Goal: Task Accomplishment & Management: Manage account settings

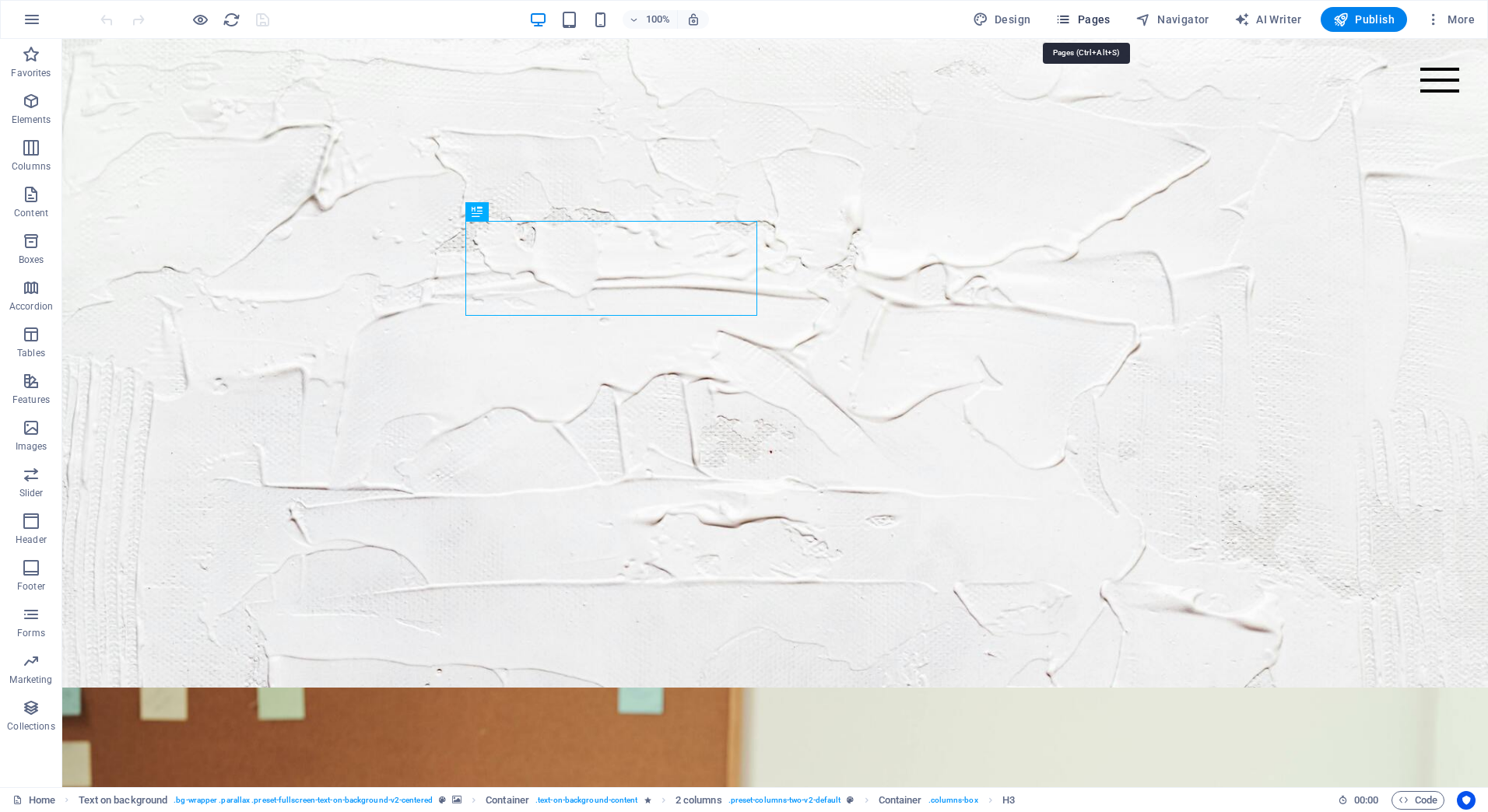
click at [1109, 20] on span "Pages" at bounding box center [1082, 19] width 55 height 15
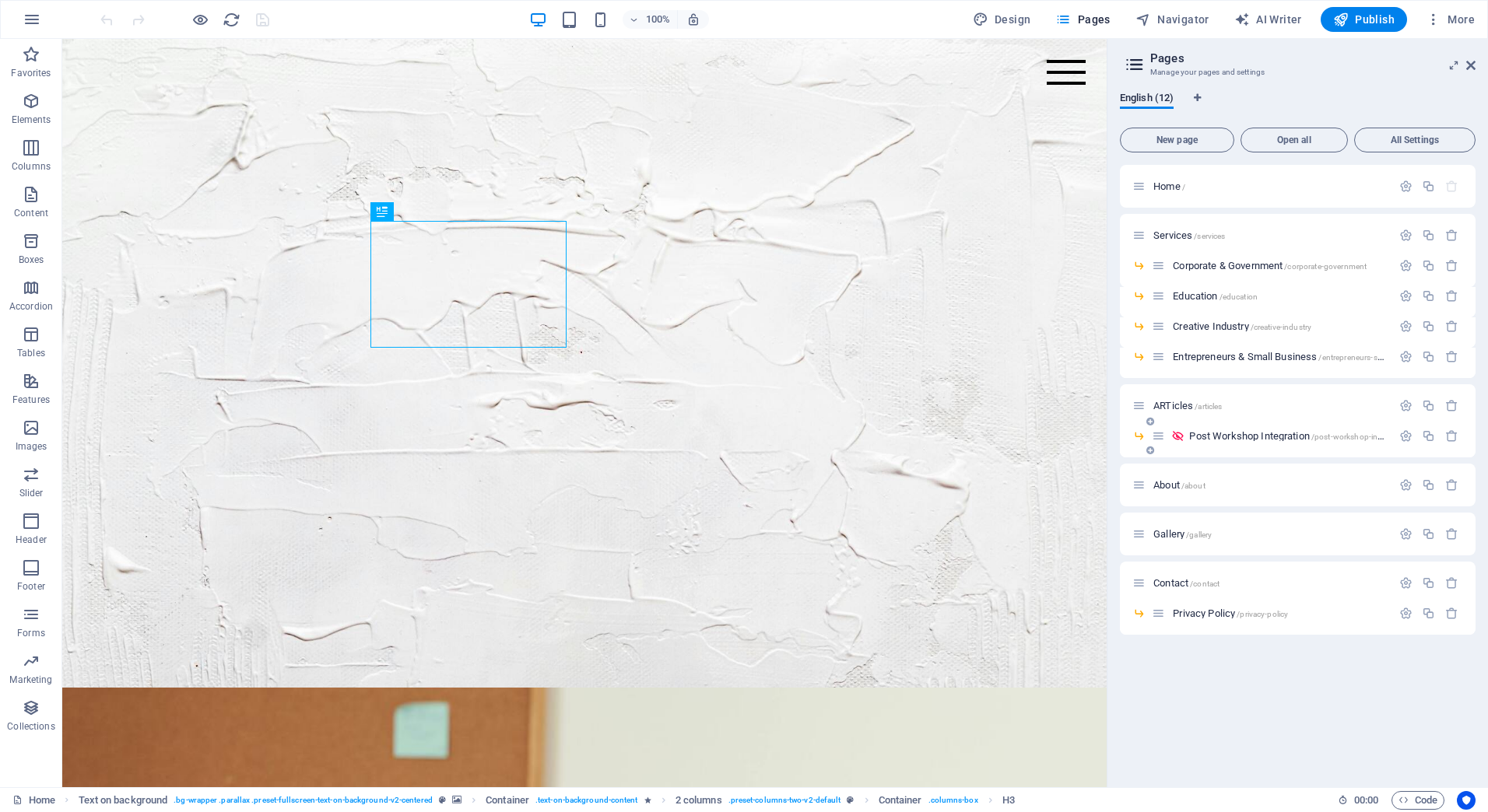
click at [1211, 434] on span "Post Workshop Integration /post-workshop-integration" at bounding box center [1299, 436] width 219 height 11
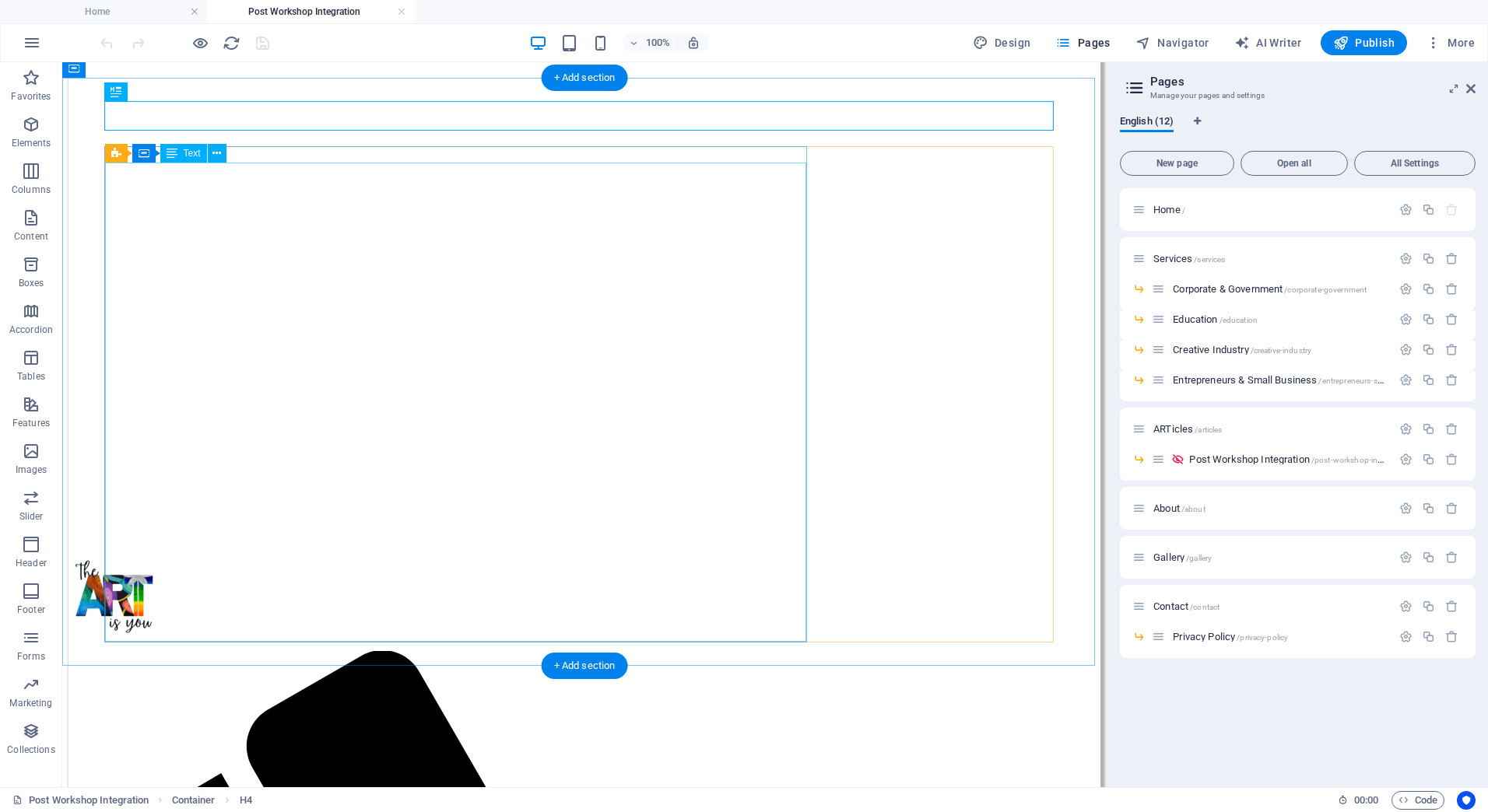
scroll to position [156, 0]
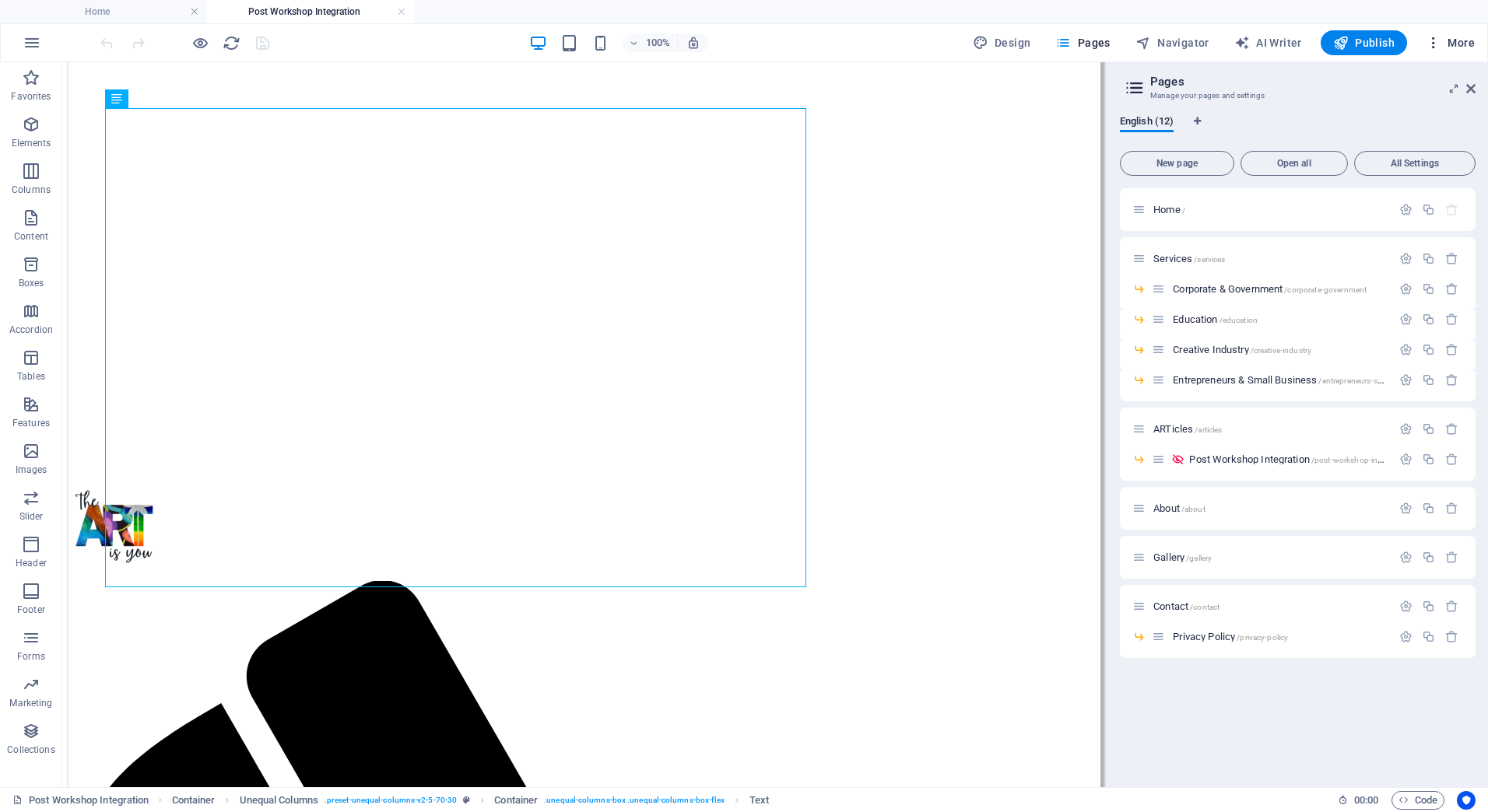
click at [1454, 45] on span "More" at bounding box center [1450, 43] width 49 height 15
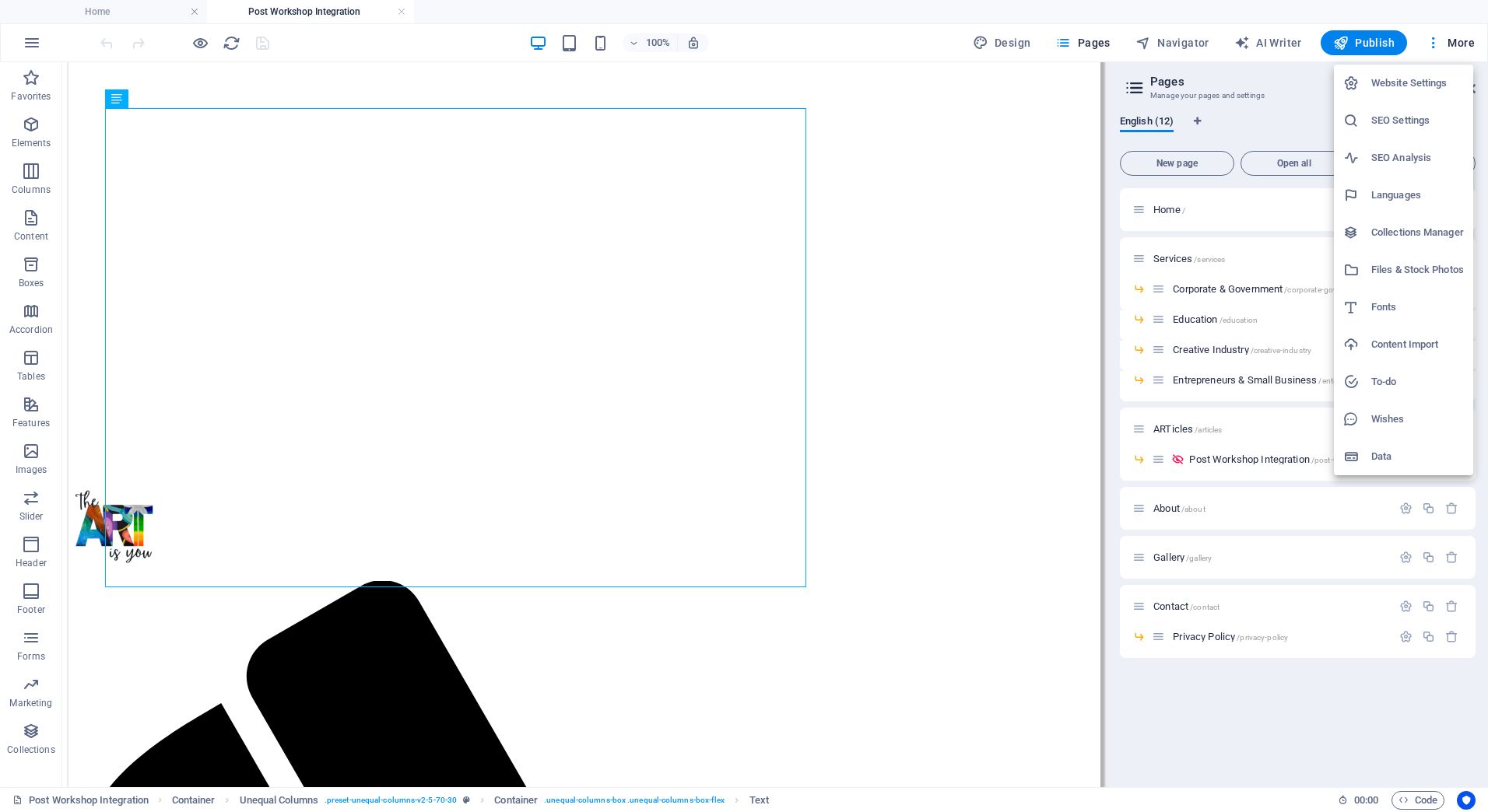
click at [1396, 262] on h6 "Files & Stock Photos" at bounding box center [1417, 270] width 93 height 19
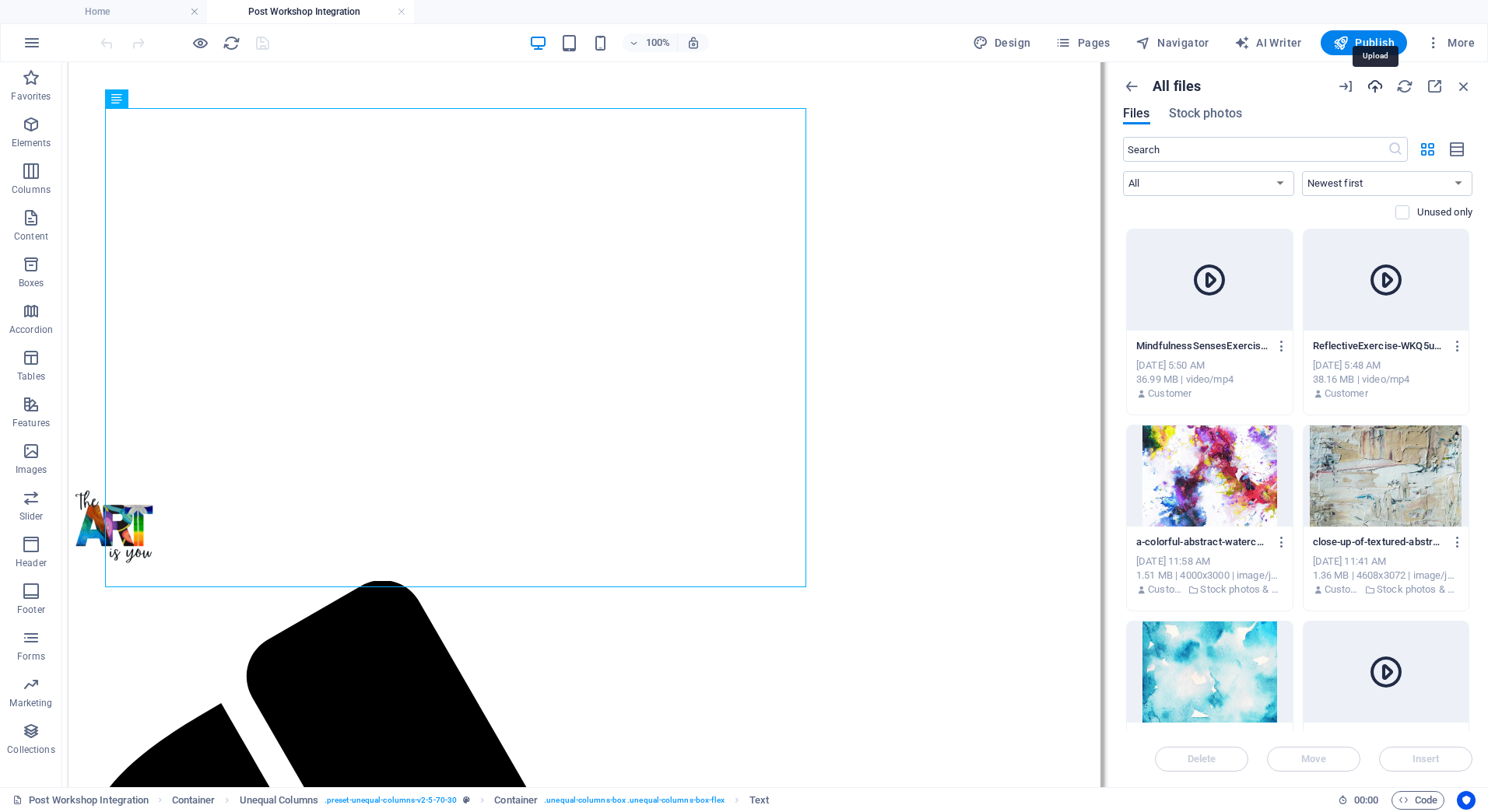
click at [1376, 80] on icon "button" at bounding box center [1376, 86] width 17 height 17
click at [38, 121] on icon "button" at bounding box center [31, 125] width 19 height 19
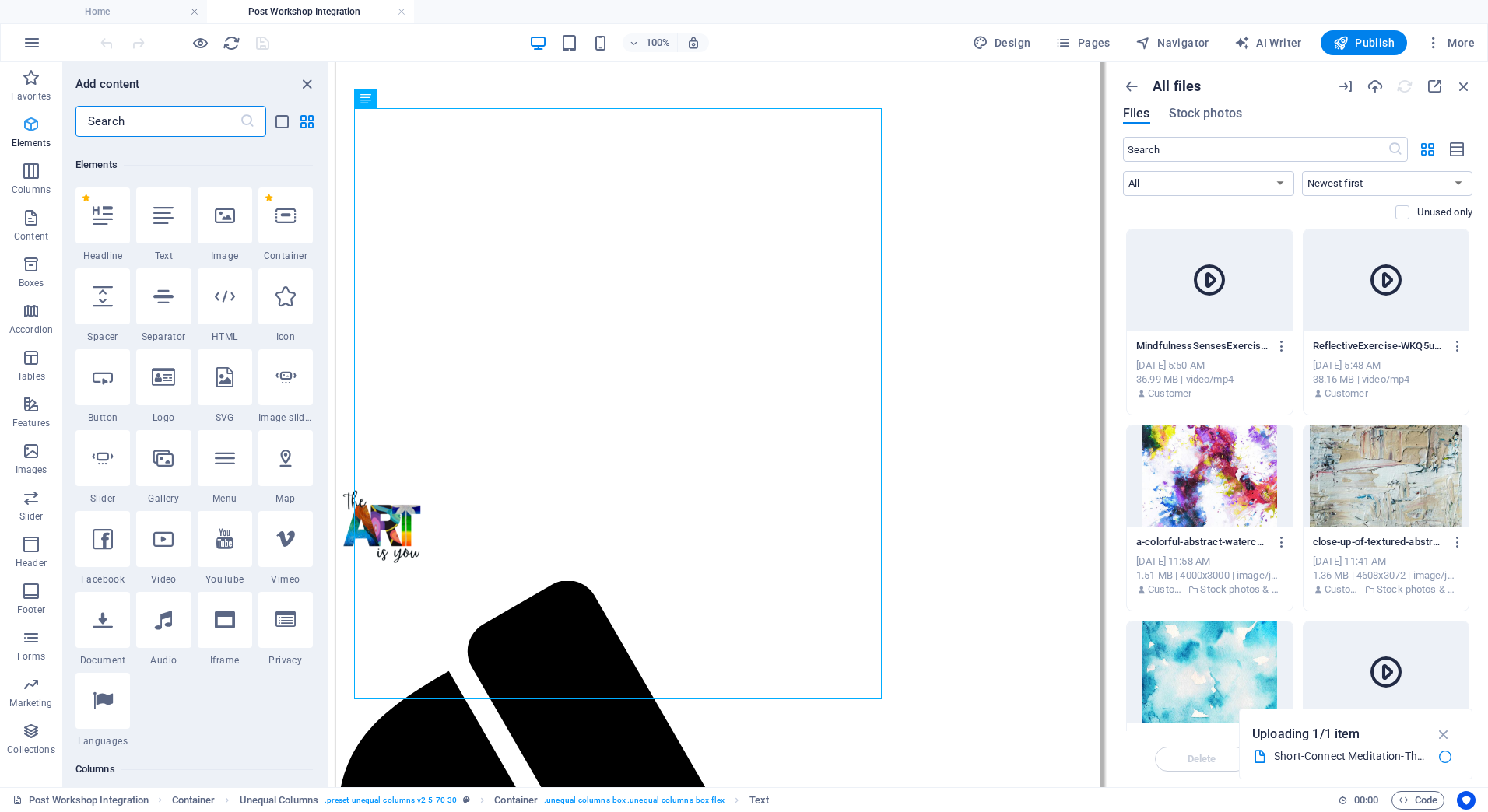
scroll to position [165, 0]
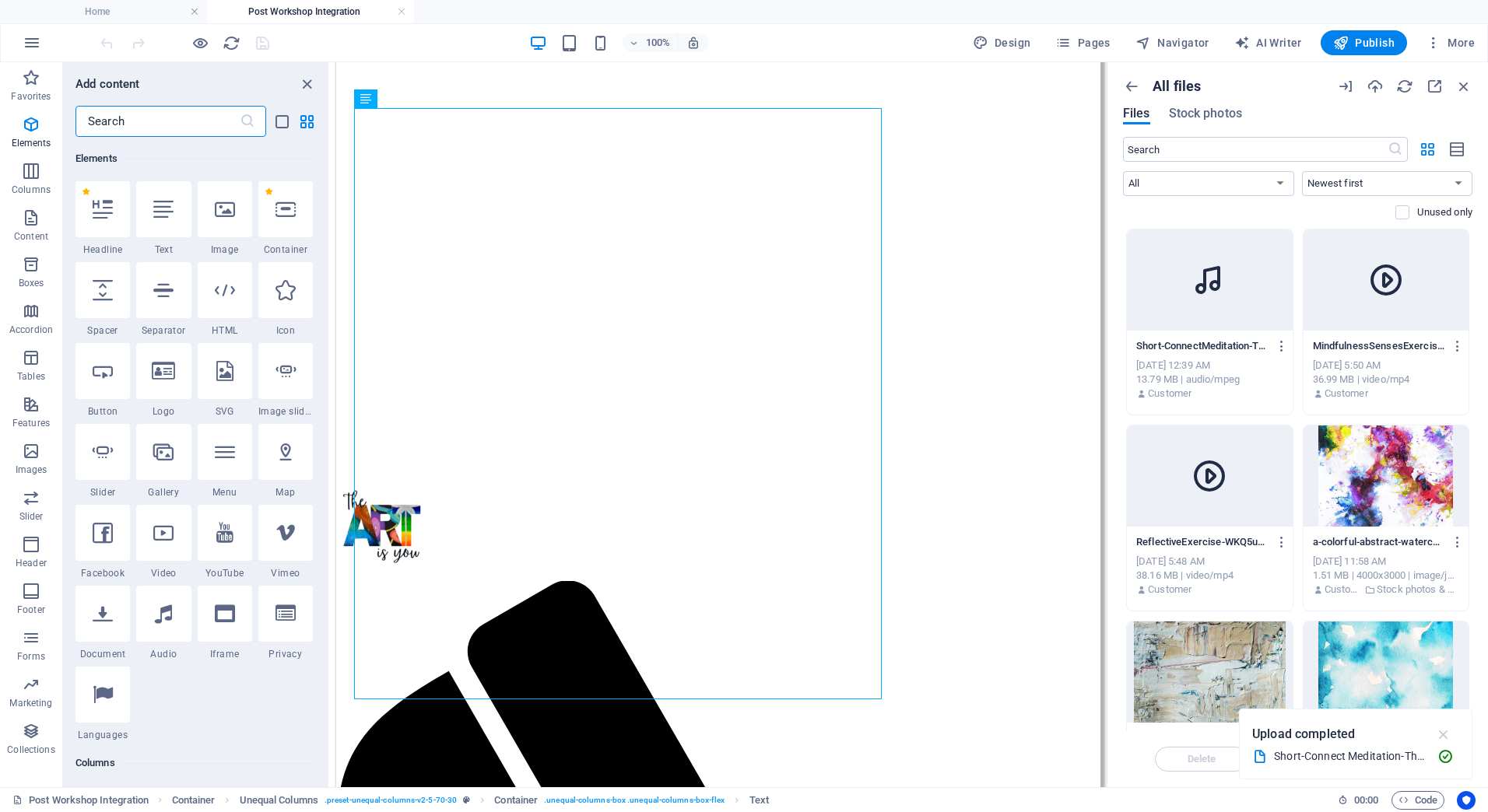
click at [1441, 732] on icon "button" at bounding box center [1444, 734] width 18 height 17
click at [1462, 81] on icon "button" at bounding box center [1463, 86] width 17 height 17
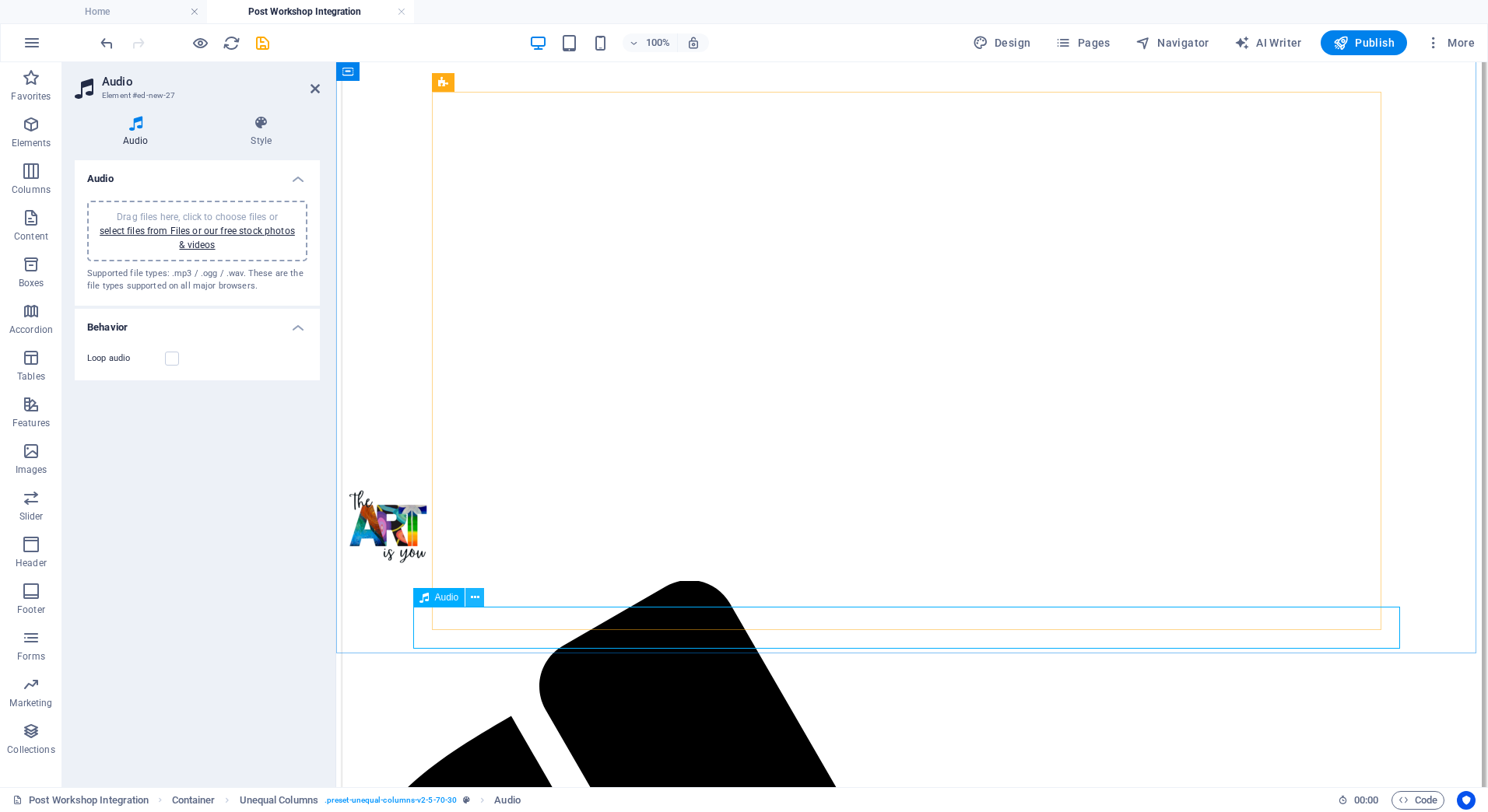
click at [477, 595] on icon at bounding box center [475, 597] width 9 height 16
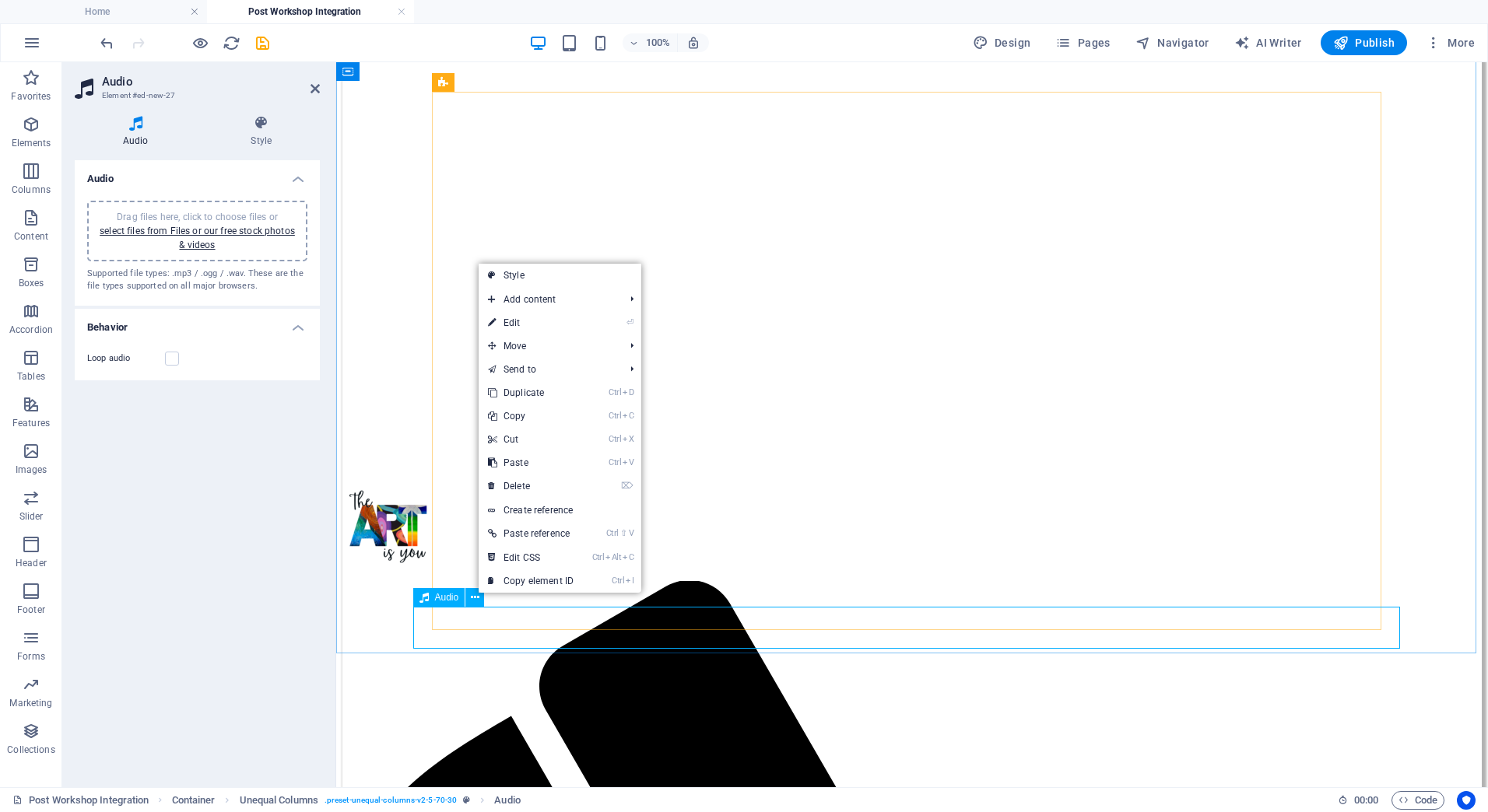
click at [444, 601] on span "Audio" at bounding box center [447, 597] width 25 height 9
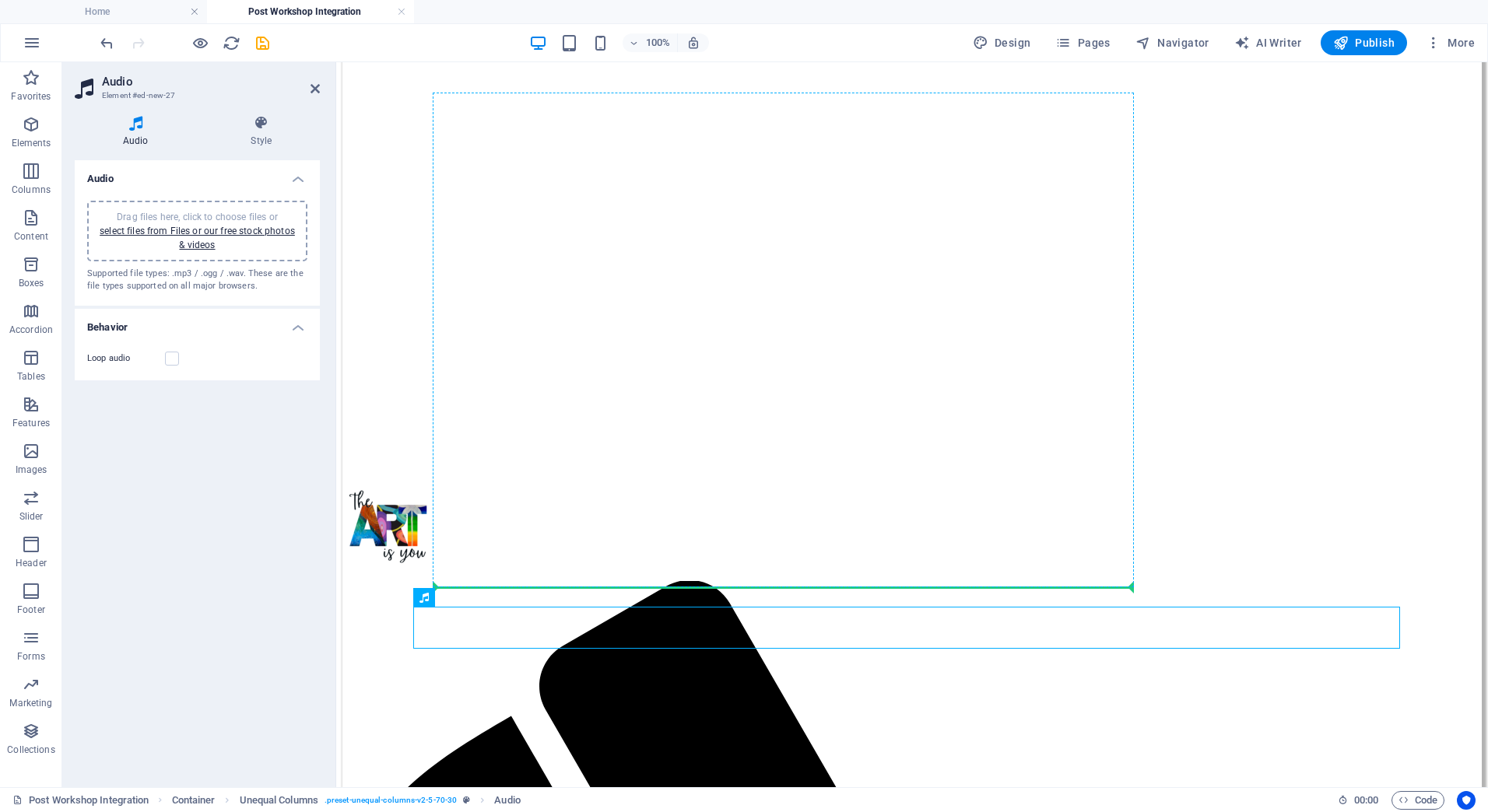
drag, startPoint x: 781, startPoint y: 663, endPoint x: 470, endPoint y: 504, distance: 349.3
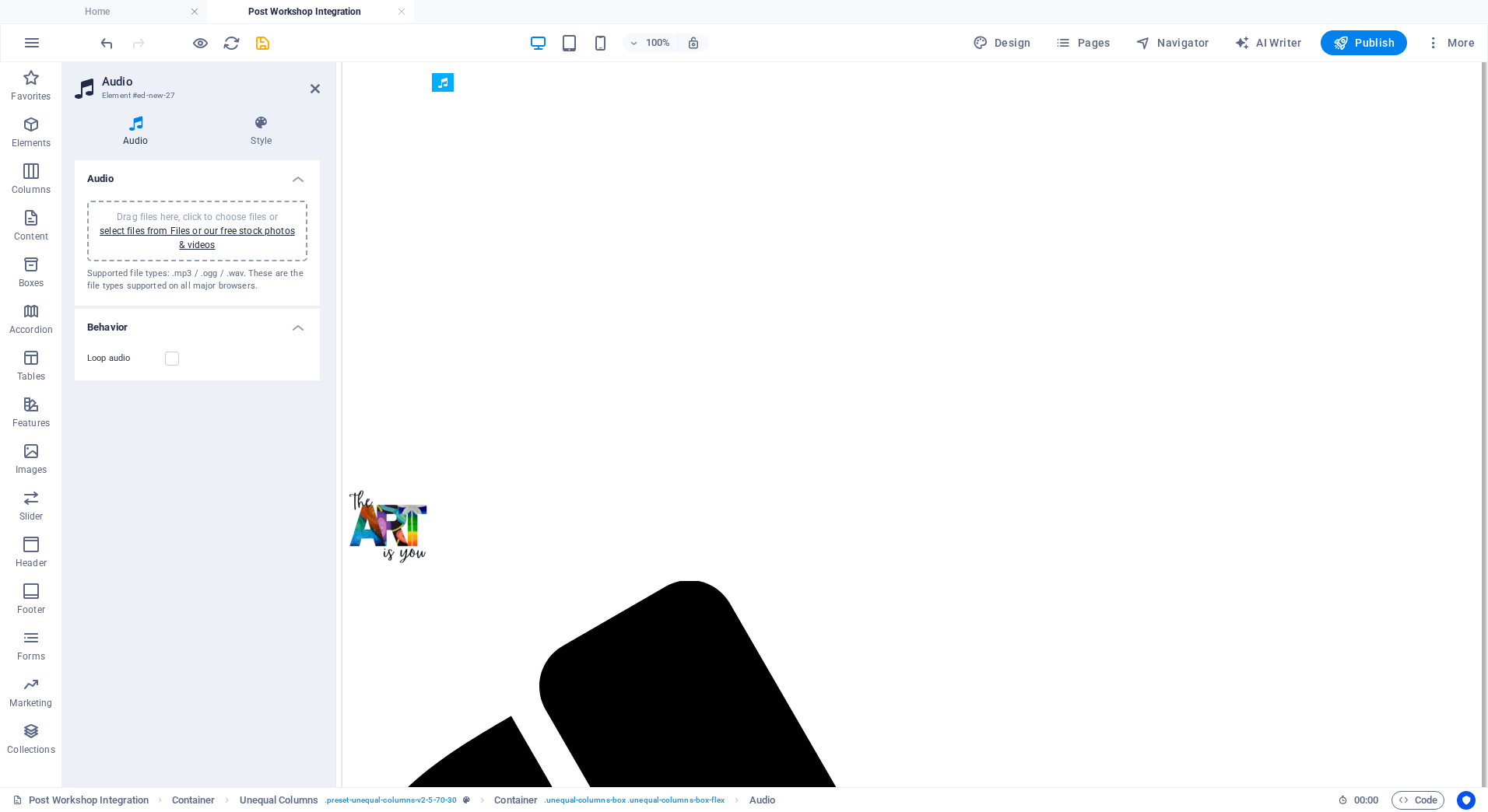
drag, startPoint x: 799, startPoint y: 640, endPoint x: 497, endPoint y: 596, distance: 305.2
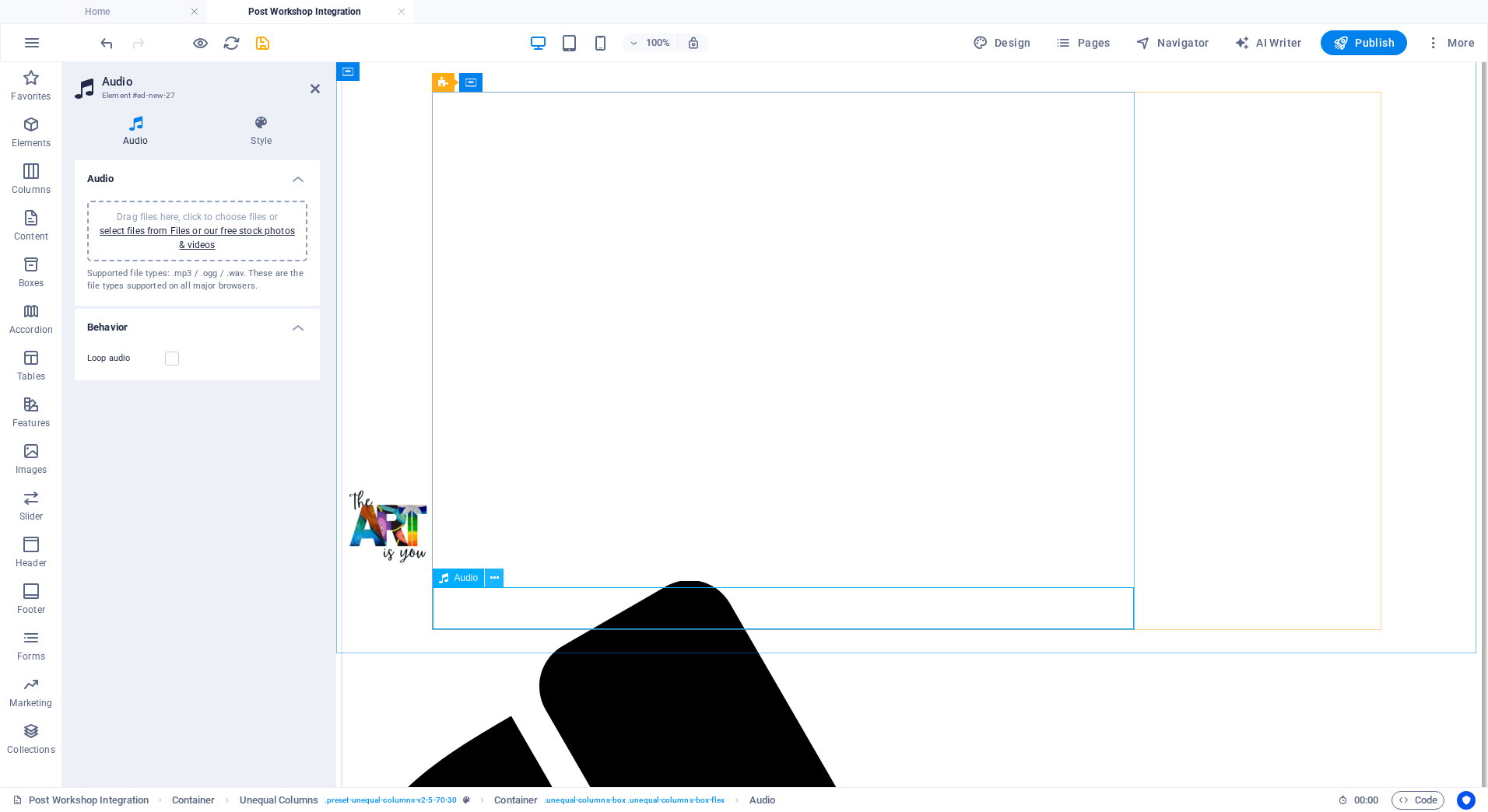
click at [493, 579] on icon at bounding box center [494, 578] width 9 height 16
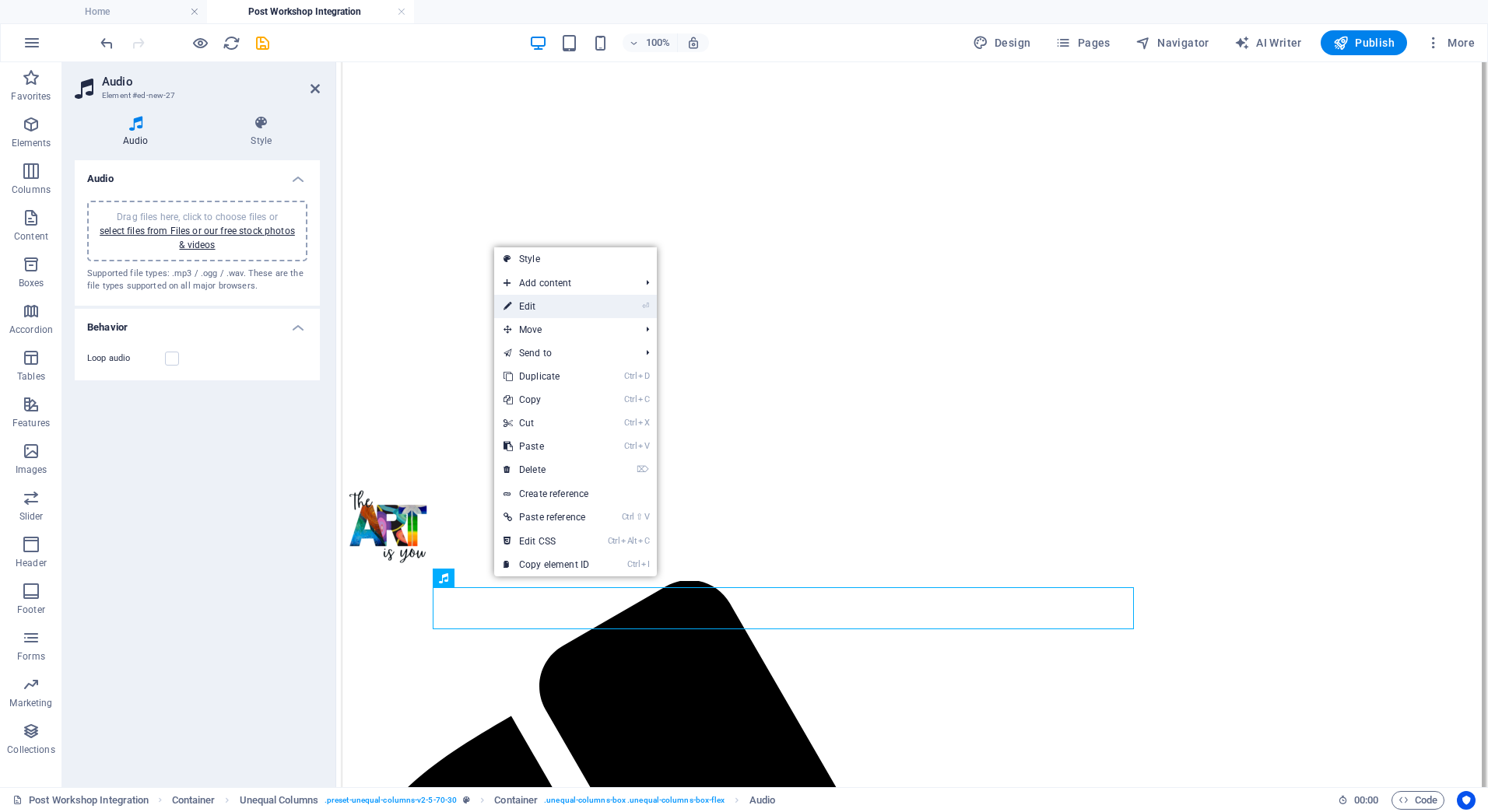
click at [528, 306] on link "⏎ Edit" at bounding box center [546, 306] width 104 height 24
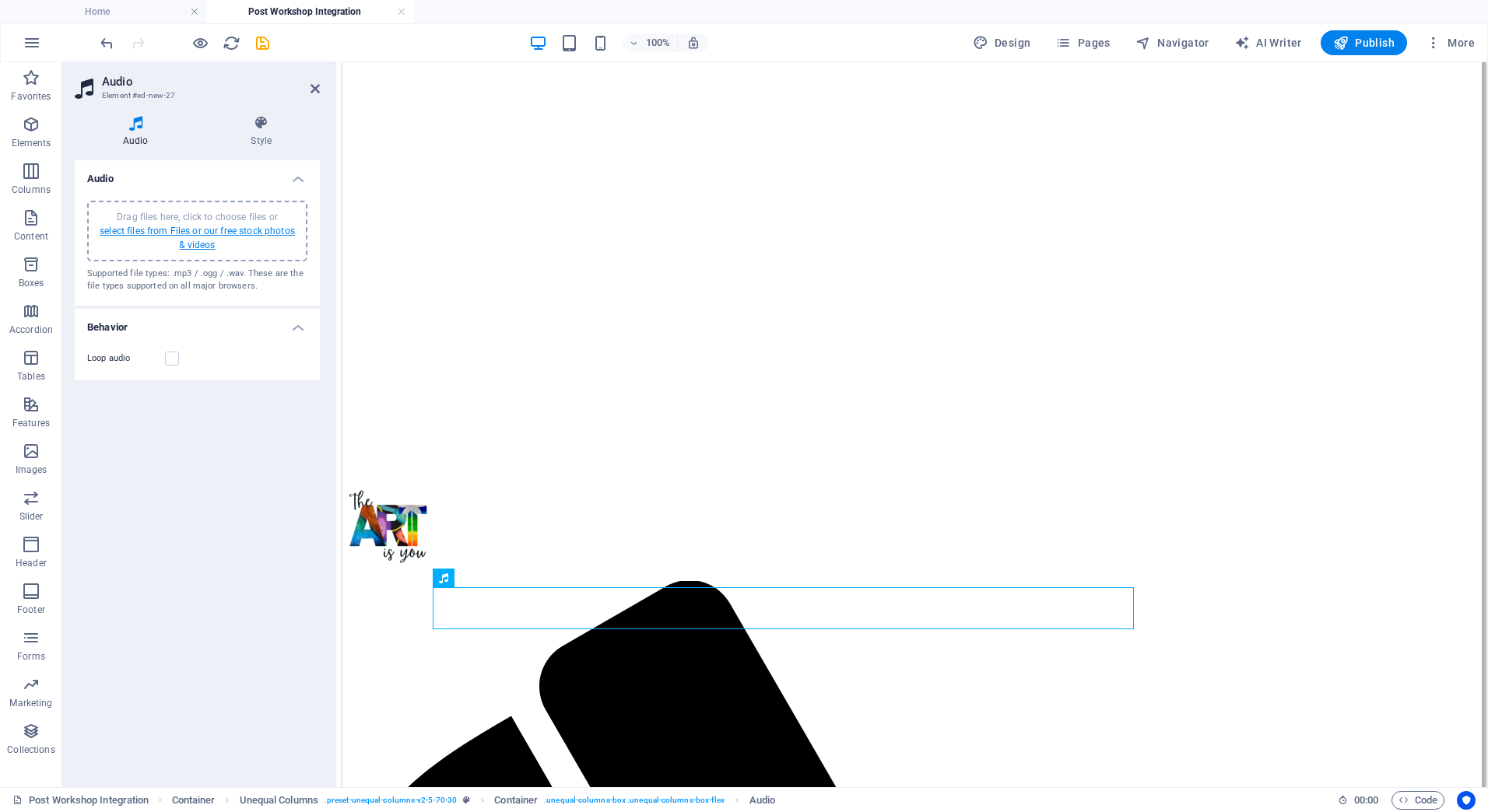
click at [204, 234] on link "select files from Files or our free stock photos & videos" at bounding box center [197, 238] width 196 height 25
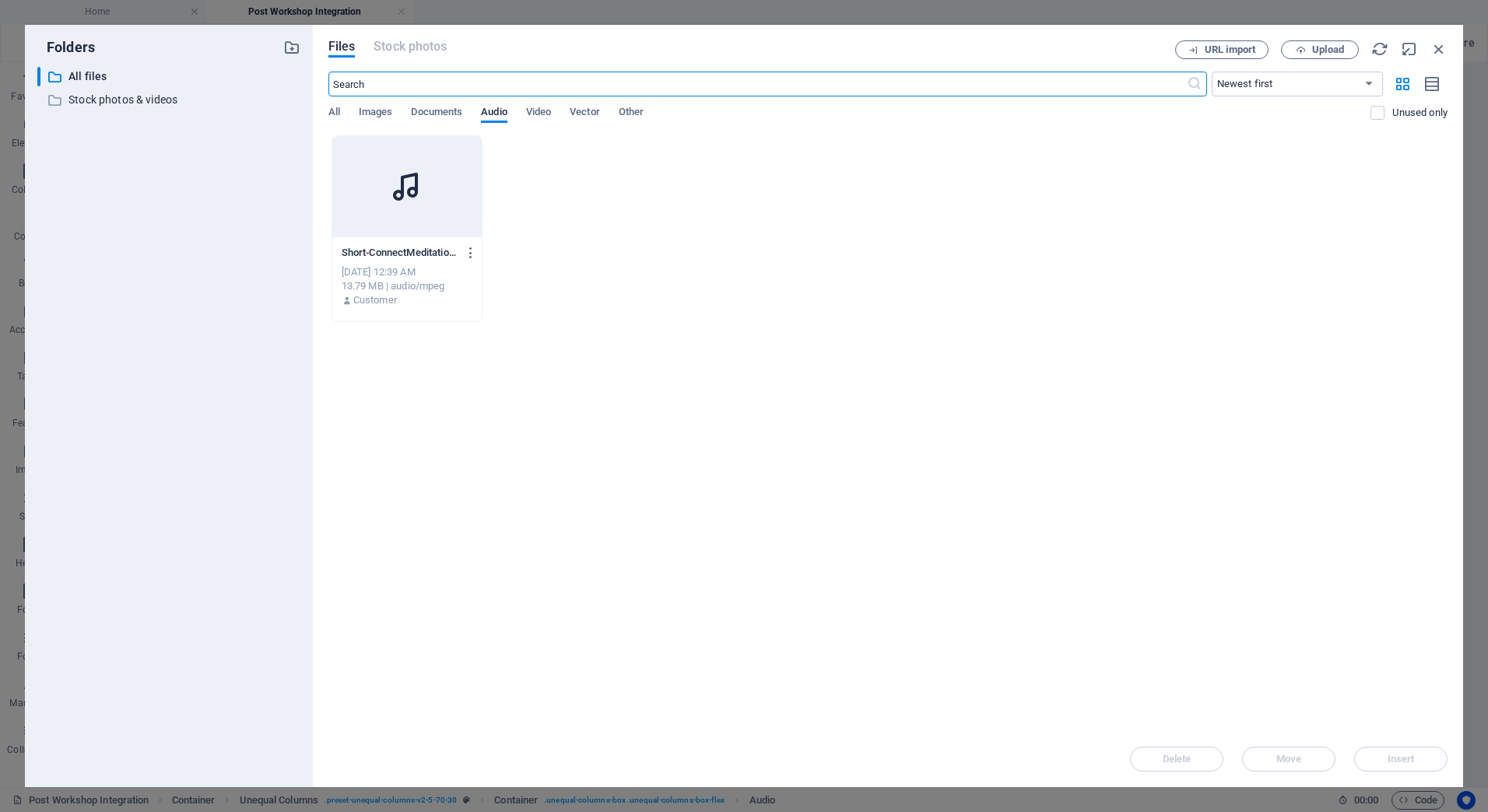
click at [415, 203] on icon at bounding box center [407, 187] width 38 height 38
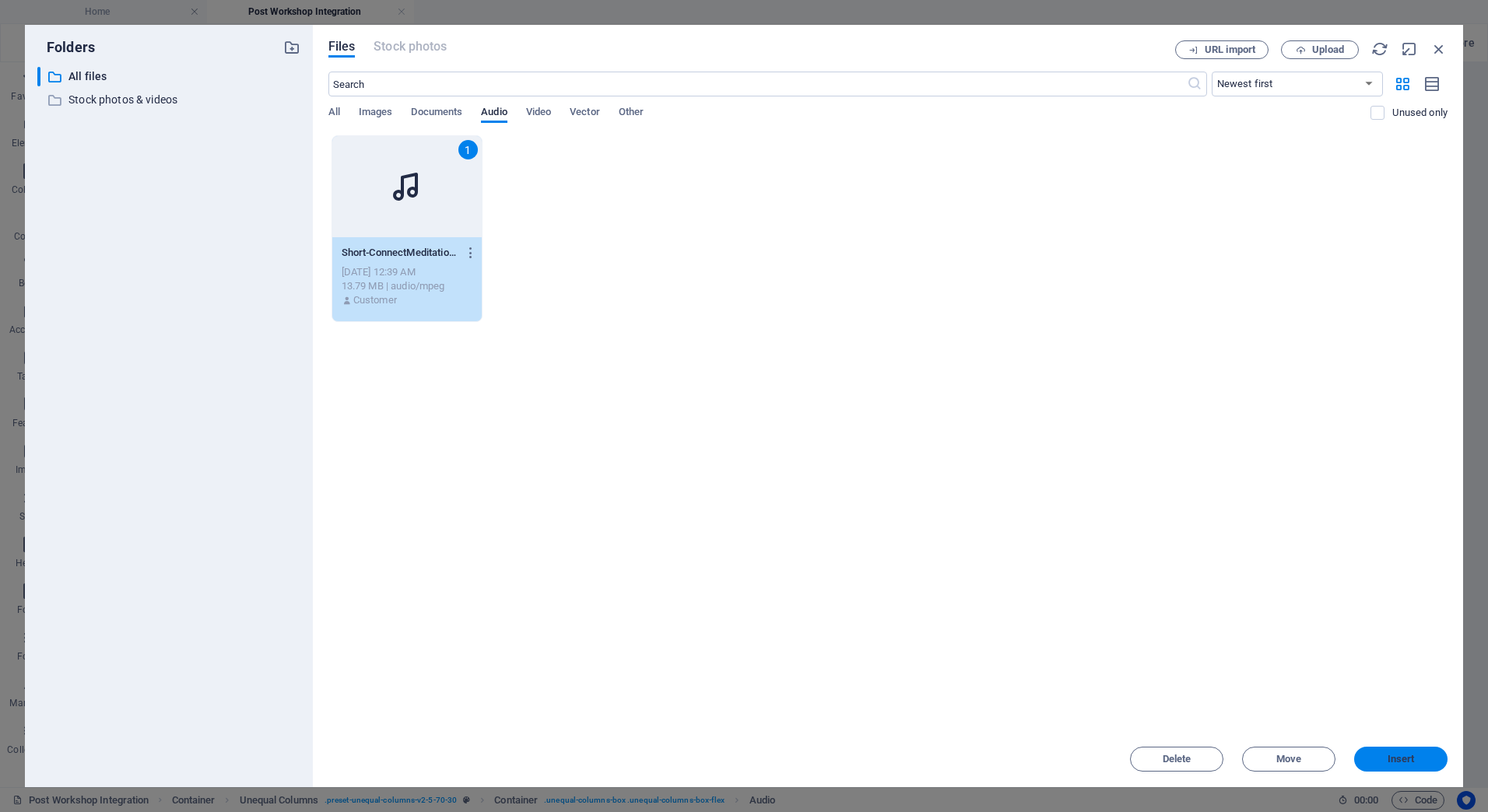
click at [1364, 756] on span "Insert" at bounding box center [1401, 759] width 81 height 9
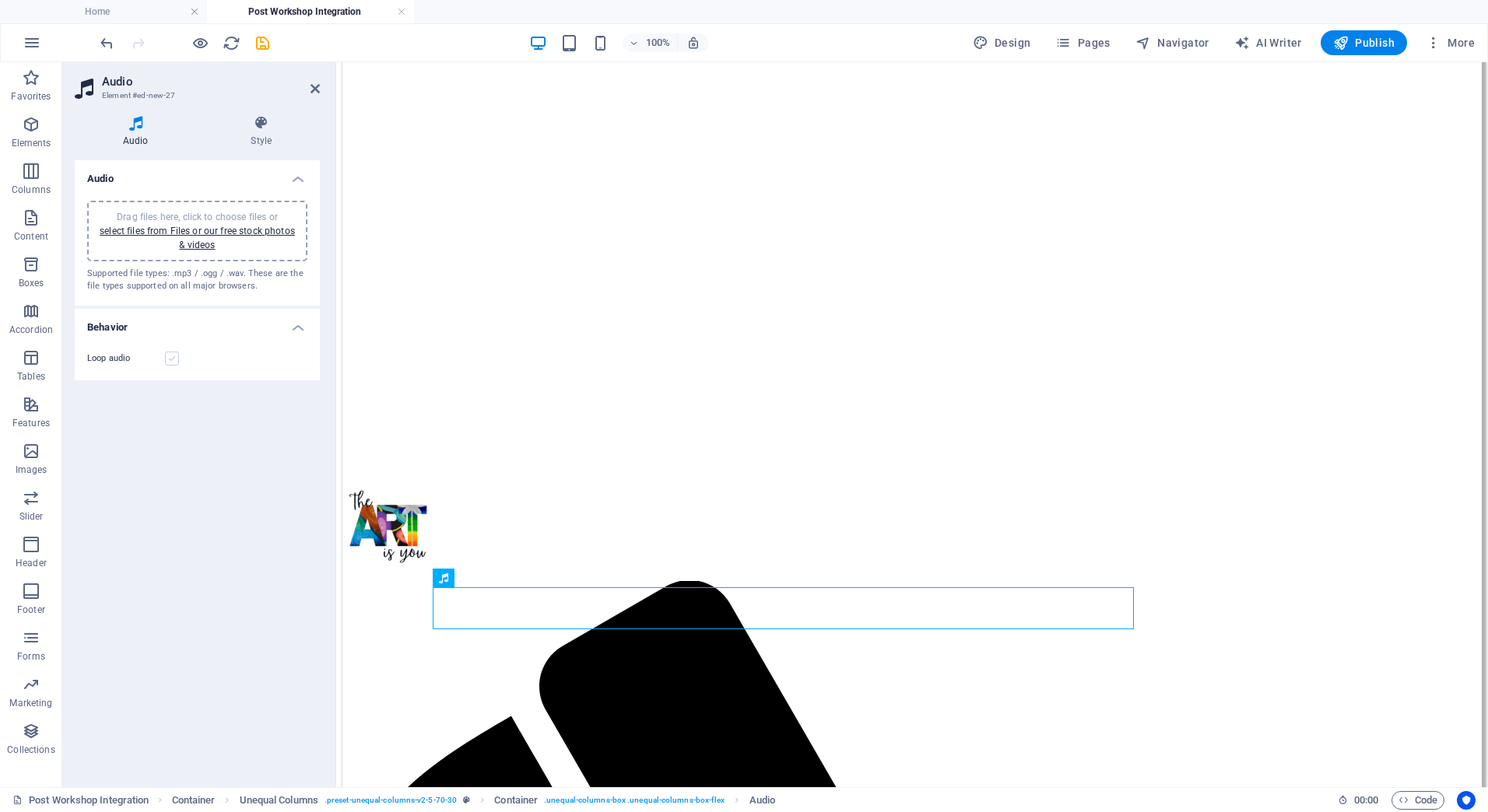
click at [171, 356] on label at bounding box center [172, 358] width 14 height 14
click at [0, 0] on input "Loop audio" at bounding box center [0, 0] width 0 height 0
click at [259, 128] on icon at bounding box center [262, 123] width 117 height 15
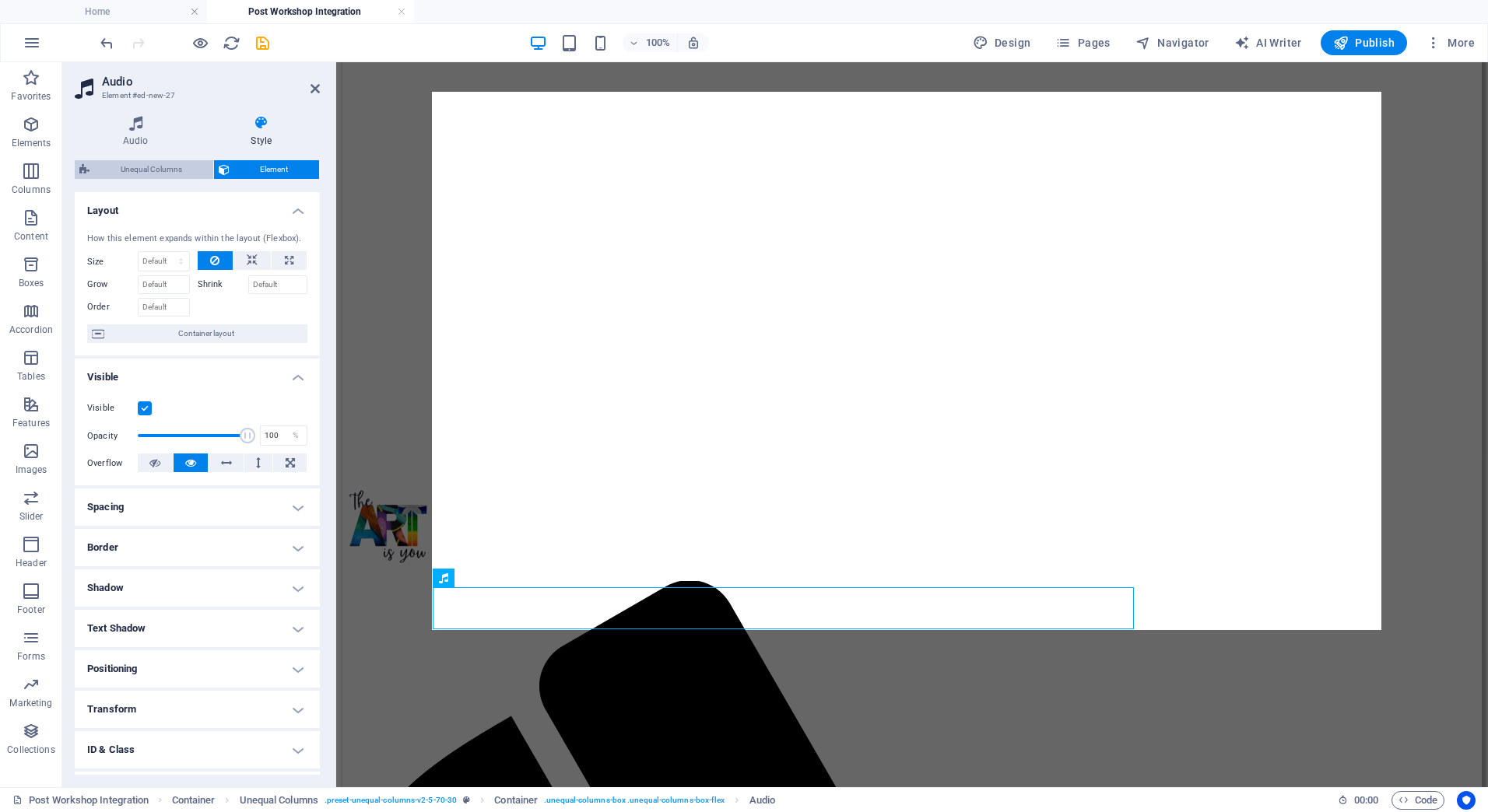
click at [179, 172] on span "Unequal Columns" at bounding box center [151, 170] width 114 height 19
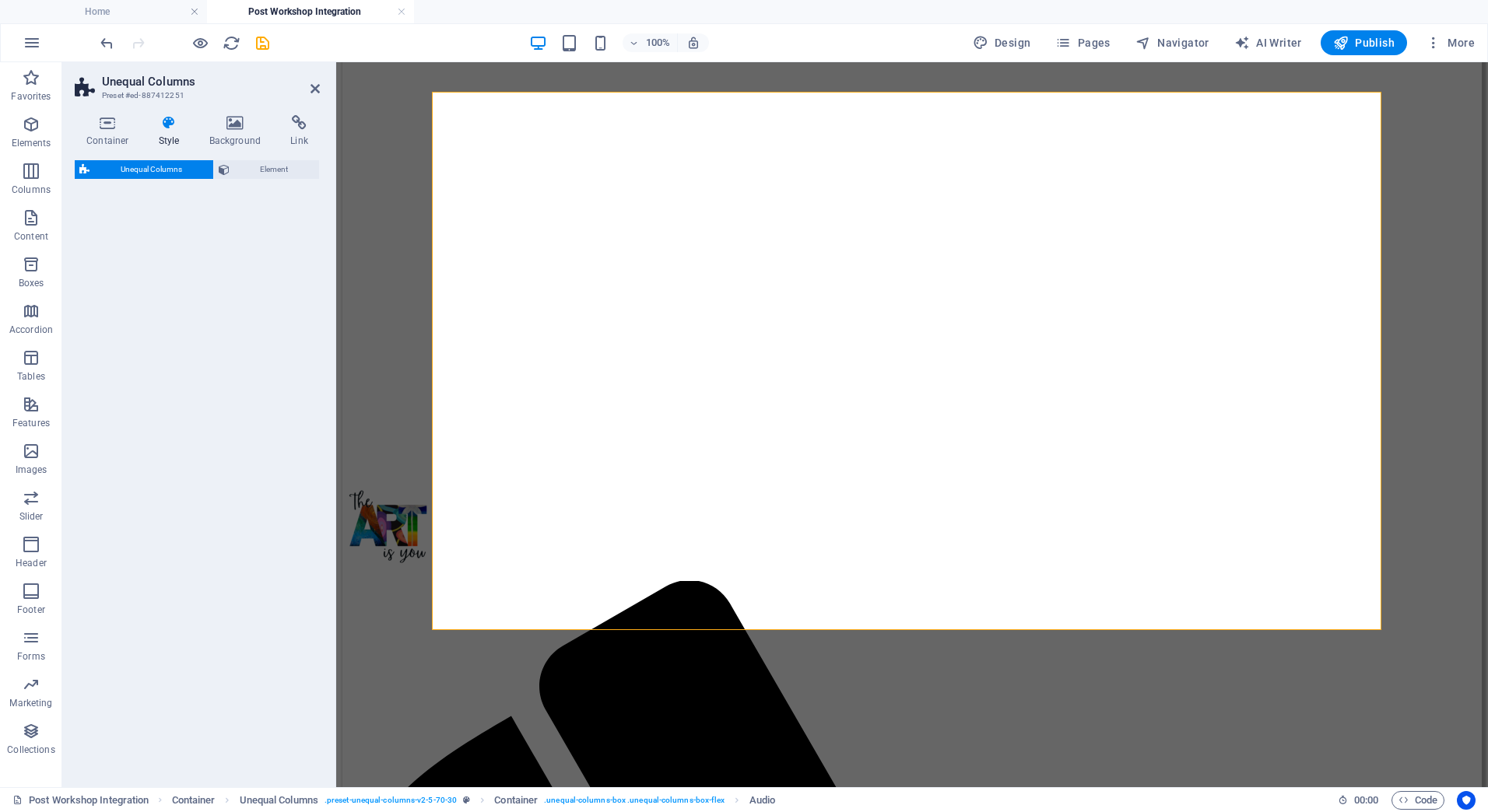
select select "%"
select select "rem"
select select "preset-unequal-columns-v2-5-70-30"
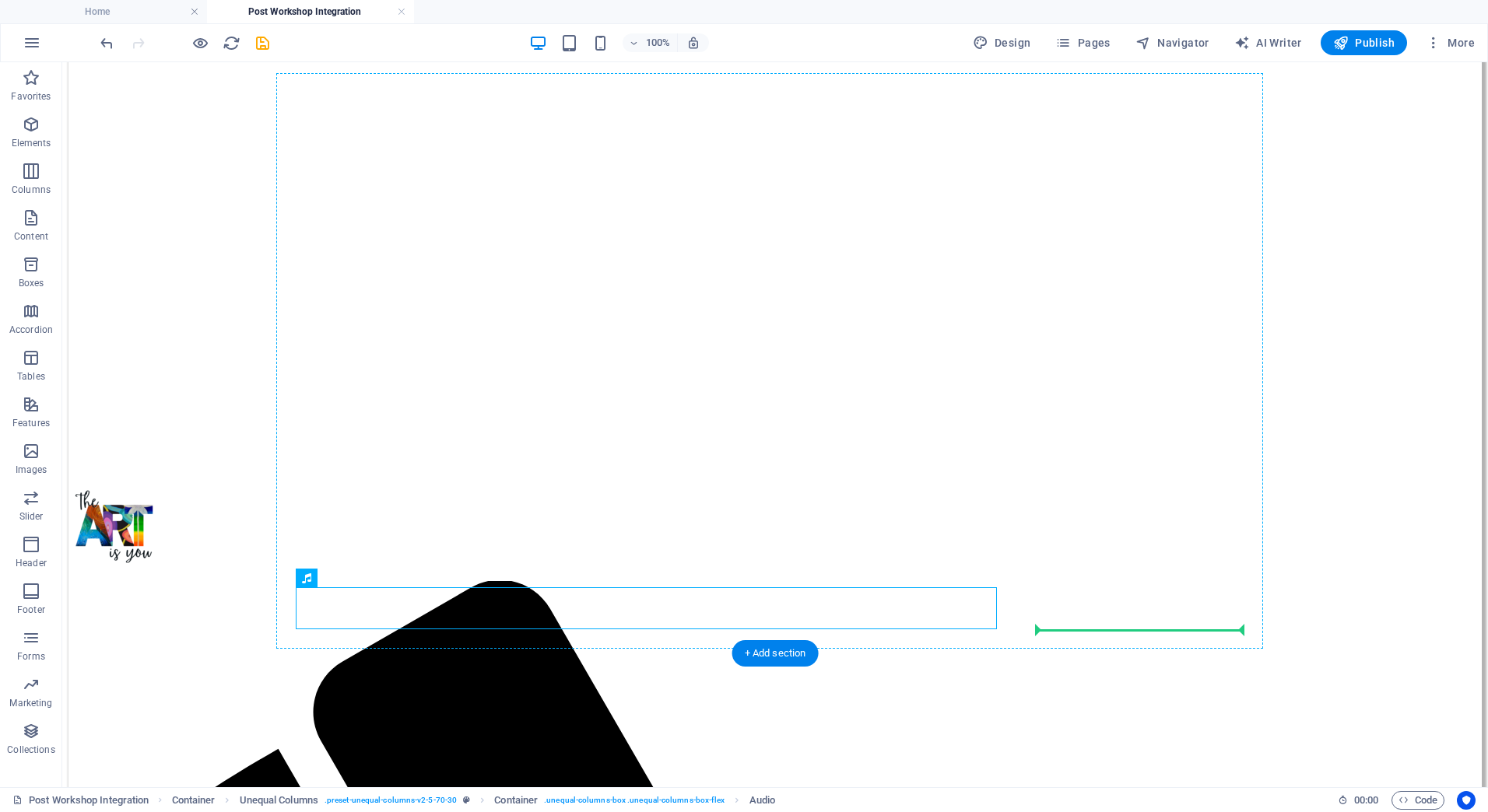
drag, startPoint x: 519, startPoint y: 638, endPoint x: 1063, endPoint y: 580, distance: 547.1
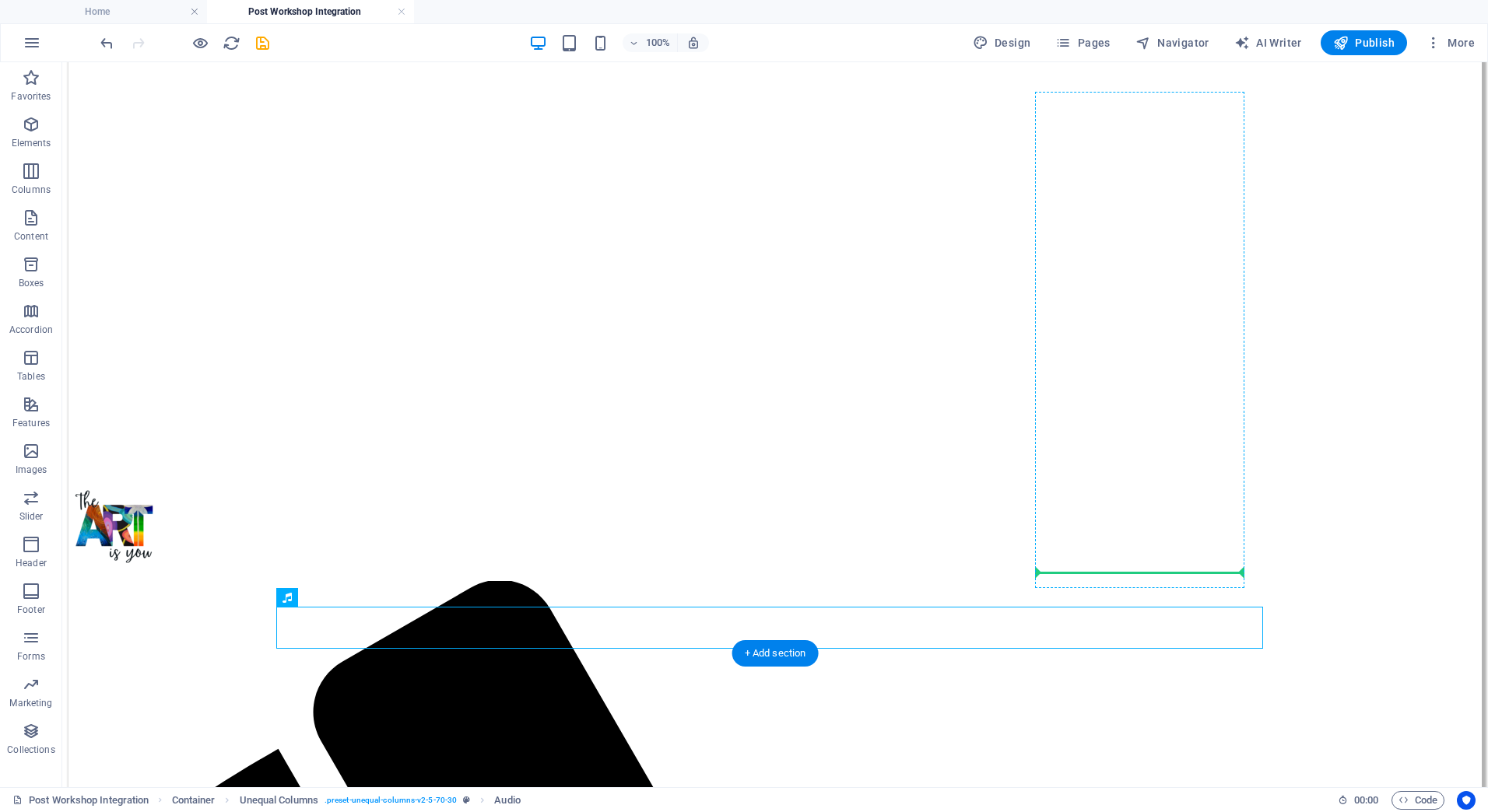
drag, startPoint x: 378, startPoint y: 657, endPoint x: 1050, endPoint y: 569, distance: 677.7
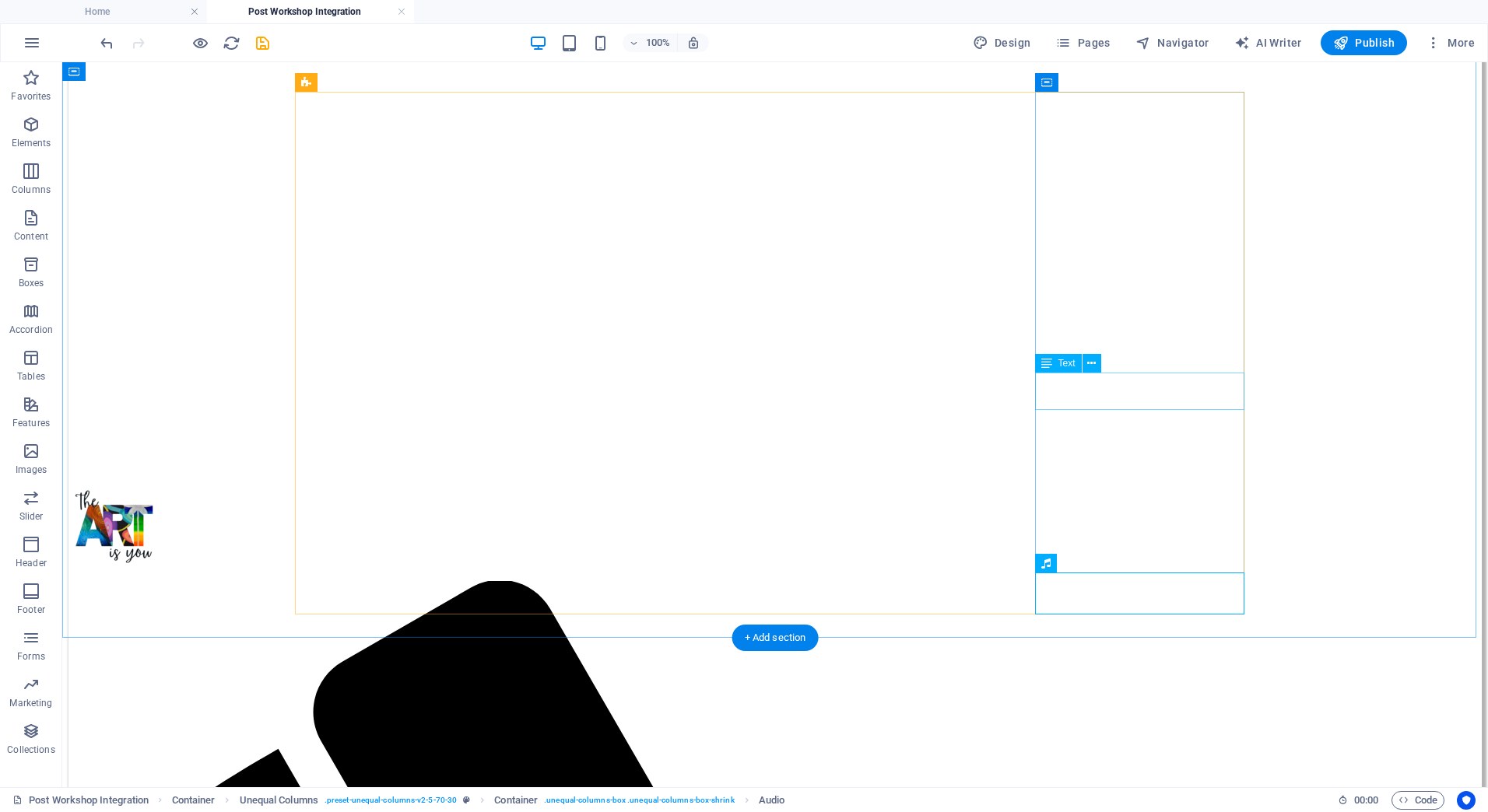
click at [1105, 401] on icon at bounding box center [1103, 401] width 9 height 16
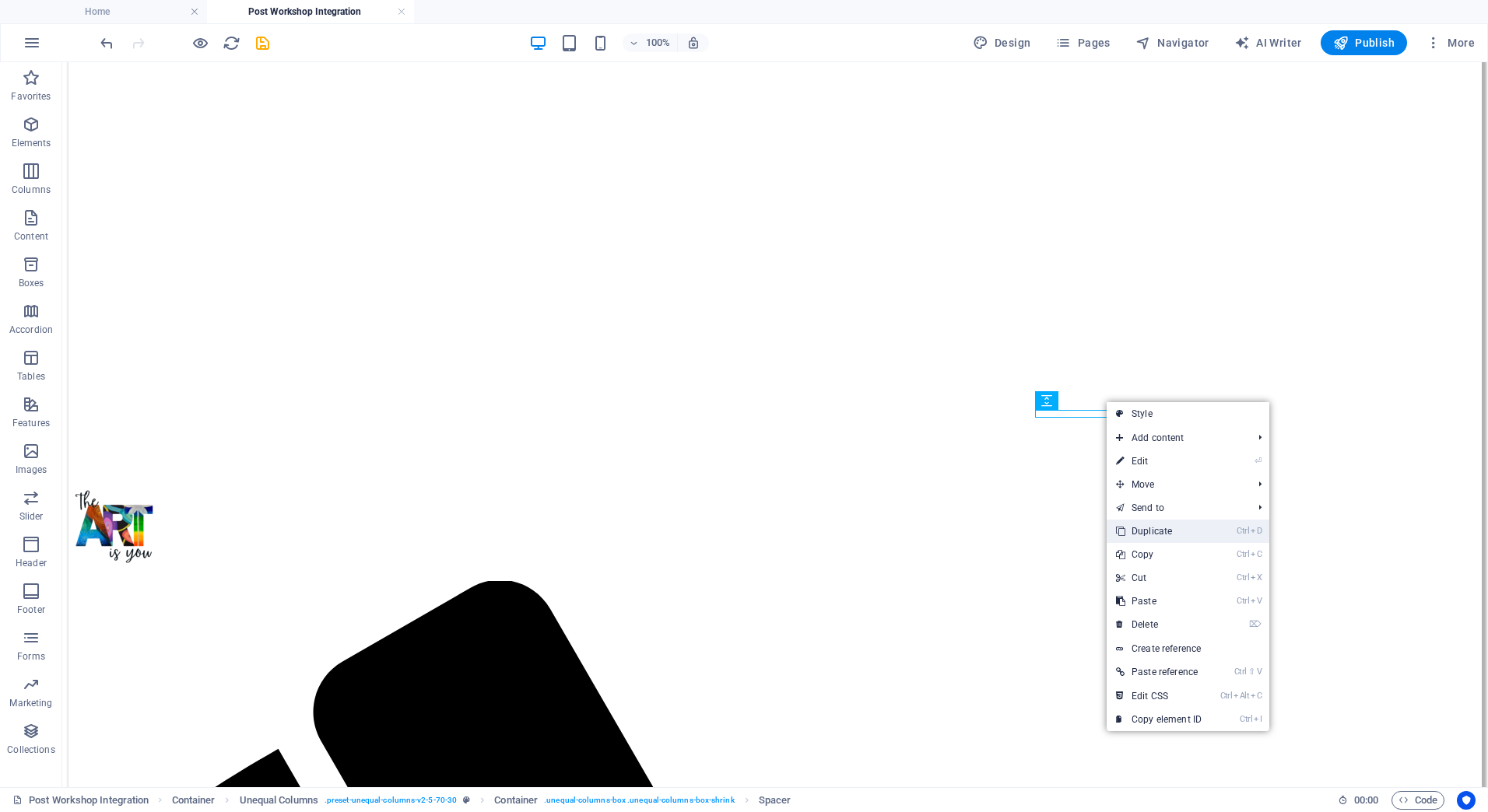
click at [1139, 523] on link "Ctrl D Duplicate" at bounding box center [1159, 531] width 104 height 24
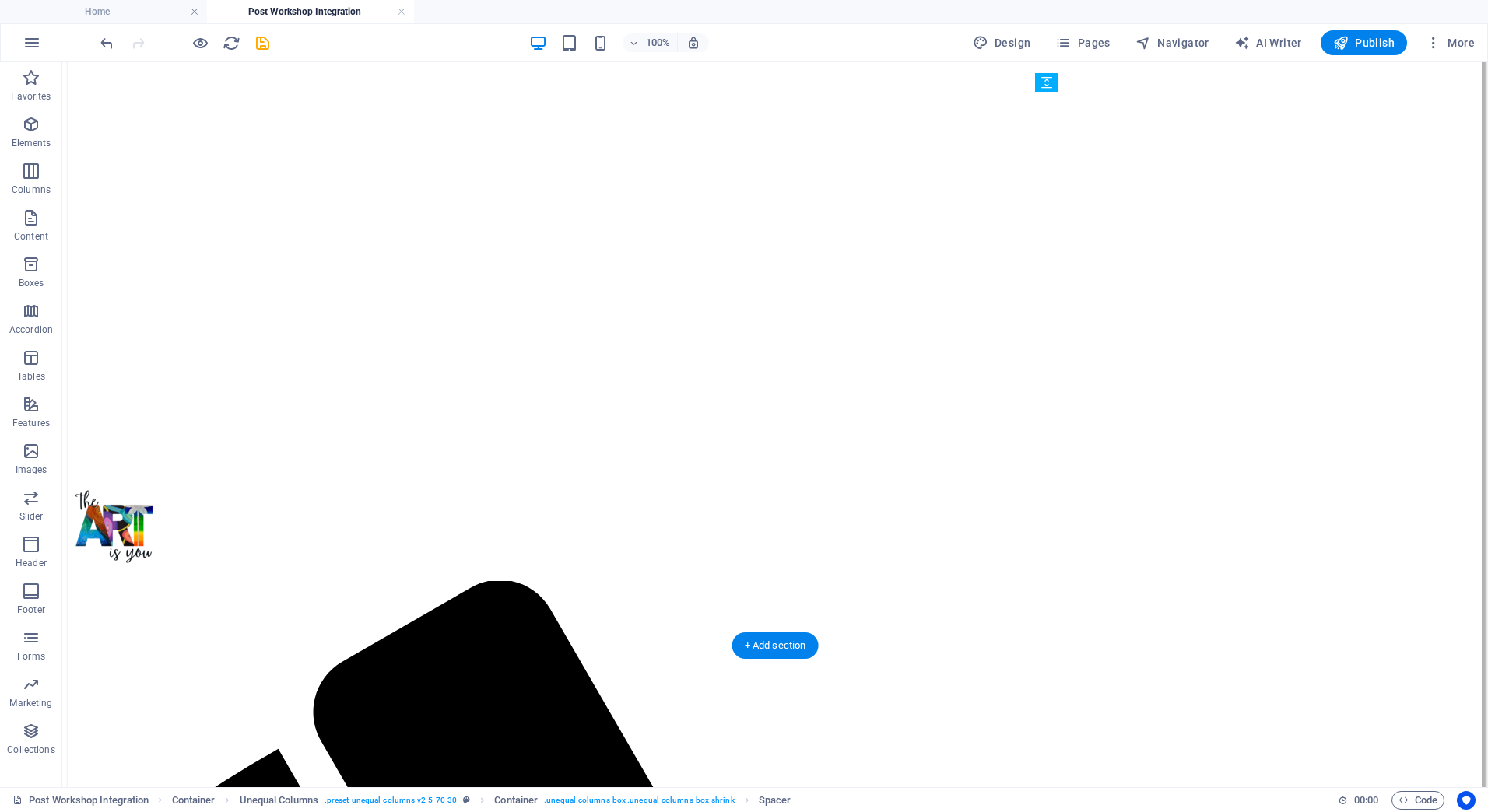
drag, startPoint x: 1113, startPoint y: 477, endPoint x: 1073, endPoint y: 562, distance: 93.9
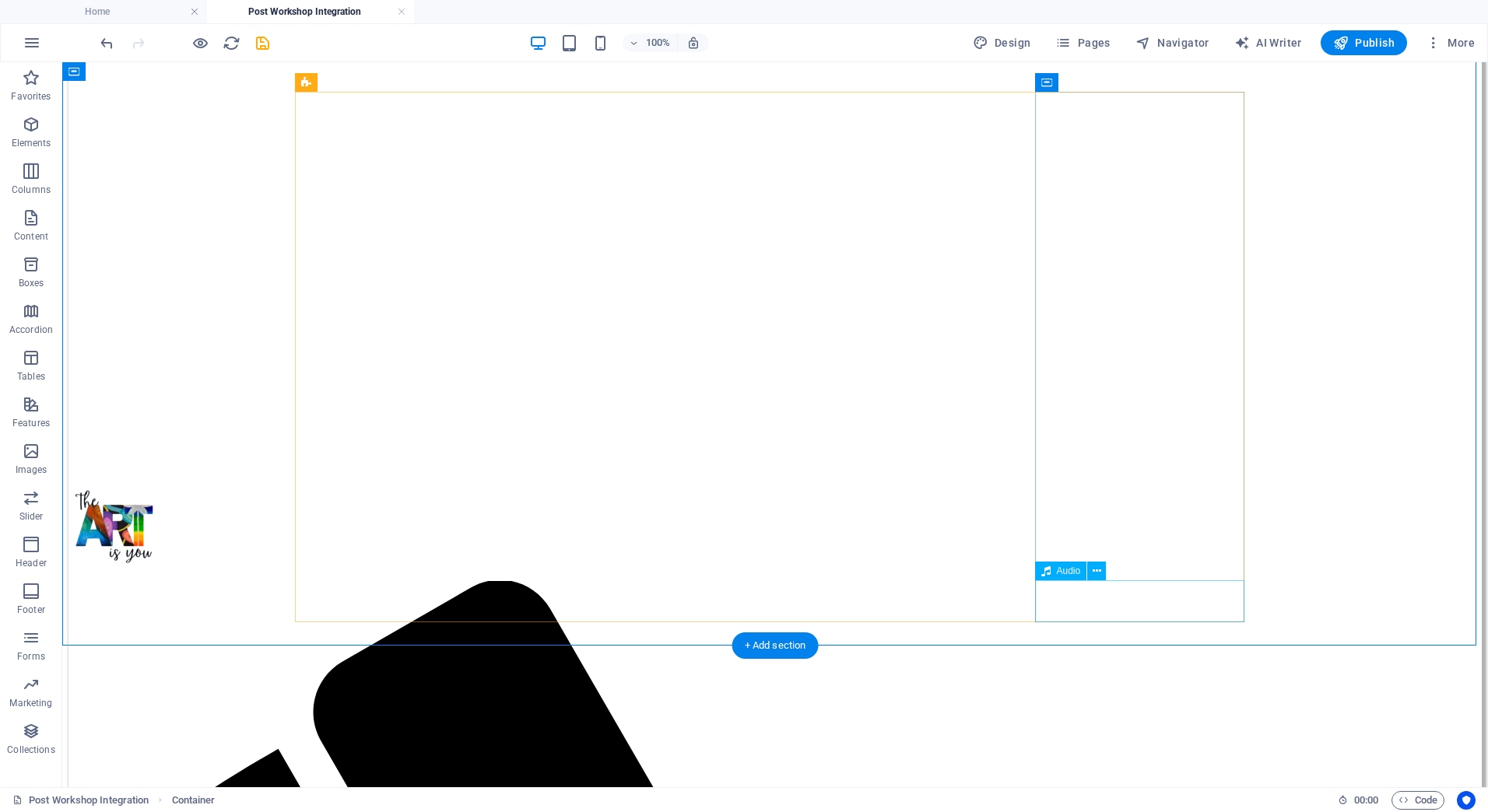
click at [1097, 570] on icon at bounding box center [1097, 571] width 9 height 16
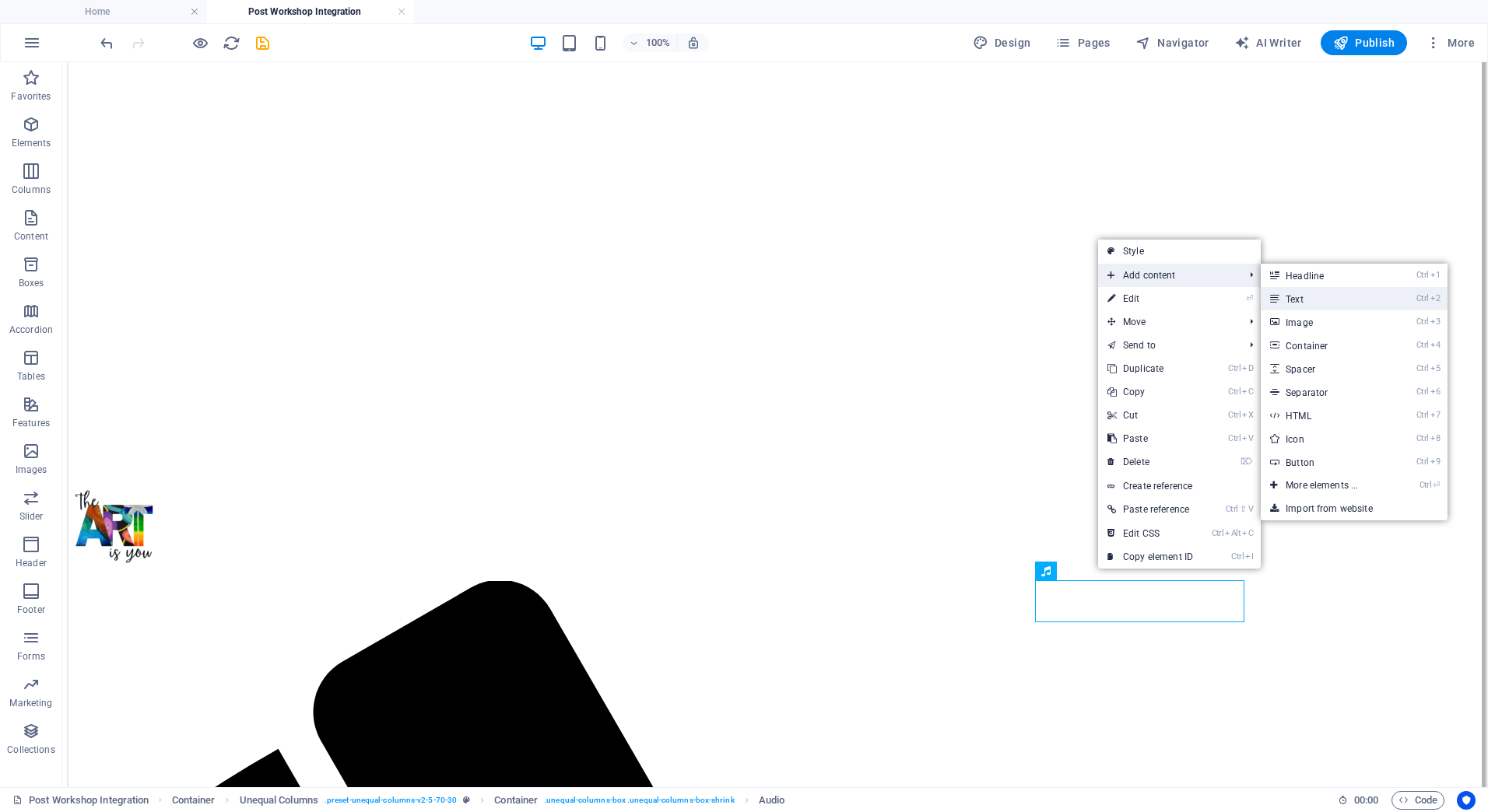
click at [1329, 301] on link "Ctrl 2 Text" at bounding box center [1325, 299] width 129 height 24
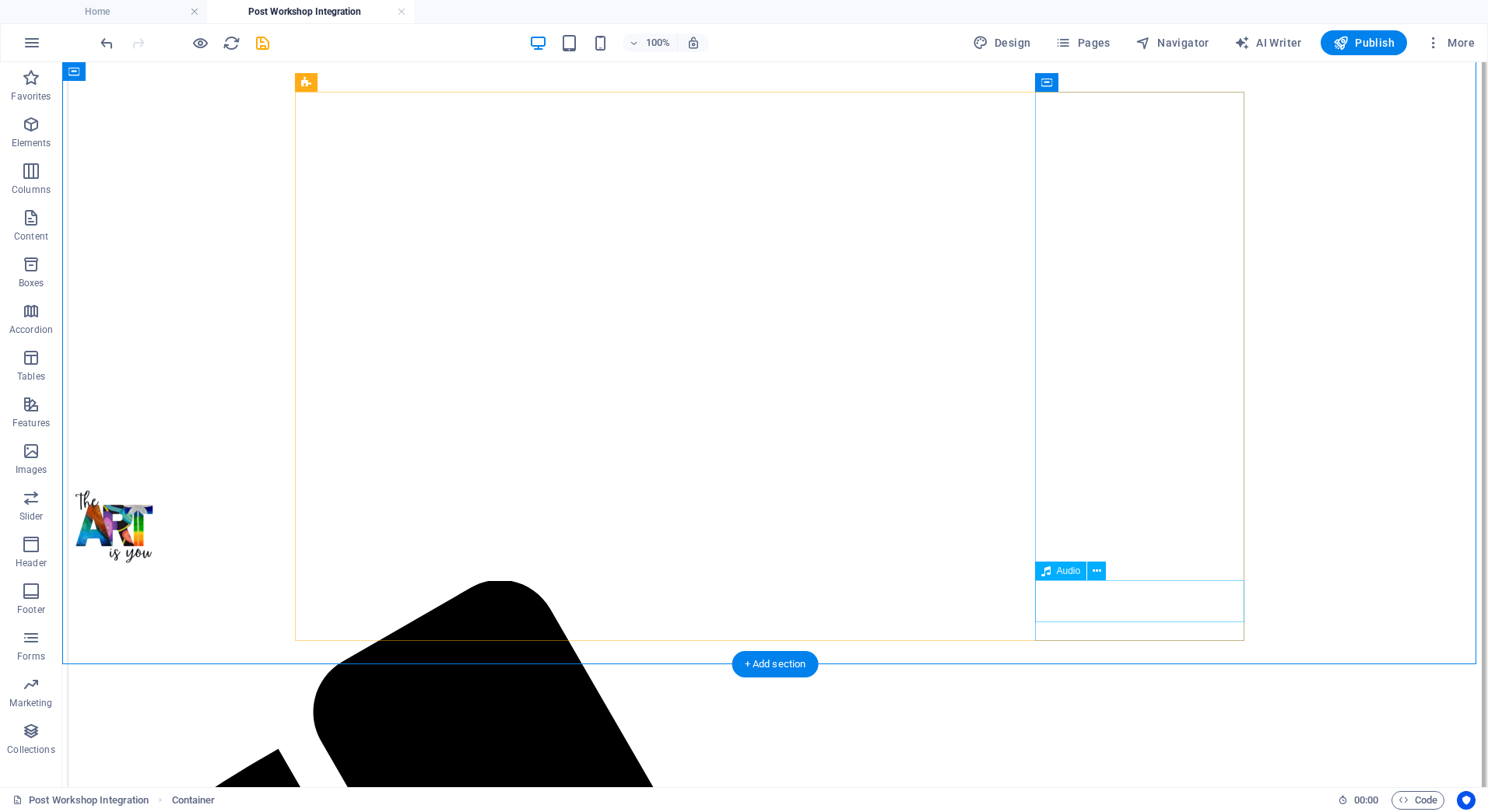
click at [1096, 572] on icon at bounding box center [1097, 571] width 9 height 16
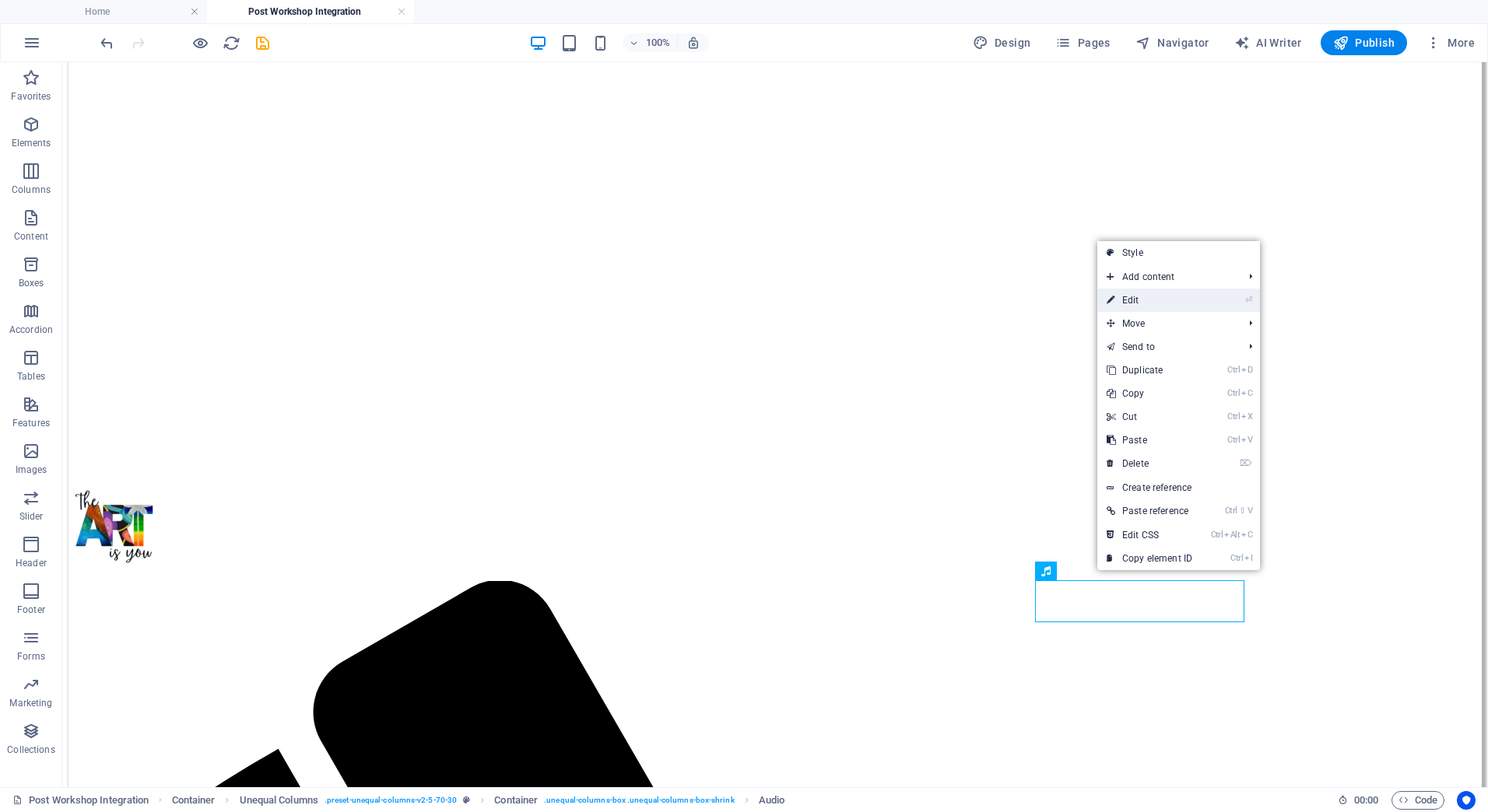
click at [1146, 304] on link "⏎ Edit" at bounding box center [1150, 300] width 104 height 24
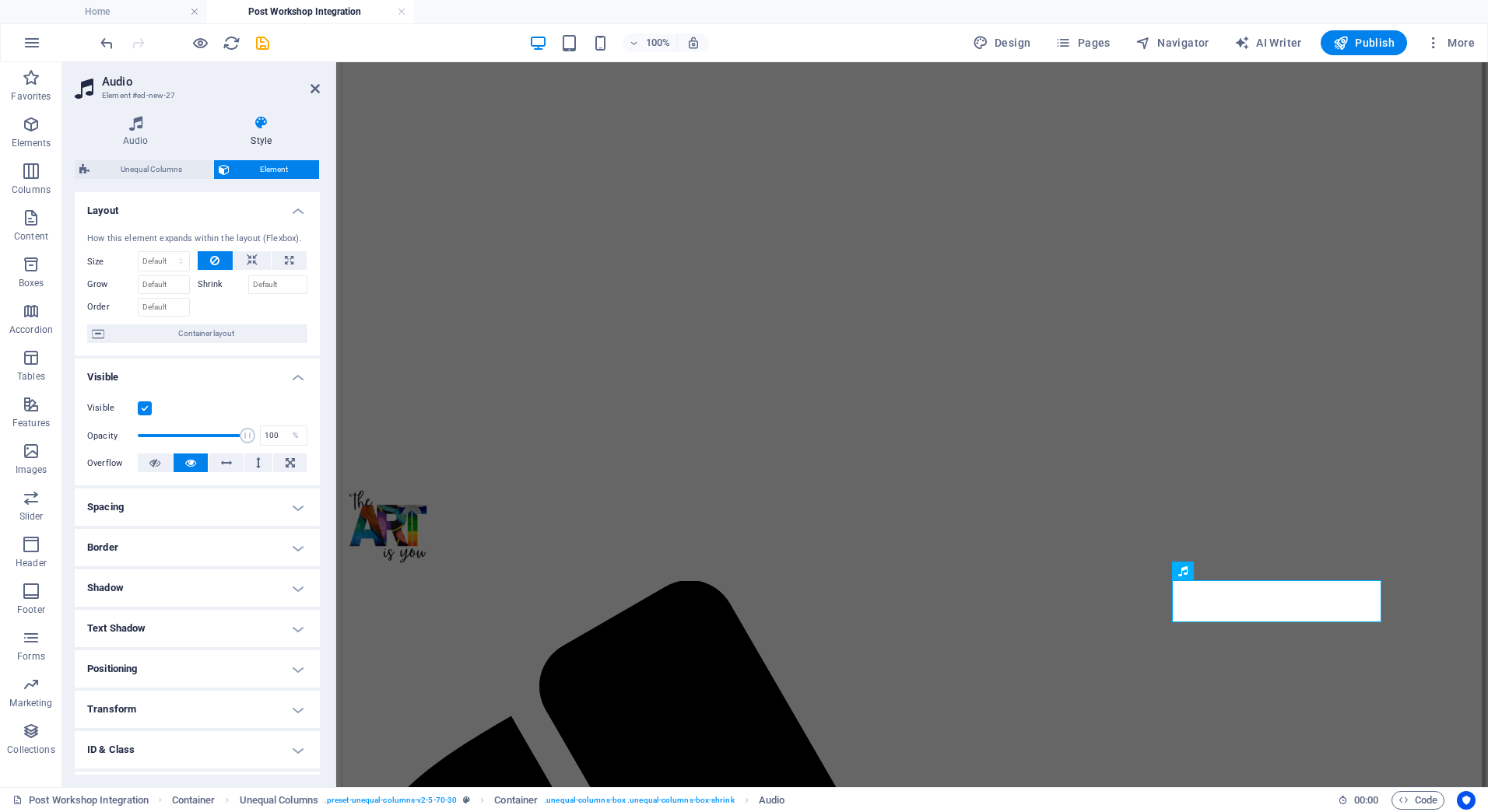
click at [262, 130] on h4 "Style" at bounding box center [262, 131] width 117 height 33
click at [133, 130] on h4 "Audio" at bounding box center [139, 131] width 129 height 33
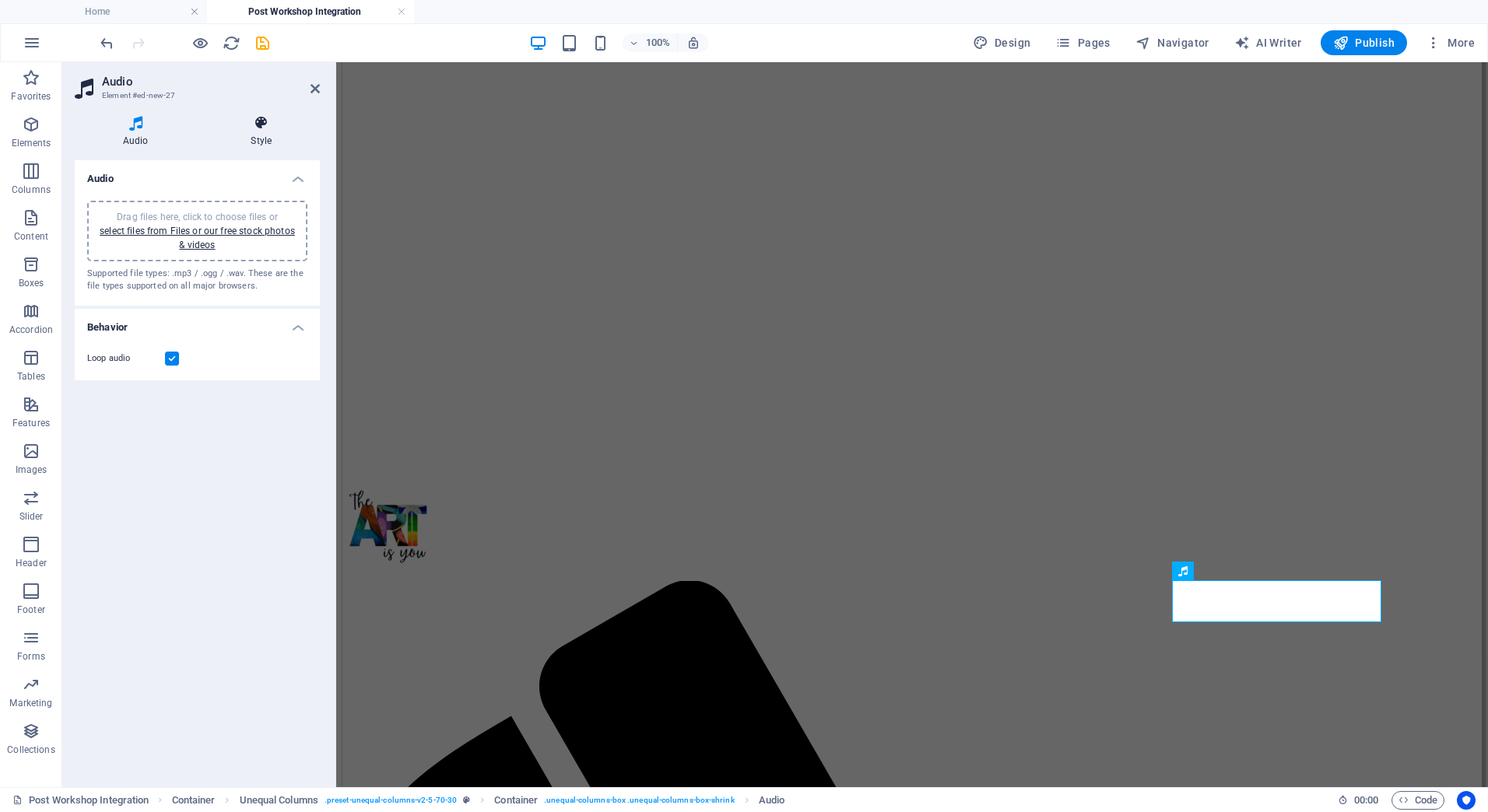
click at [257, 121] on icon at bounding box center [262, 123] width 117 height 15
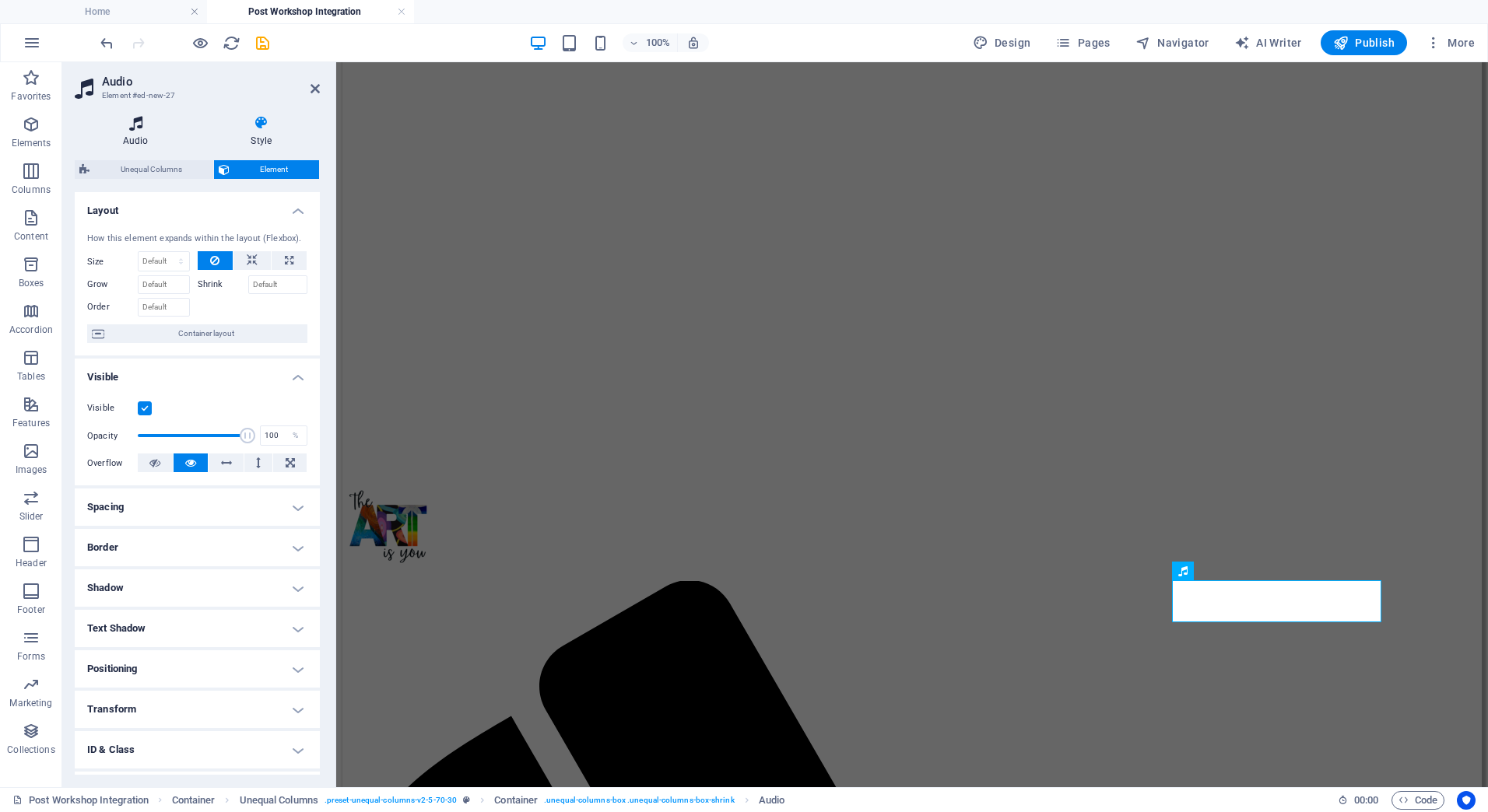
click at [149, 136] on h4 "Audio" at bounding box center [139, 131] width 129 height 33
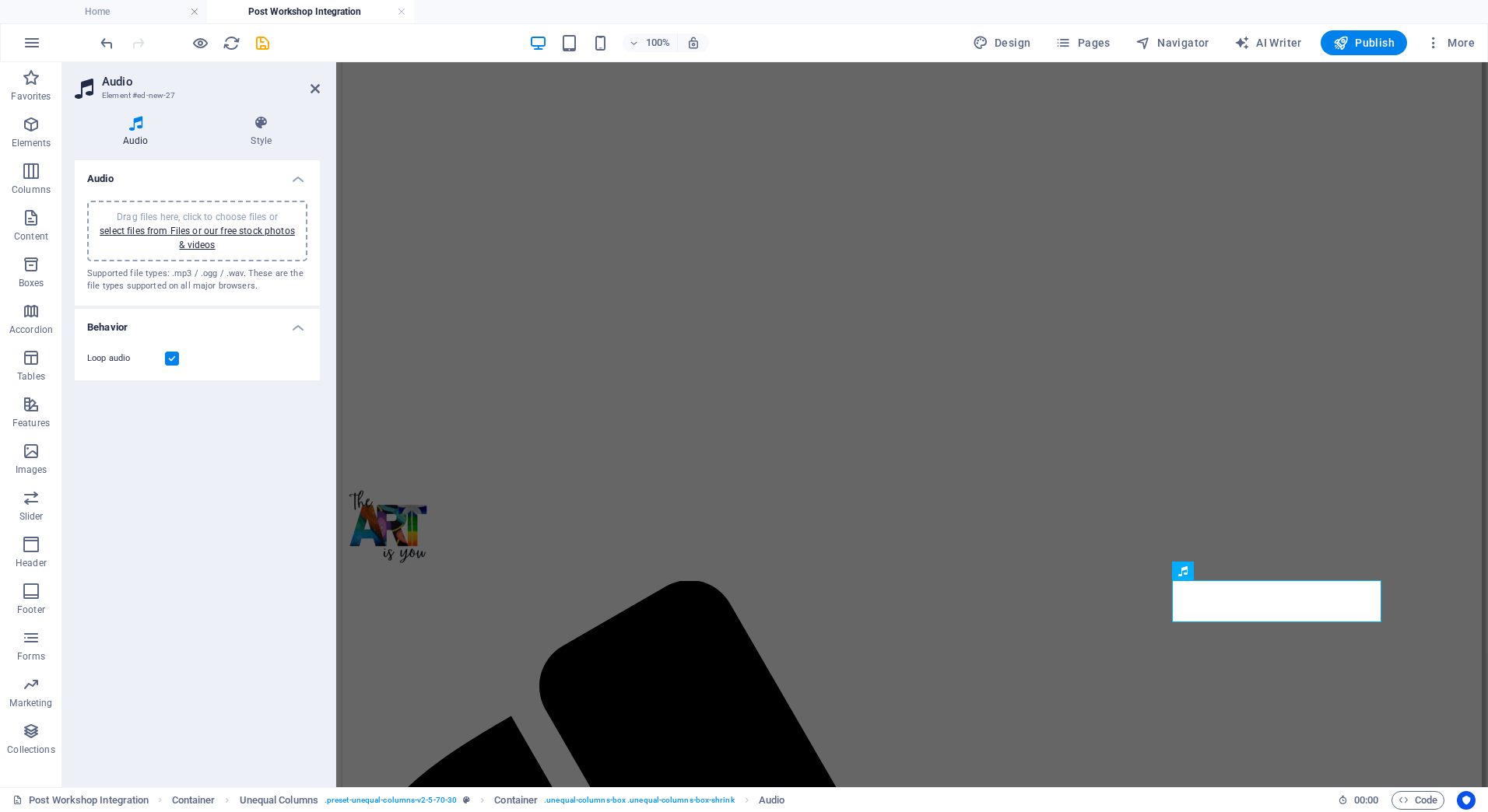
click at [173, 363] on label at bounding box center [172, 358] width 14 height 14
click at [0, 0] on input "Loop audio" at bounding box center [0, 0] width 0 height 0
click at [263, 123] on icon at bounding box center [262, 123] width 117 height 15
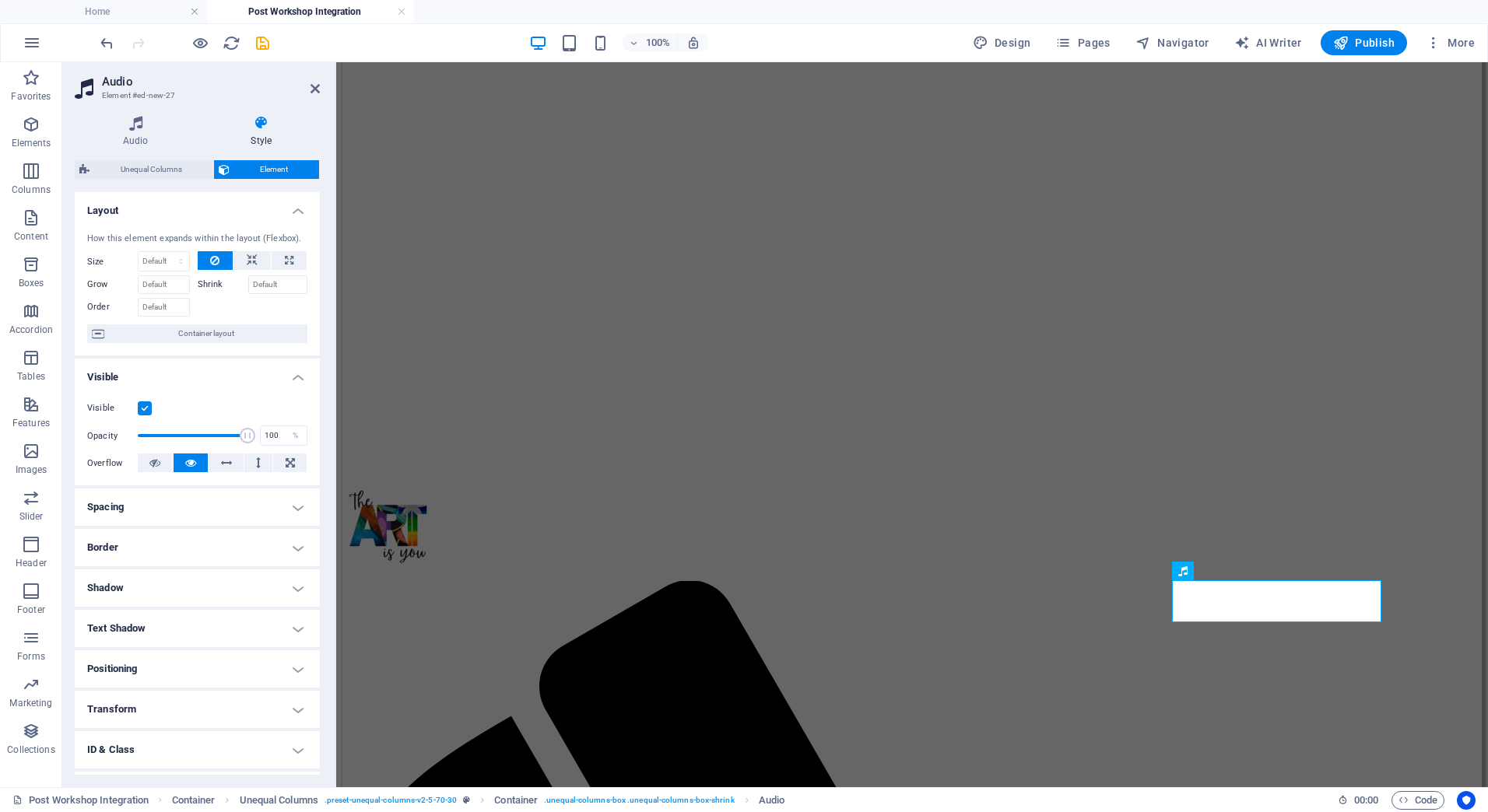
scroll to position [75, 0]
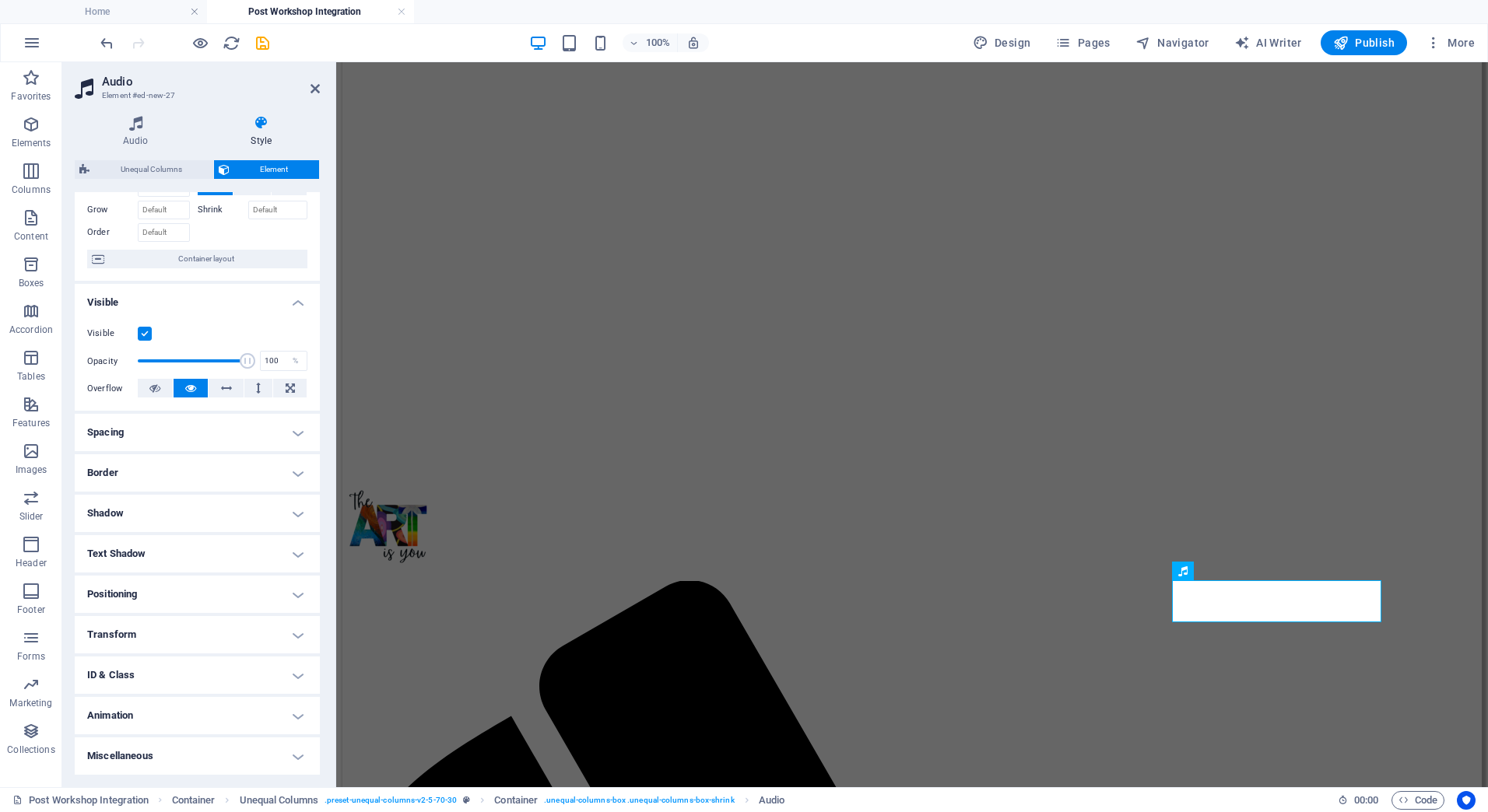
click at [285, 753] on h4 "Miscellaneous" at bounding box center [197, 756] width 245 height 38
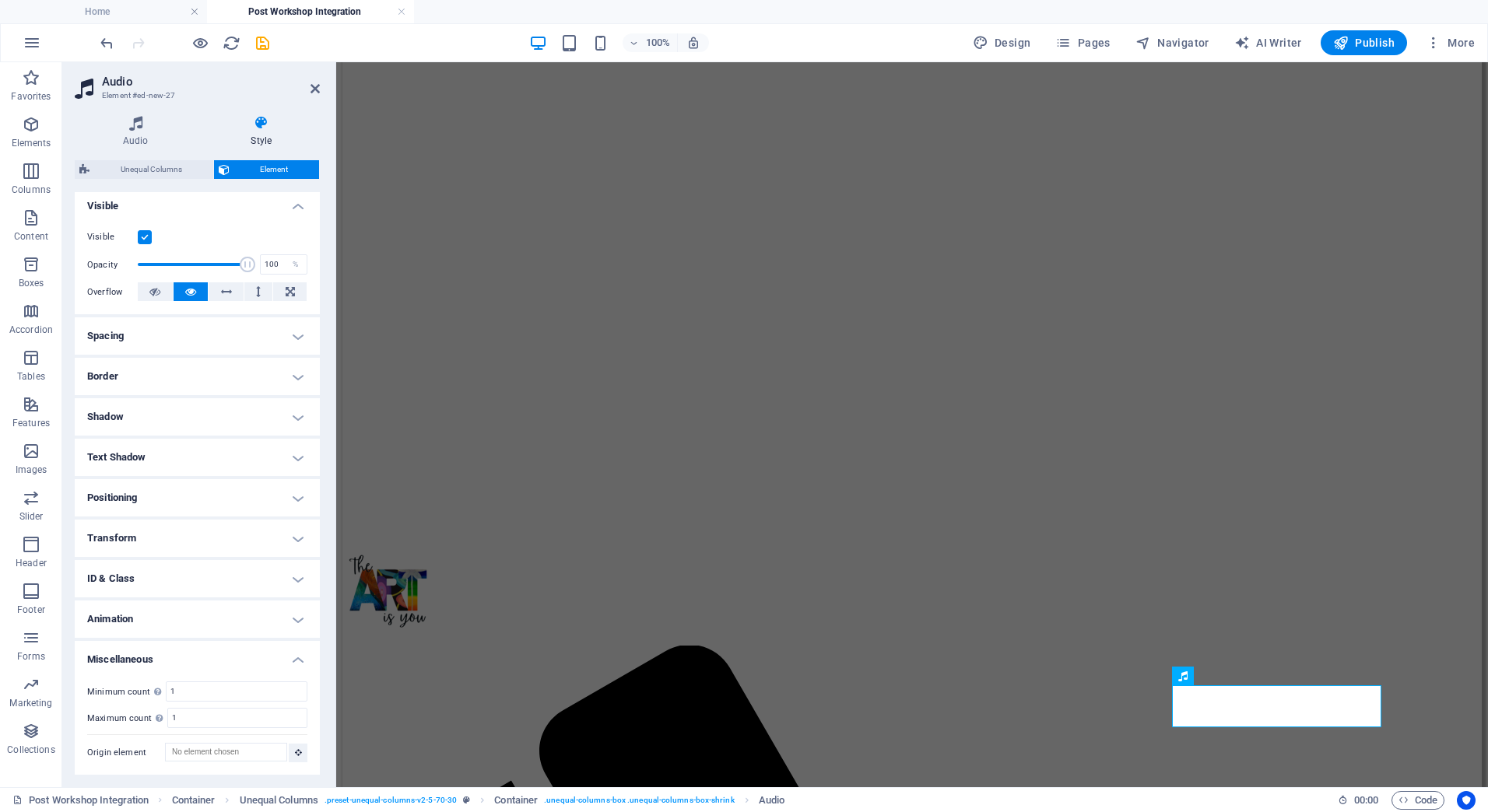
scroll to position [156, 0]
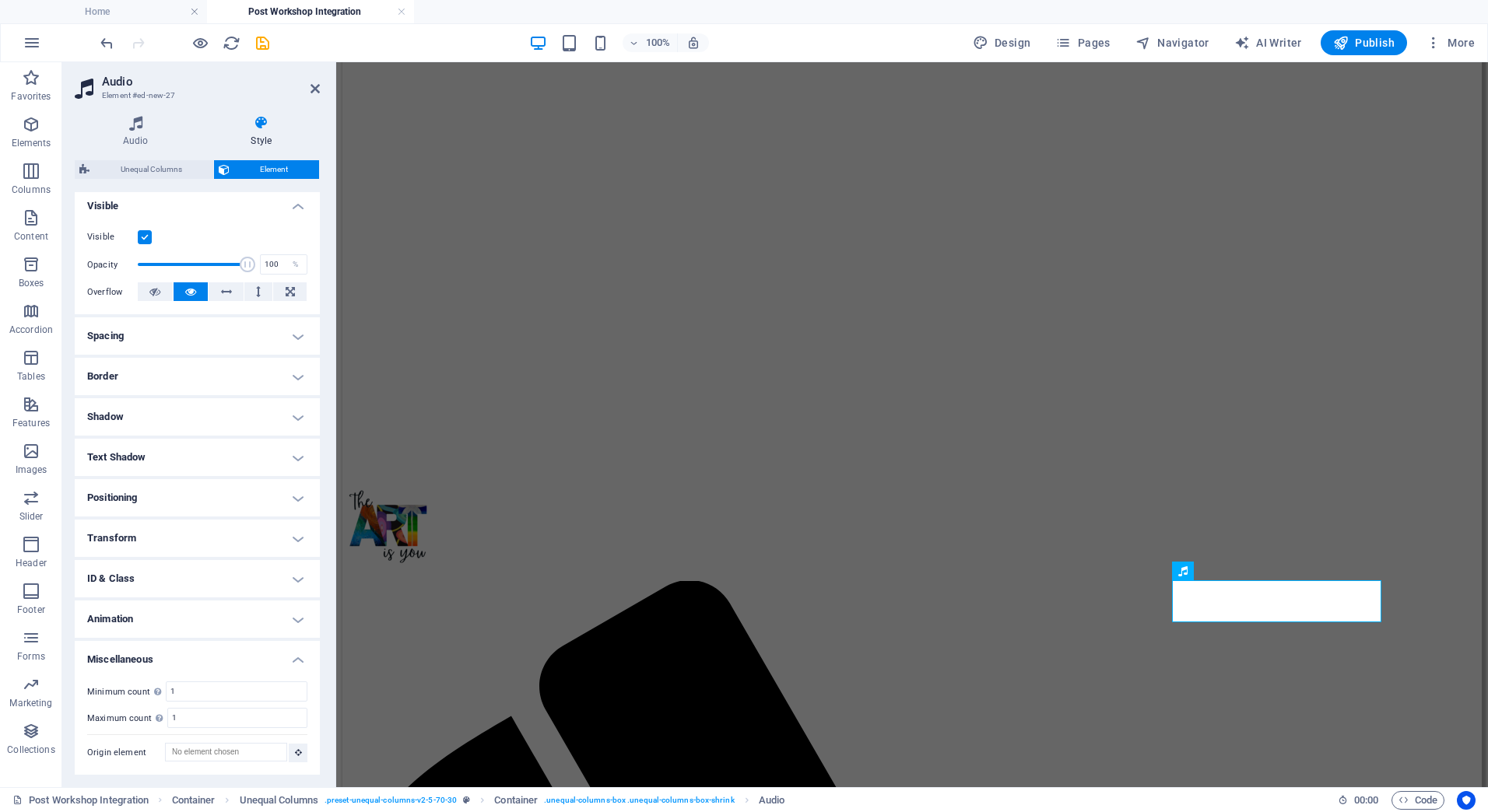
click at [289, 614] on h4 "Animation" at bounding box center [197, 620] width 245 height 38
click at [293, 581] on h4 "ID & Class" at bounding box center [197, 579] width 245 height 38
click at [285, 533] on h4 "Transform" at bounding box center [197, 539] width 245 height 38
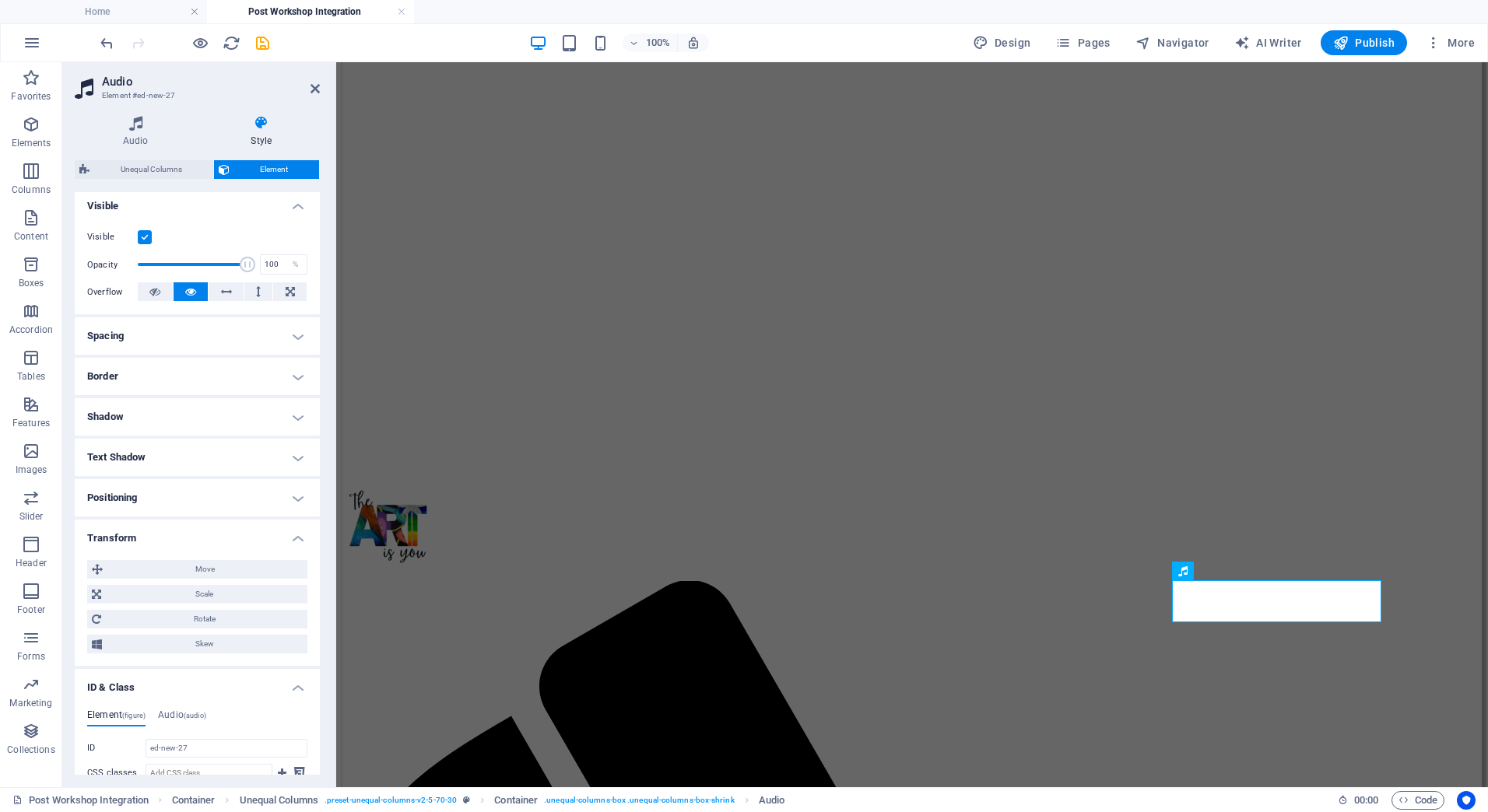
click at [292, 495] on h4 "Positioning" at bounding box center [197, 498] width 245 height 38
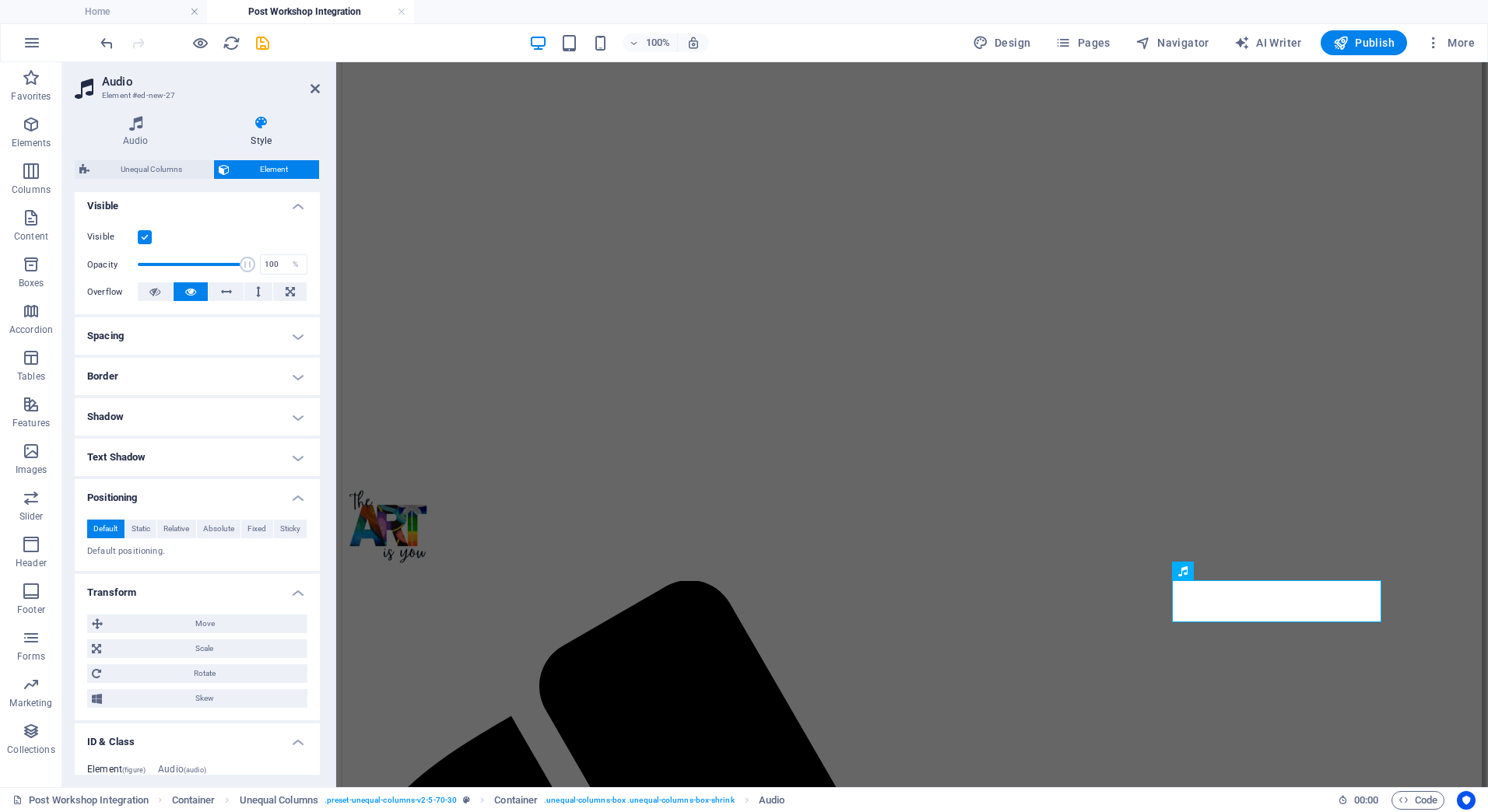
click at [294, 454] on h4 "Text Shadow" at bounding box center [197, 458] width 245 height 38
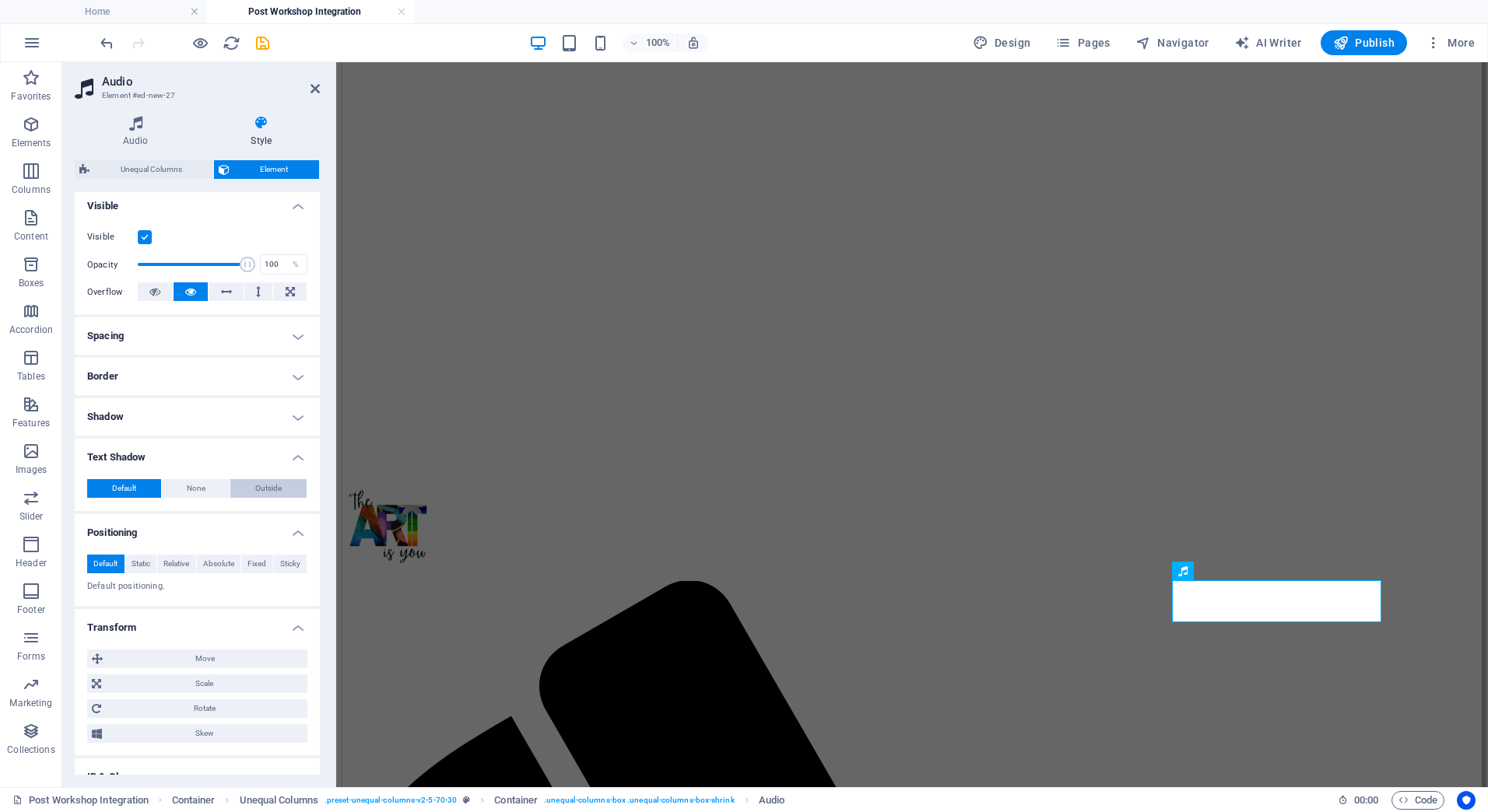
click at [243, 482] on button "Outside" at bounding box center [268, 489] width 77 height 19
type input "2"
type input "4"
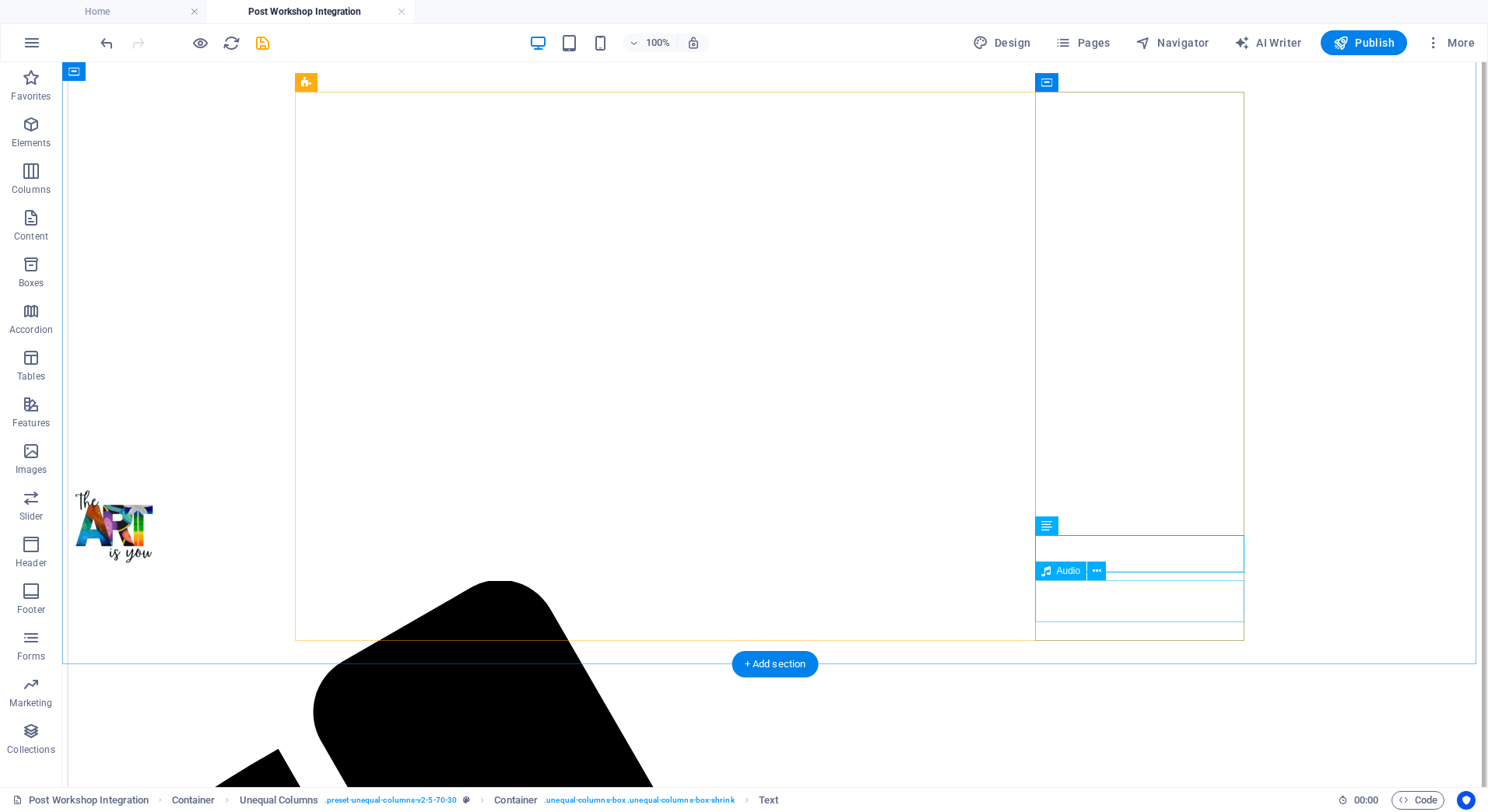
click at [1093, 570] on icon at bounding box center [1097, 571] width 9 height 16
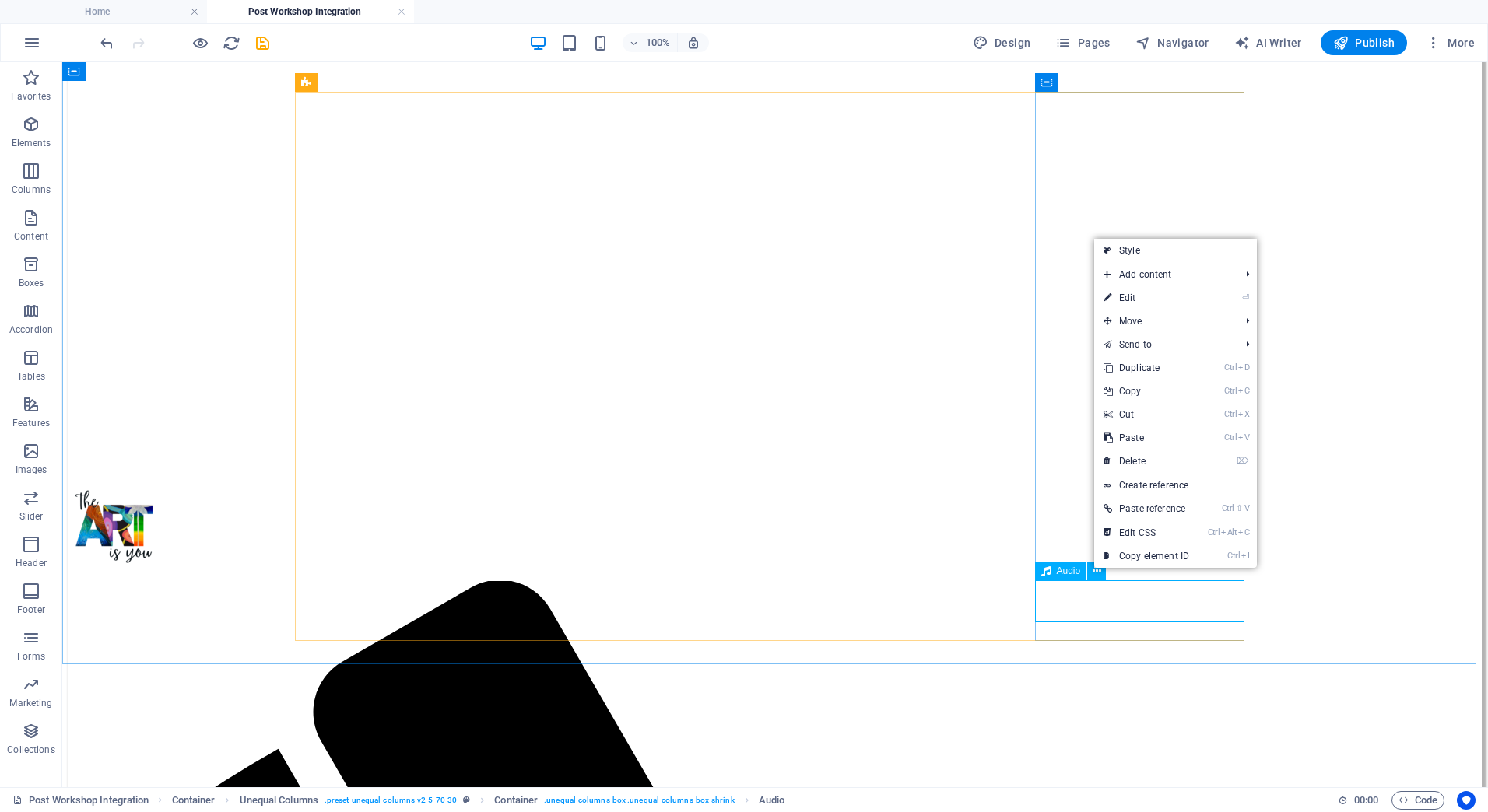
click at [1059, 578] on div "Audio" at bounding box center [1061, 571] width 52 height 19
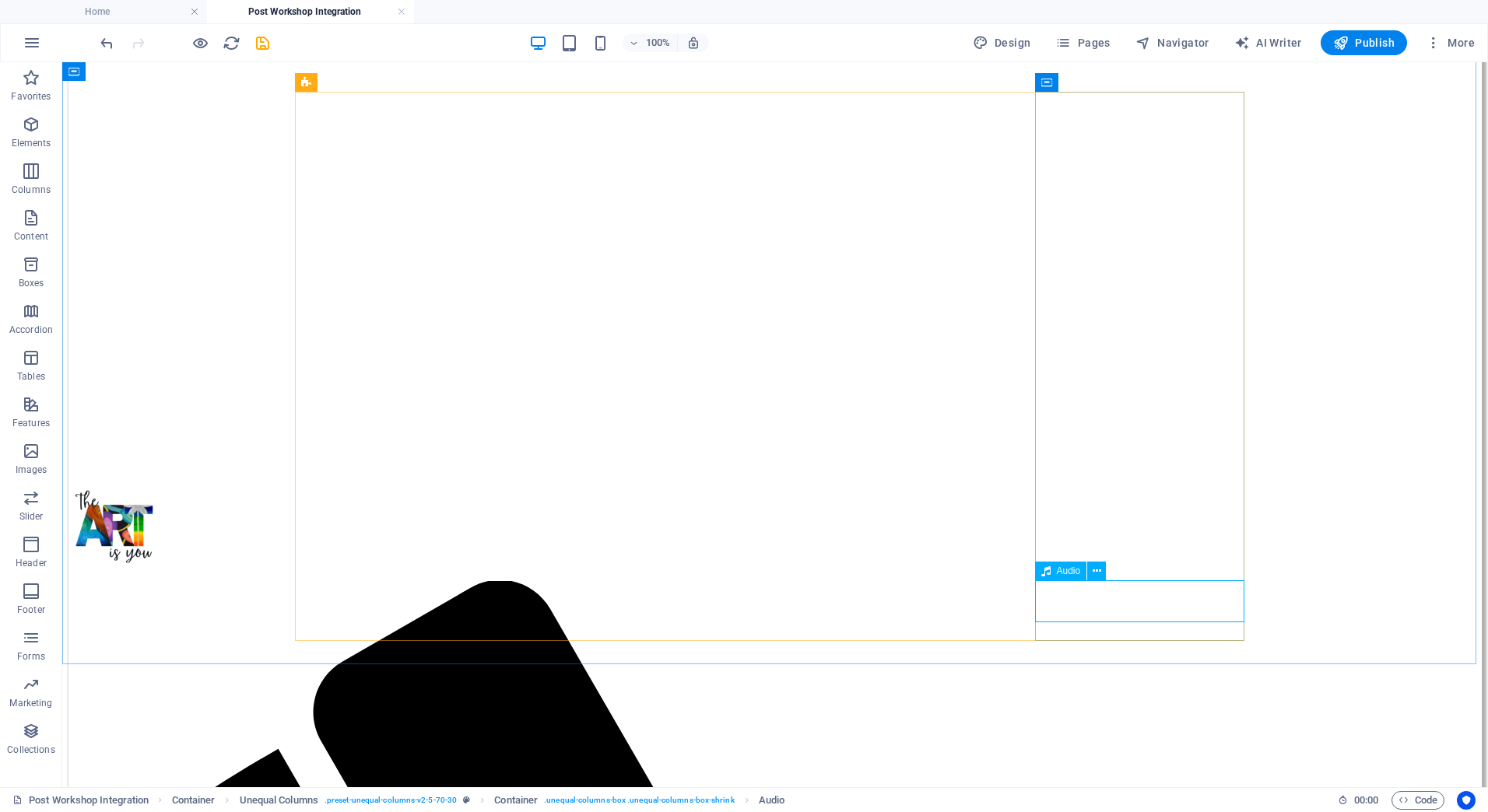
click at [1059, 578] on div "Audio" at bounding box center [1061, 571] width 52 height 19
select select "px"
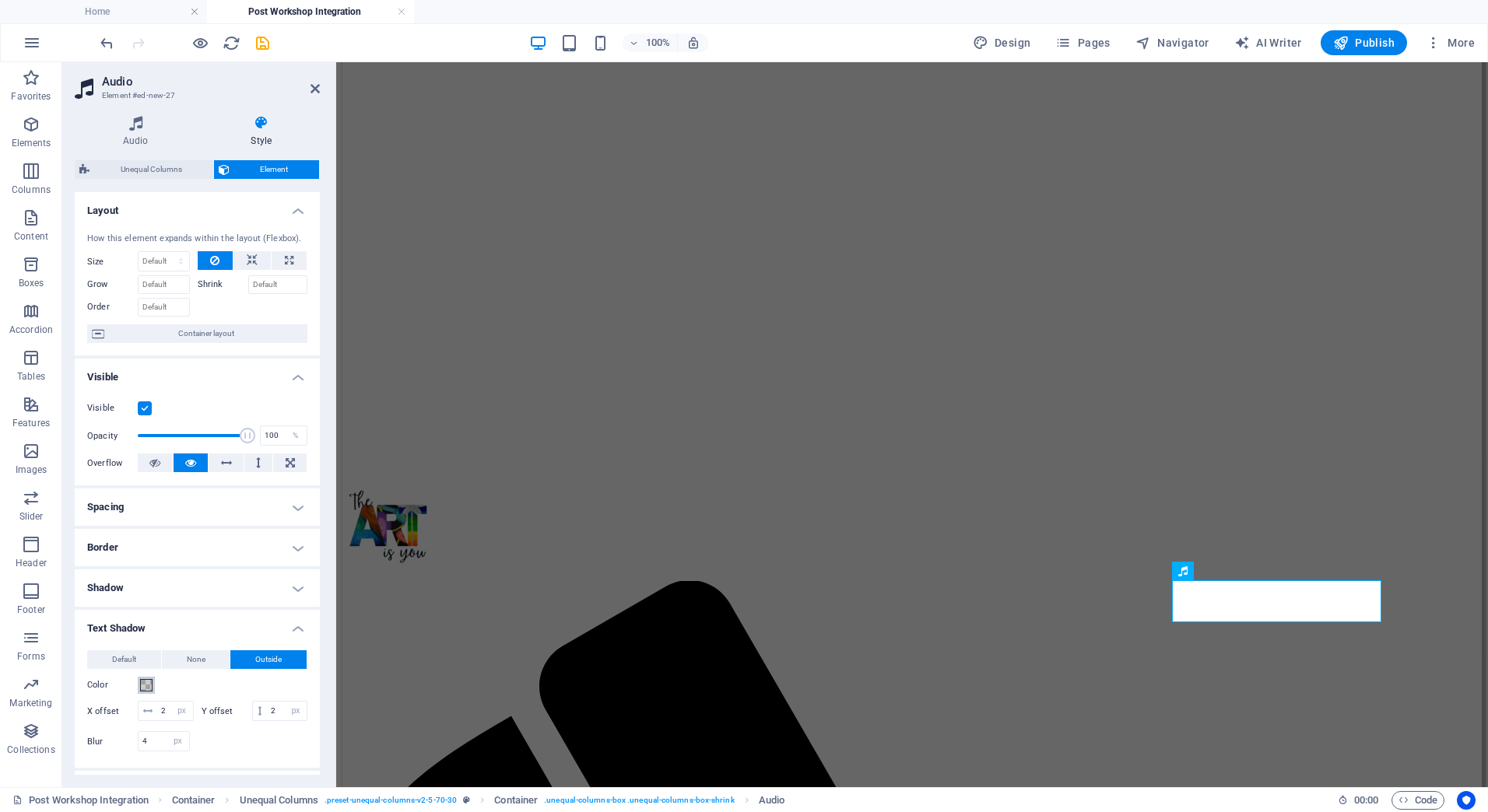
click at [147, 687] on span at bounding box center [146, 685] width 12 height 12
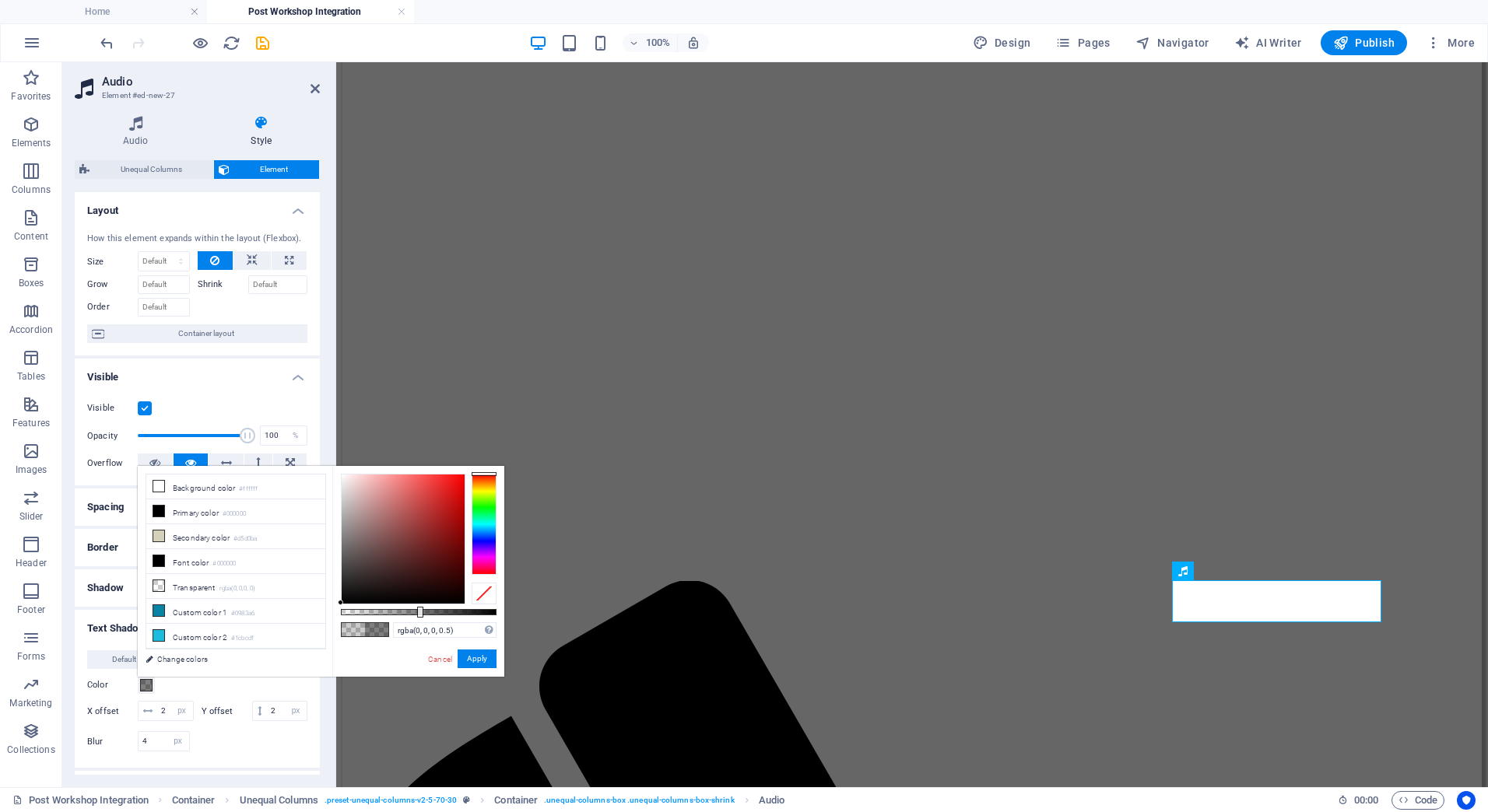
drag, startPoint x: 373, startPoint y: 609, endPoint x: 419, endPoint y: 608, distance: 46.0
click at [419, 608] on div at bounding box center [420, 613] width 7 height 11
click at [477, 655] on button "Apply" at bounding box center [476, 659] width 39 height 19
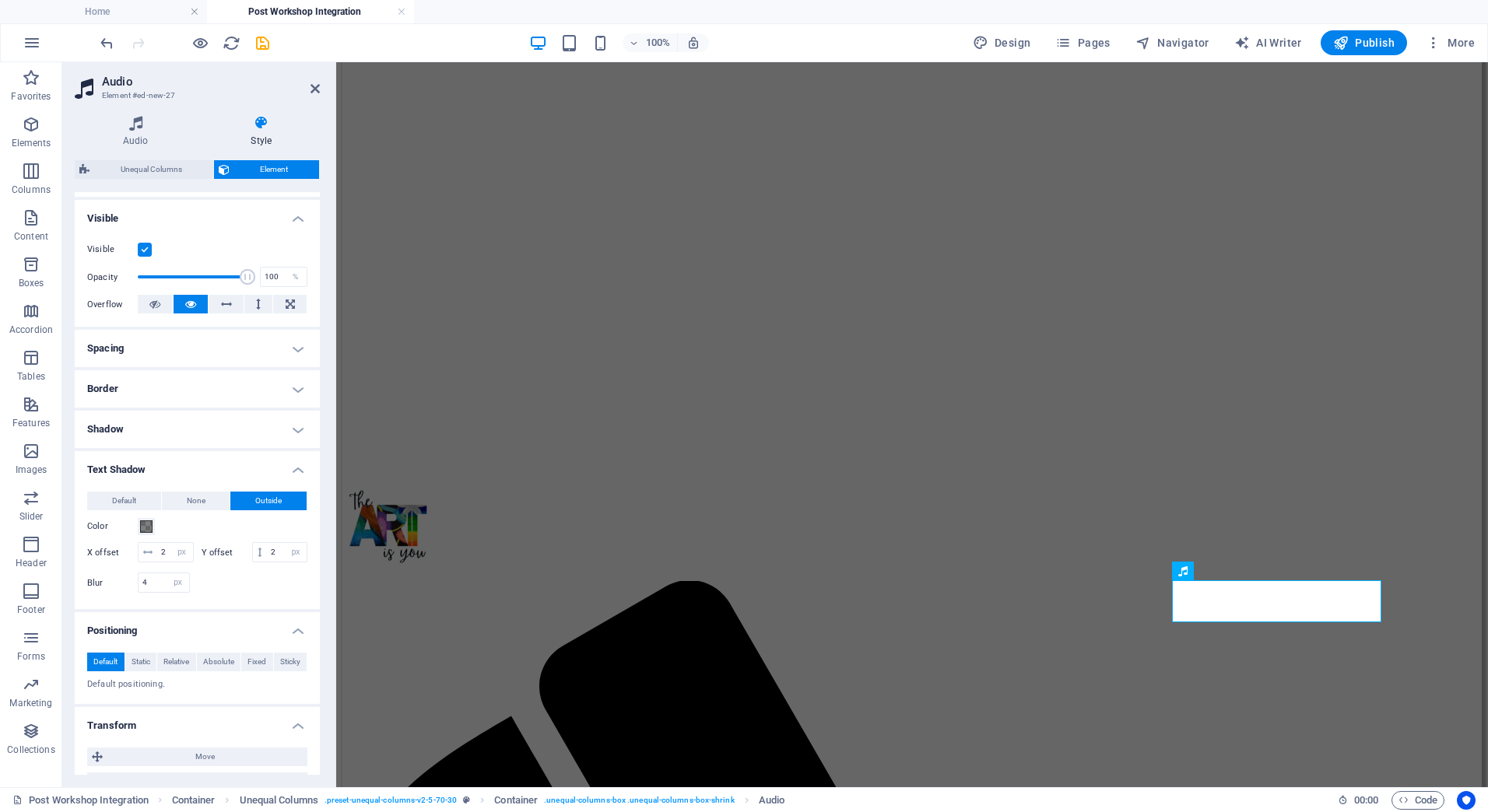
scroll to position [233, 0]
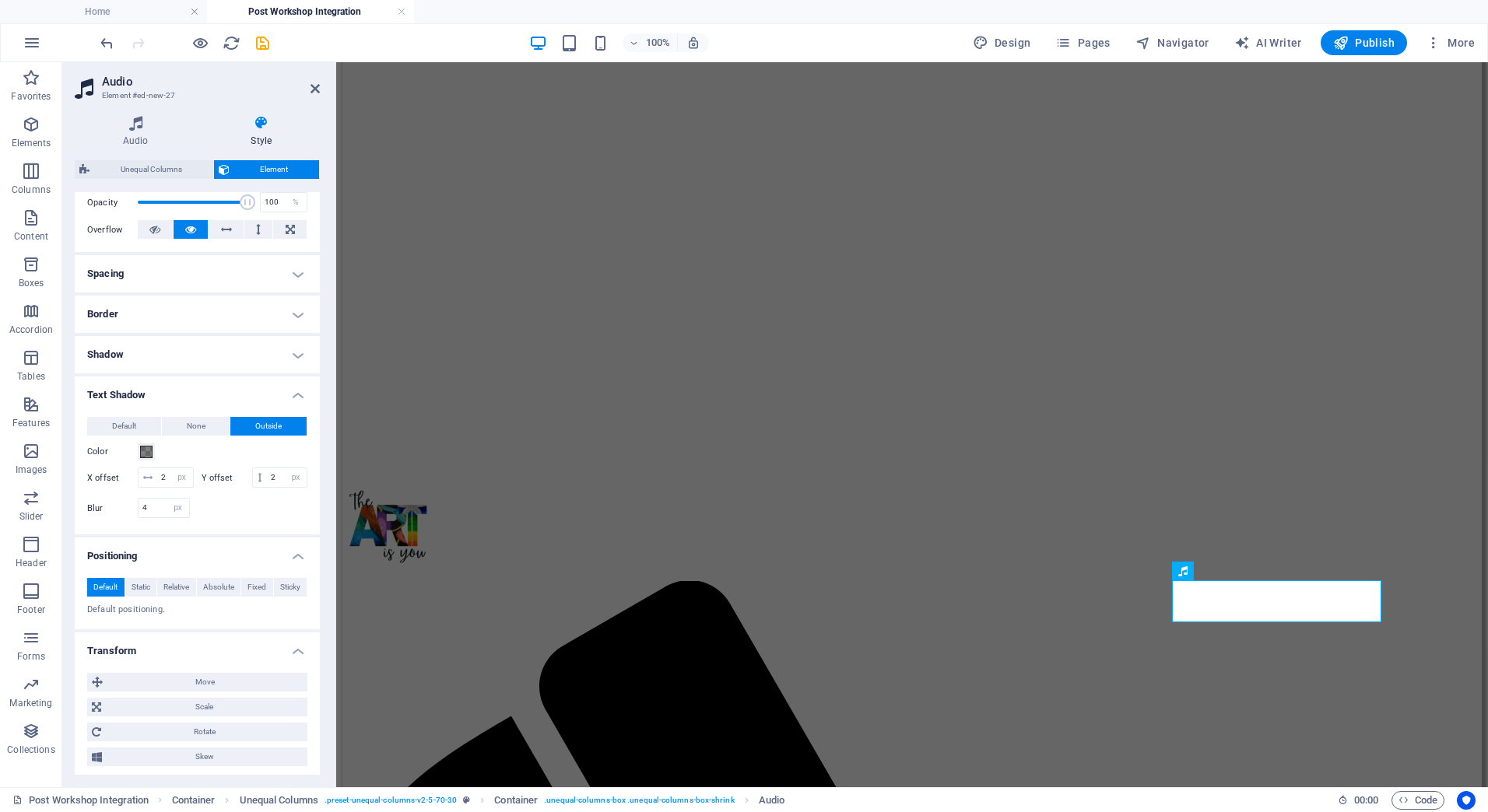
click at [226, 518] on div at bounding box center [252, 508] width 111 height 20
click at [147, 456] on span at bounding box center [146, 452] width 12 height 12
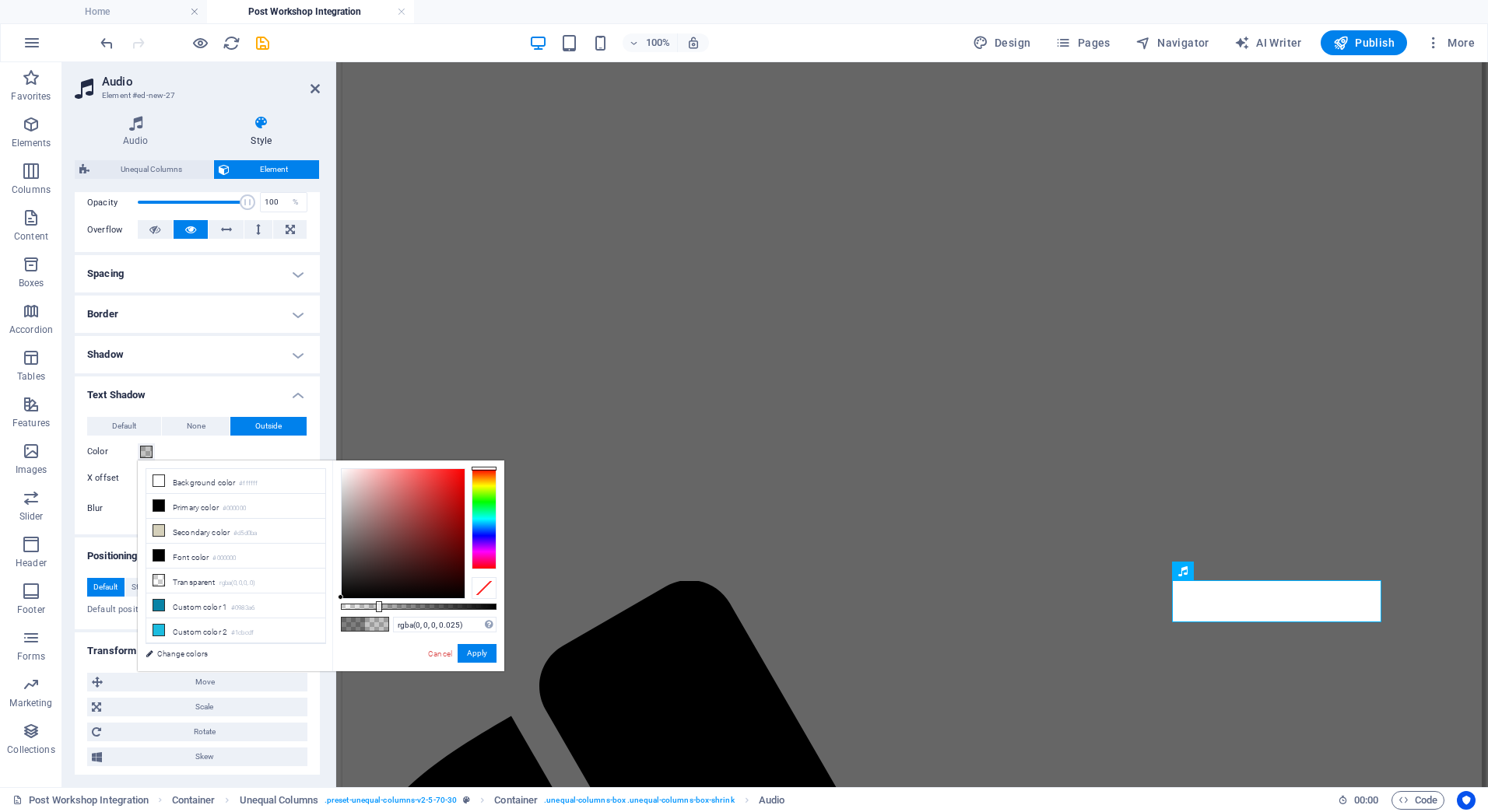
type input "rgba(0, 0, 0, 0)"
drag, startPoint x: 421, startPoint y: 609, endPoint x: 301, endPoint y: 610, distance: 120.0
click at [301, 609] on div "less Background color #ffffff Primary color #000000 Secondary color #d5d0ba Fon…" at bounding box center [321, 565] width 367 height 211
click at [475, 657] on button "Apply" at bounding box center [476, 654] width 39 height 19
type input "2"
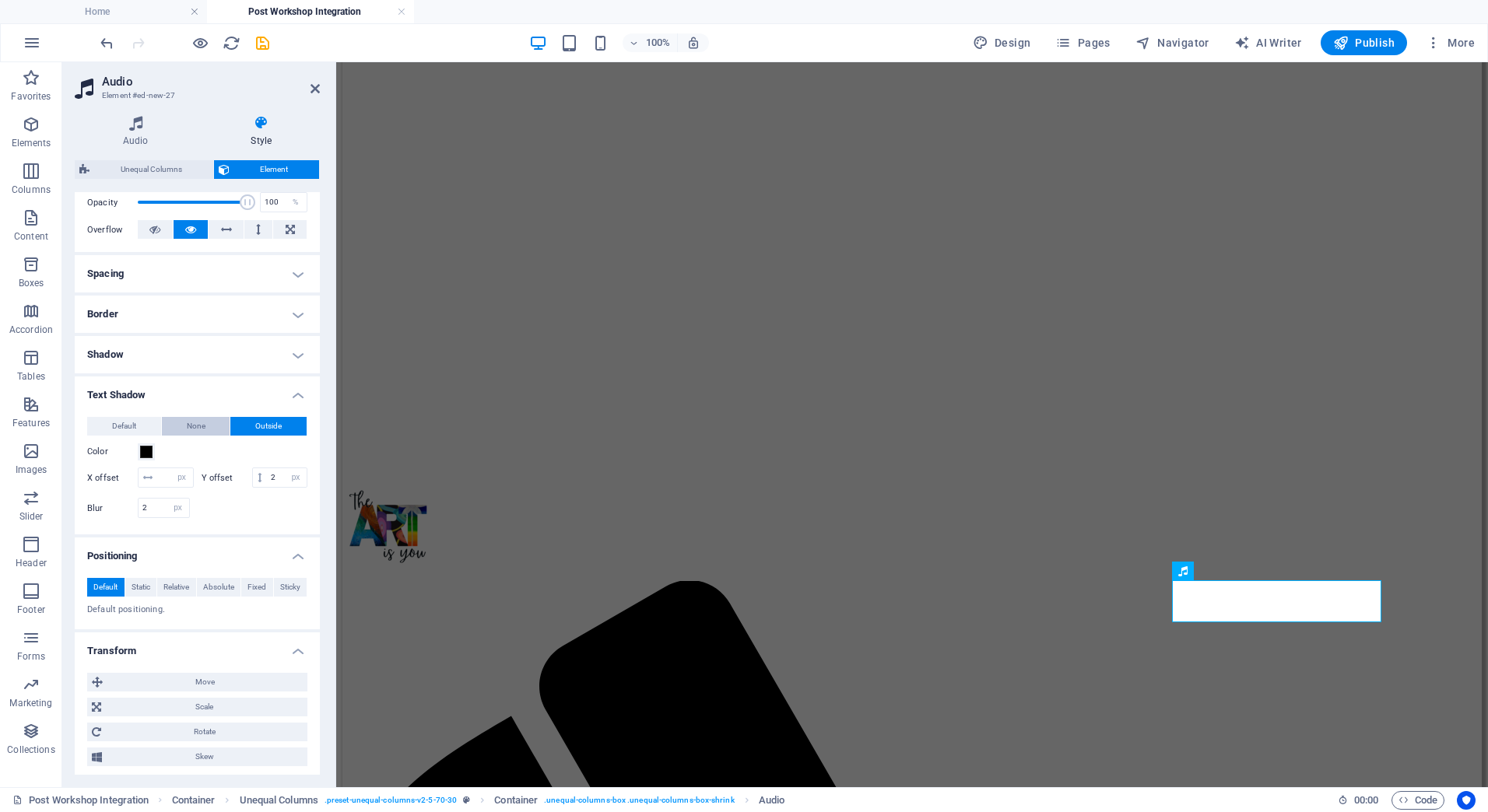
click at [181, 420] on button "None" at bounding box center [196, 426] width 68 height 19
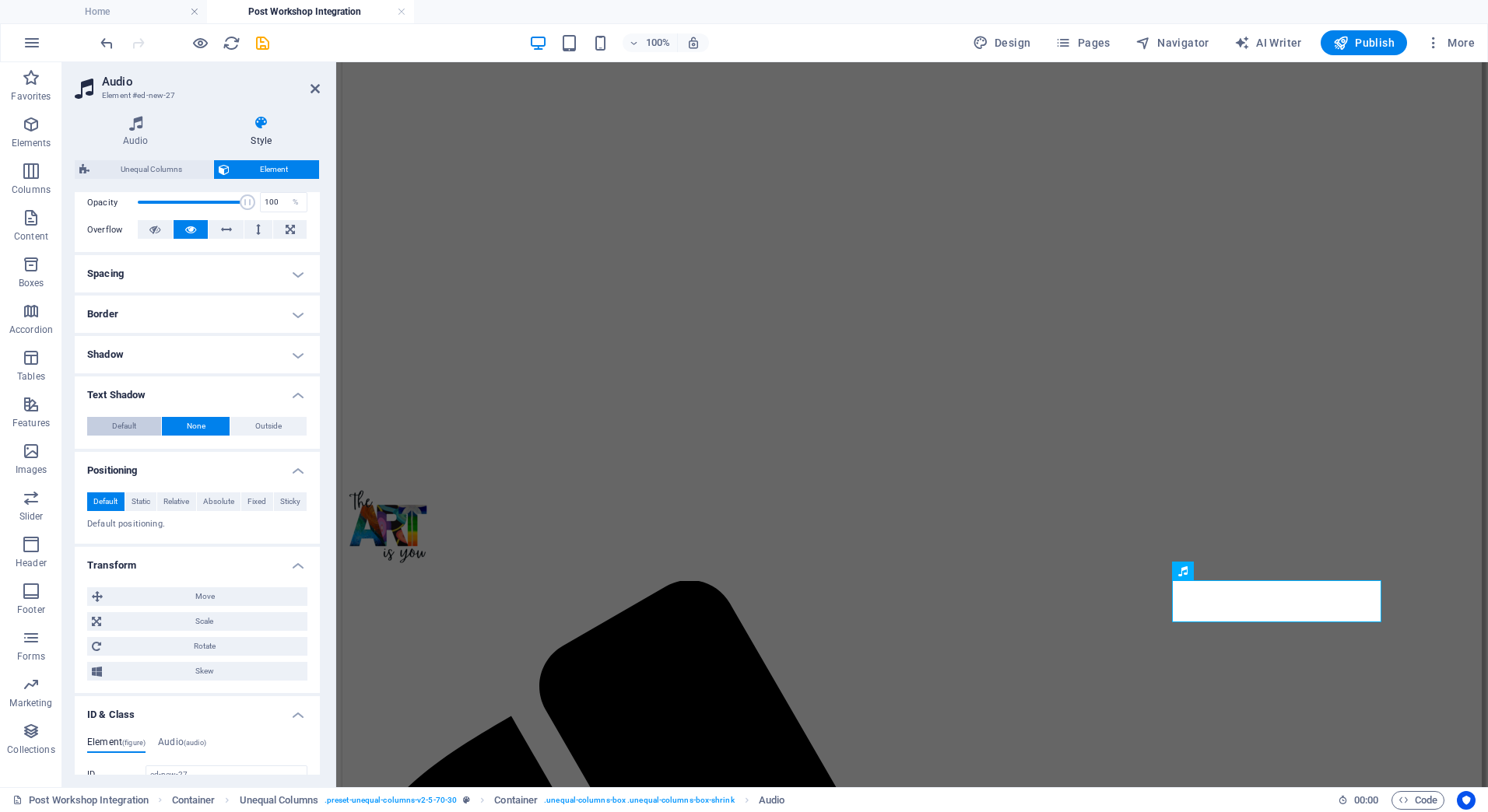
click at [134, 429] on span "Default" at bounding box center [125, 426] width 25 height 19
click at [297, 356] on h4 "Shadow" at bounding box center [197, 355] width 245 height 38
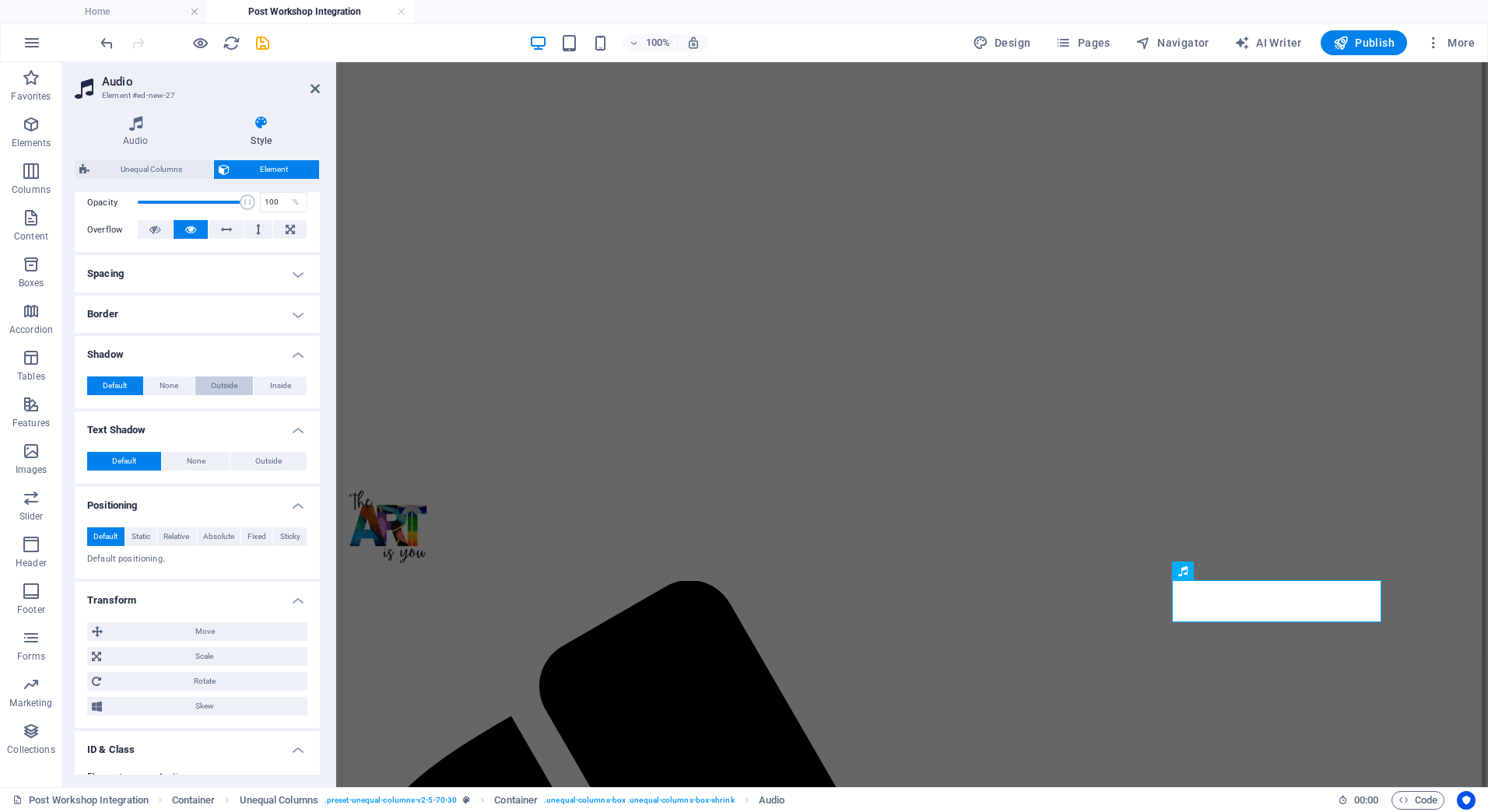
click at [218, 386] on span "Outside" at bounding box center [224, 386] width 26 height 19
type input "2"
type input "4"
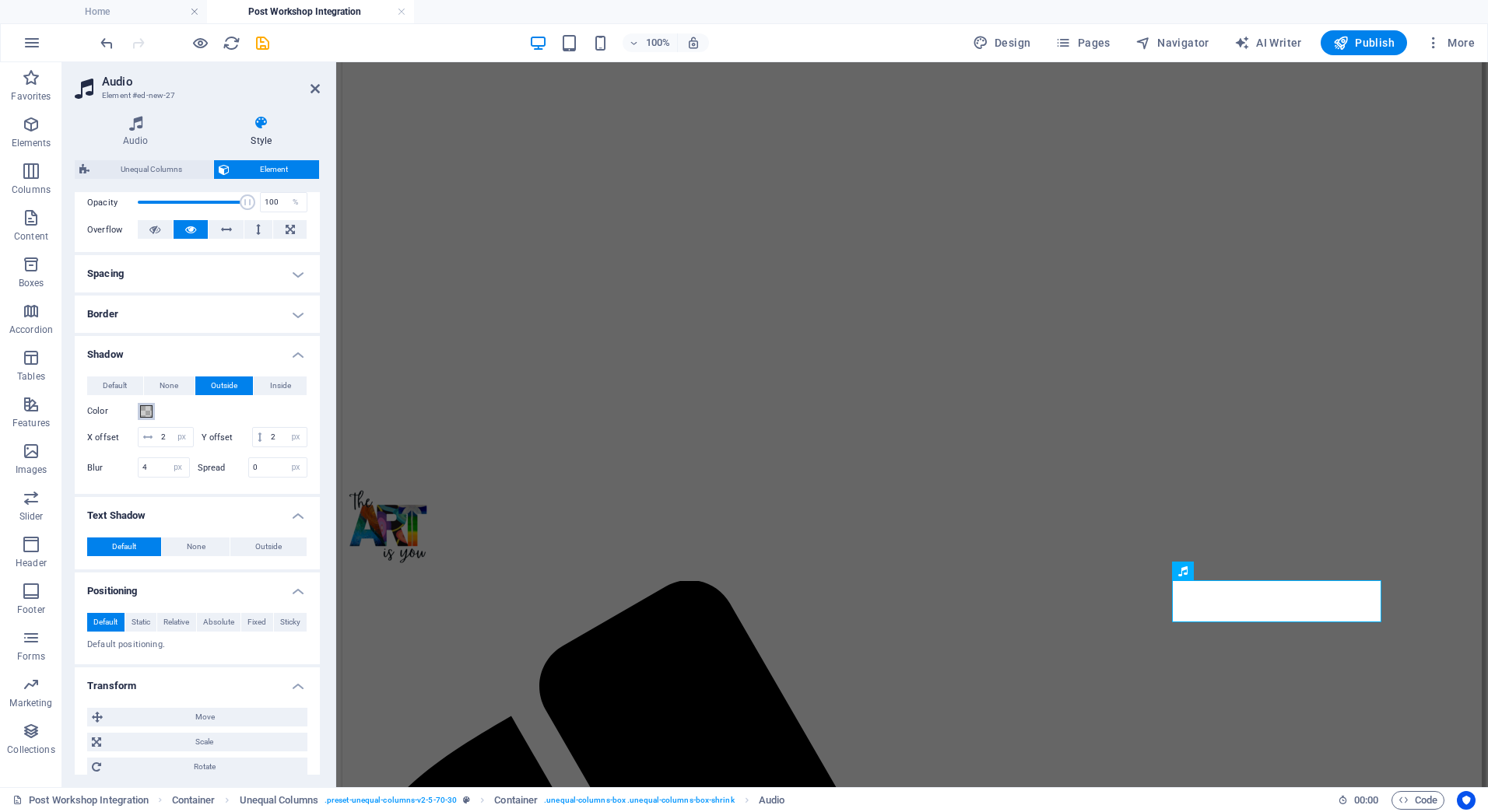
click at [147, 408] on span at bounding box center [146, 411] width 12 height 12
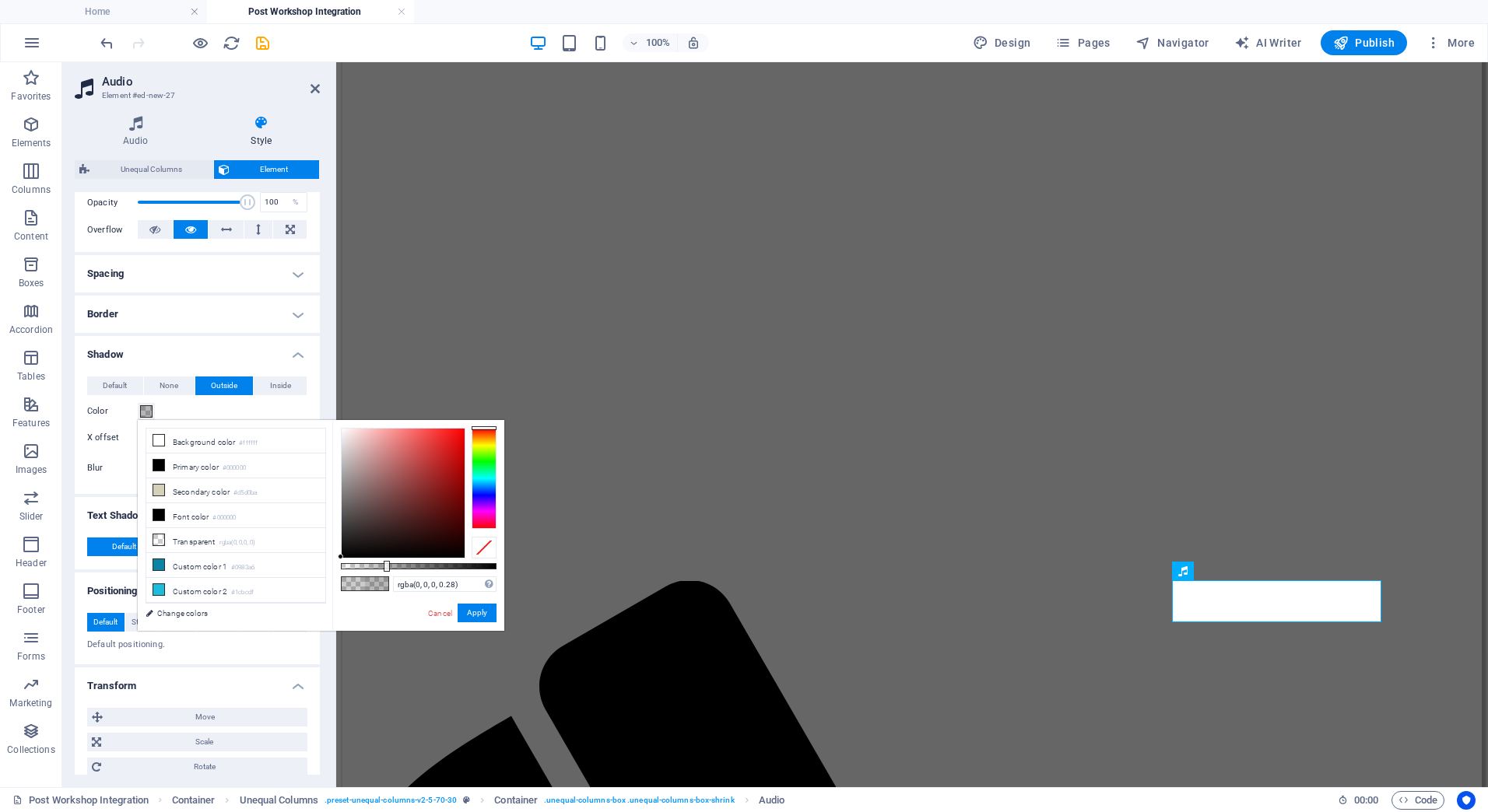
type input "rgba(0, 0, 0, 0.275)"
drag, startPoint x: 374, startPoint y: 565, endPoint x: 384, endPoint y: 561, distance: 10.8
click at [384, 561] on div at bounding box center [385, 567] width 7 height 11
click at [435, 613] on link "Cancel" at bounding box center [440, 613] width 27 height 11
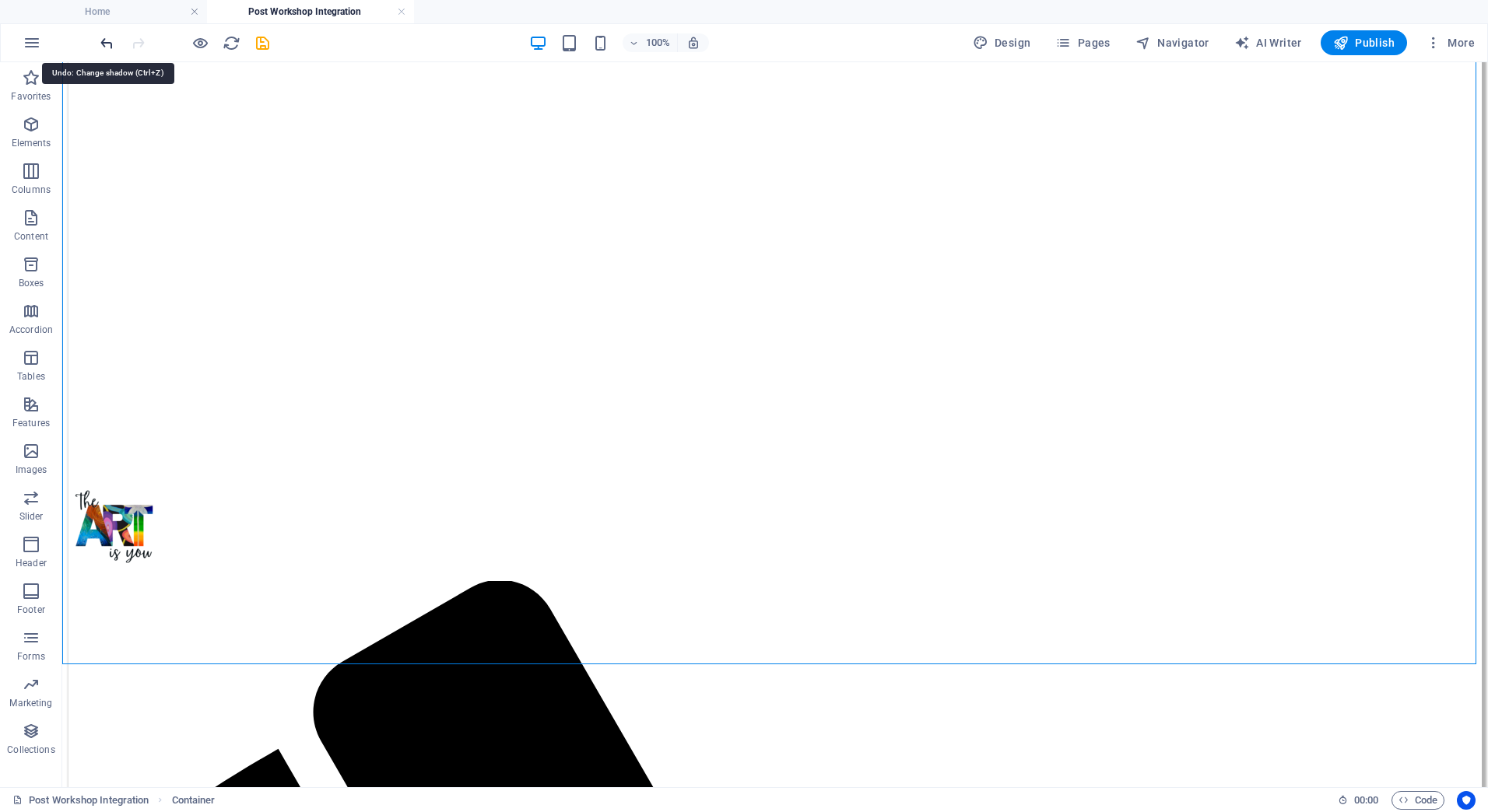
click at [104, 42] on icon "undo" at bounding box center [107, 43] width 18 height 18
click at [1081, 581] on div "Audio" at bounding box center [1076, 571] width 81 height 20
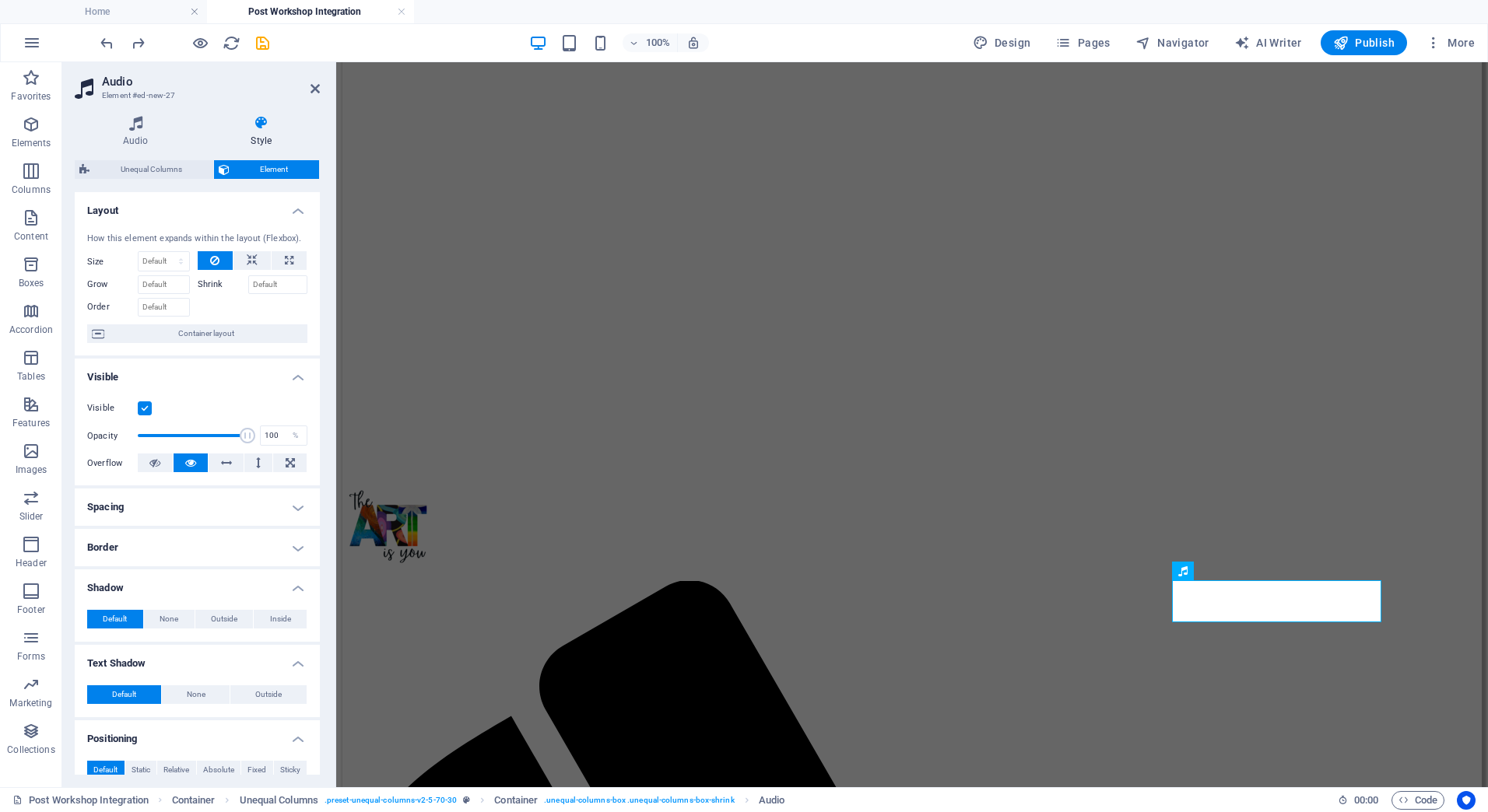
click at [291, 581] on h4 "Shadow" at bounding box center [197, 584] width 245 height 28
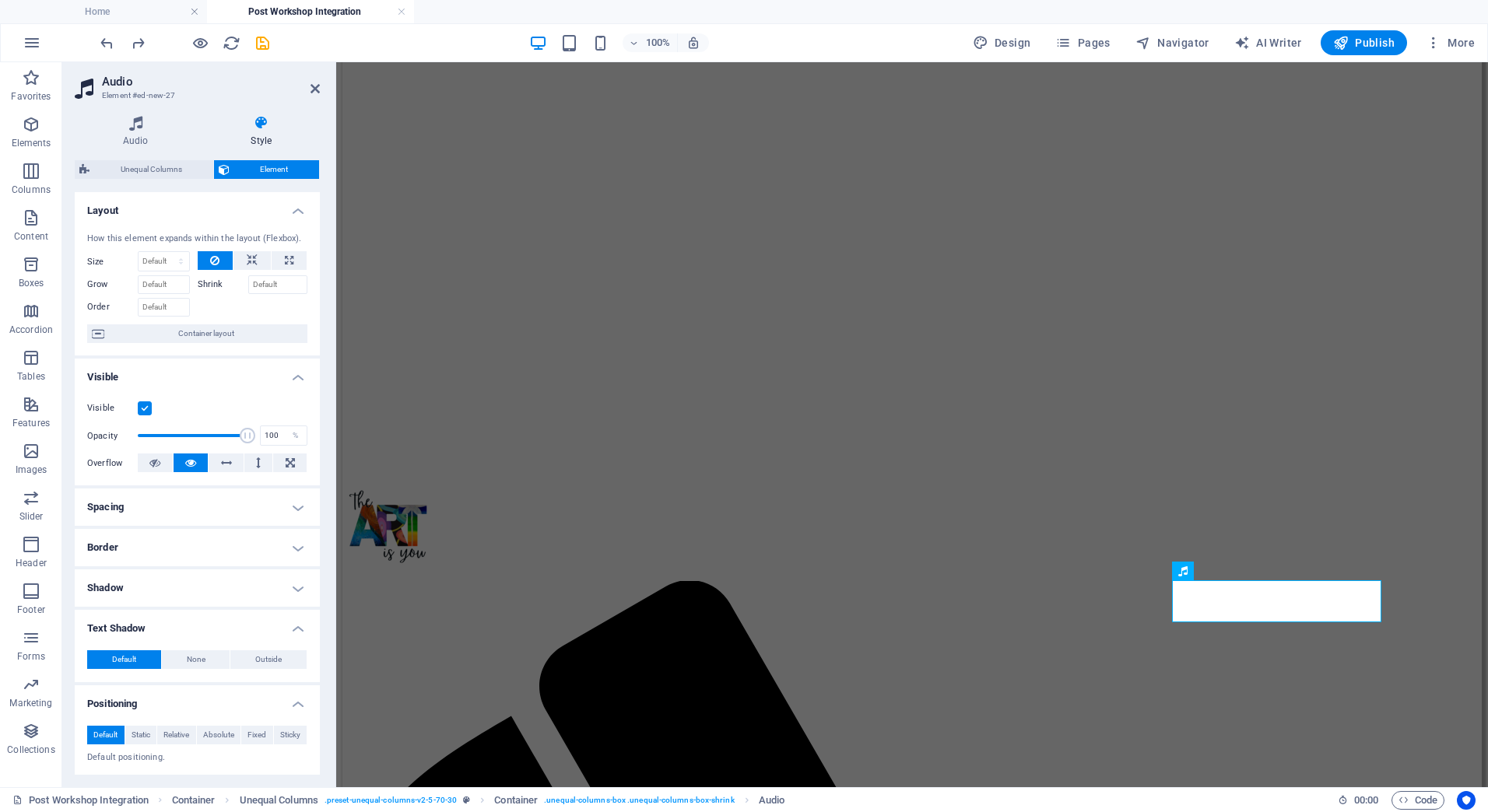
click at [297, 543] on h4 "Border" at bounding box center [197, 548] width 245 height 38
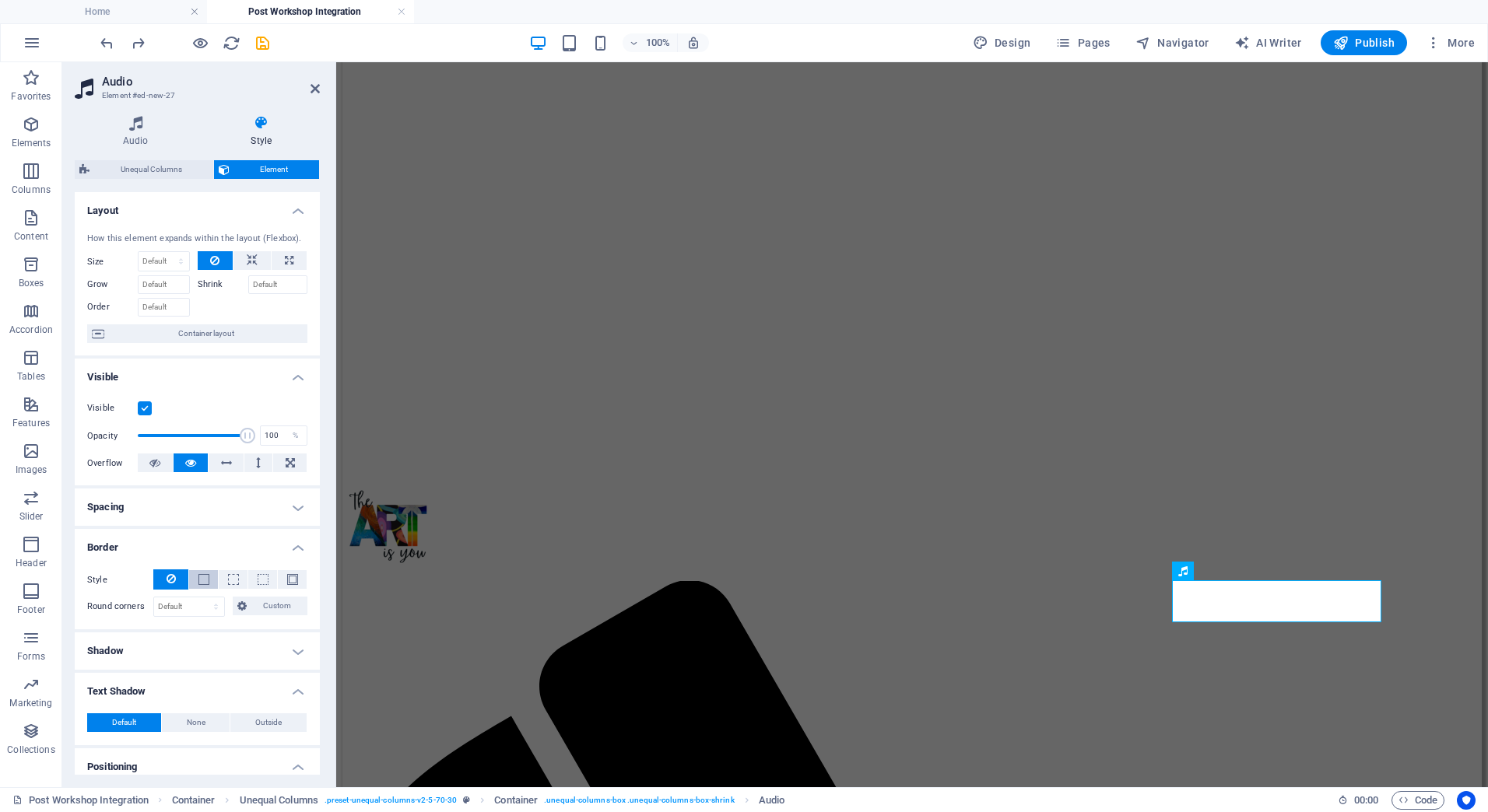
click at [200, 577] on span at bounding box center [204, 580] width 11 height 11
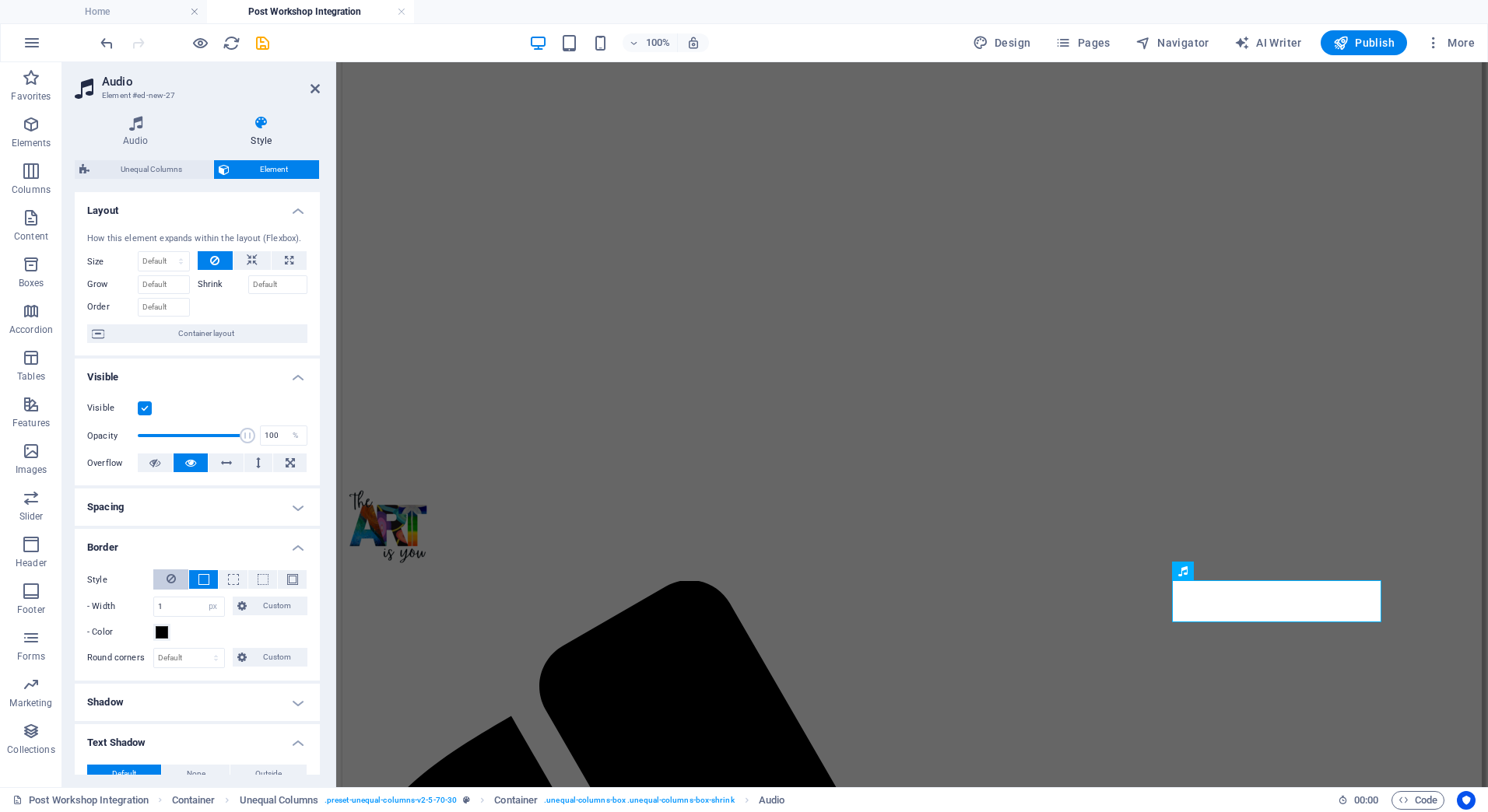
click at [173, 576] on icon at bounding box center [171, 579] width 9 height 19
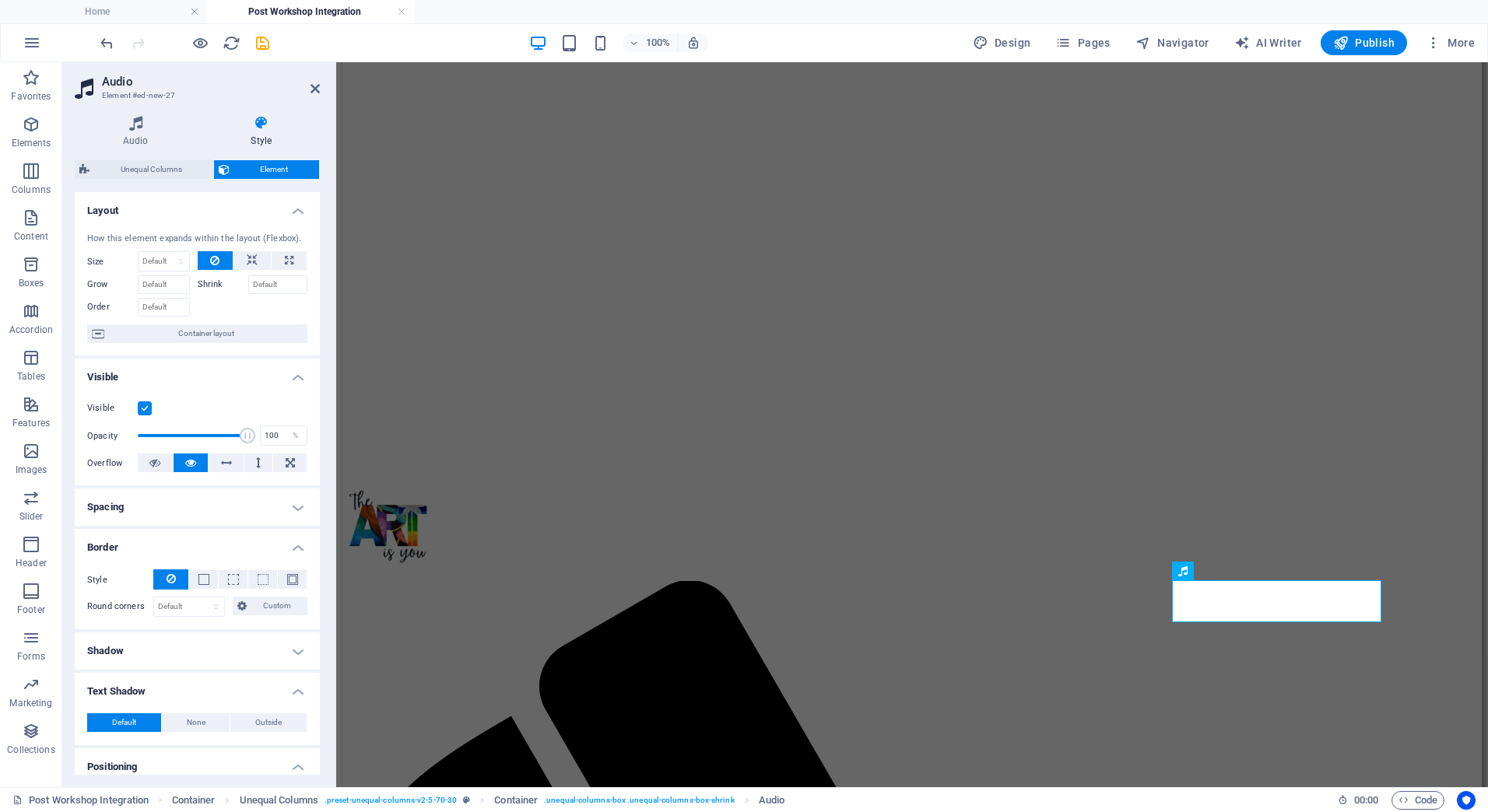
click at [295, 544] on h4 "Border" at bounding box center [197, 544] width 245 height 28
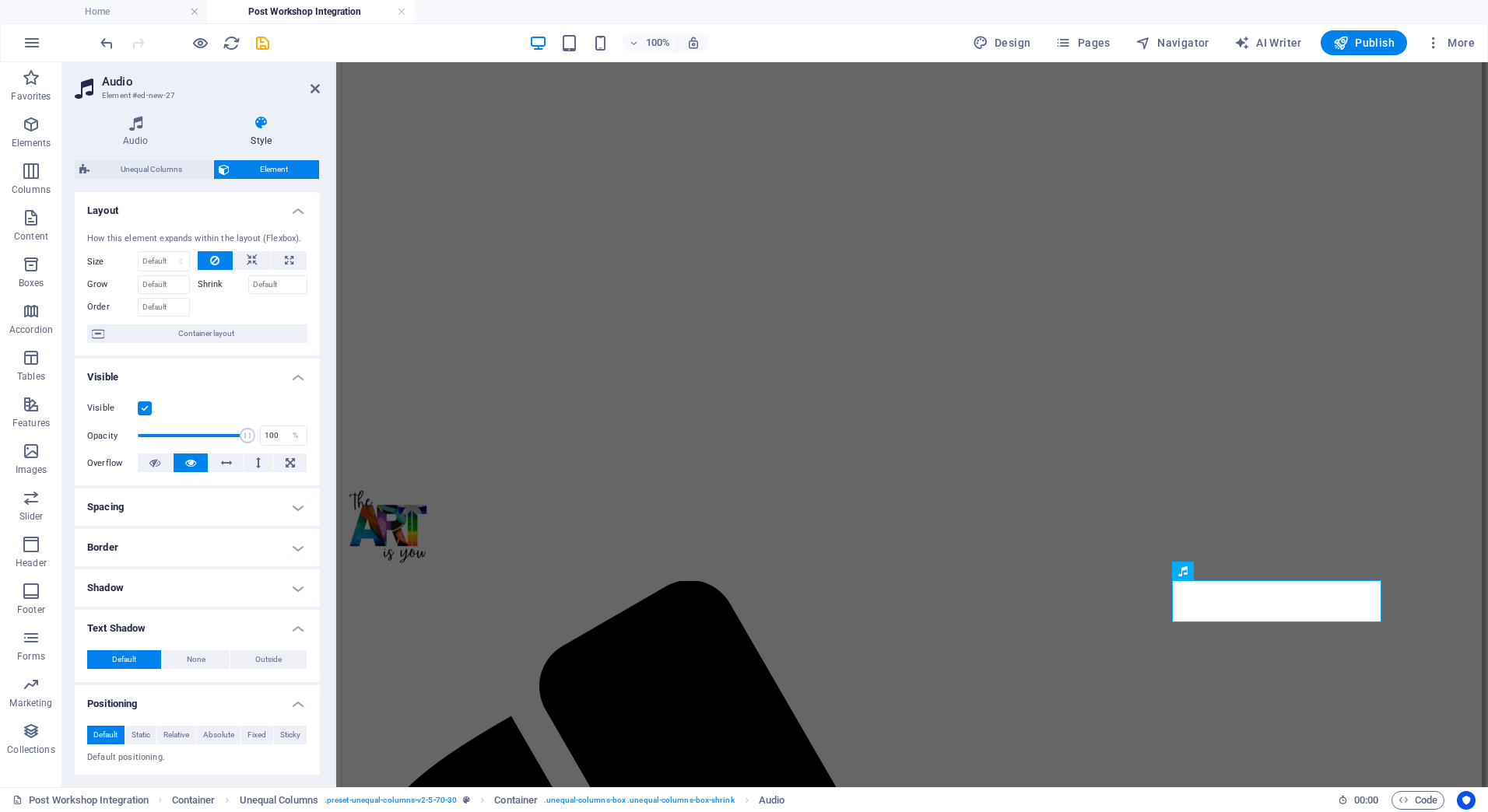
click at [297, 503] on h4 "Spacing" at bounding box center [197, 508] width 245 height 38
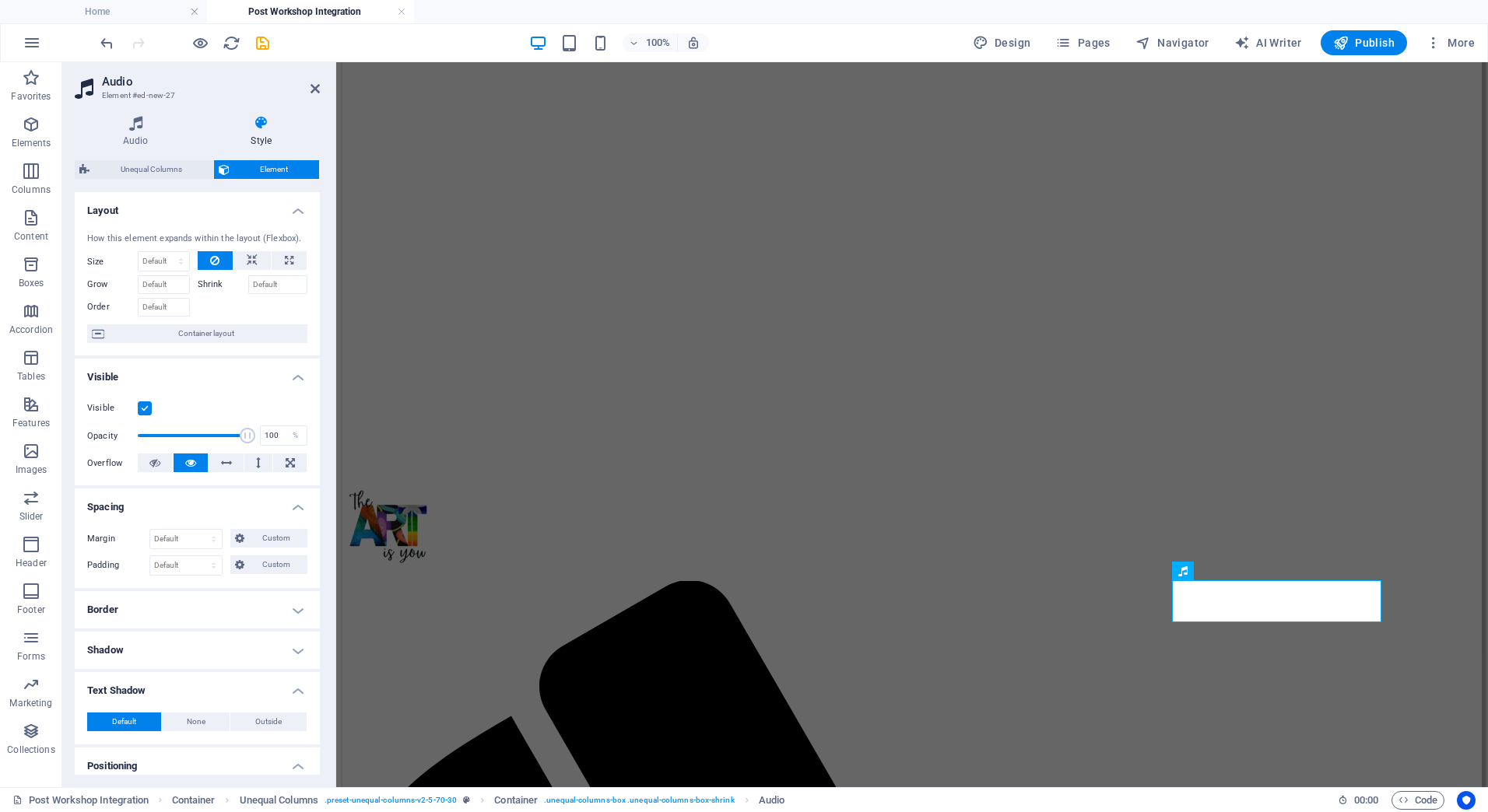
click at [297, 503] on h4 "Spacing" at bounding box center [197, 503] width 245 height 28
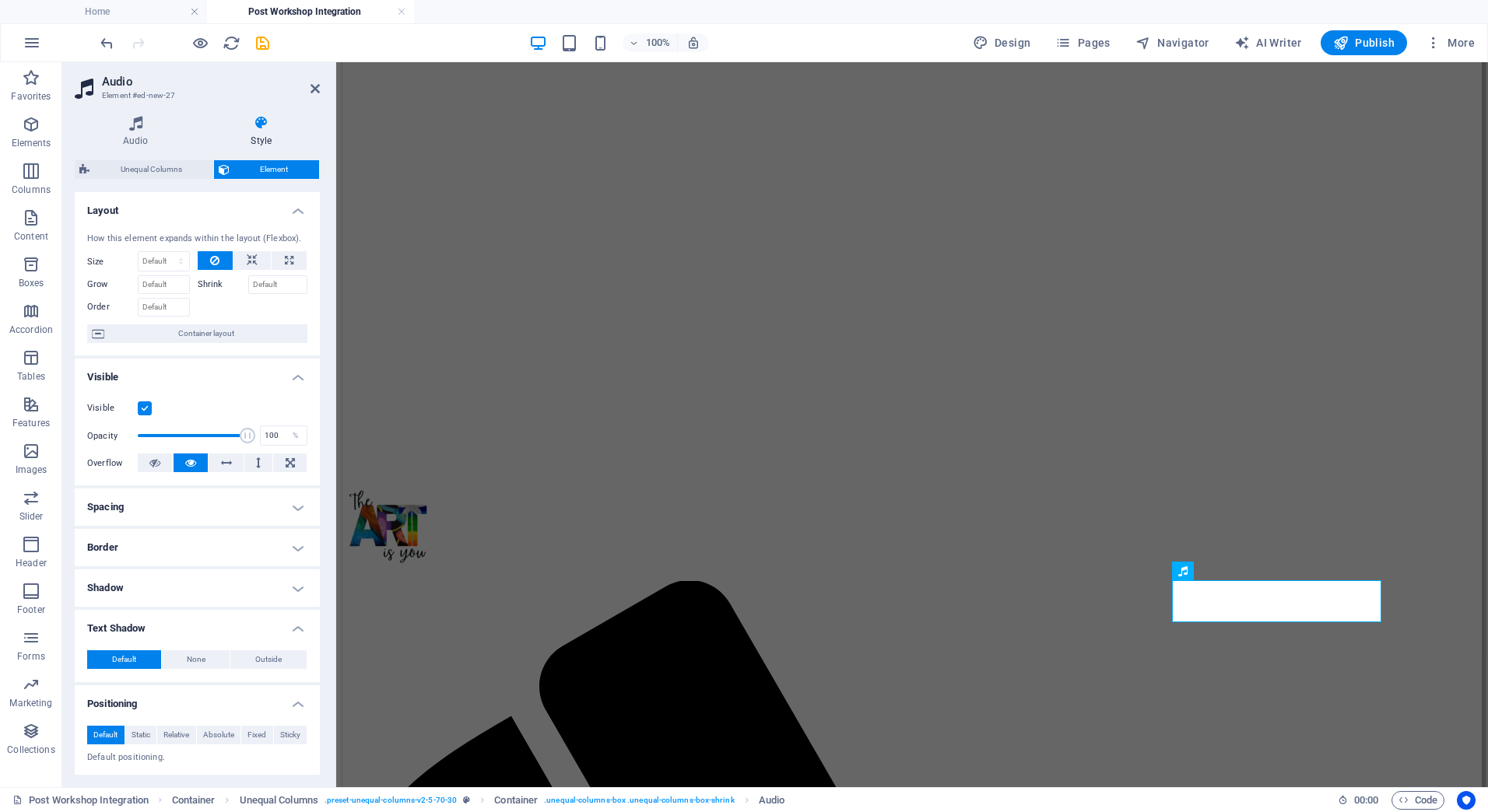
click at [293, 377] on h4 "Visible" at bounding box center [197, 372] width 245 height 28
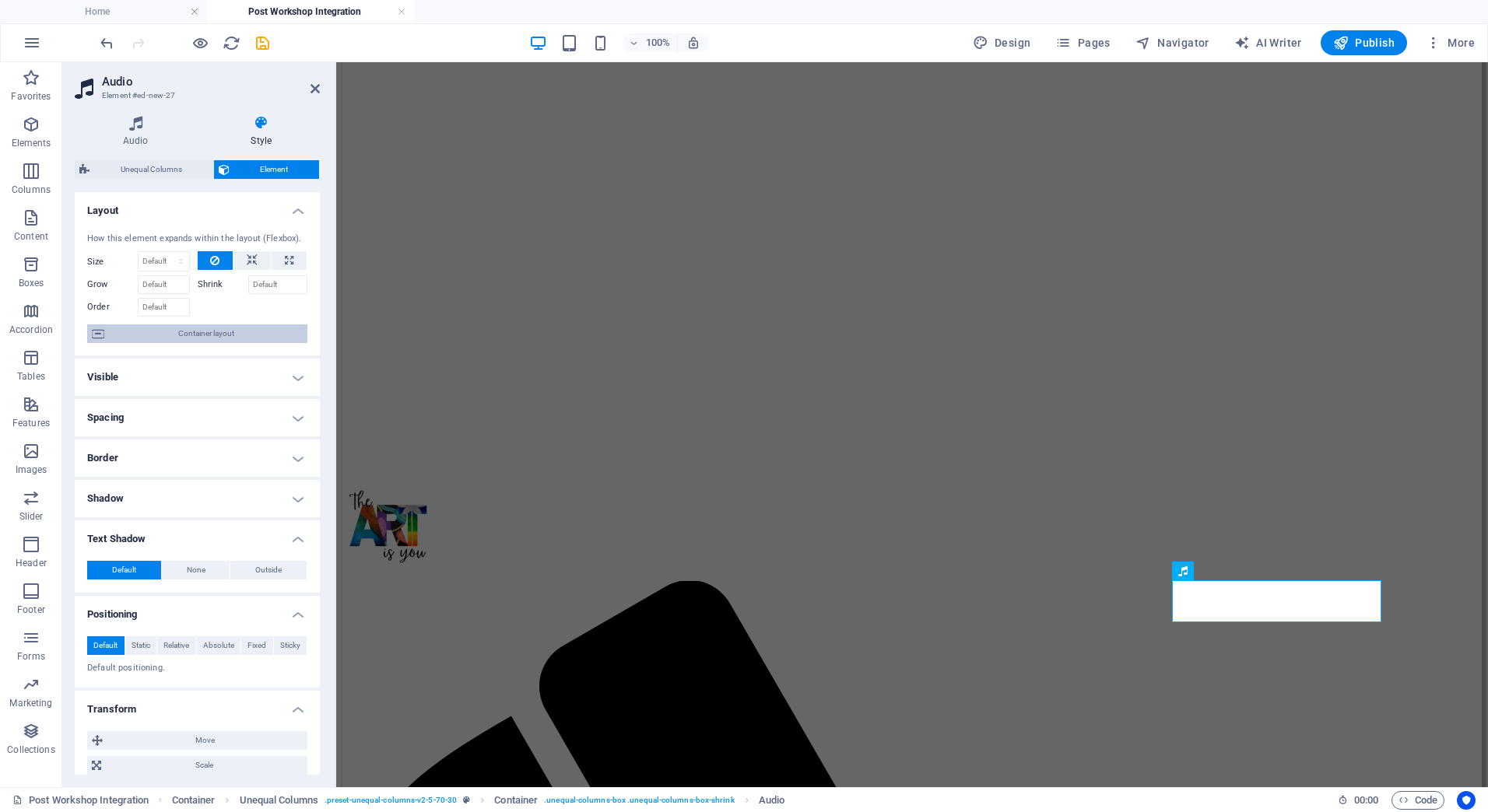
click at [217, 337] on span "Container layout" at bounding box center [205, 334] width 194 height 19
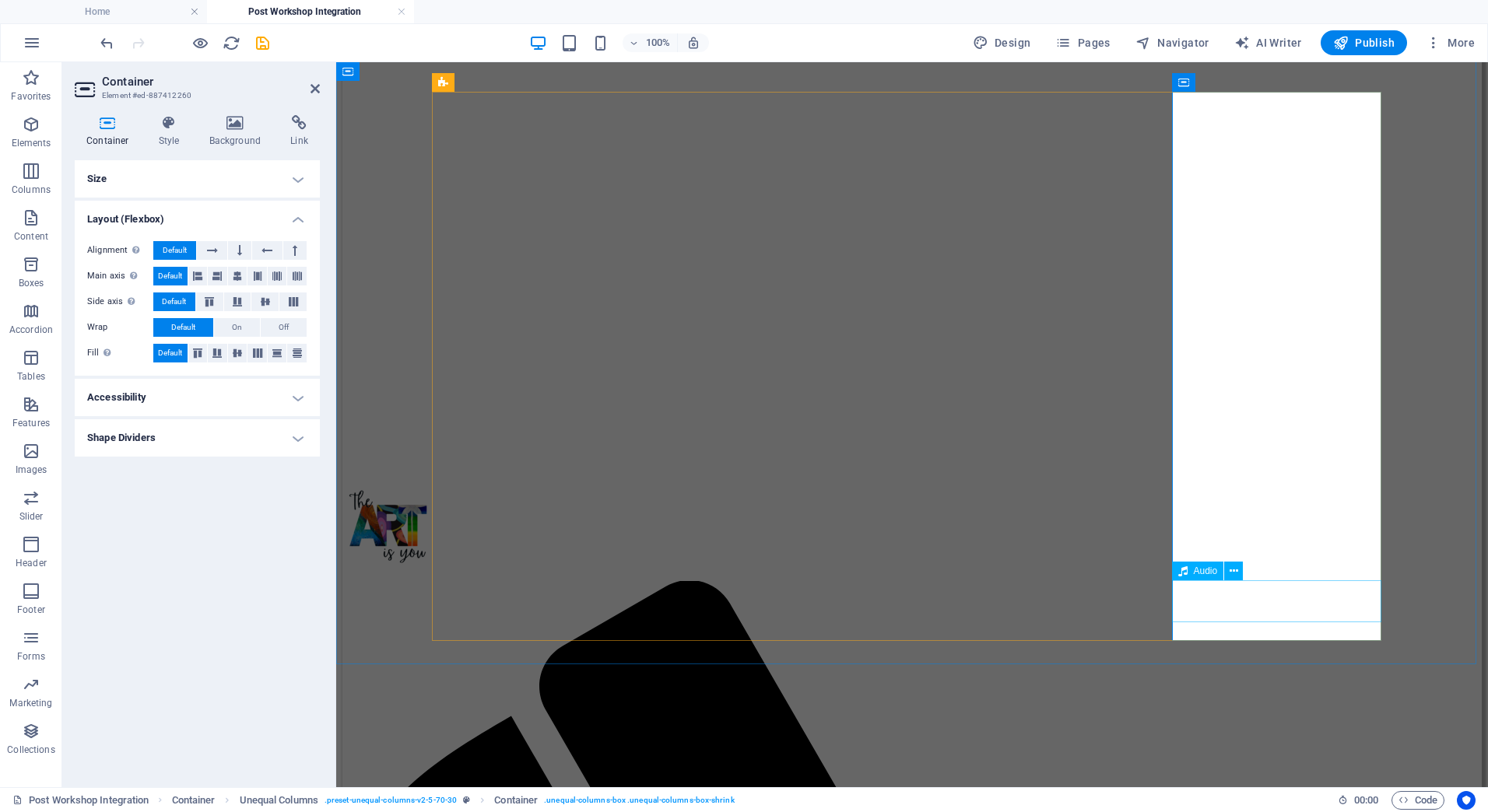
click at [1220, 573] on div "Audio" at bounding box center [1198, 571] width 52 height 19
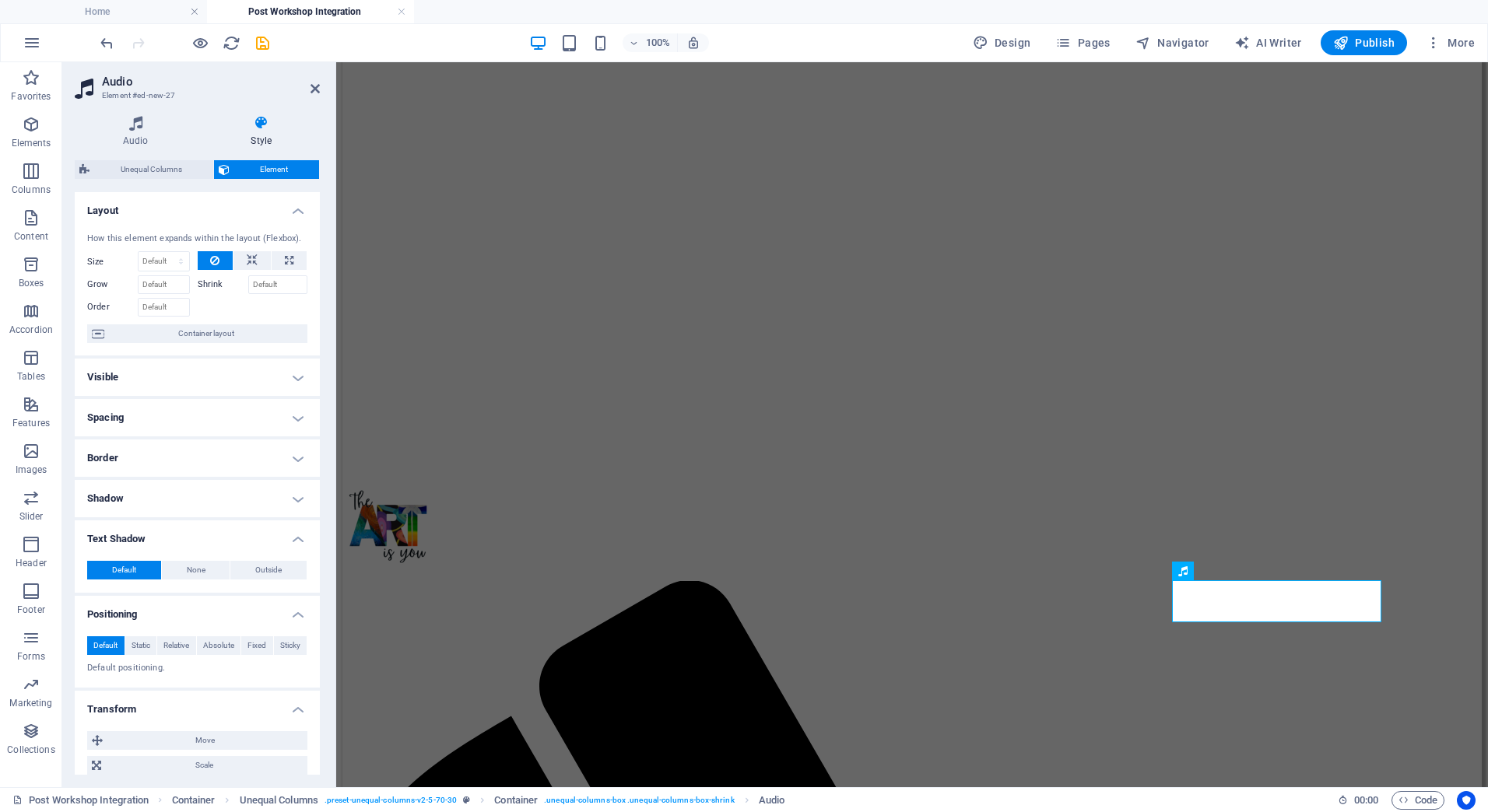
click at [250, 165] on span "Element" at bounding box center [275, 170] width 81 height 19
click at [266, 285] on input "Shrink" at bounding box center [278, 285] width 60 height 19
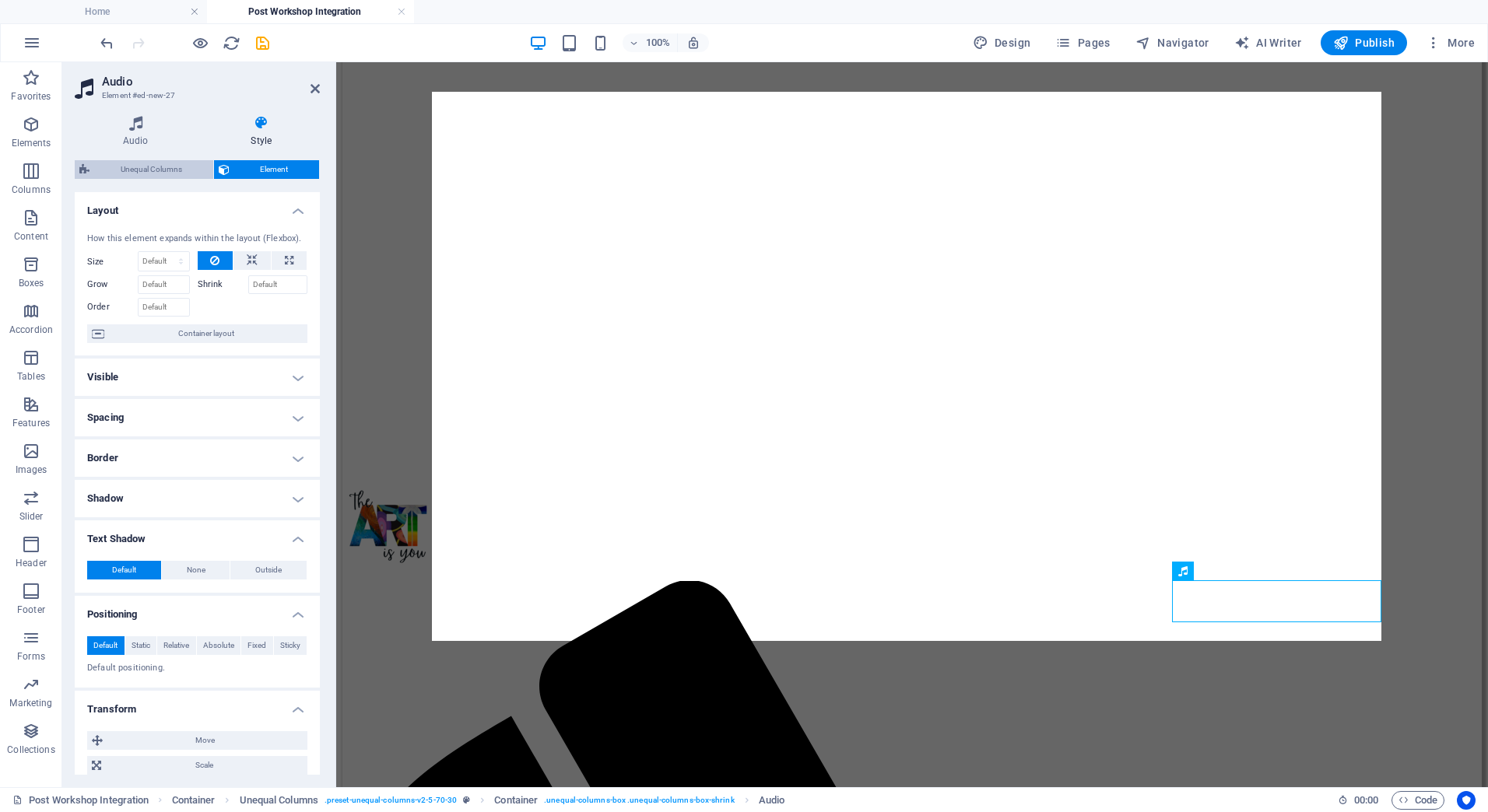
click at [174, 167] on span "Unequal Columns" at bounding box center [151, 170] width 114 height 19
select select "%"
select select "rem"
select select "preset-unequal-columns-v2-5-70-30"
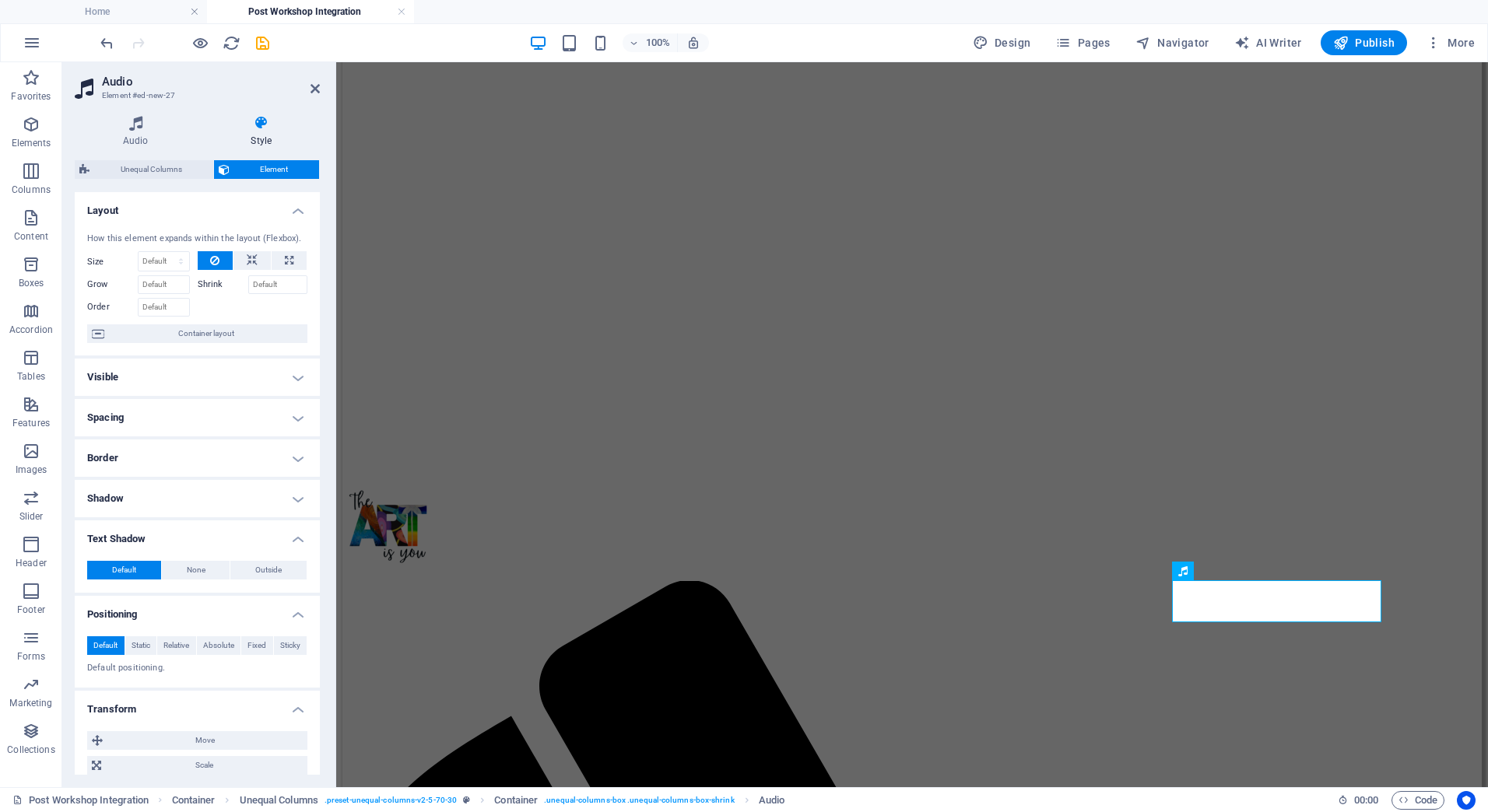
click at [268, 123] on icon at bounding box center [262, 123] width 117 height 15
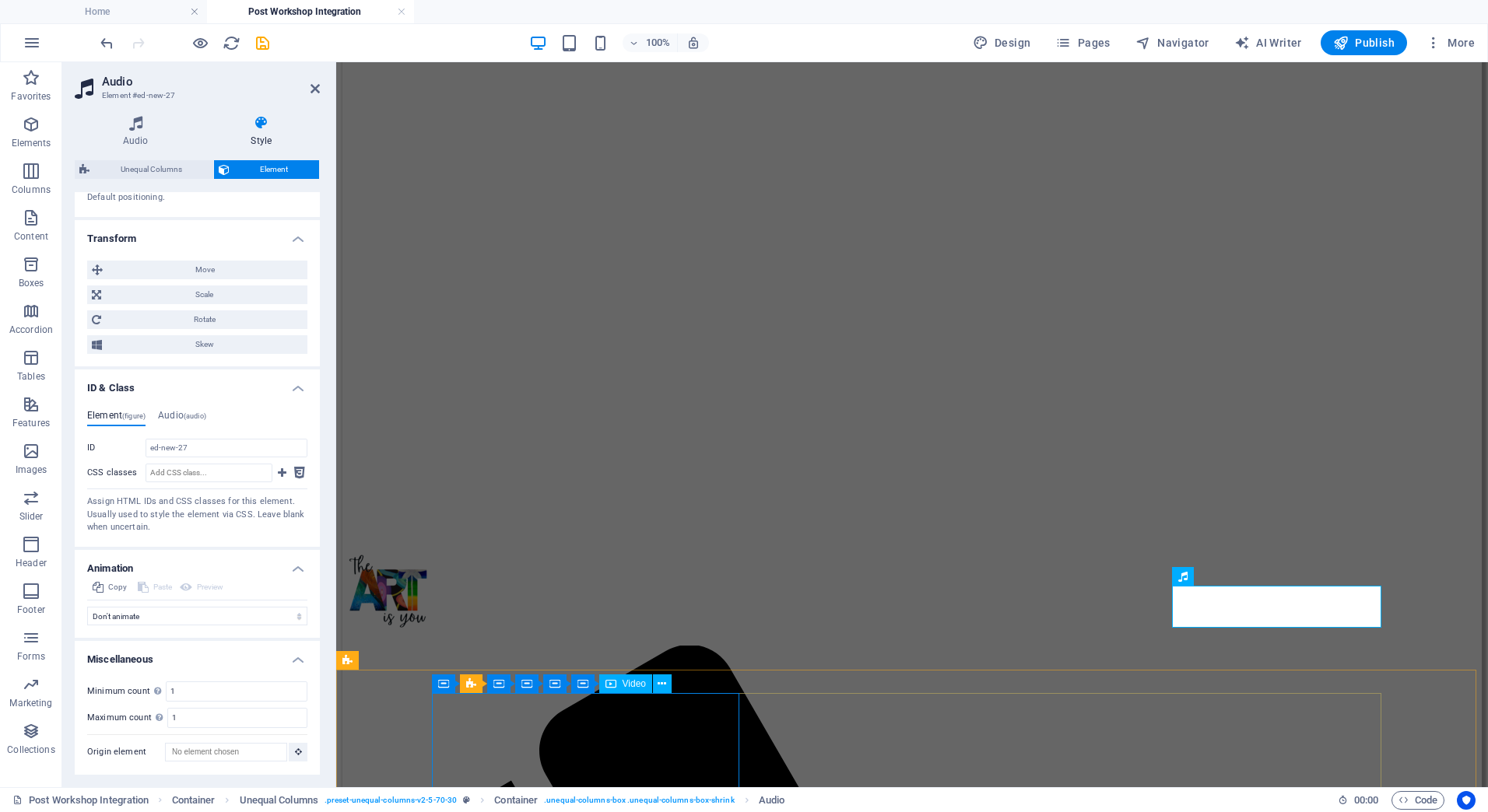
scroll to position [156, 0]
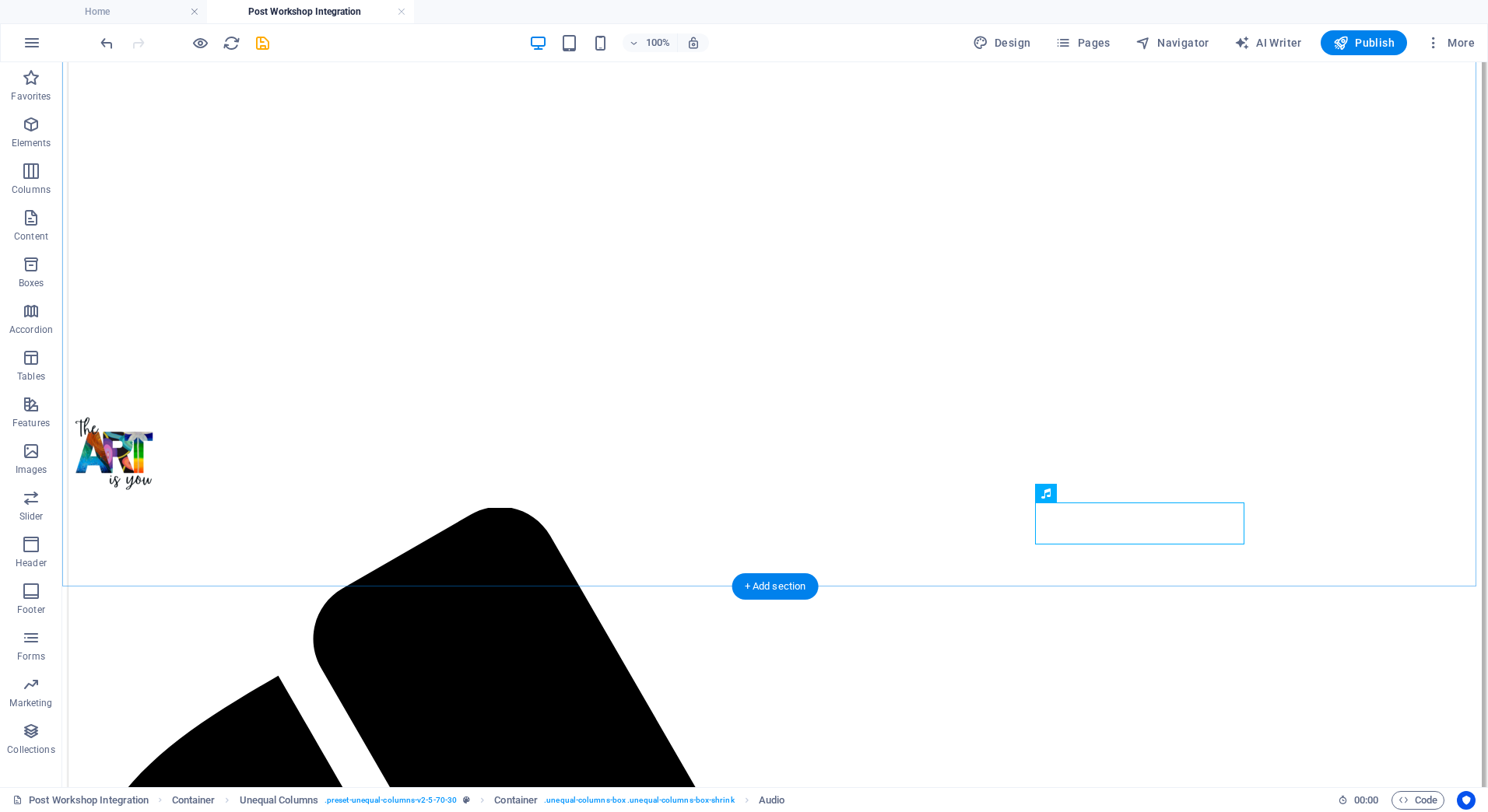
scroll to position [233, 0]
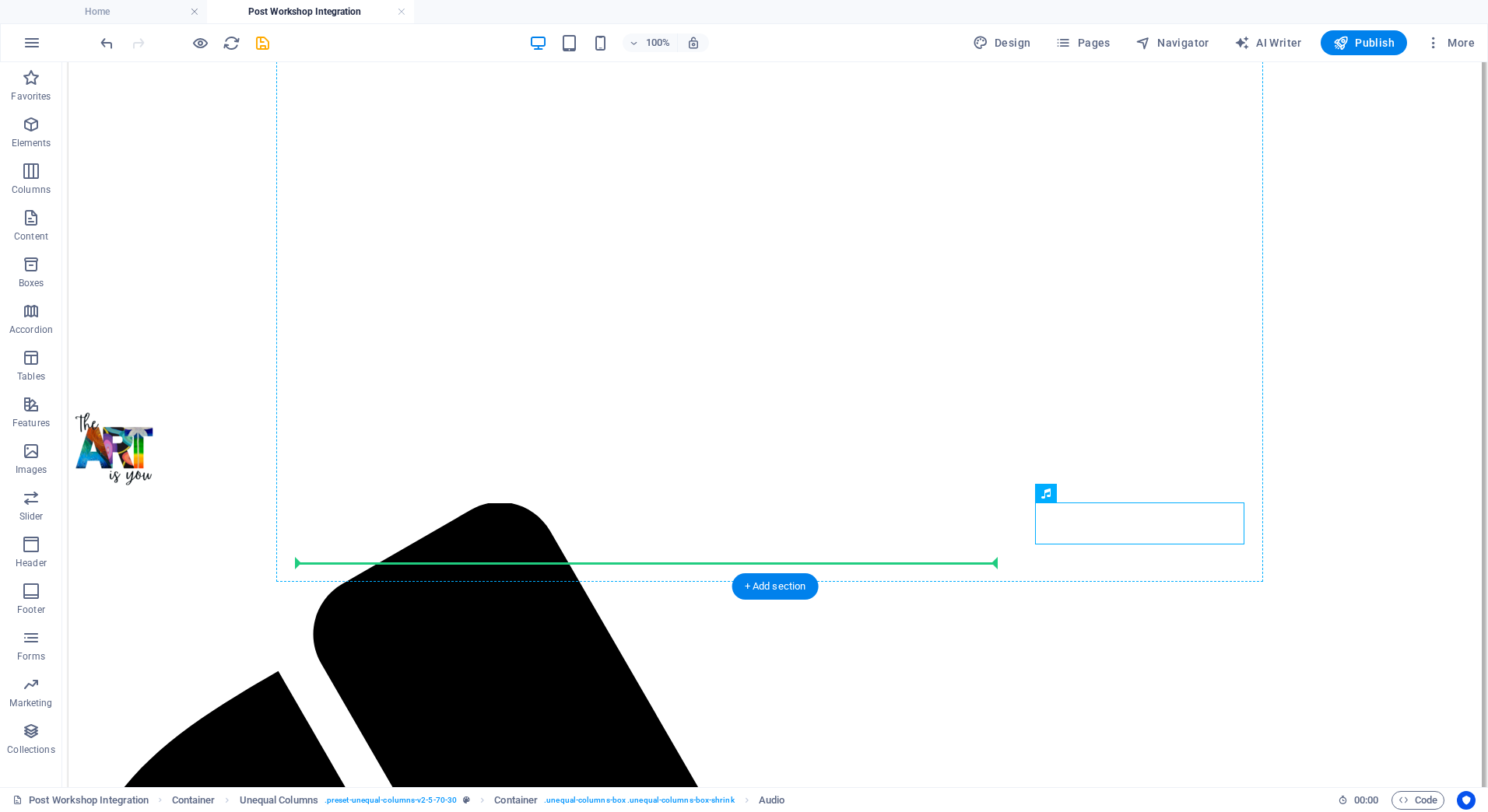
drag, startPoint x: 1126, startPoint y: 553, endPoint x: 389, endPoint y: 511, distance: 738.2
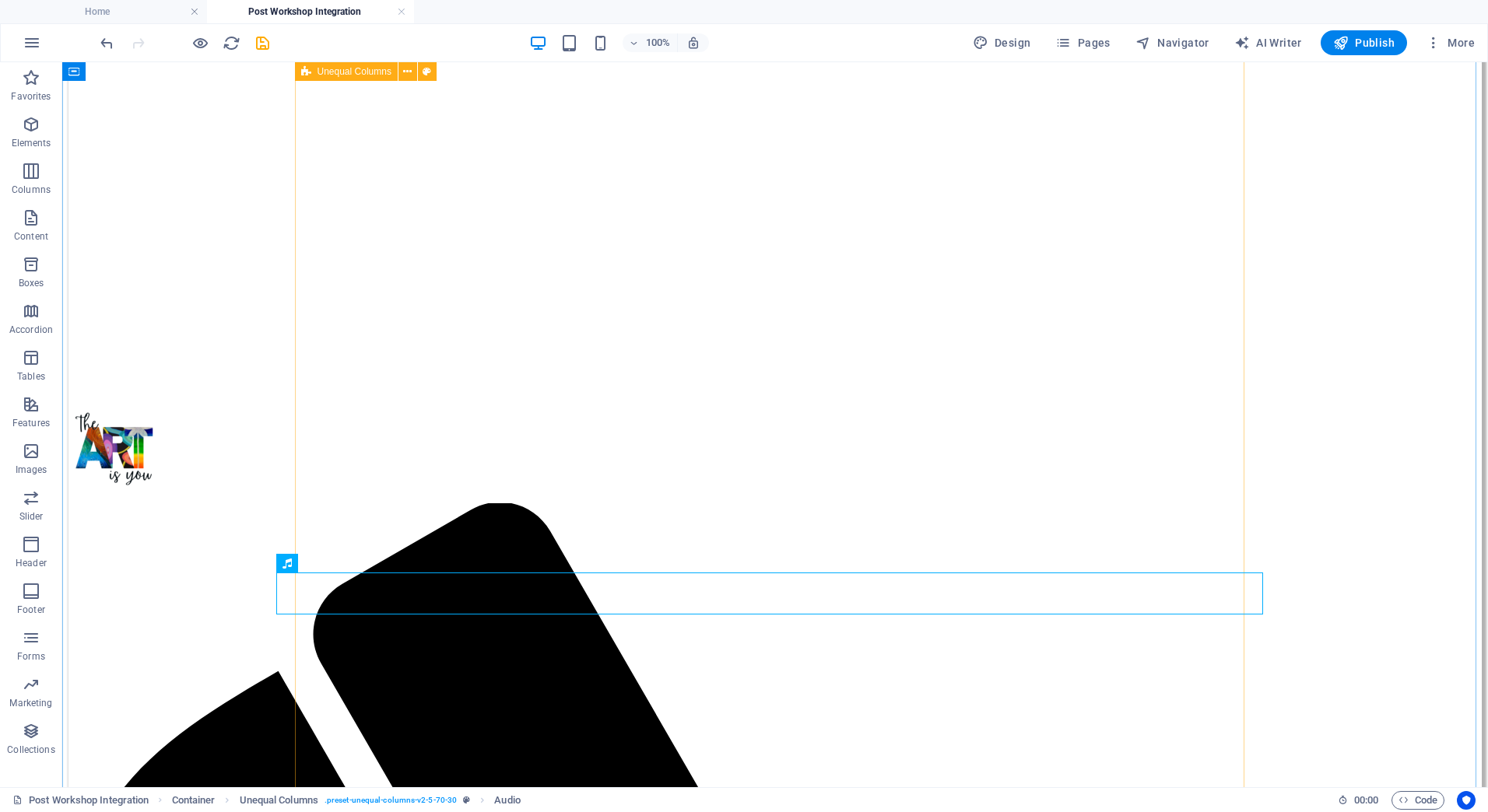
scroll to position [0, 0]
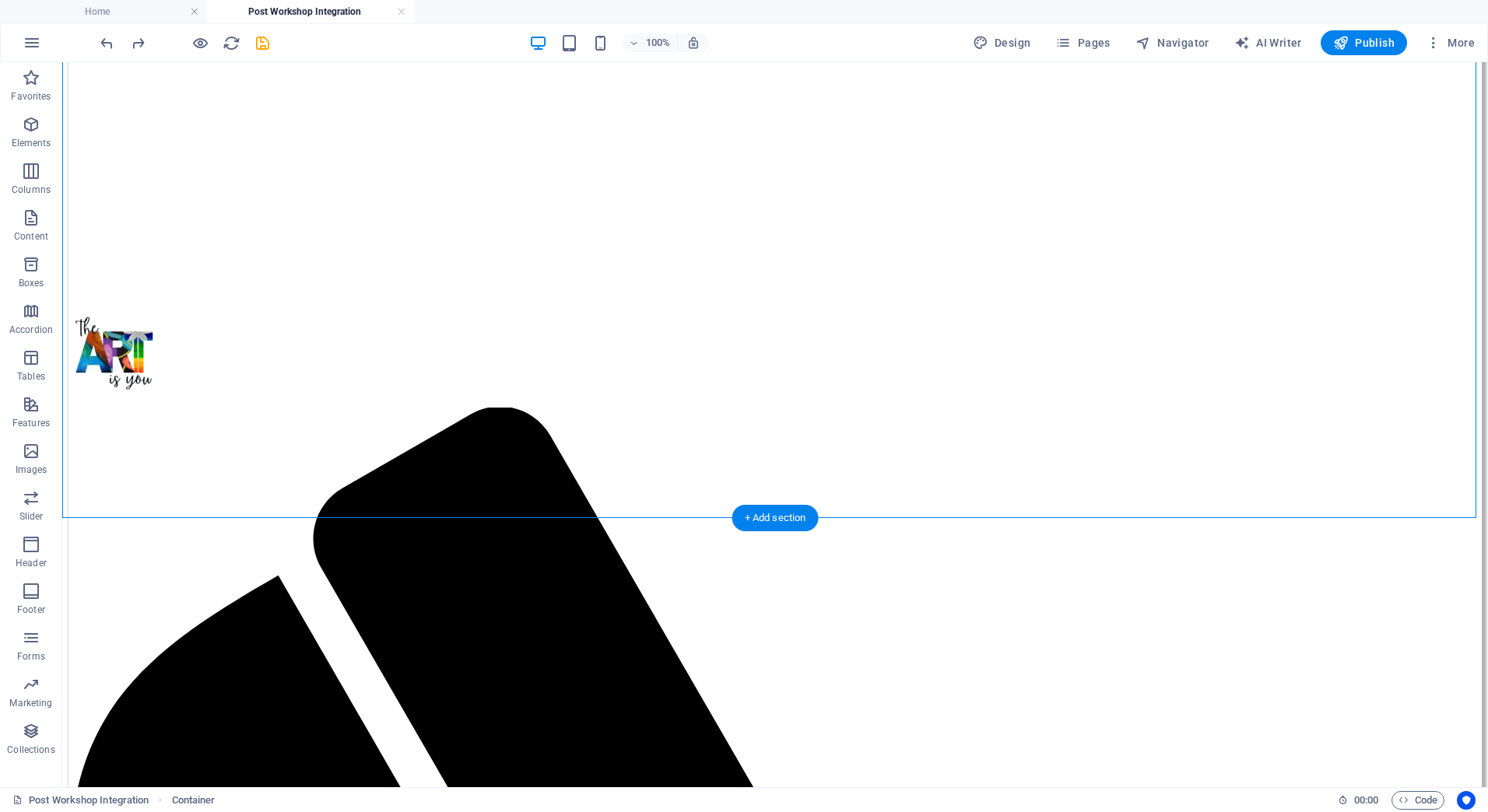
scroll to position [389, 0]
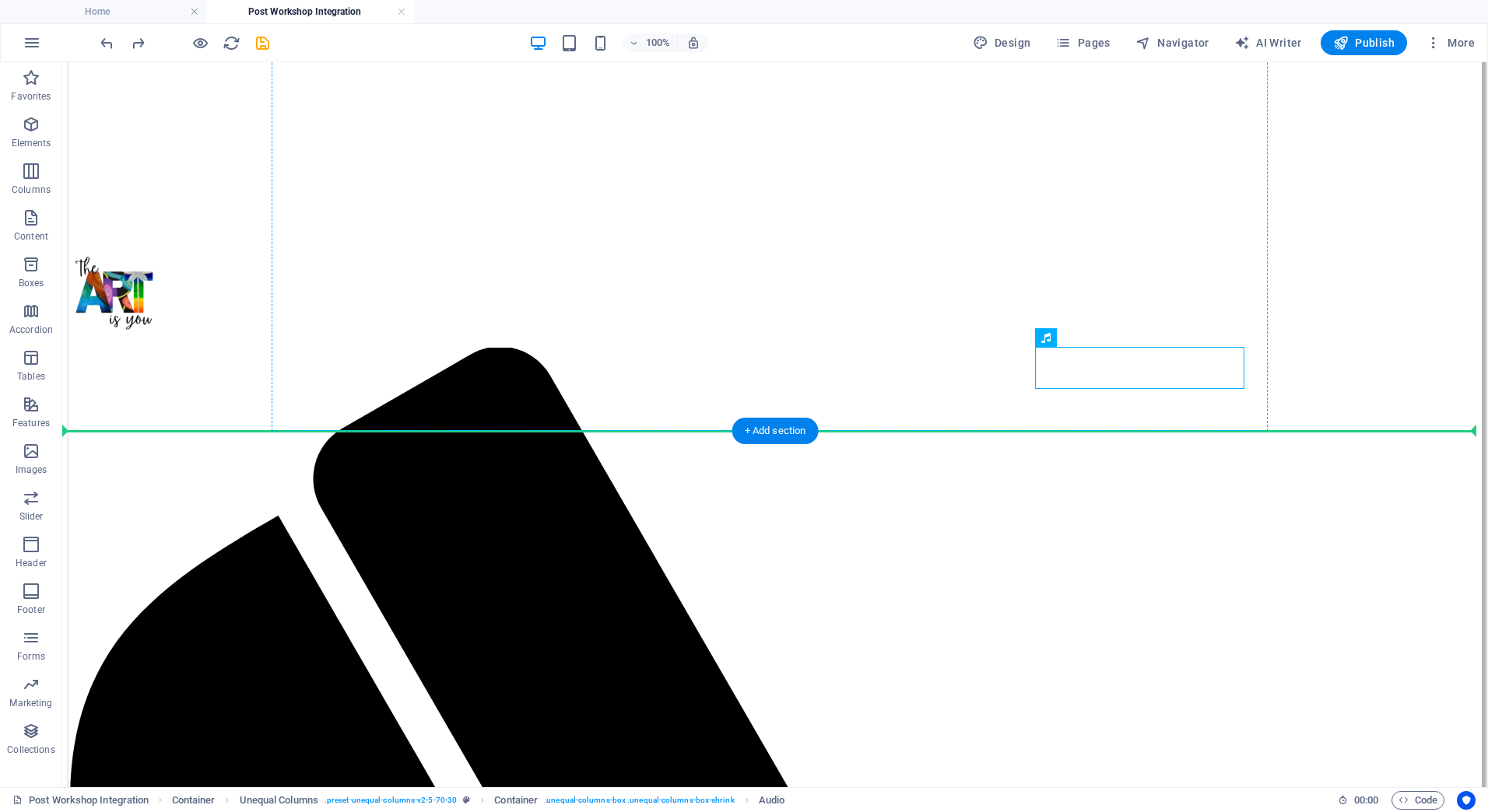
drag, startPoint x: 1129, startPoint y: 400, endPoint x: 997, endPoint y: 403, distance: 132.0
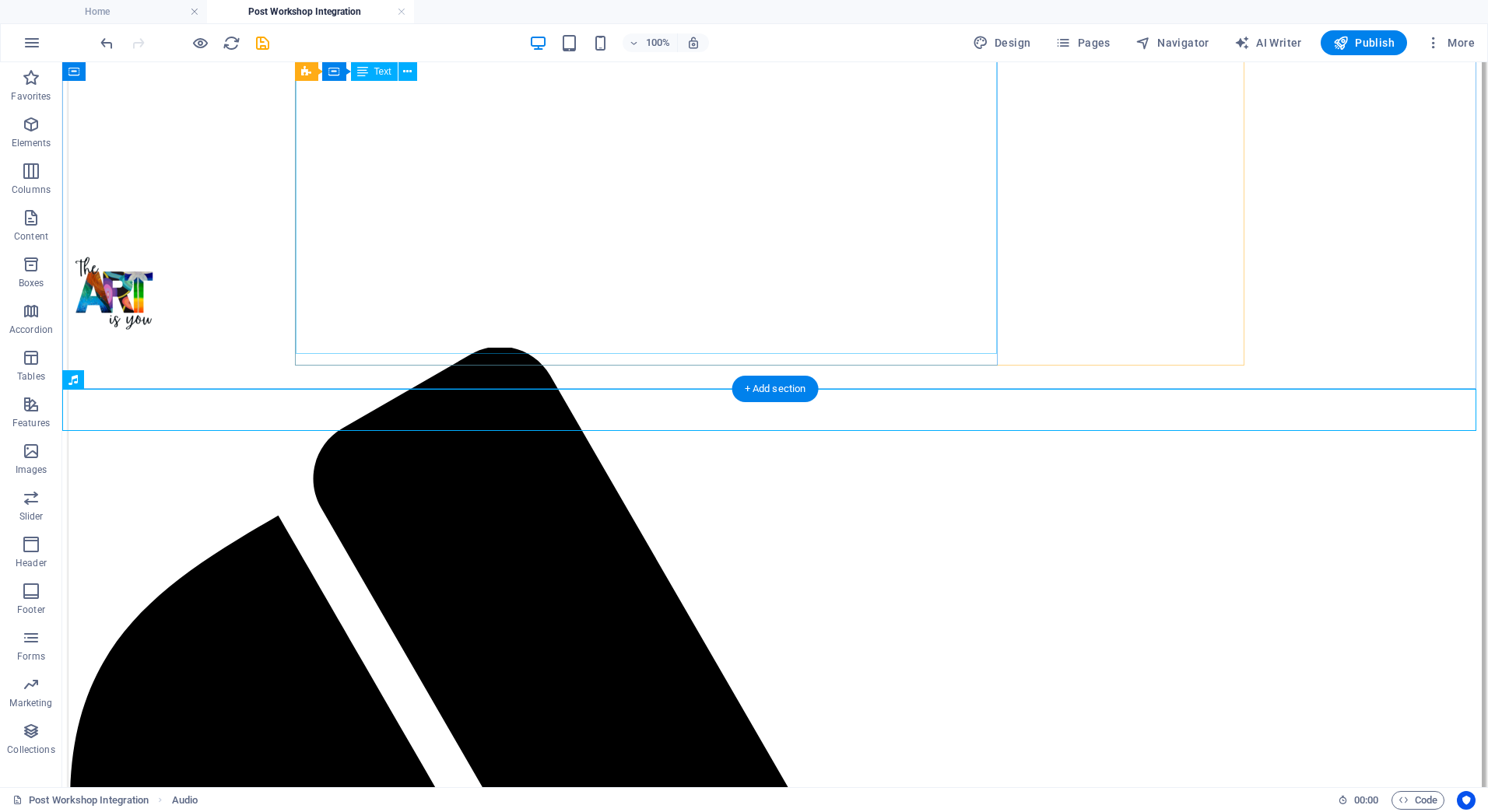
drag, startPoint x: 157, startPoint y: 443, endPoint x: 322, endPoint y: 354, distance: 187.5
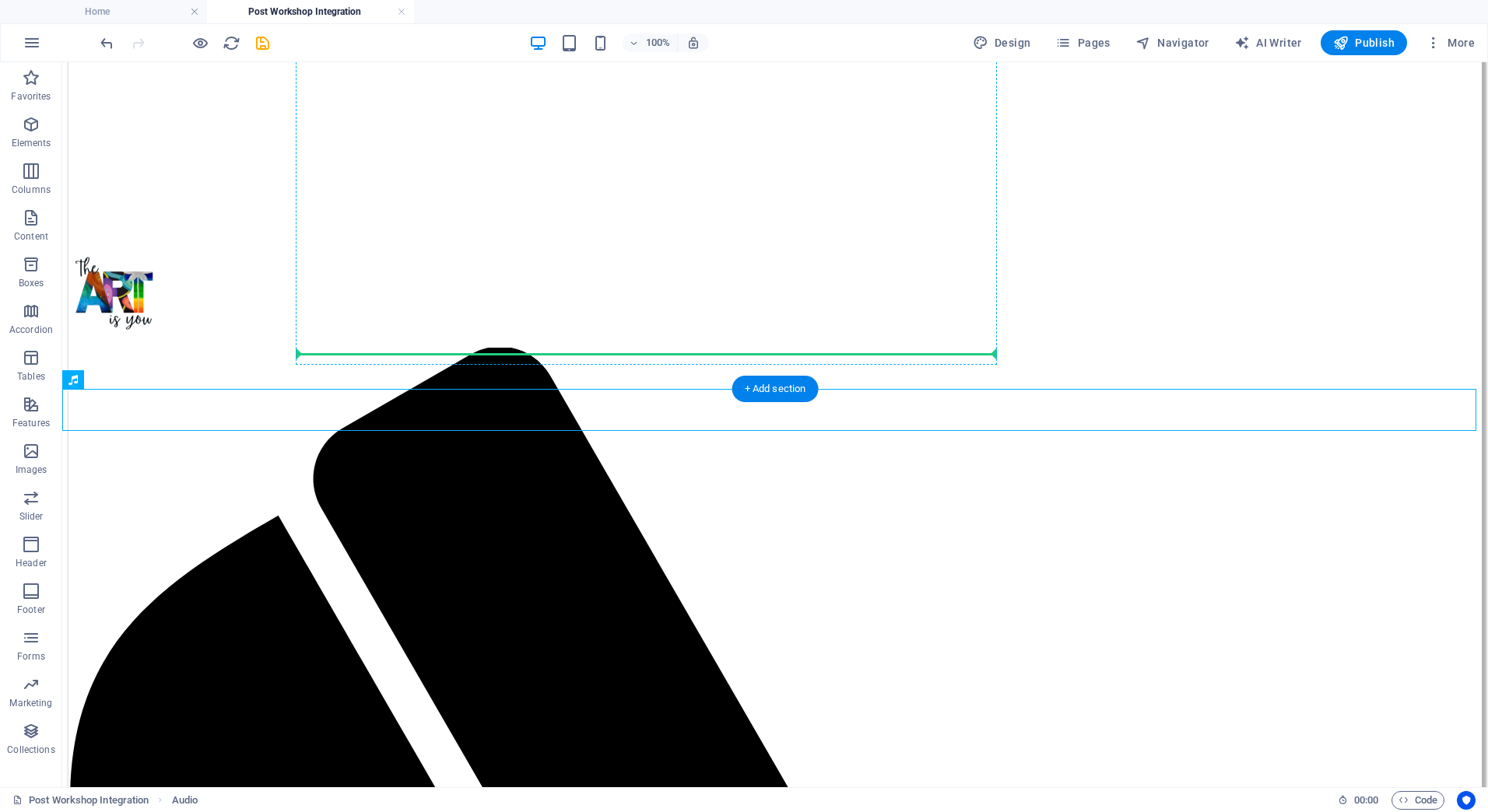
drag, startPoint x: 153, startPoint y: 441, endPoint x: 328, endPoint y: 350, distance: 197.2
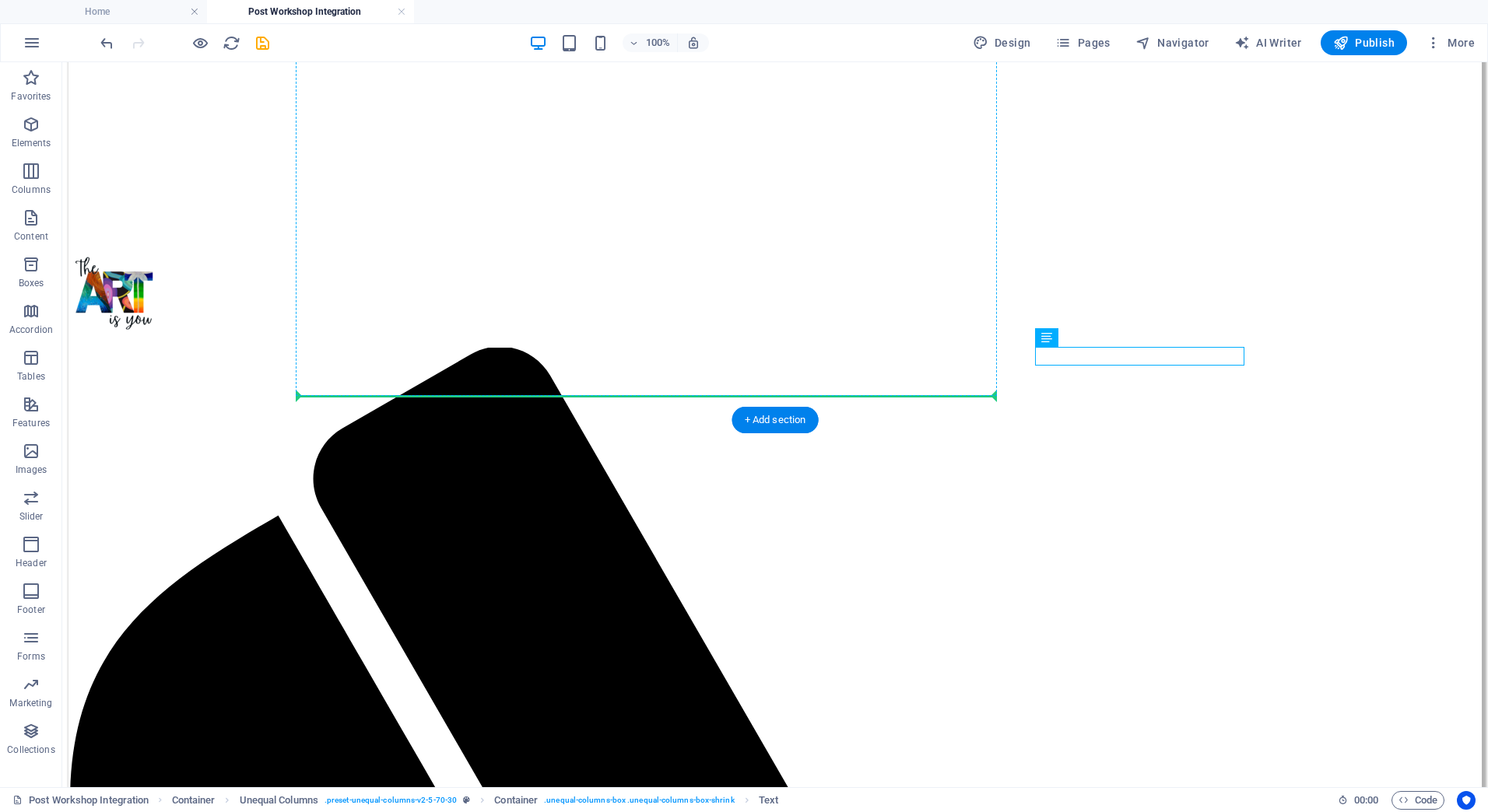
drag, startPoint x: 1126, startPoint y: 398, endPoint x: 949, endPoint y: 389, distance: 177.2
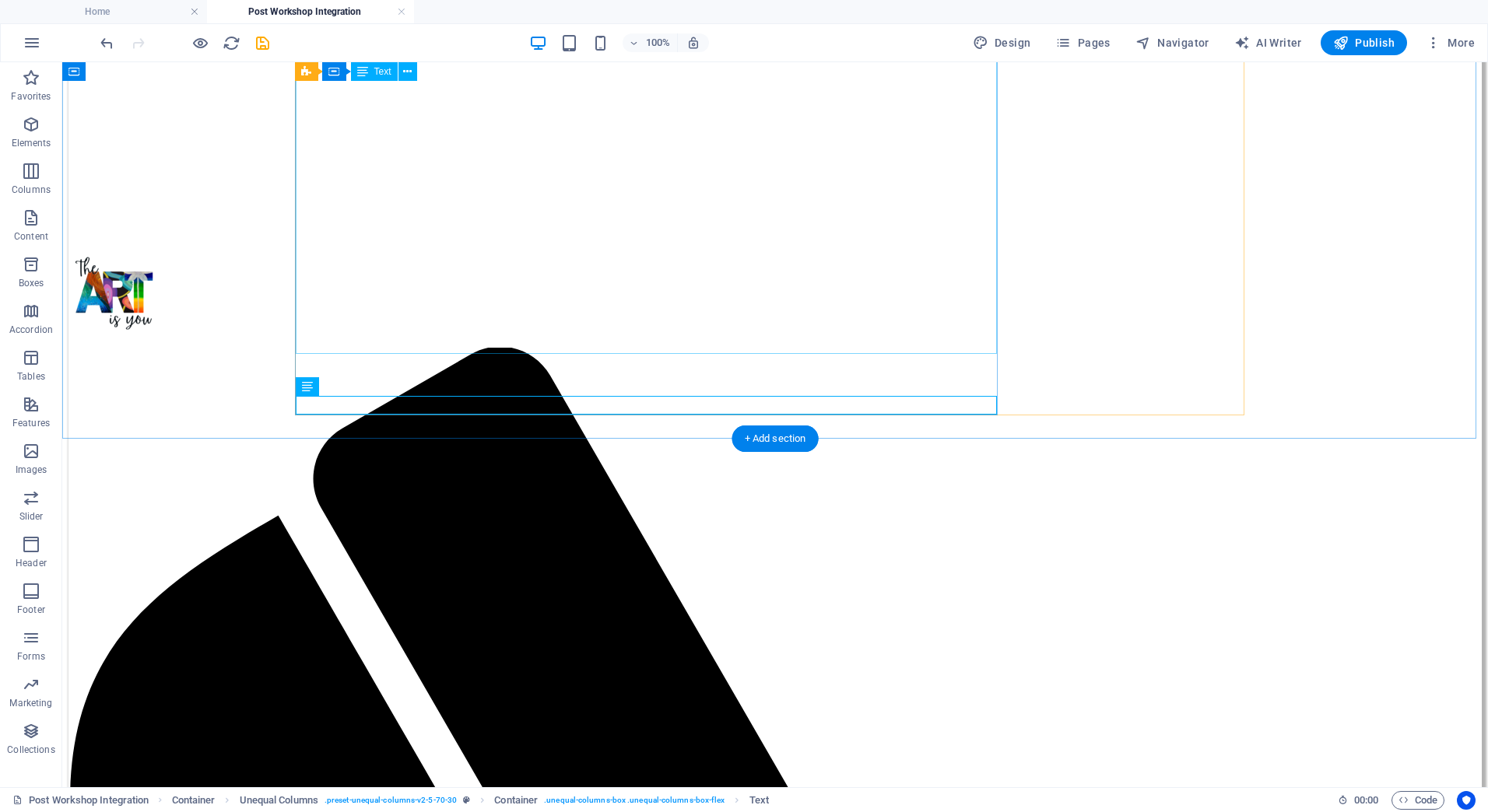
drag, startPoint x: 565, startPoint y: 328, endPoint x: 291, endPoint y: 329, distance: 274.0
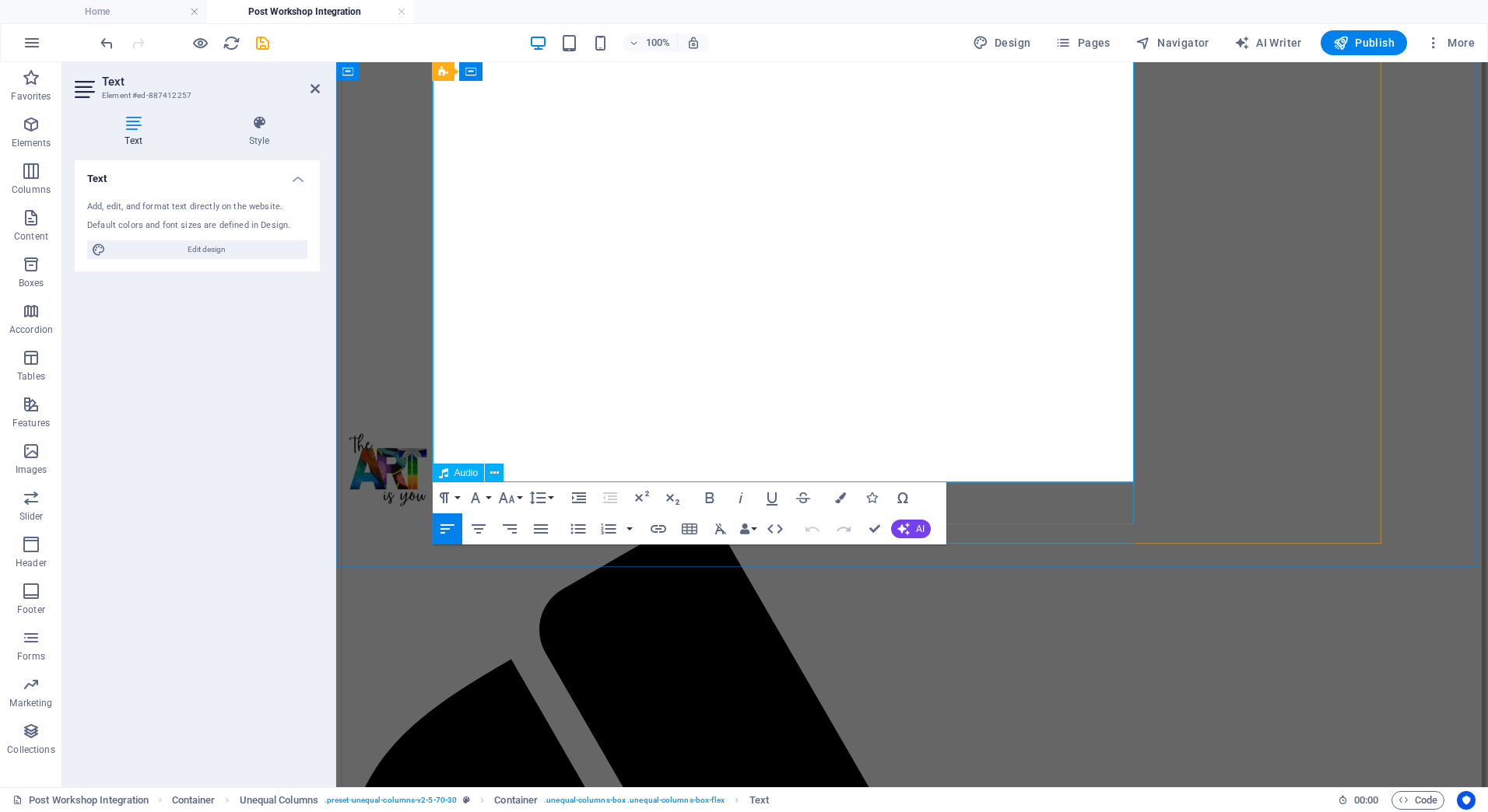
scroll to position [311, 0]
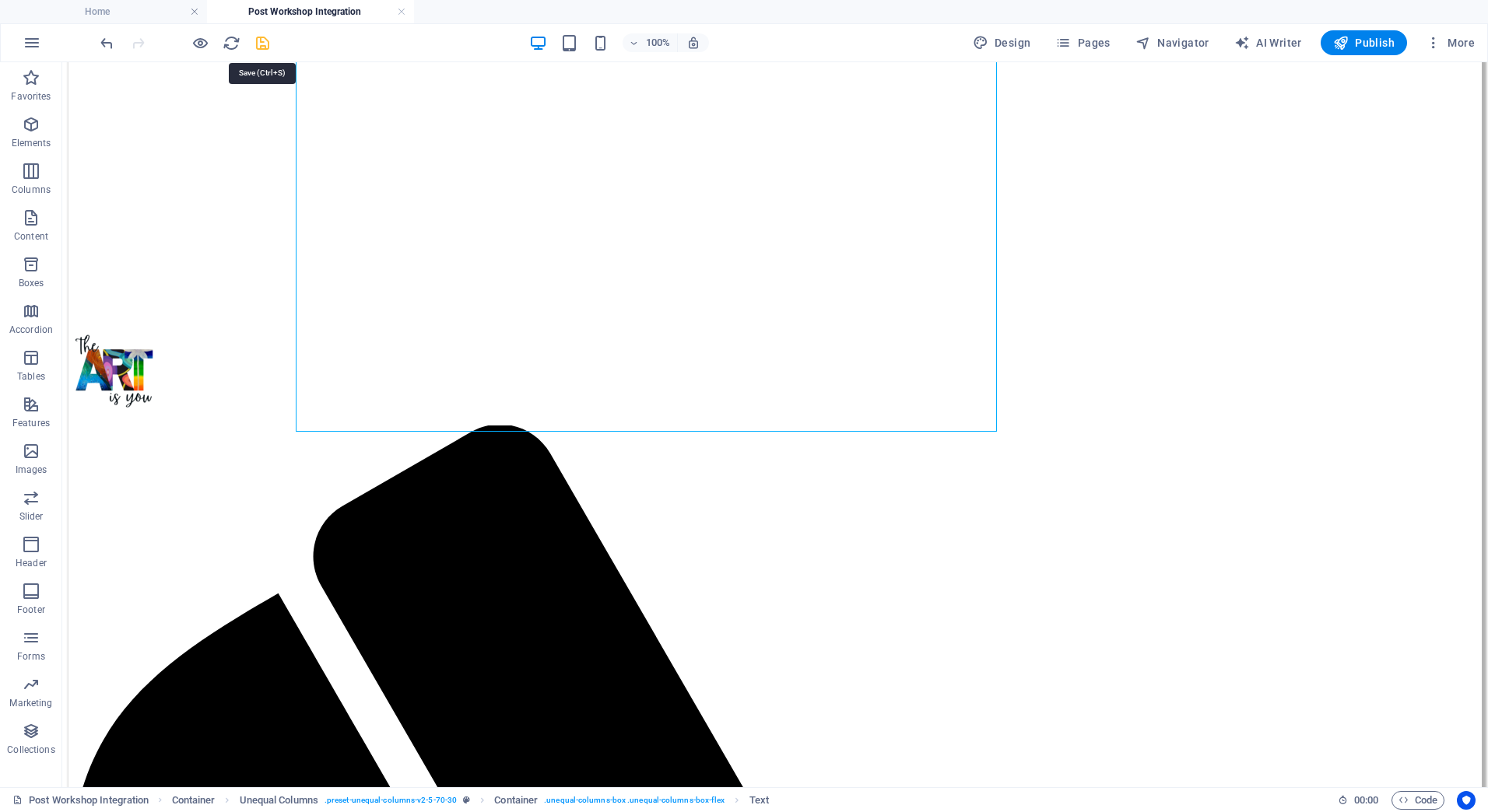
click at [266, 40] on icon "save" at bounding box center [262, 43] width 18 height 18
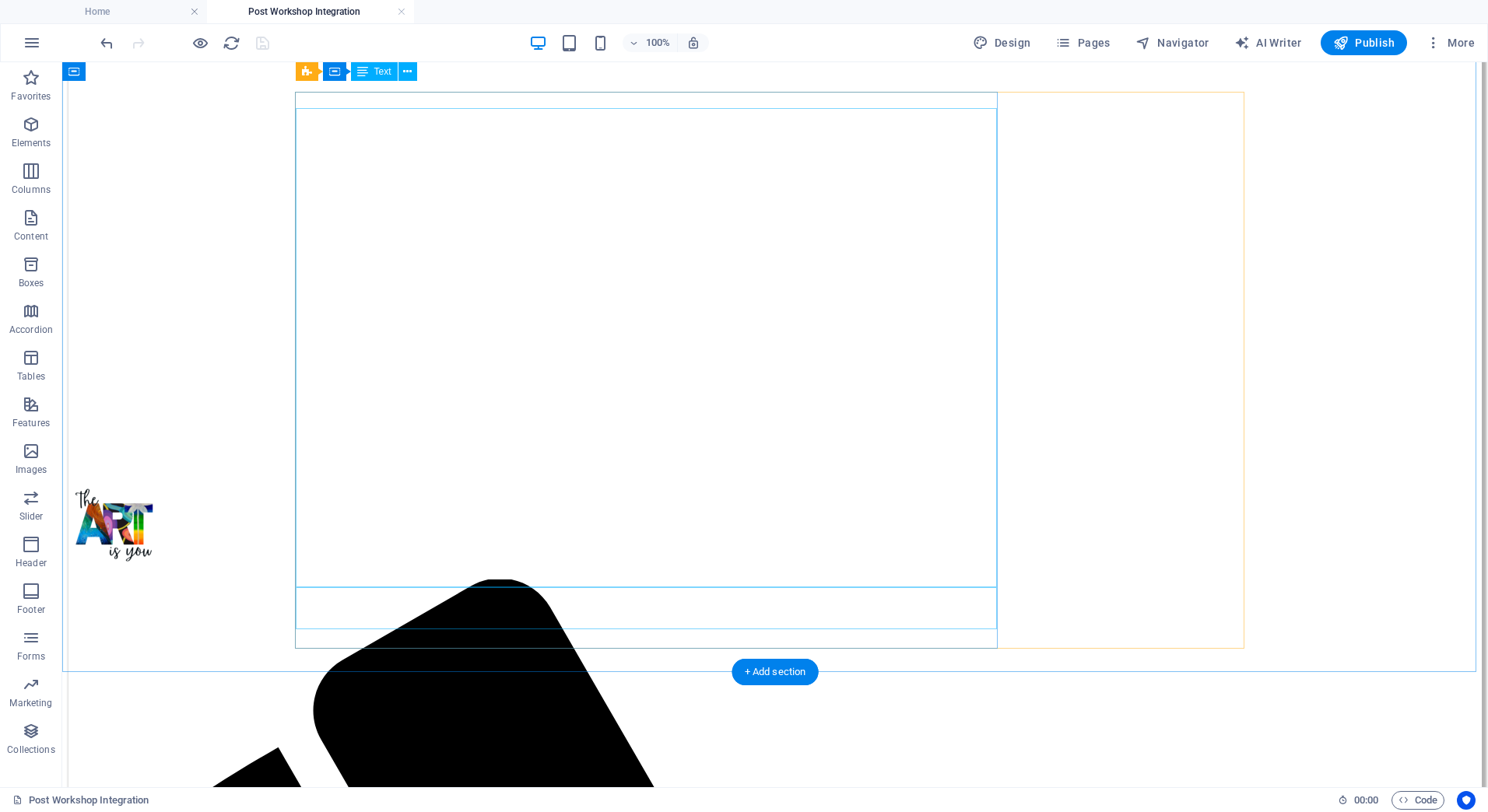
scroll to position [156, 0]
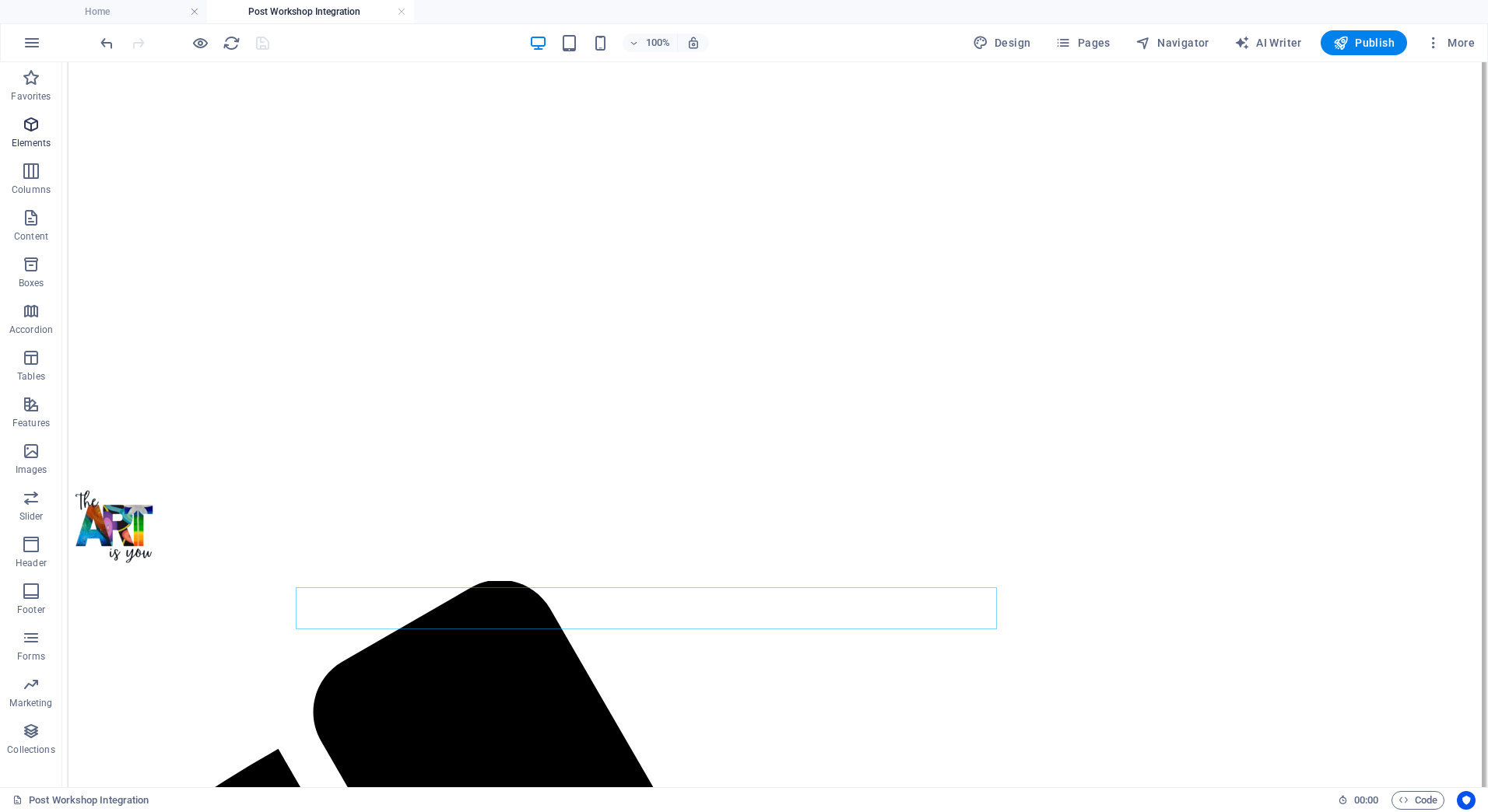
click at [27, 130] on icon "button" at bounding box center [31, 125] width 19 height 19
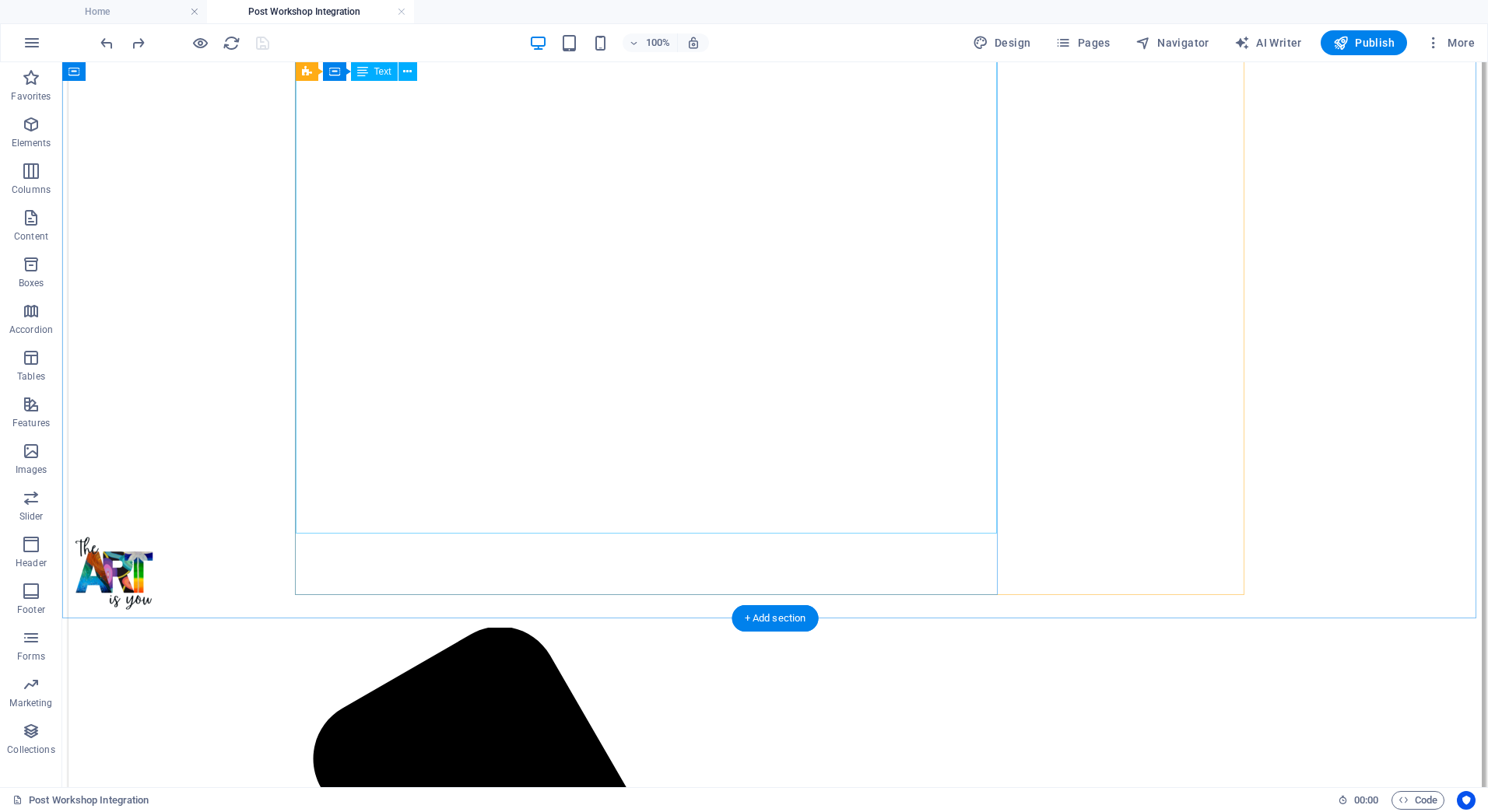
scroll to position [0, 0]
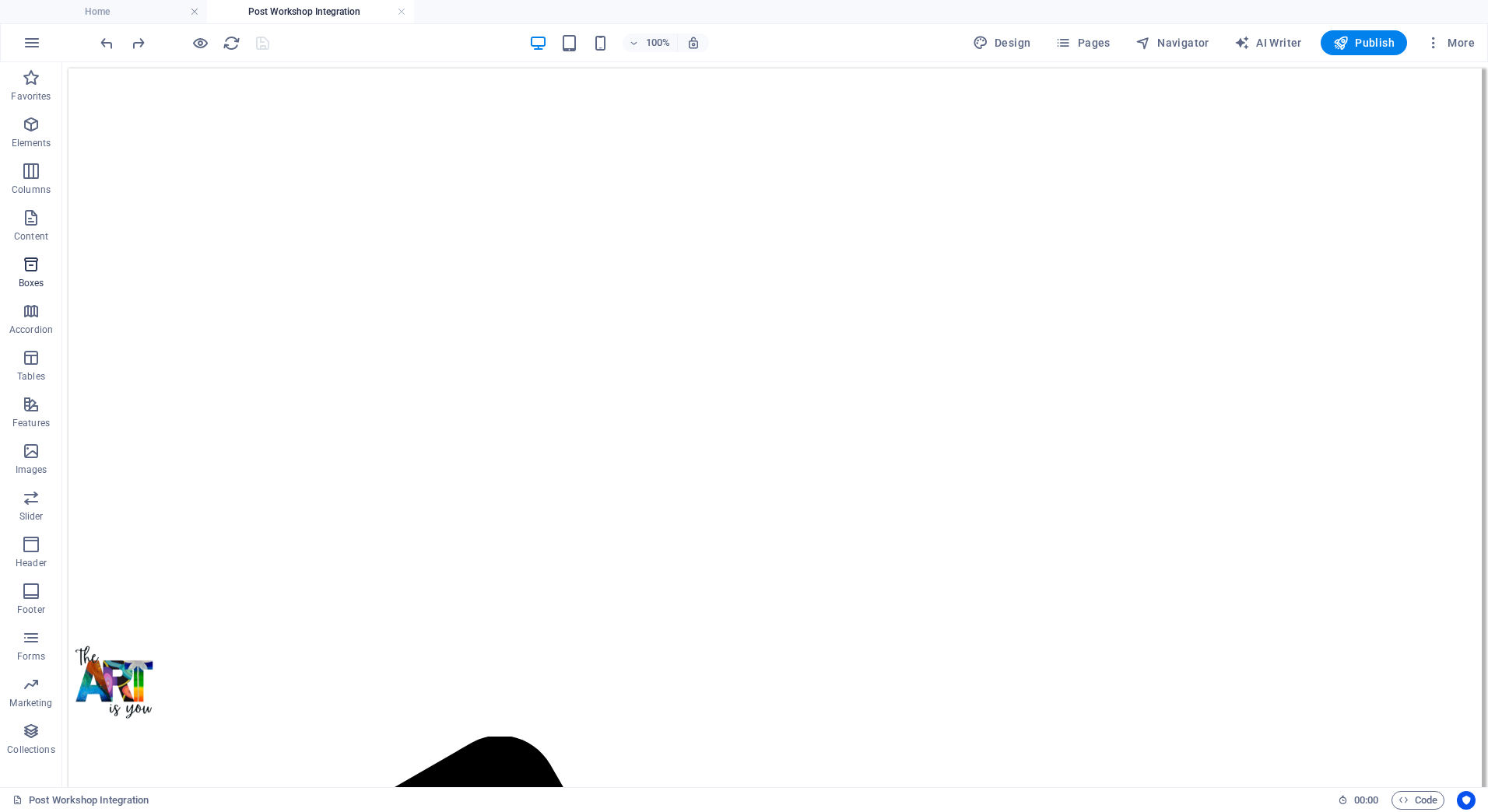
click at [28, 276] on span "Boxes" at bounding box center [31, 274] width 62 height 38
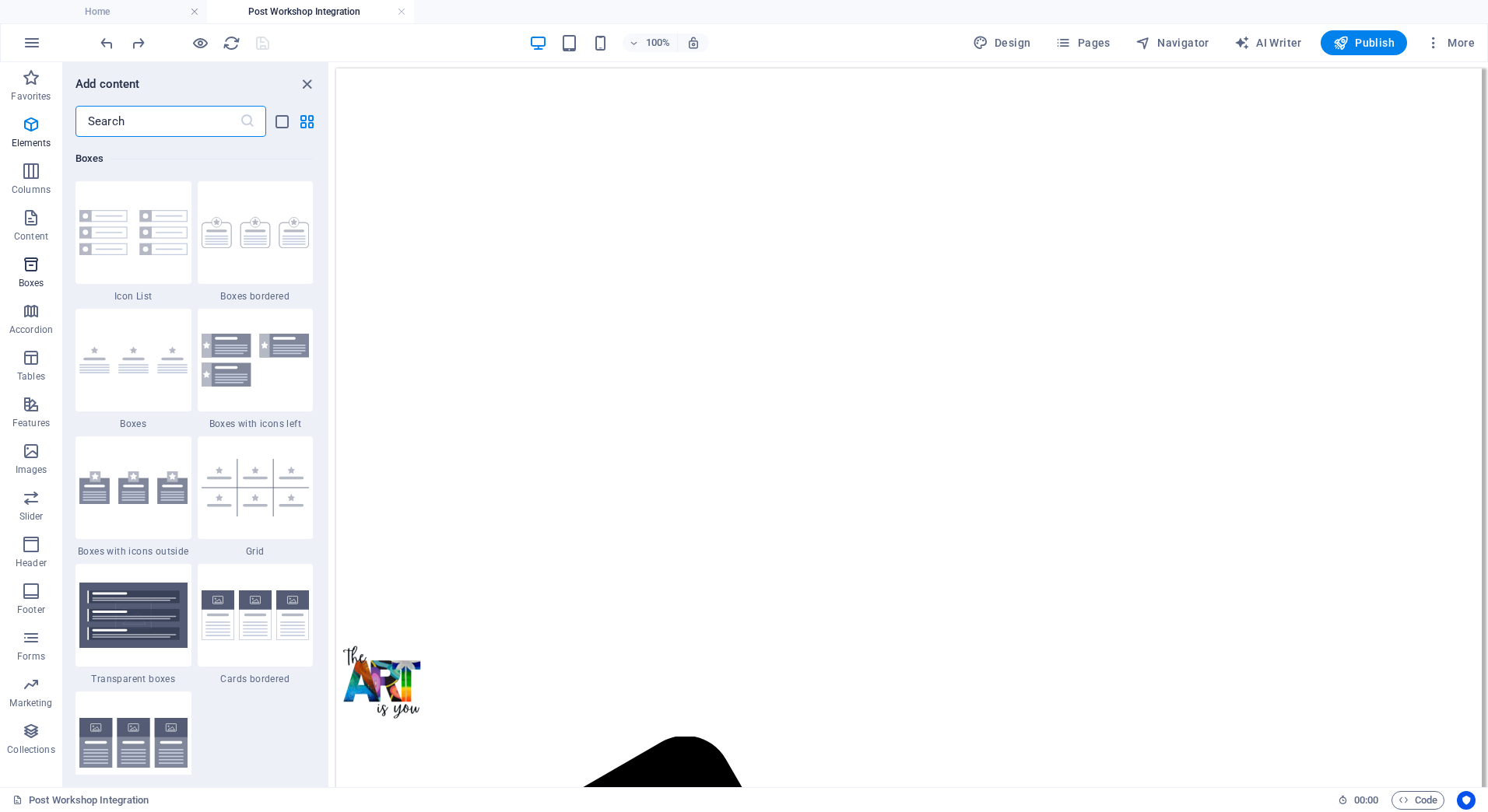
scroll to position [4293, 0]
click at [25, 170] on icon "button" at bounding box center [31, 171] width 19 height 19
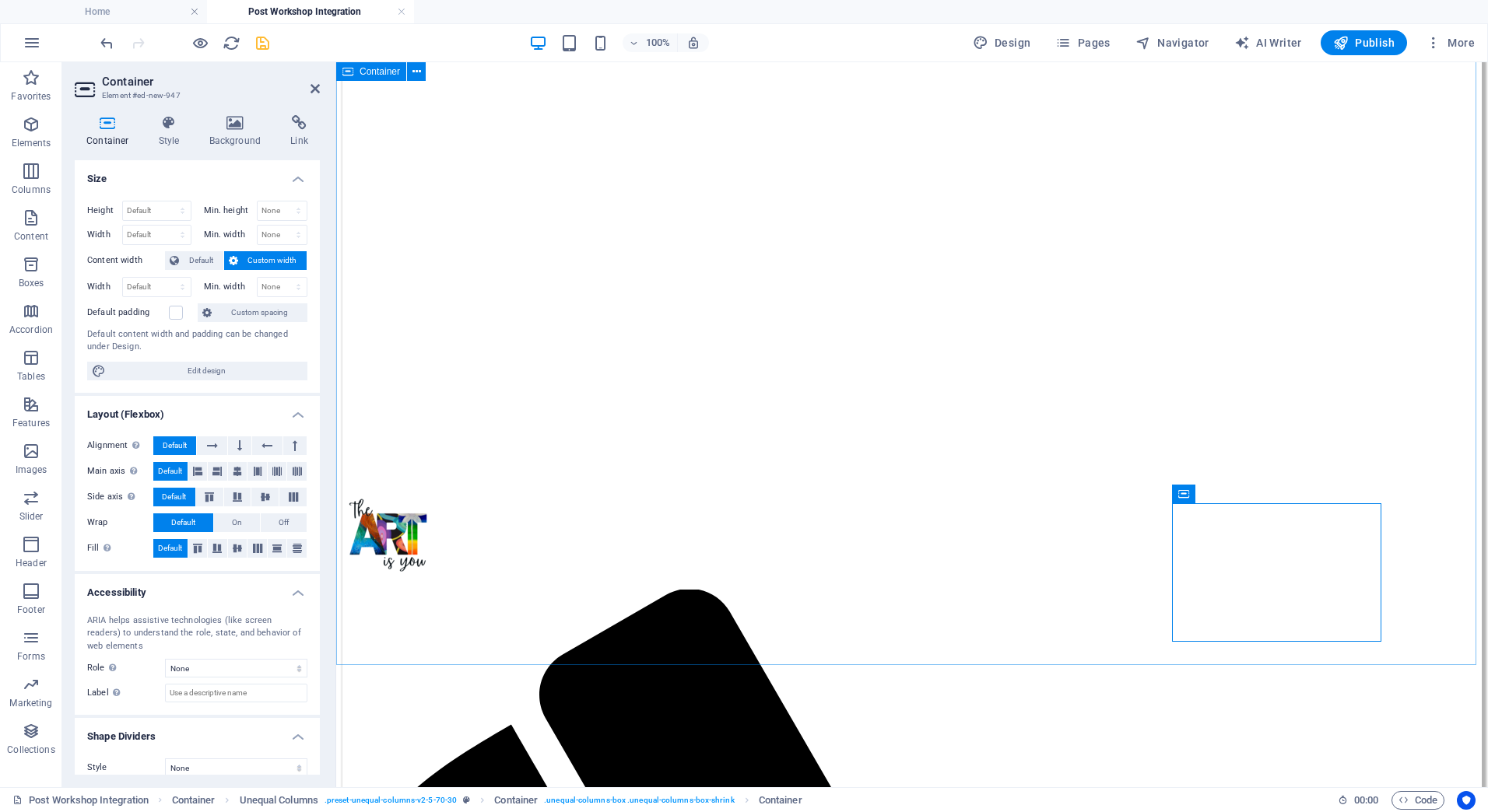
scroll to position [233, 0]
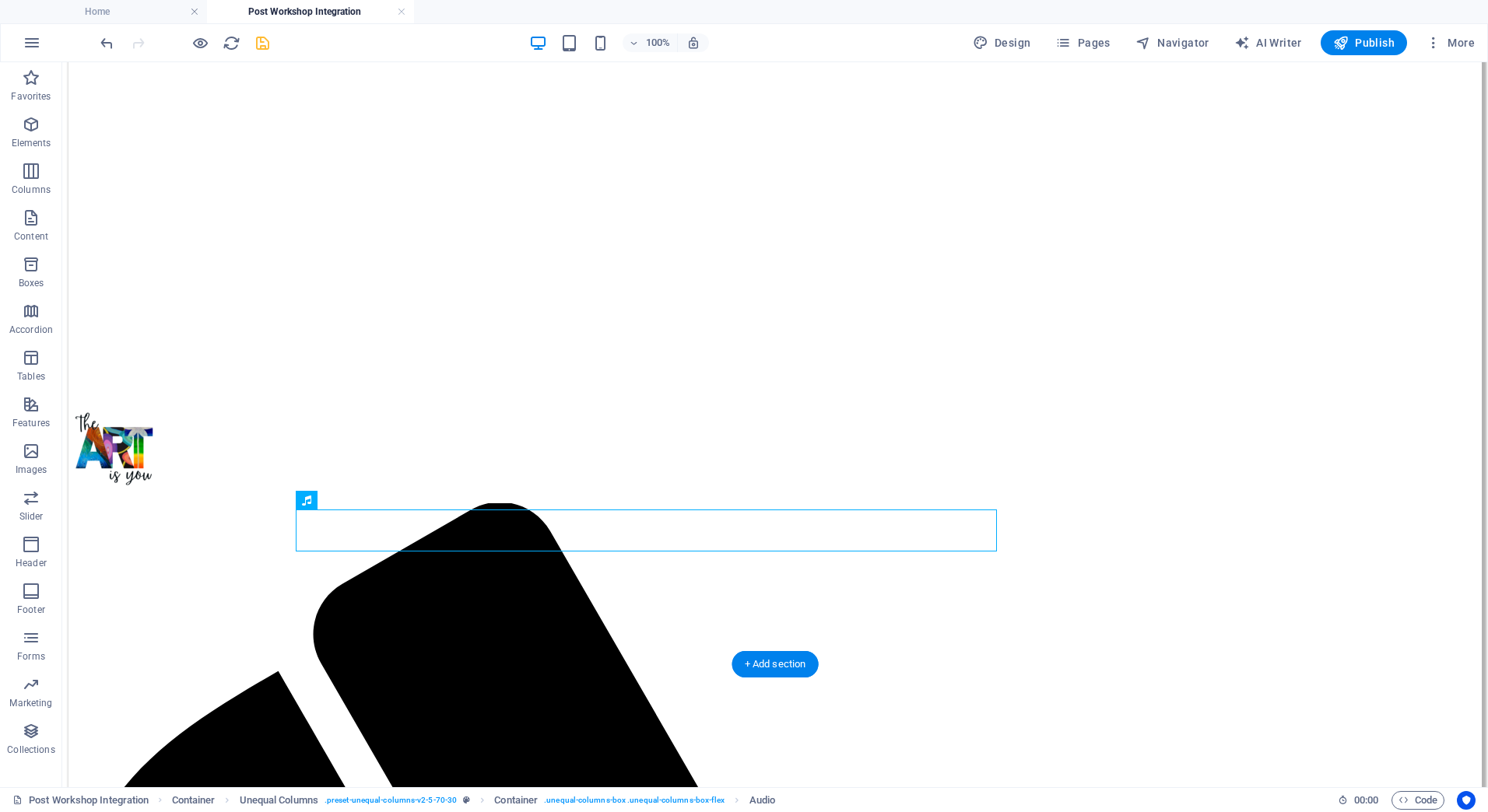
drag, startPoint x: 513, startPoint y: 561, endPoint x: 1083, endPoint y: 535, distance: 570.6
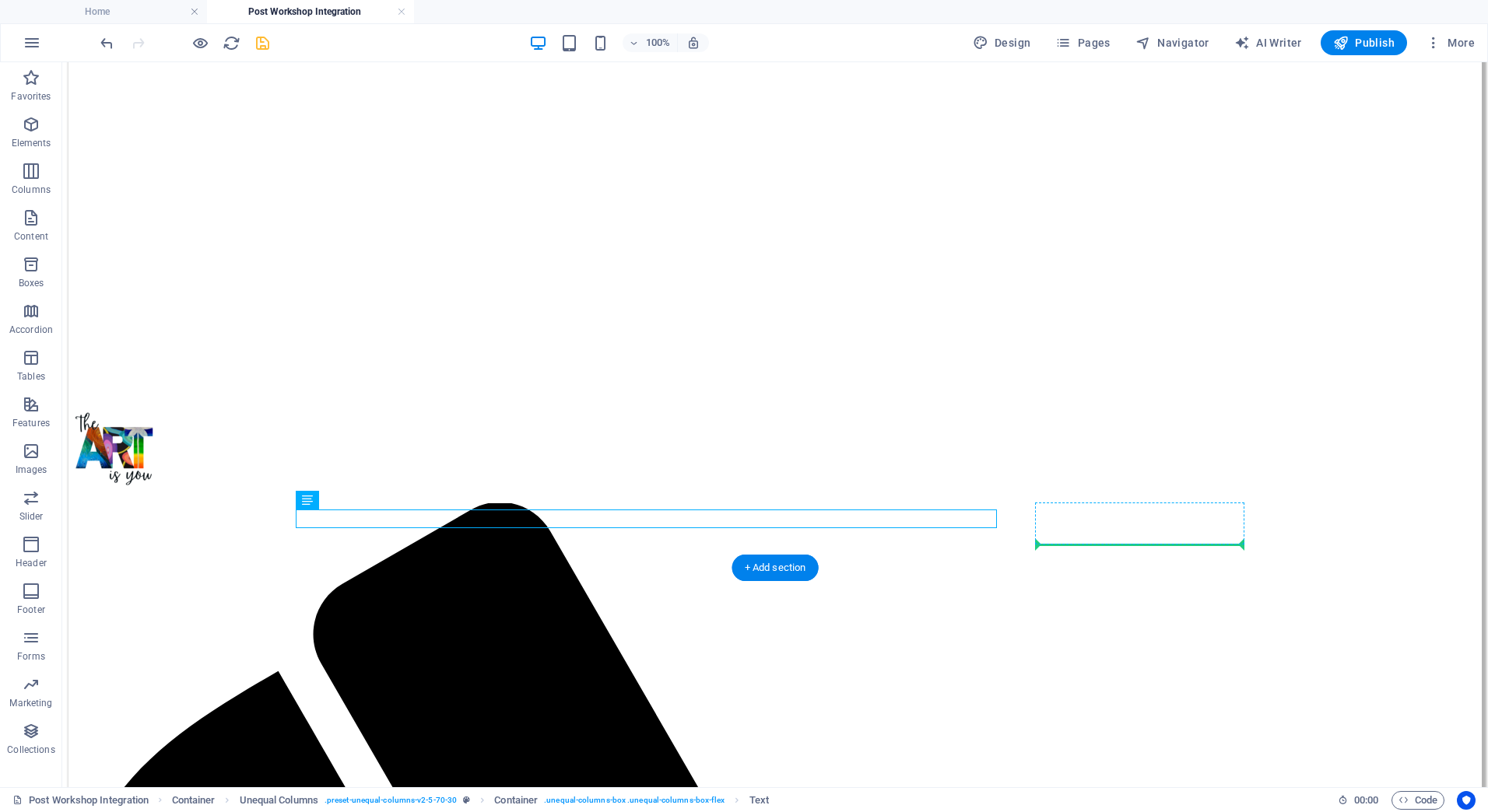
drag, startPoint x: 381, startPoint y: 560, endPoint x: 1147, endPoint y: 543, distance: 766.2
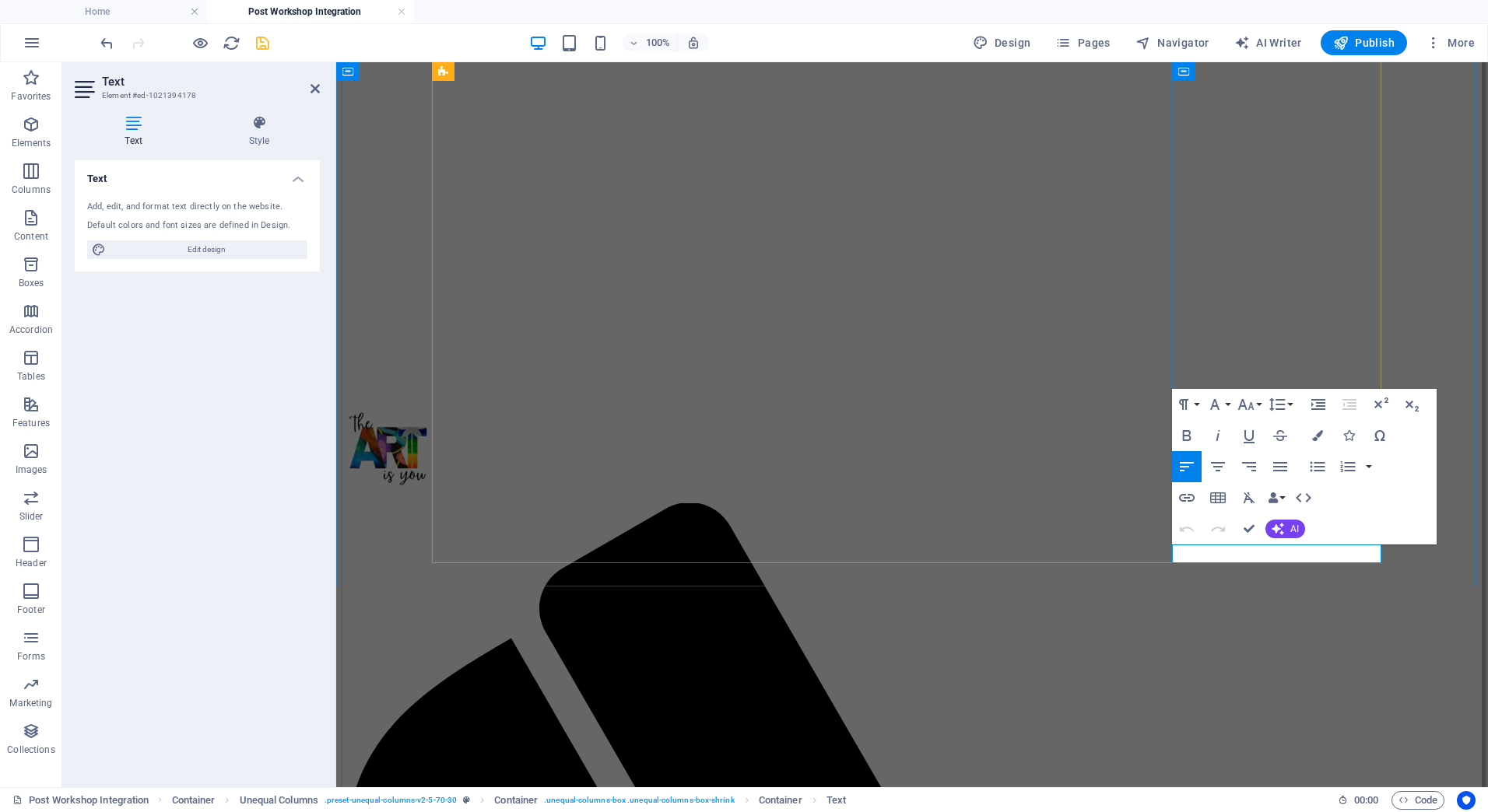
drag, startPoint x: 1220, startPoint y: 553, endPoint x: 1174, endPoint y: 557, distance: 46.2
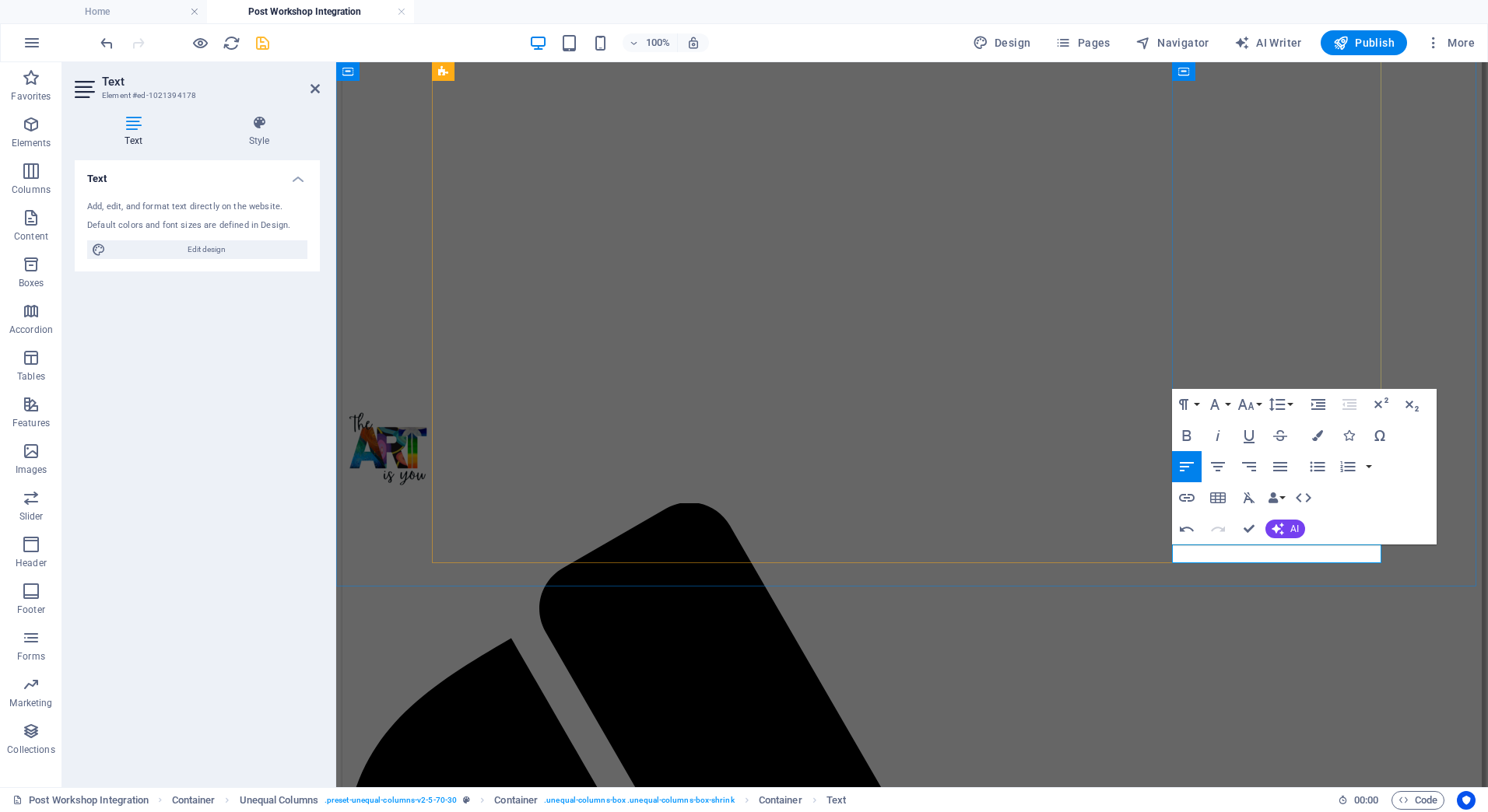
drag, startPoint x: 1206, startPoint y: 549, endPoint x: 1347, endPoint y: 553, distance: 141.1
drag, startPoint x: 1268, startPoint y: 557, endPoint x: 1171, endPoint y: 557, distance: 97.0
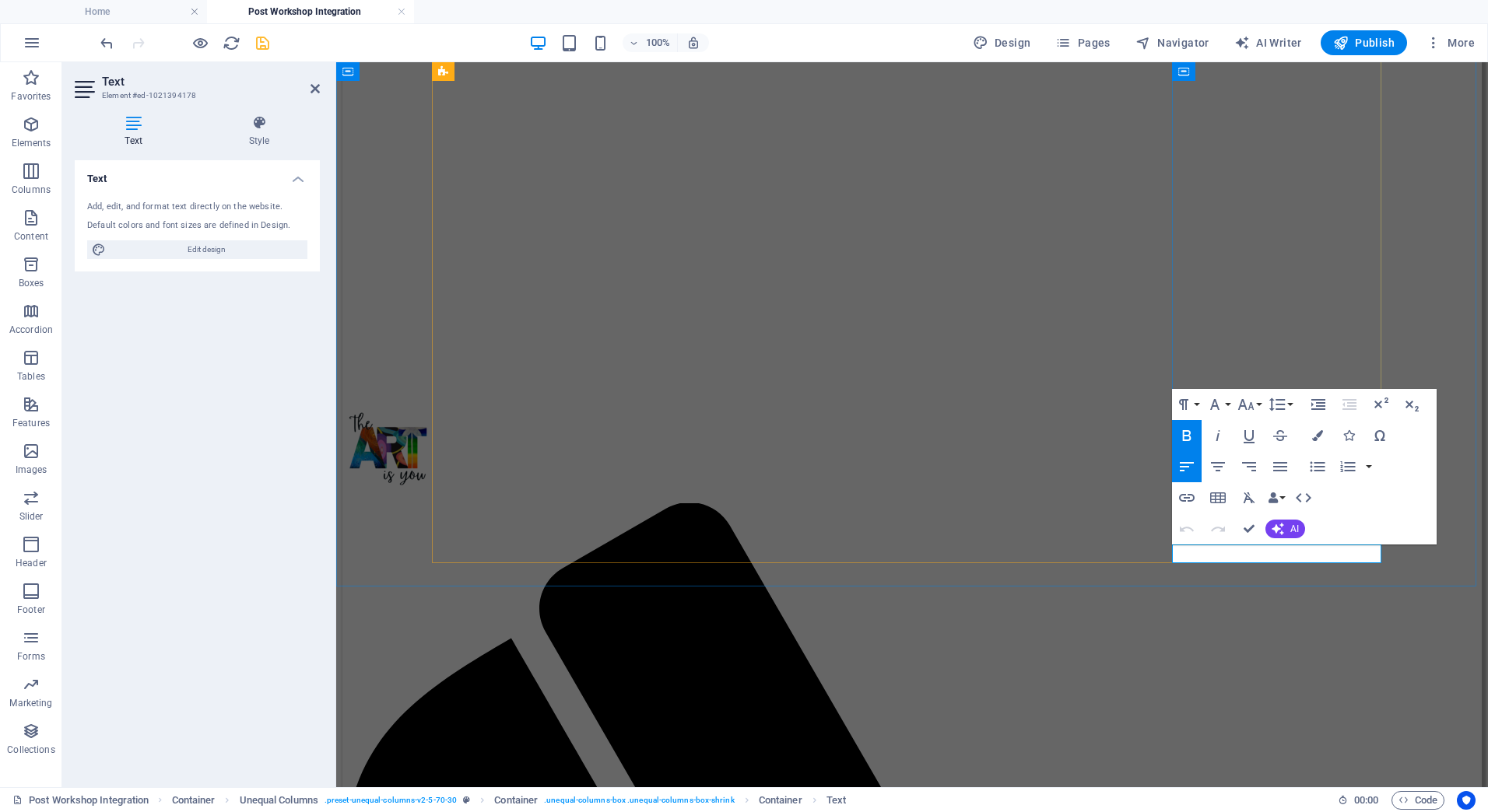
click at [1217, 464] on icon "button" at bounding box center [1218, 467] width 19 height 19
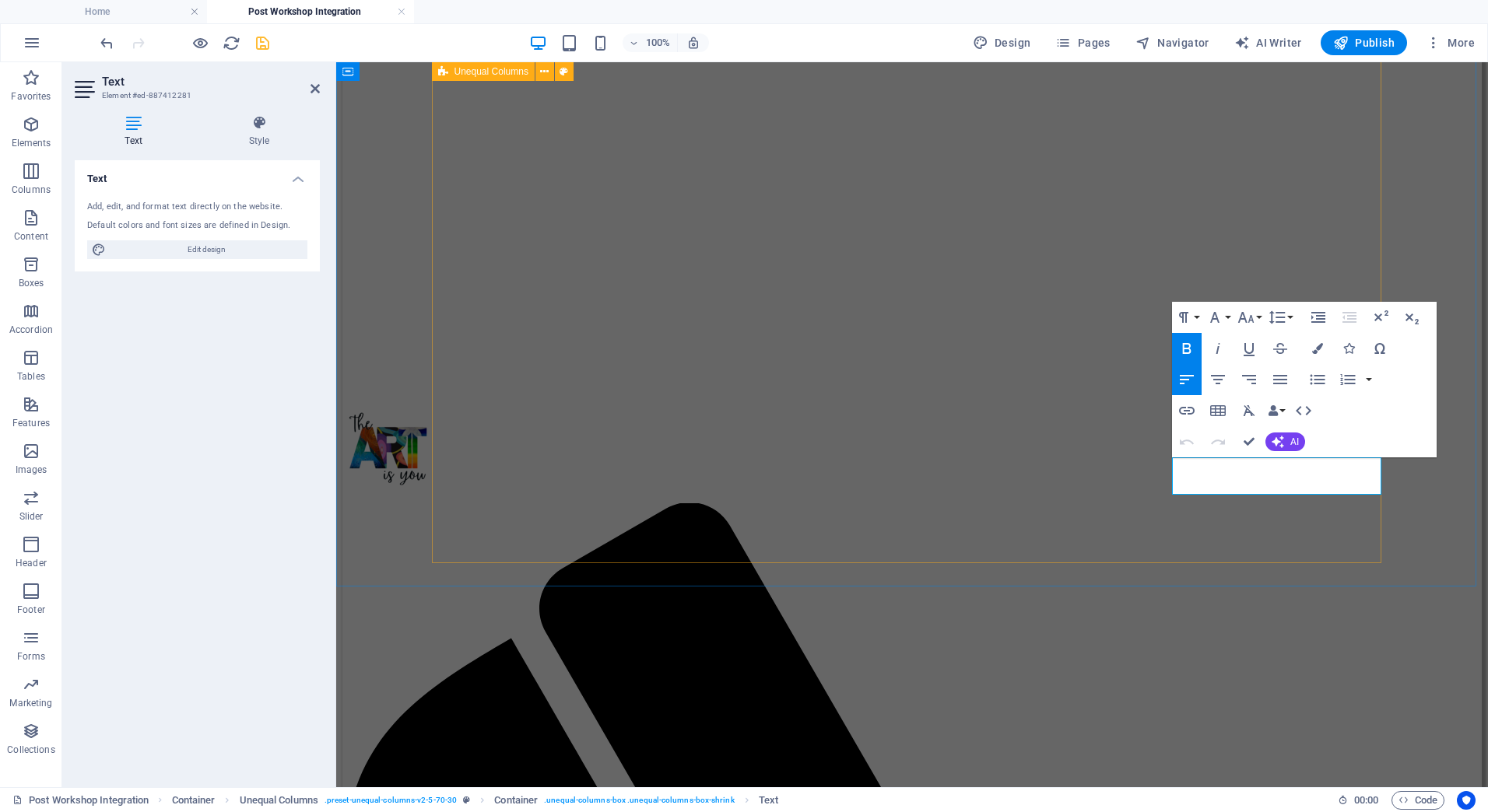
drag, startPoint x: 1365, startPoint y: 485, endPoint x: 1169, endPoint y: 469, distance: 196.7
click at [1214, 379] on icon "button" at bounding box center [1218, 380] width 19 height 19
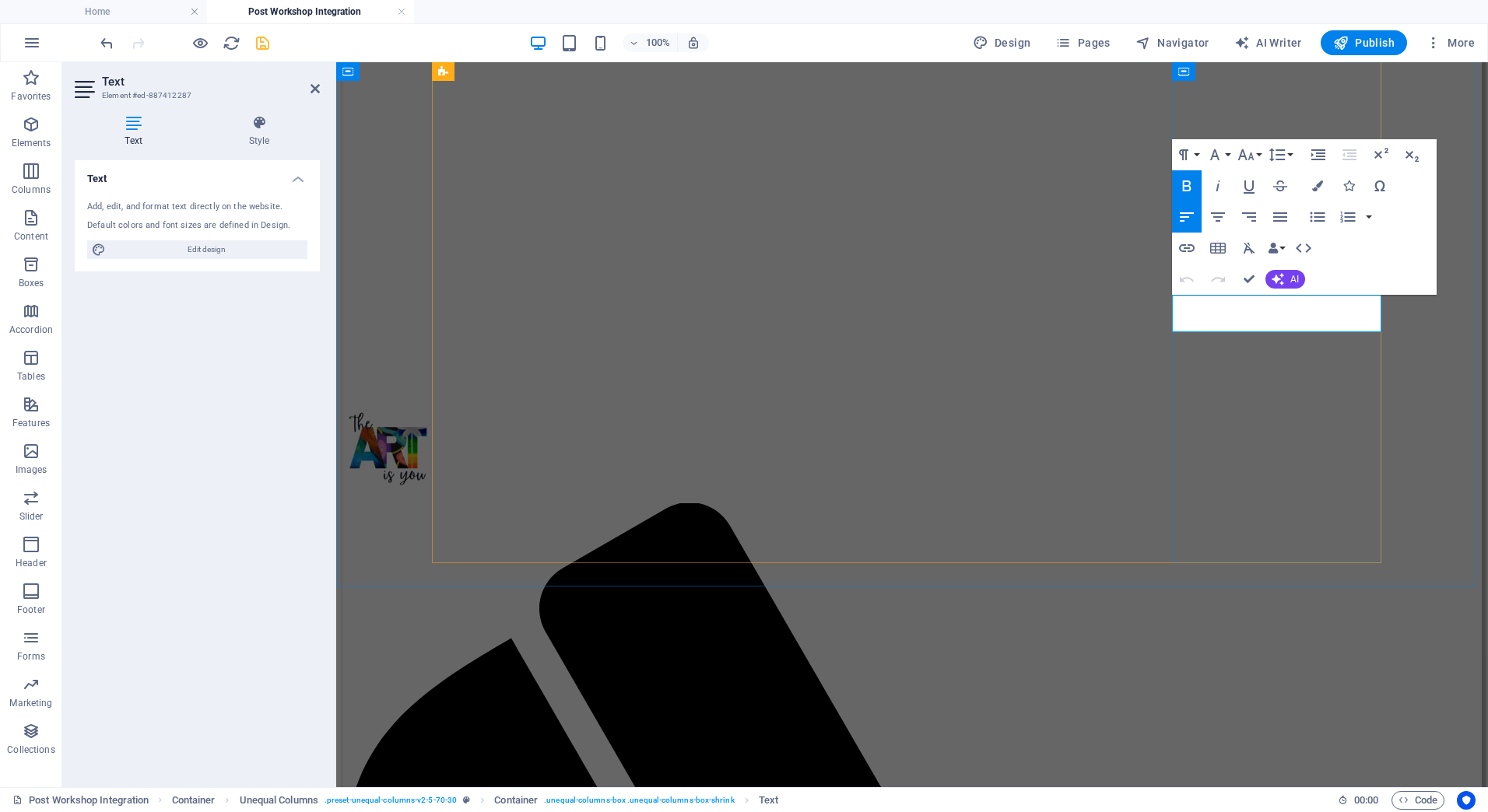
drag, startPoint x: 1270, startPoint y: 320, endPoint x: 1171, endPoint y: 304, distance: 100.3
click at [1221, 216] on icon "button" at bounding box center [1218, 217] width 19 height 19
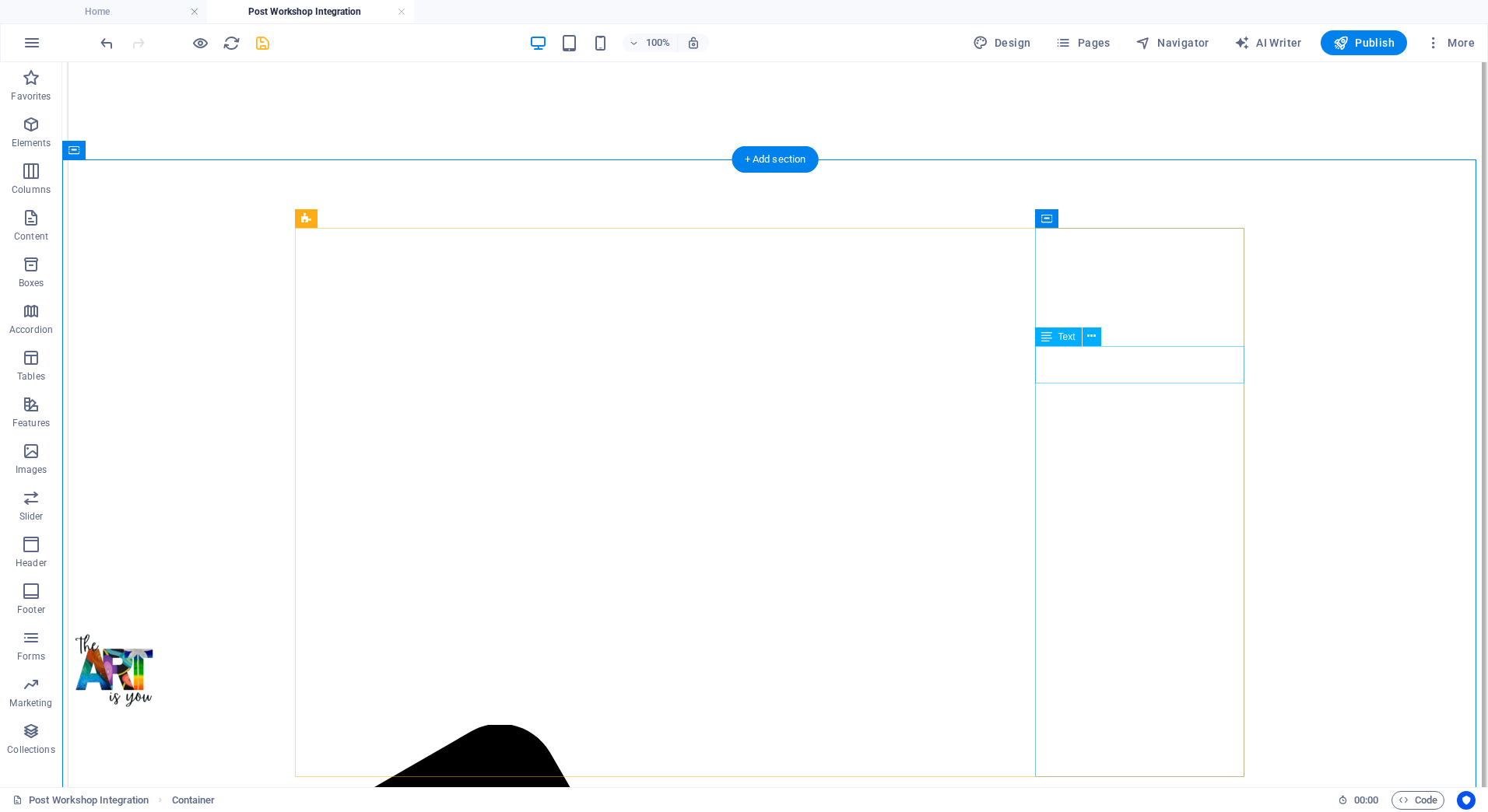
scroll to position [0, 0]
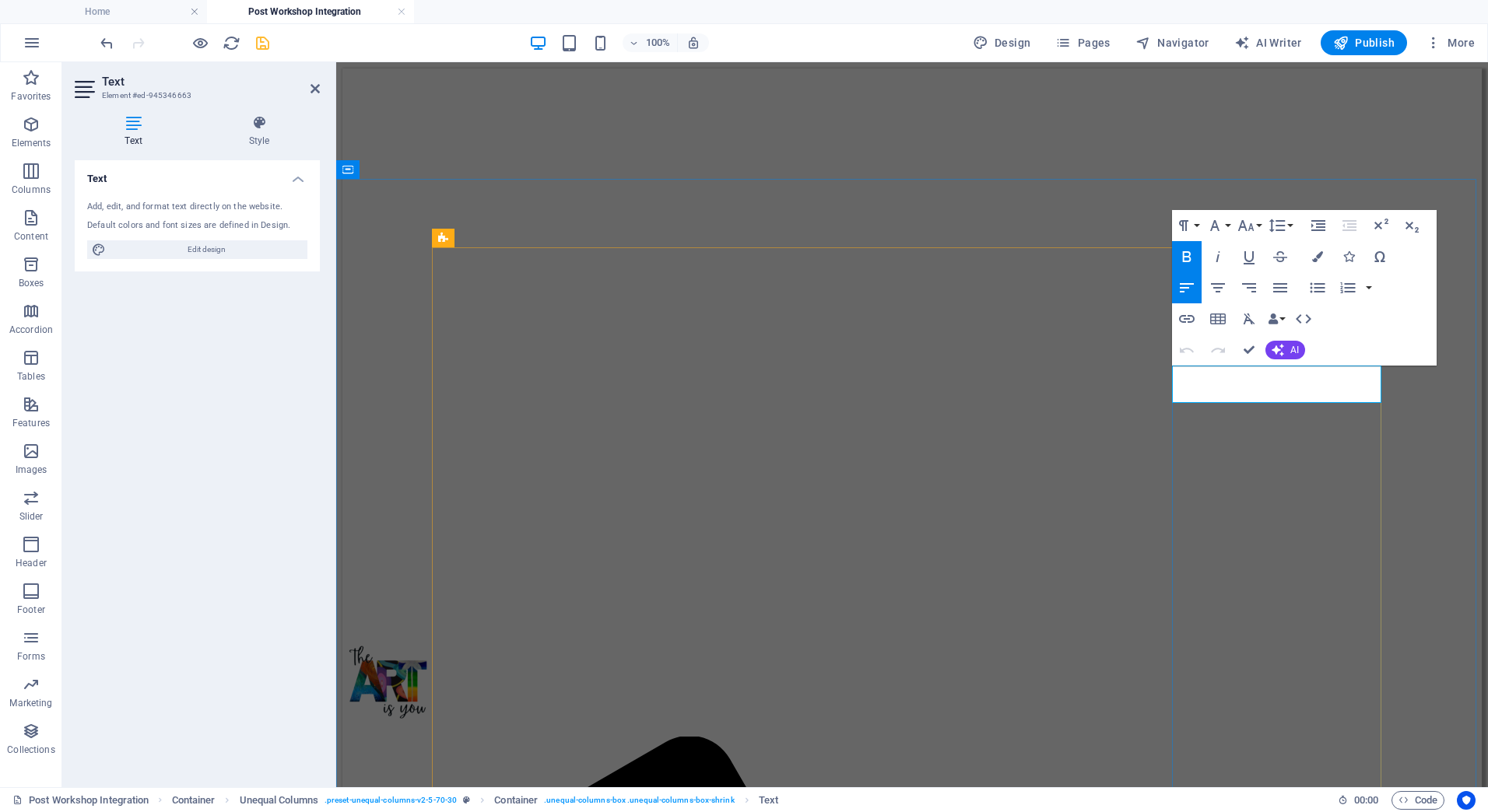
drag, startPoint x: 1338, startPoint y: 391, endPoint x: 1173, endPoint y: 374, distance: 165.9
click at [1218, 281] on icon "button" at bounding box center [1218, 288] width 19 height 19
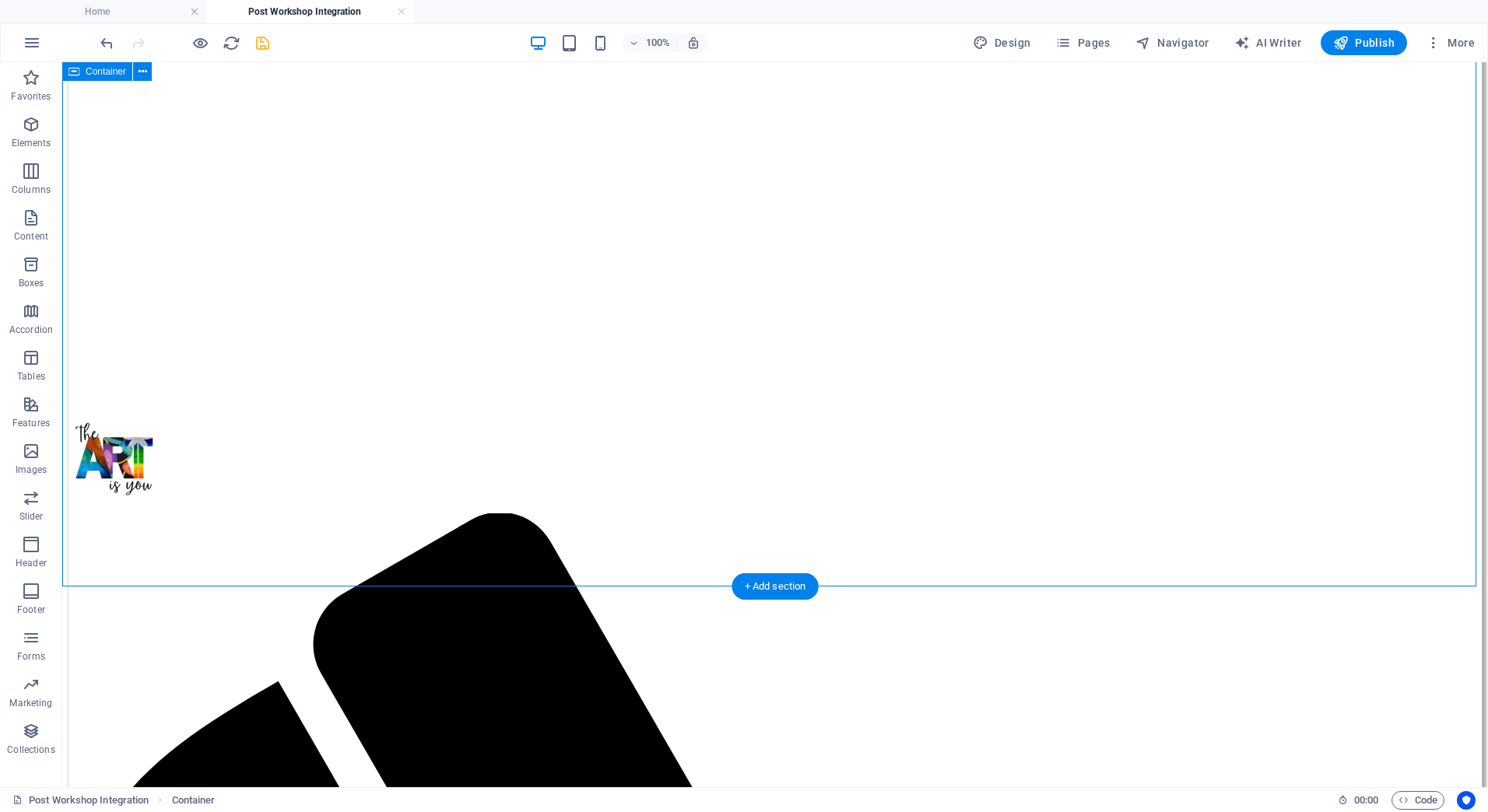
scroll to position [233, 0]
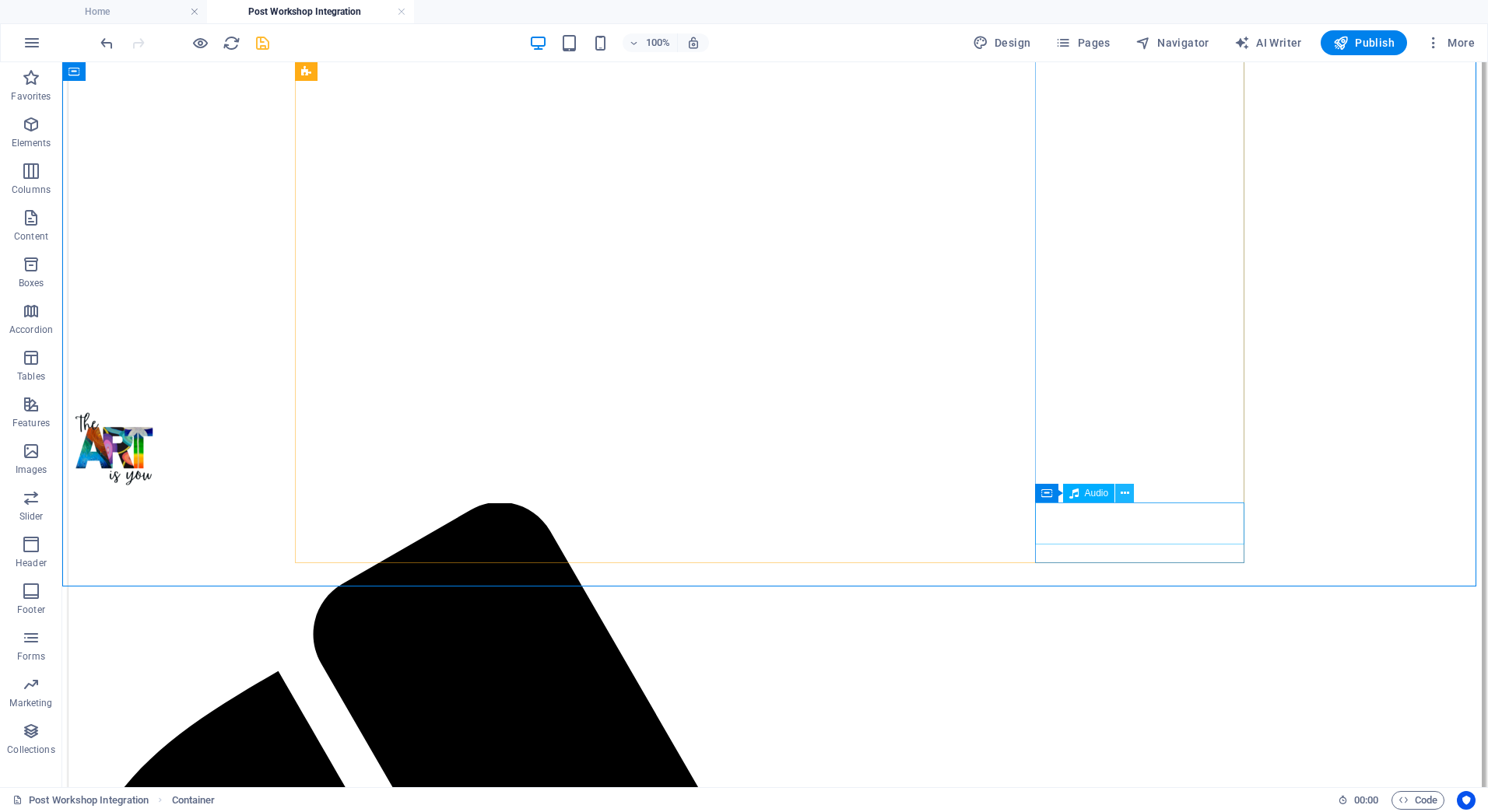
click at [1125, 491] on icon at bounding box center [1124, 493] width 9 height 16
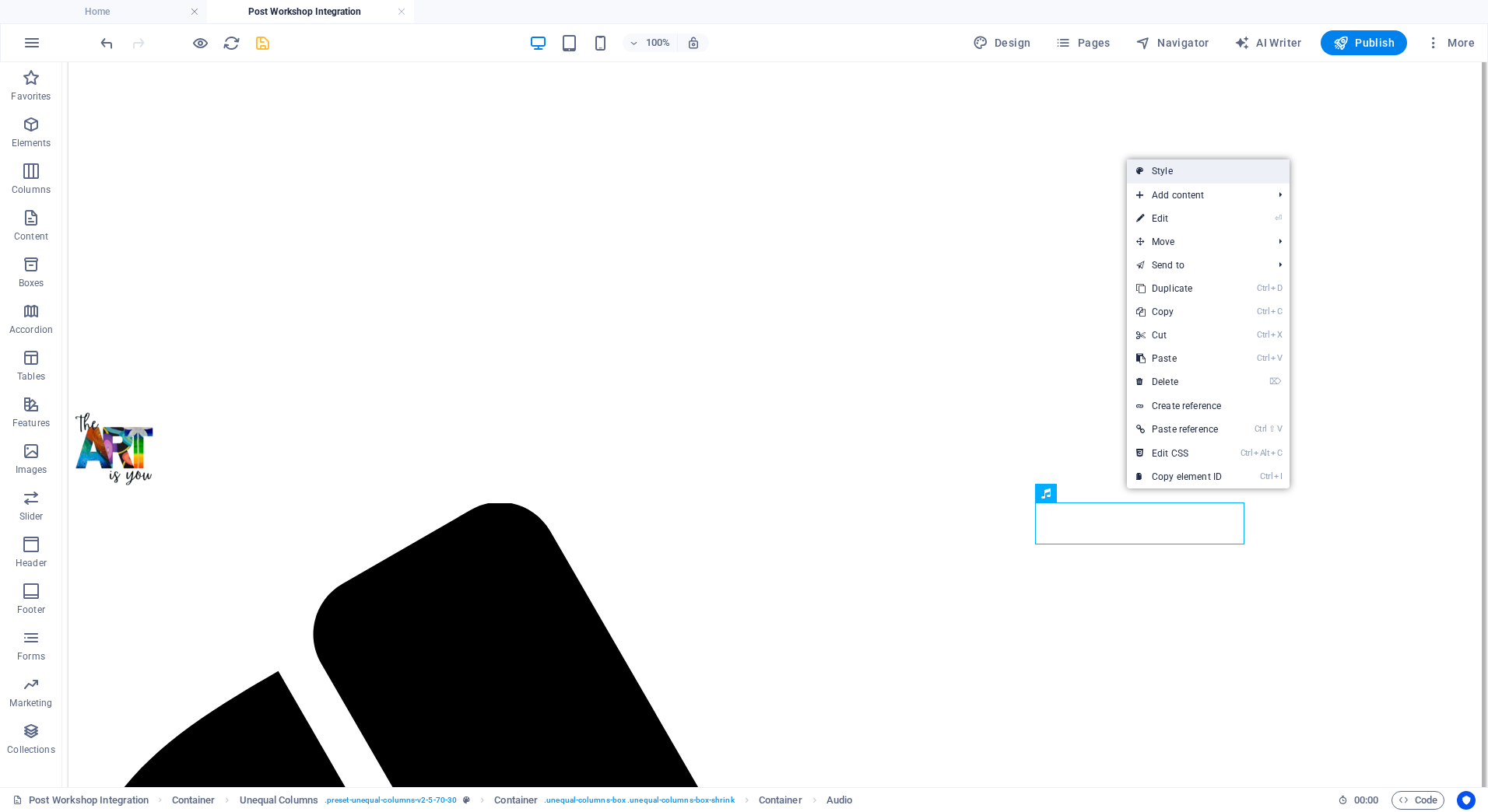
click at [1173, 177] on link "Style" at bounding box center [1208, 171] width 163 height 24
select select "%"
select select "rem"
select select "preset-unequal-columns-v2-5-70-30"
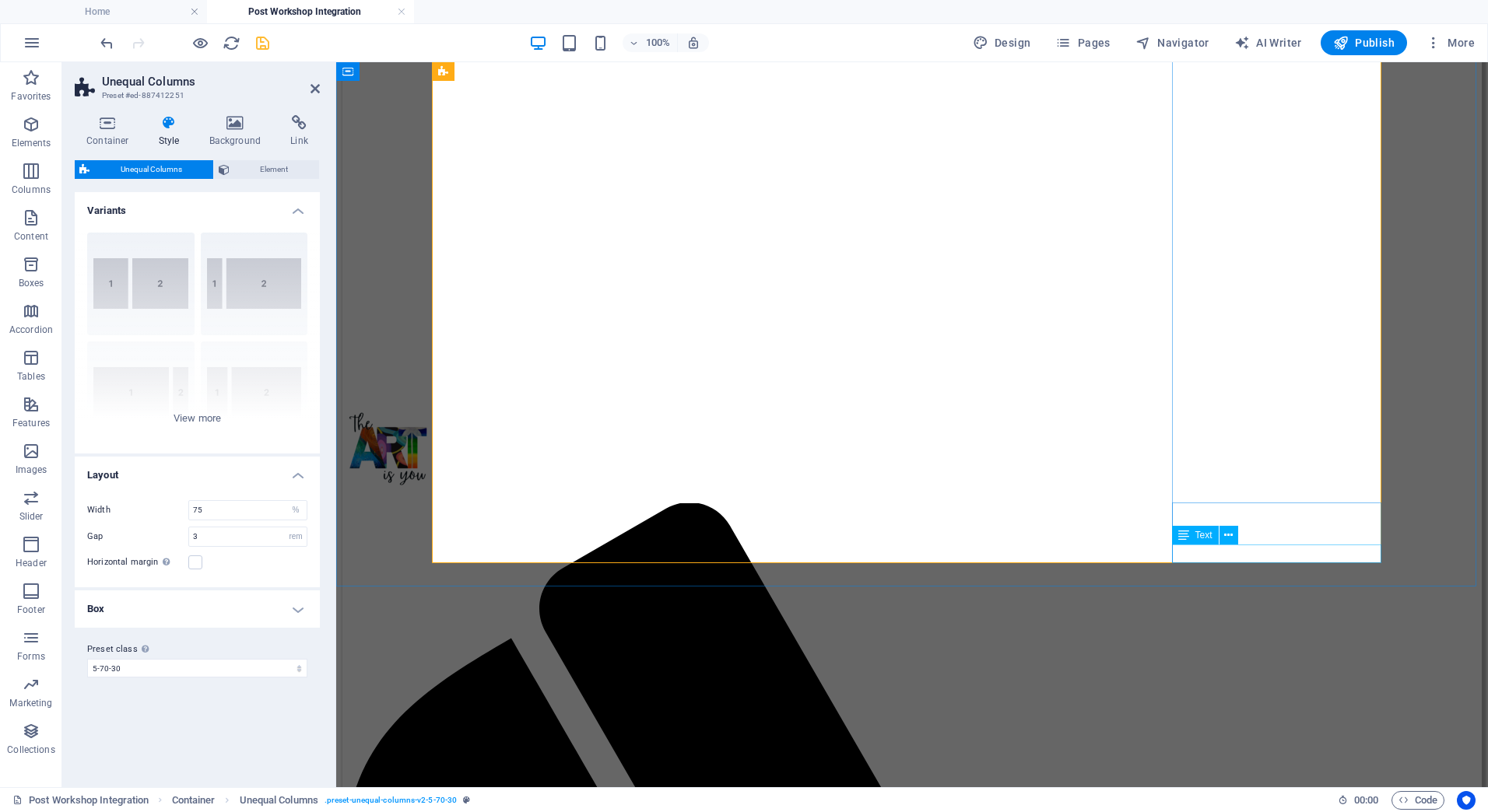
click at [1248, 495] on icon at bounding box center [1252, 493] width 9 height 16
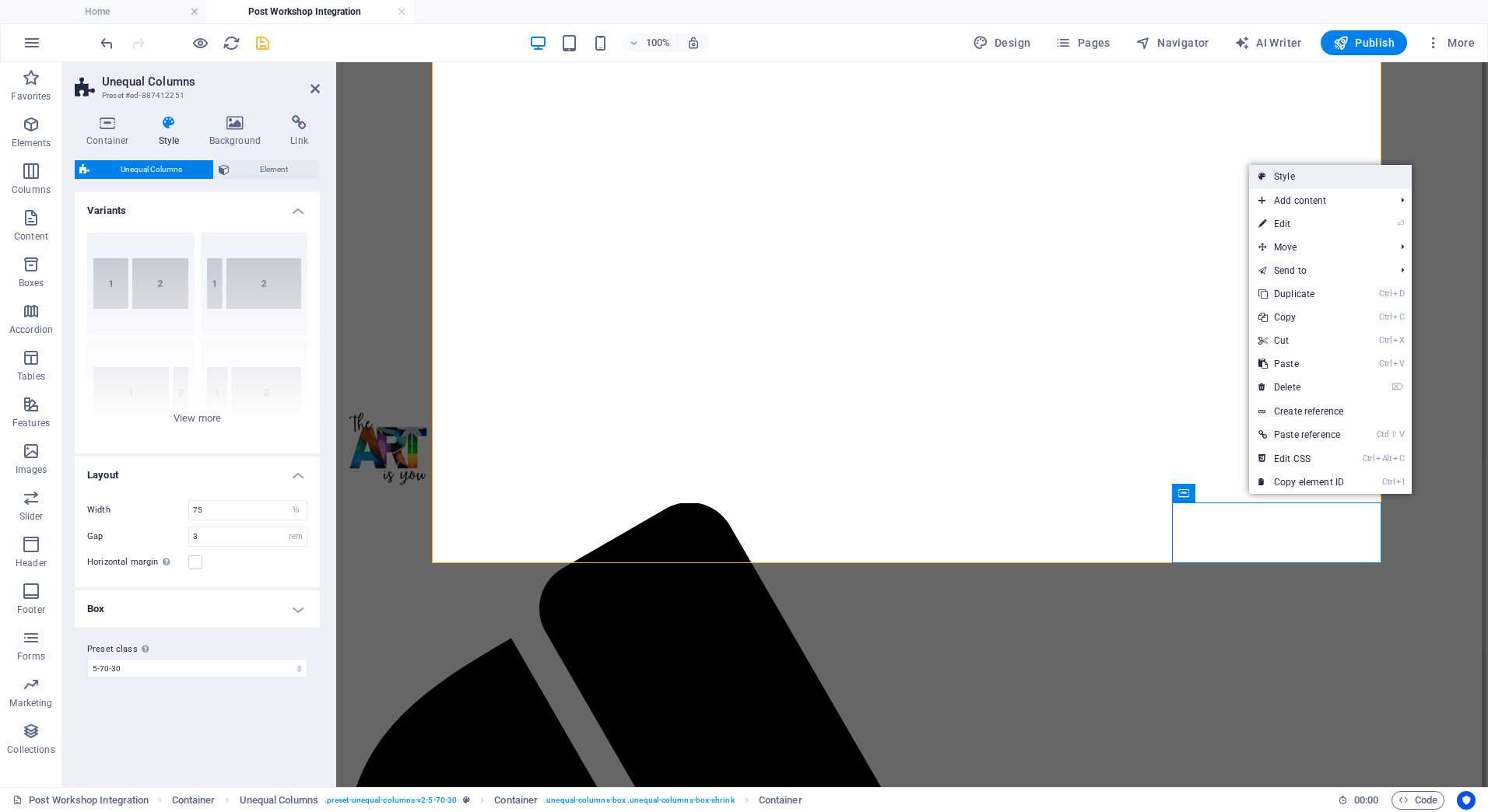
click at [1283, 184] on link "Style" at bounding box center [1330, 177] width 163 height 24
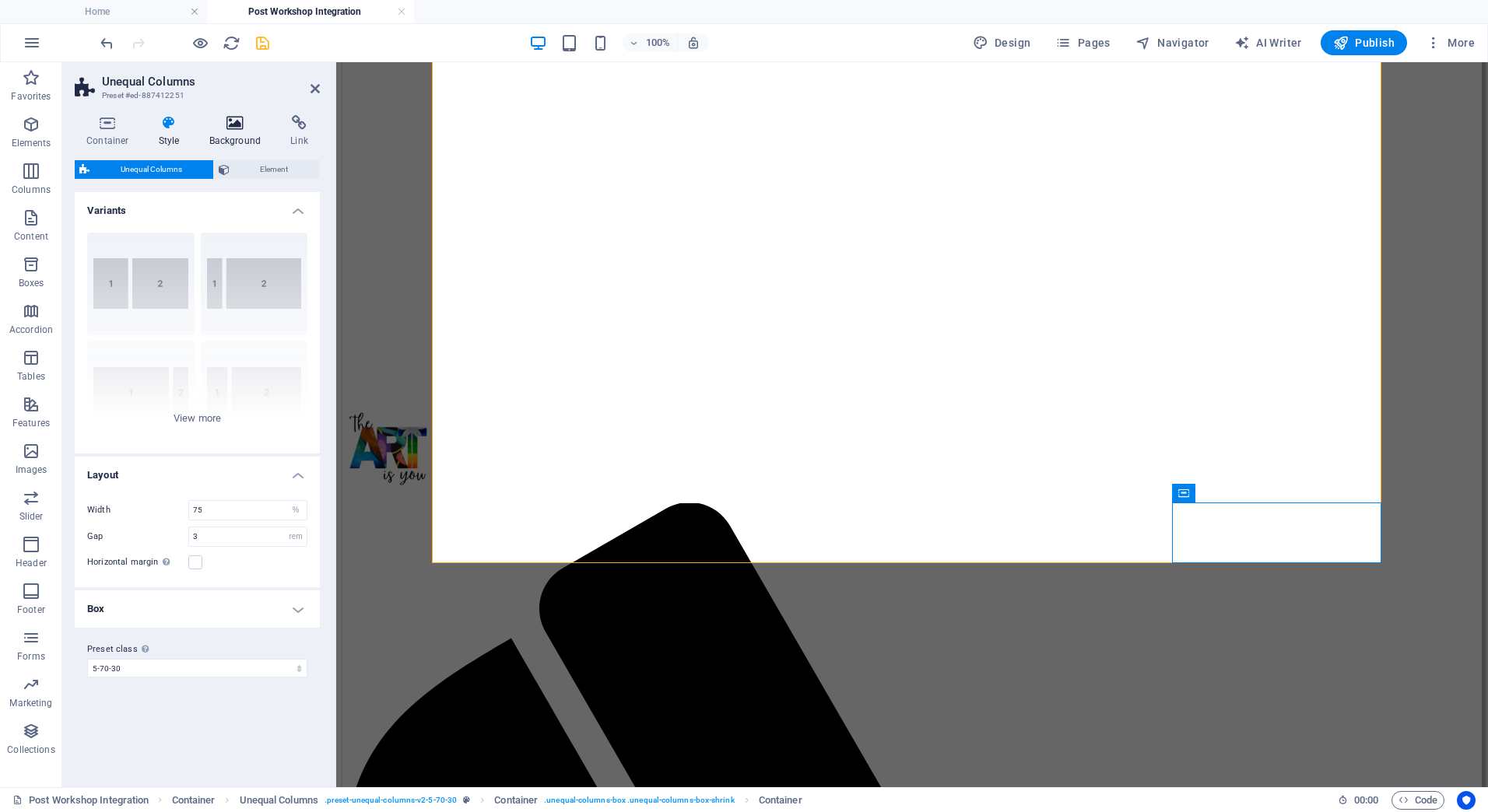
click at [236, 130] on h4 "Background" at bounding box center [238, 131] width 81 height 33
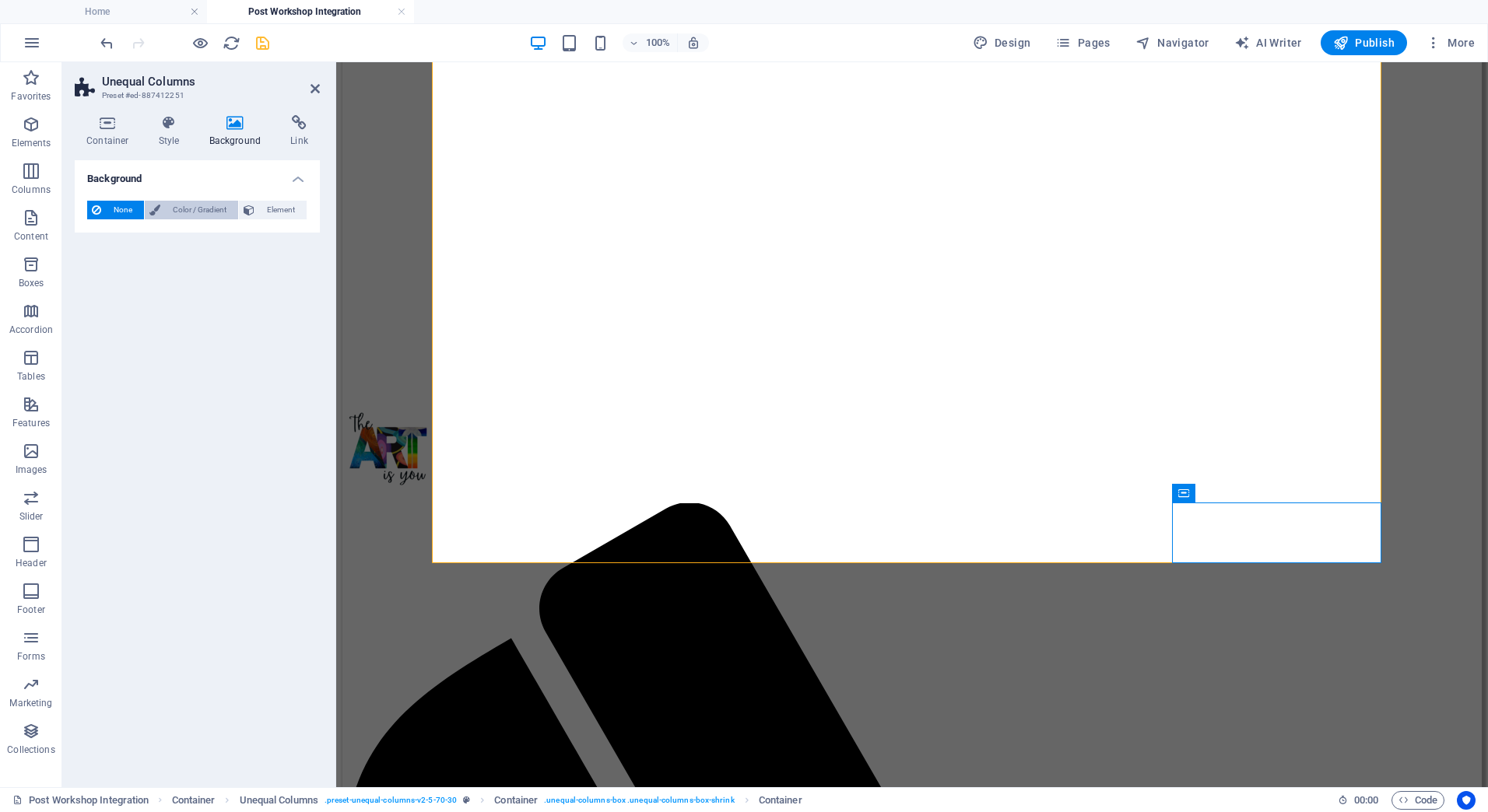
click at [217, 211] on span "Color / Gradient" at bounding box center [199, 210] width 68 height 19
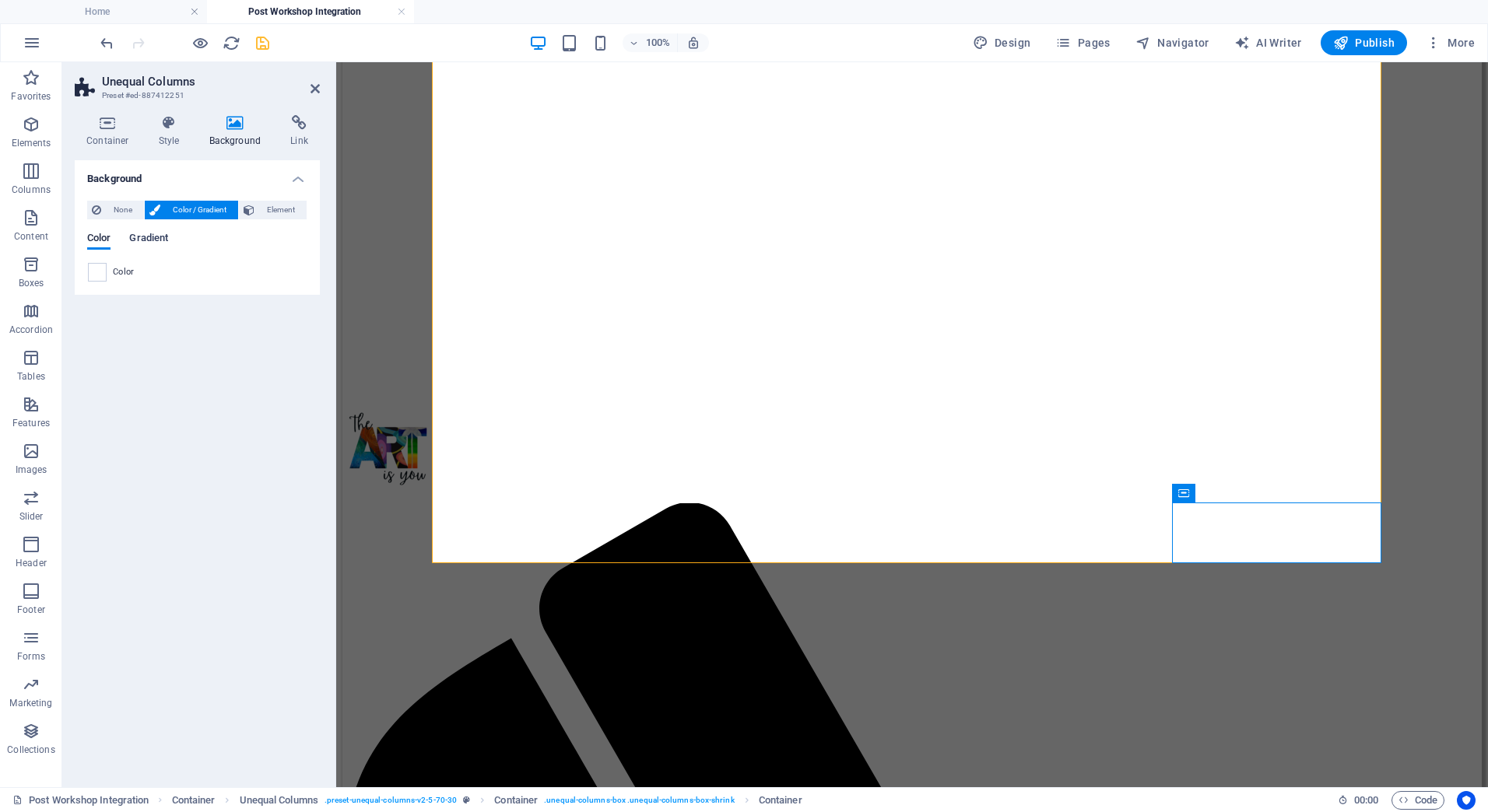
click at [147, 238] on span "Gradient" at bounding box center [148, 239] width 39 height 22
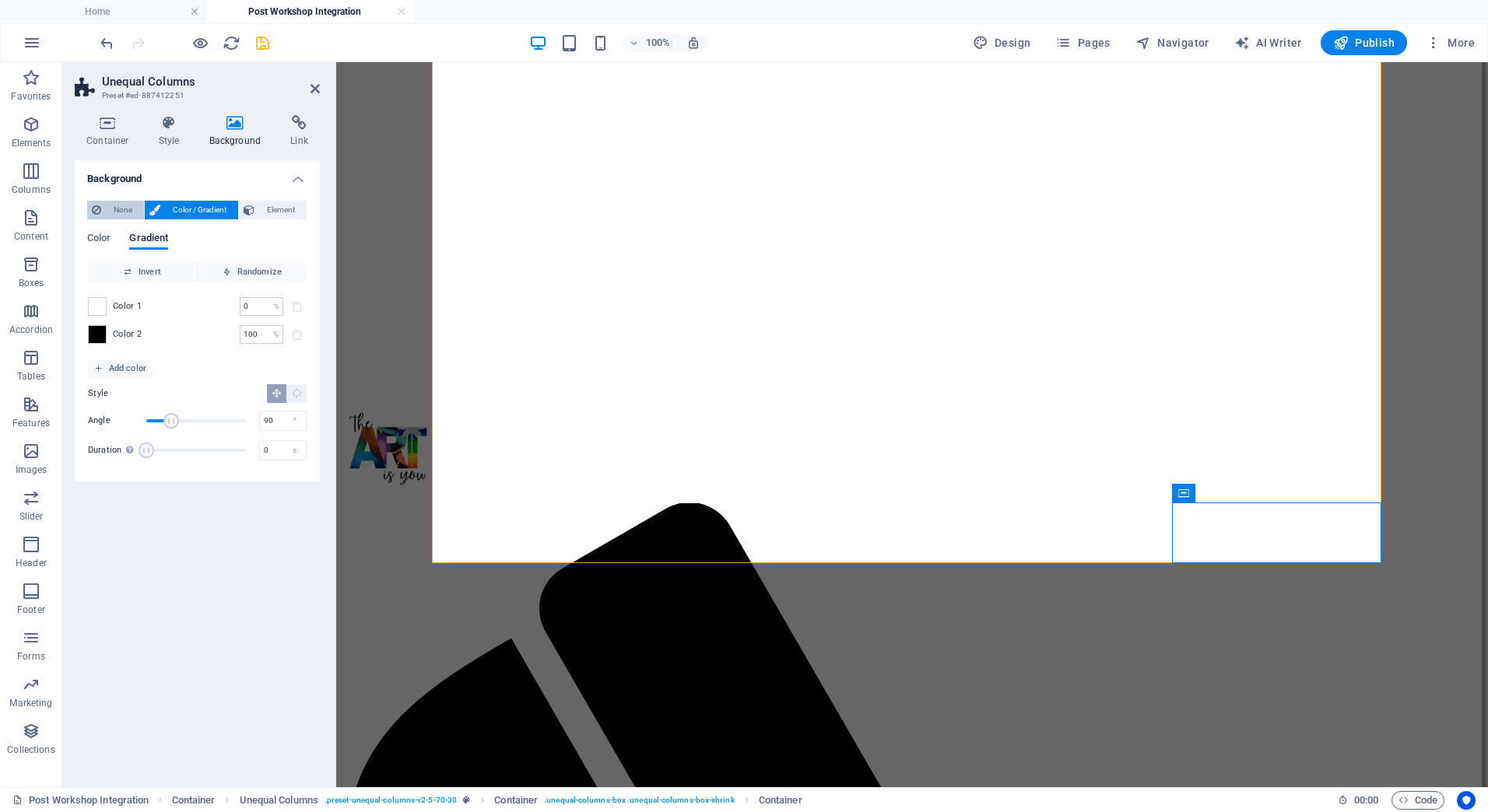
click at [123, 211] on span "None" at bounding box center [122, 210] width 33 height 19
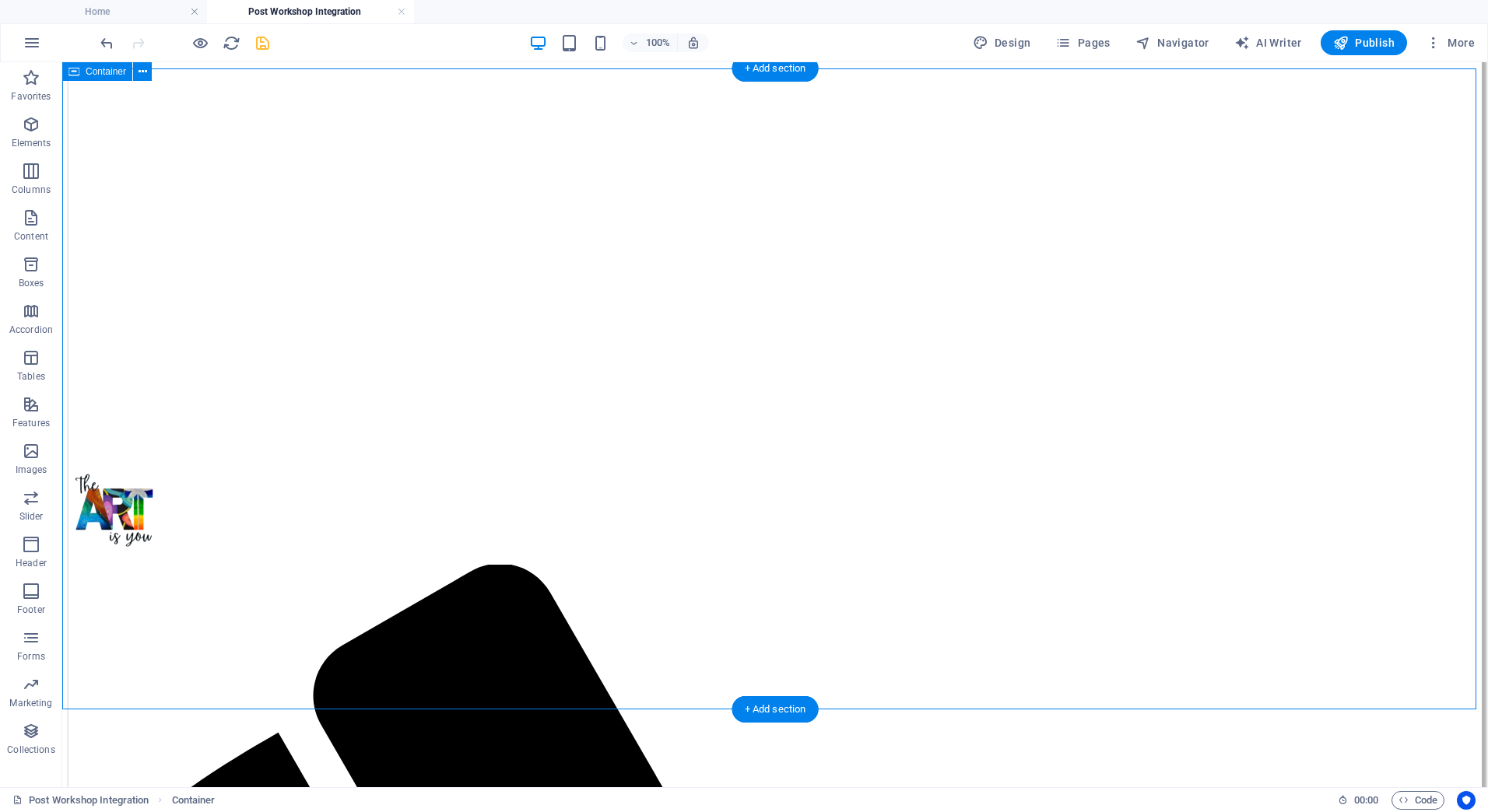
scroll to position [78, 0]
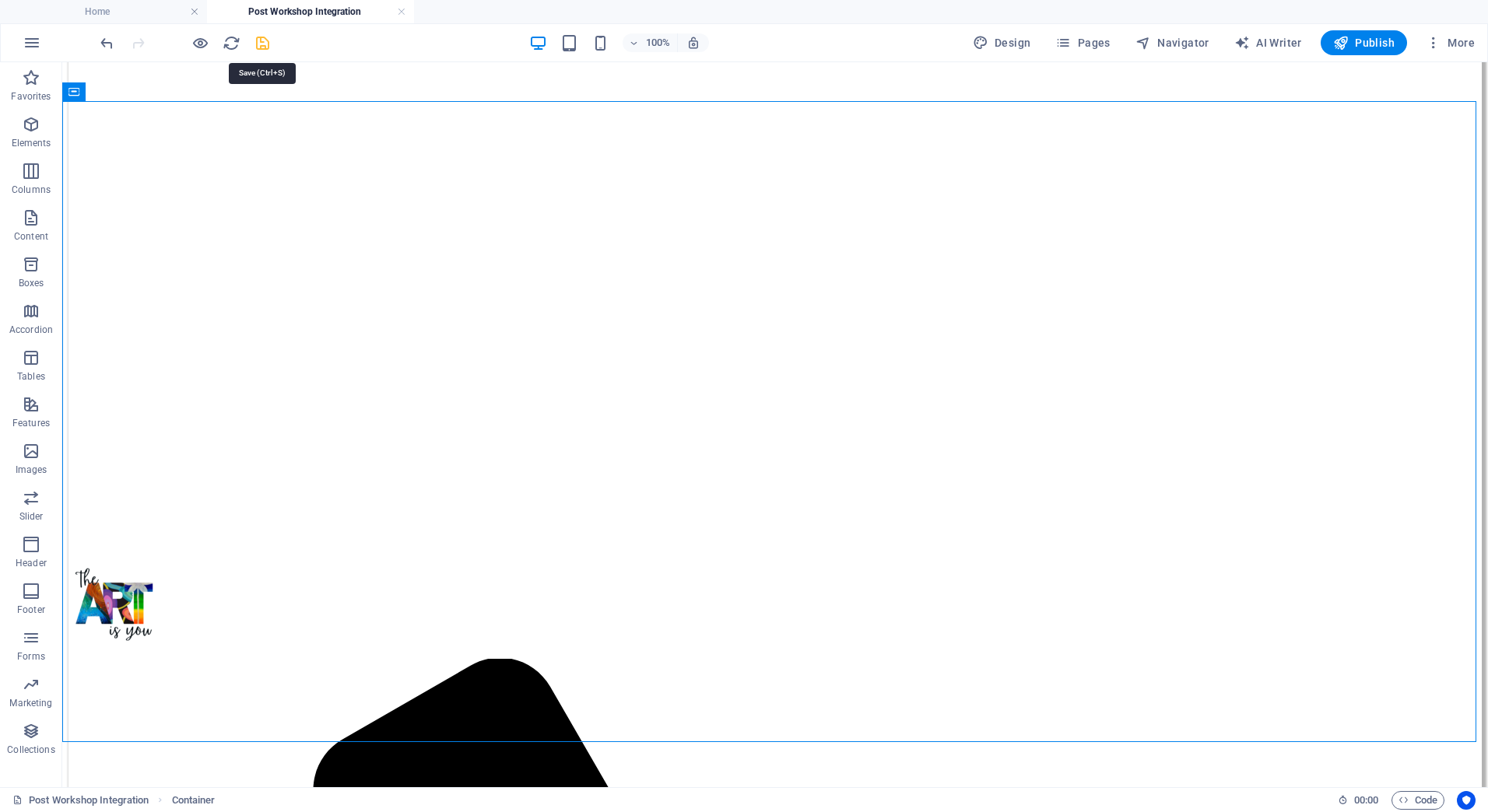
click at [260, 42] on icon "save" at bounding box center [262, 43] width 18 height 18
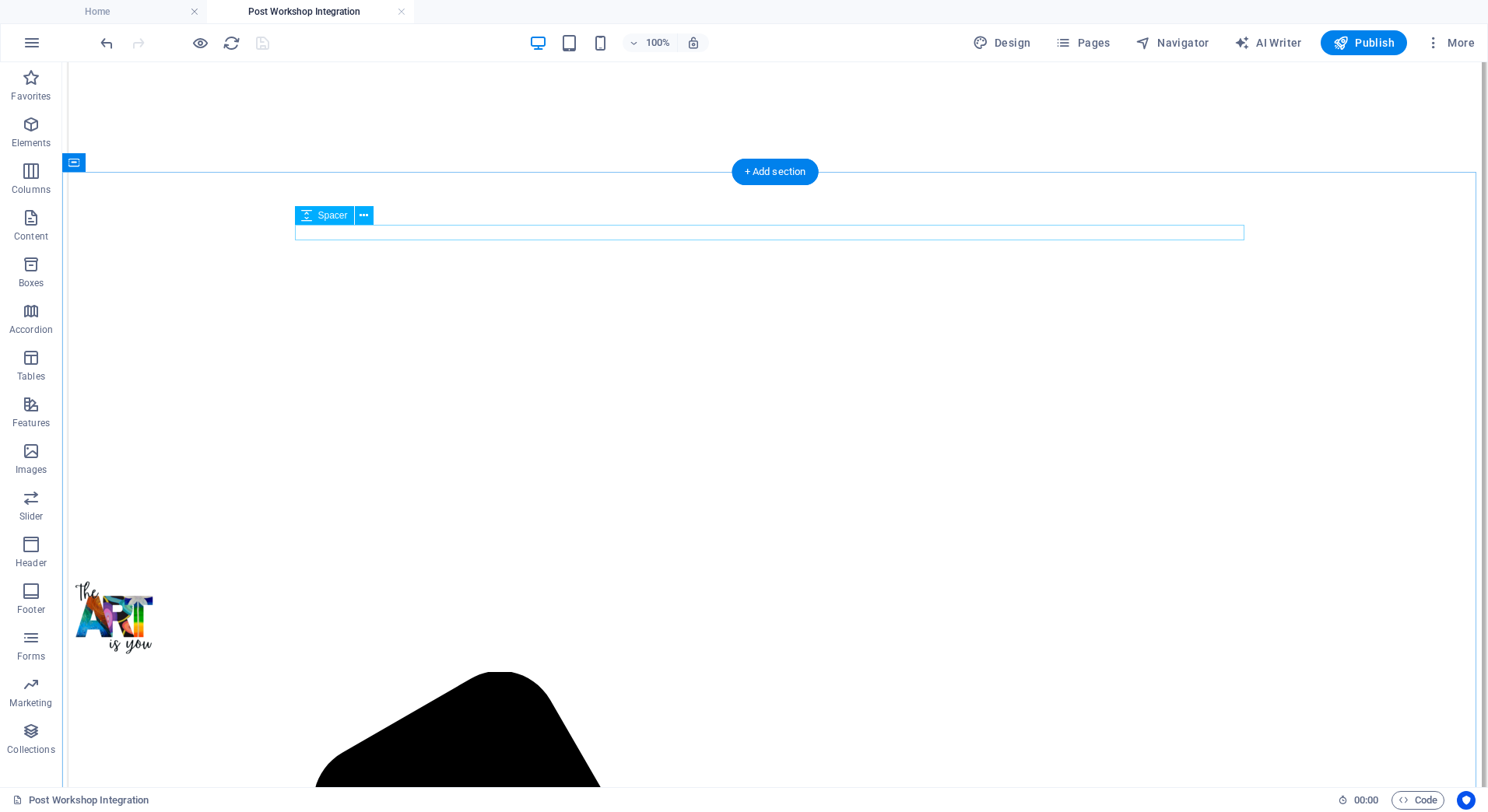
scroll to position [0, 0]
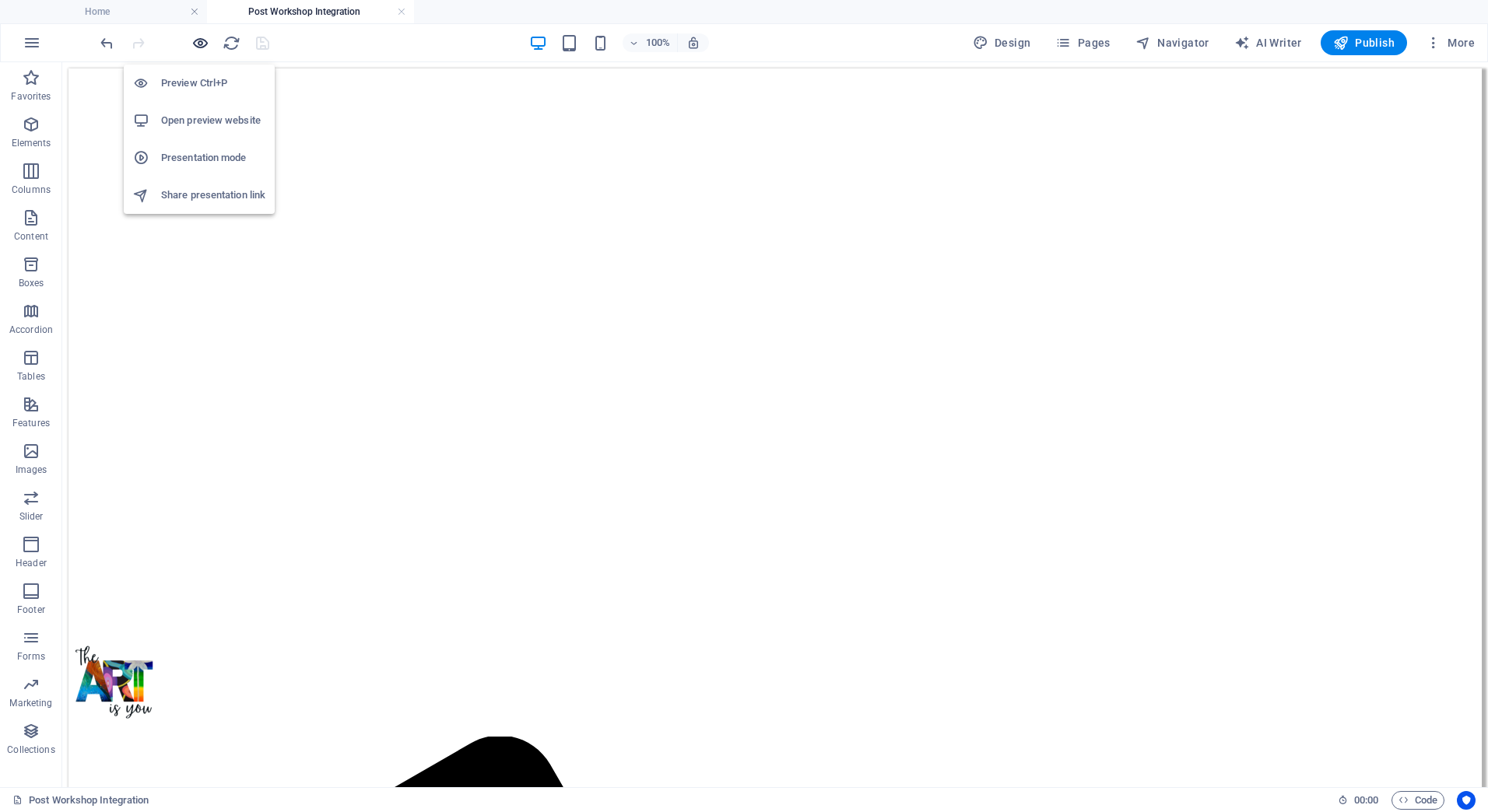
click at [202, 44] on icon "button" at bounding box center [200, 43] width 18 height 18
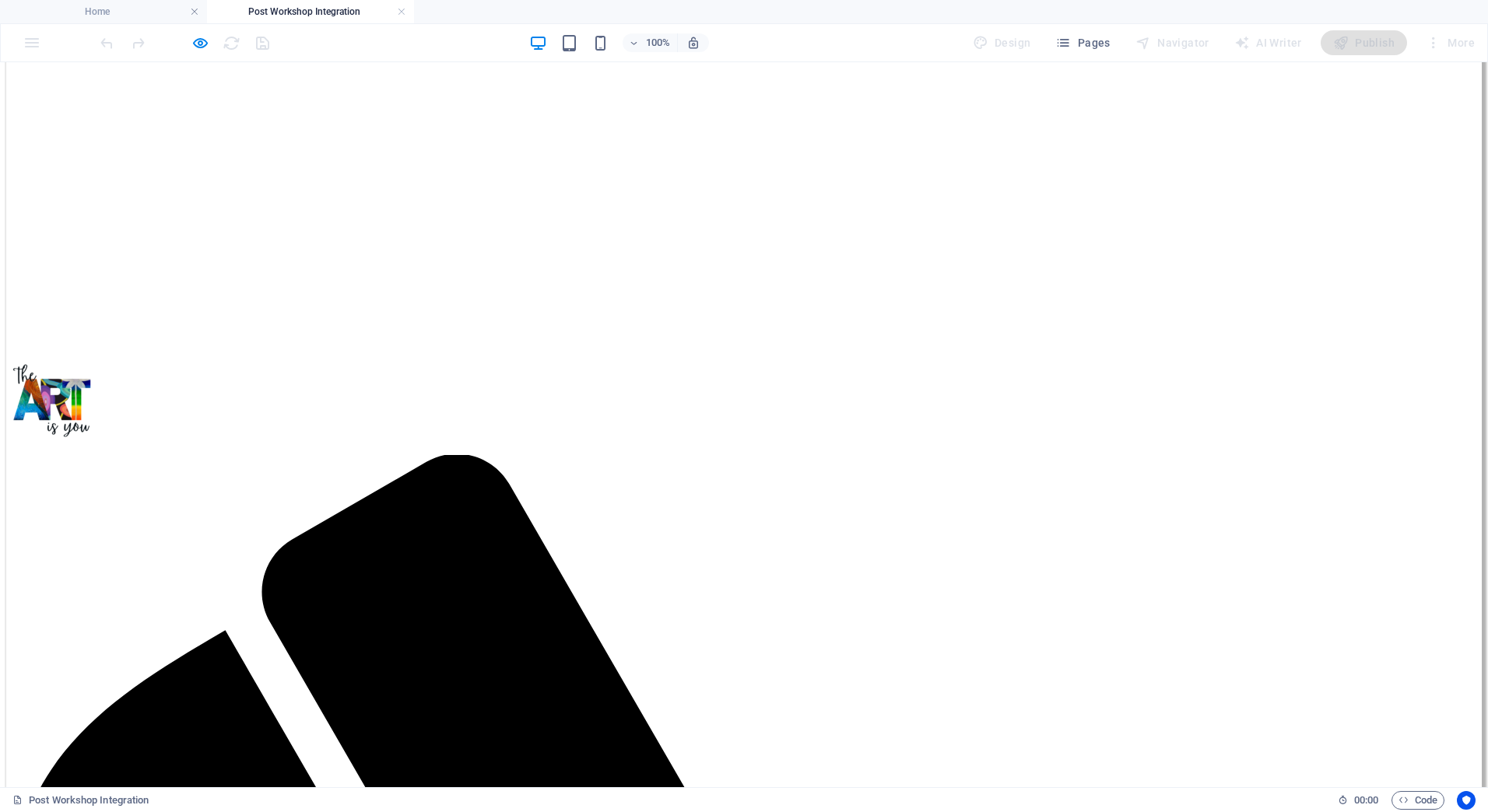
scroll to position [311, 0]
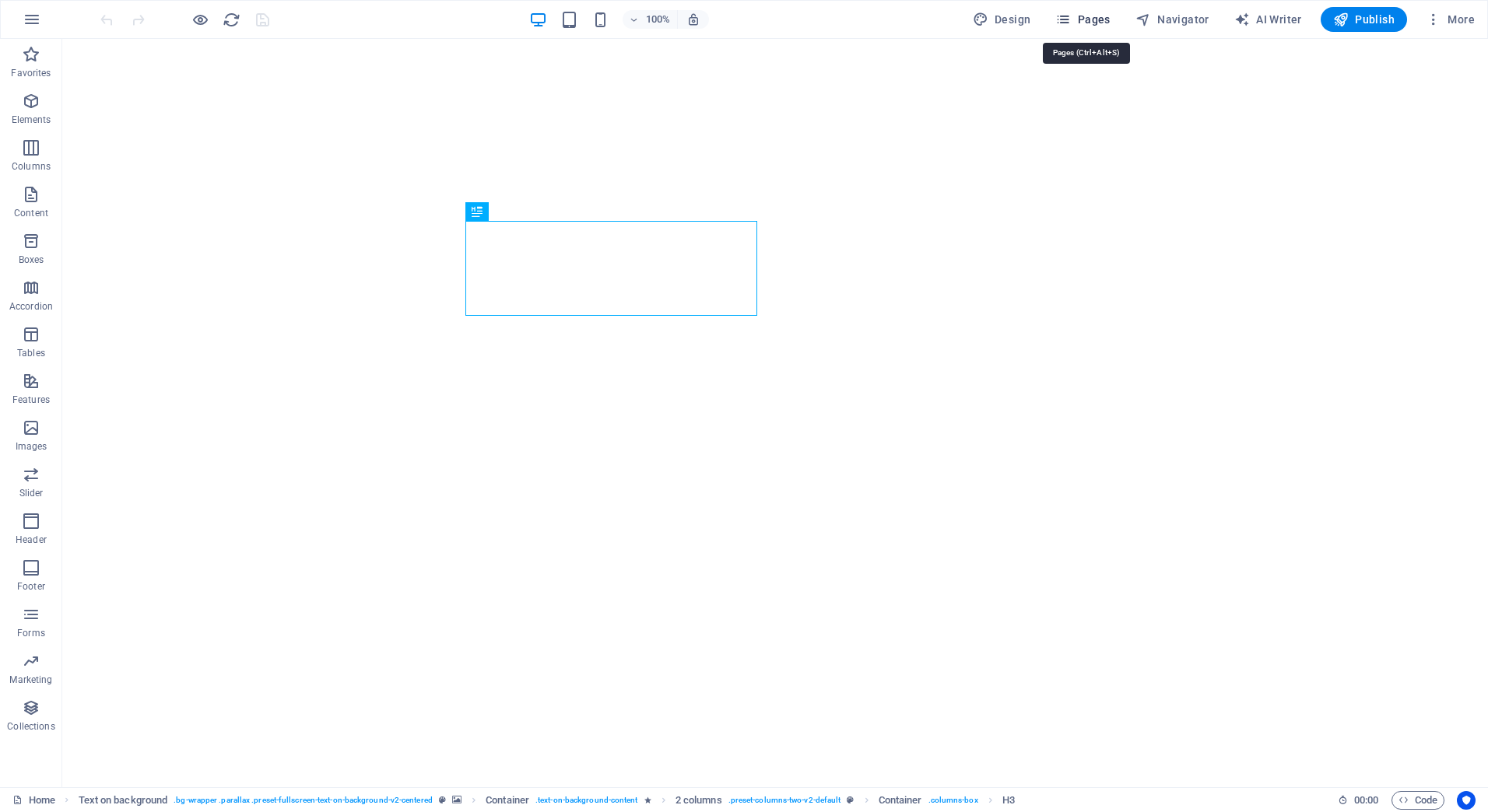
click at [1093, 18] on span "Pages" at bounding box center [1082, 19] width 55 height 15
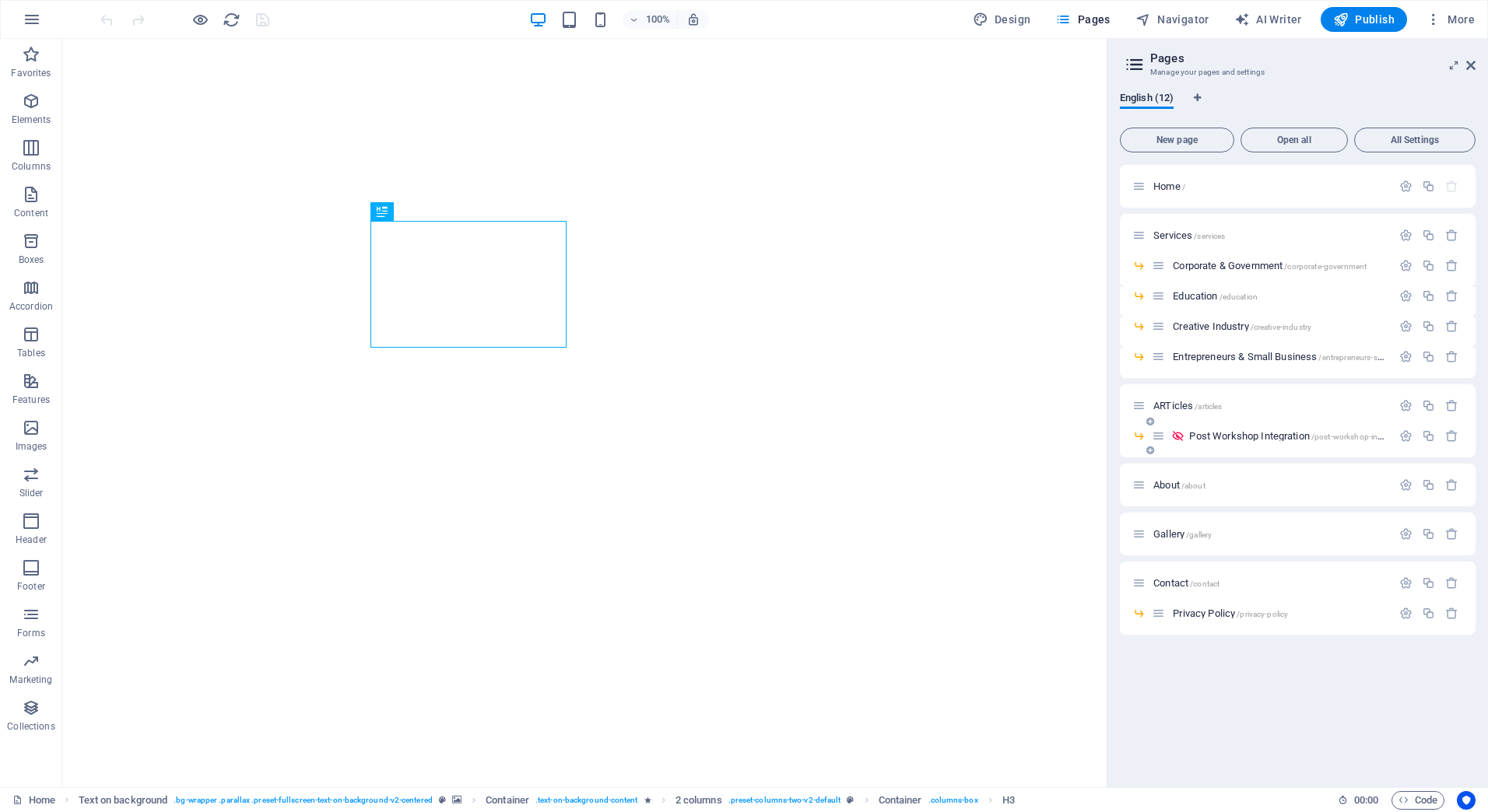
click at [1196, 439] on span "Post Workshop Integration /post-workshop-integration" at bounding box center [1299, 436] width 219 height 11
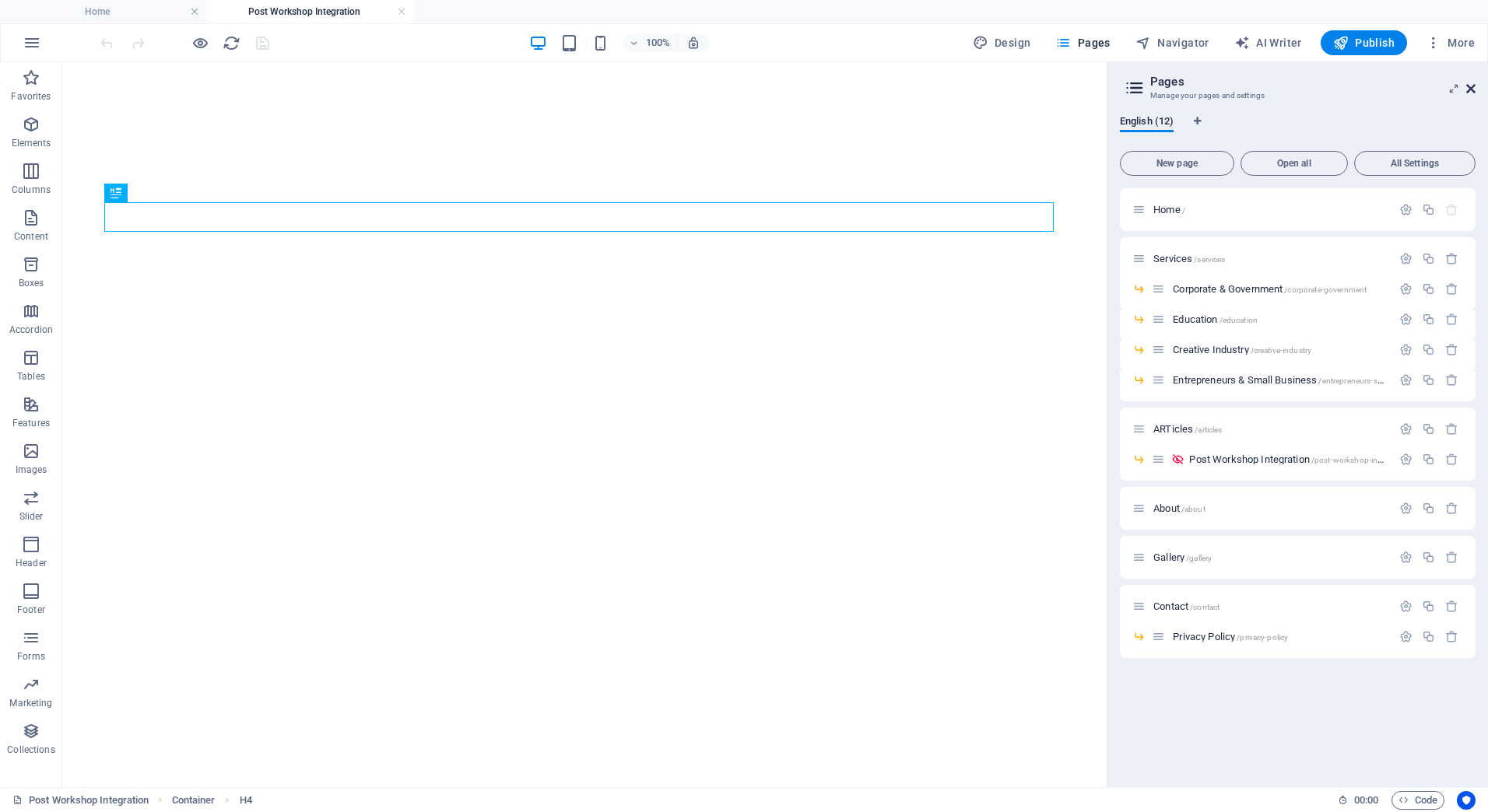
click at [1470, 87] on icon at bounding box center [1471, 88] width 9 height 12
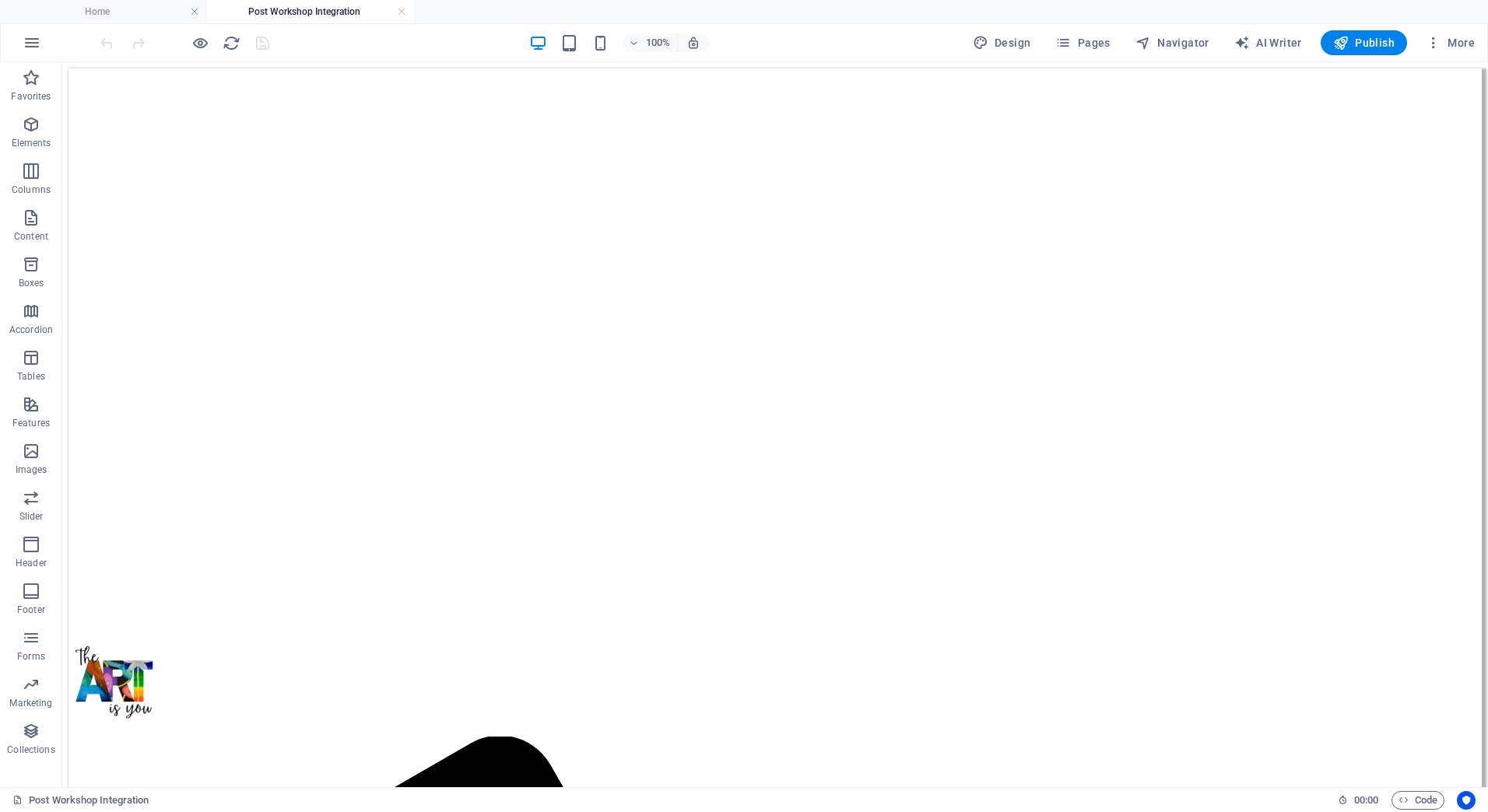
scroll to position [544, 0]
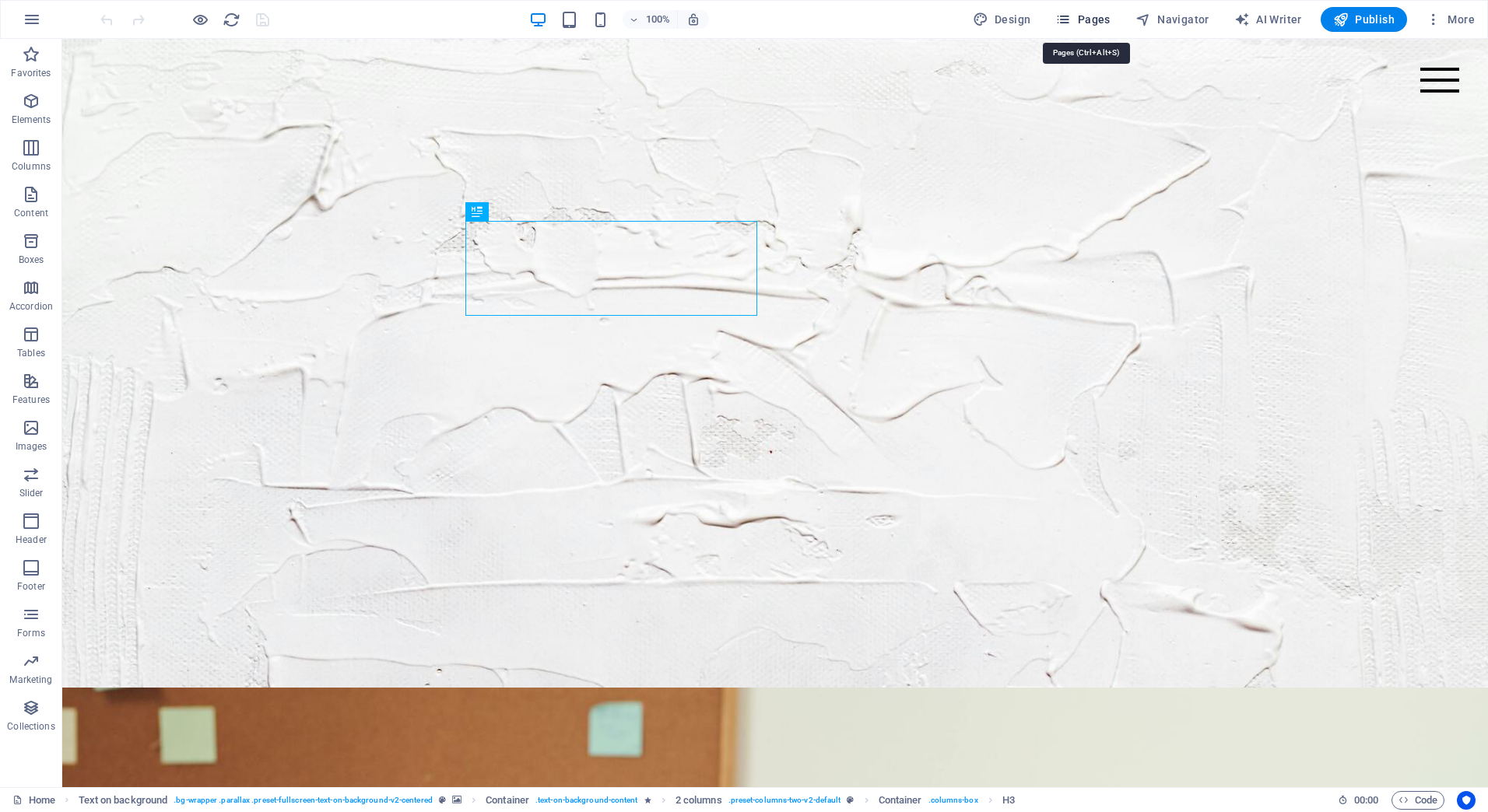
click at [1081, 16] on span "Pages" at bounding box center [1082, 19] width 55 height 15
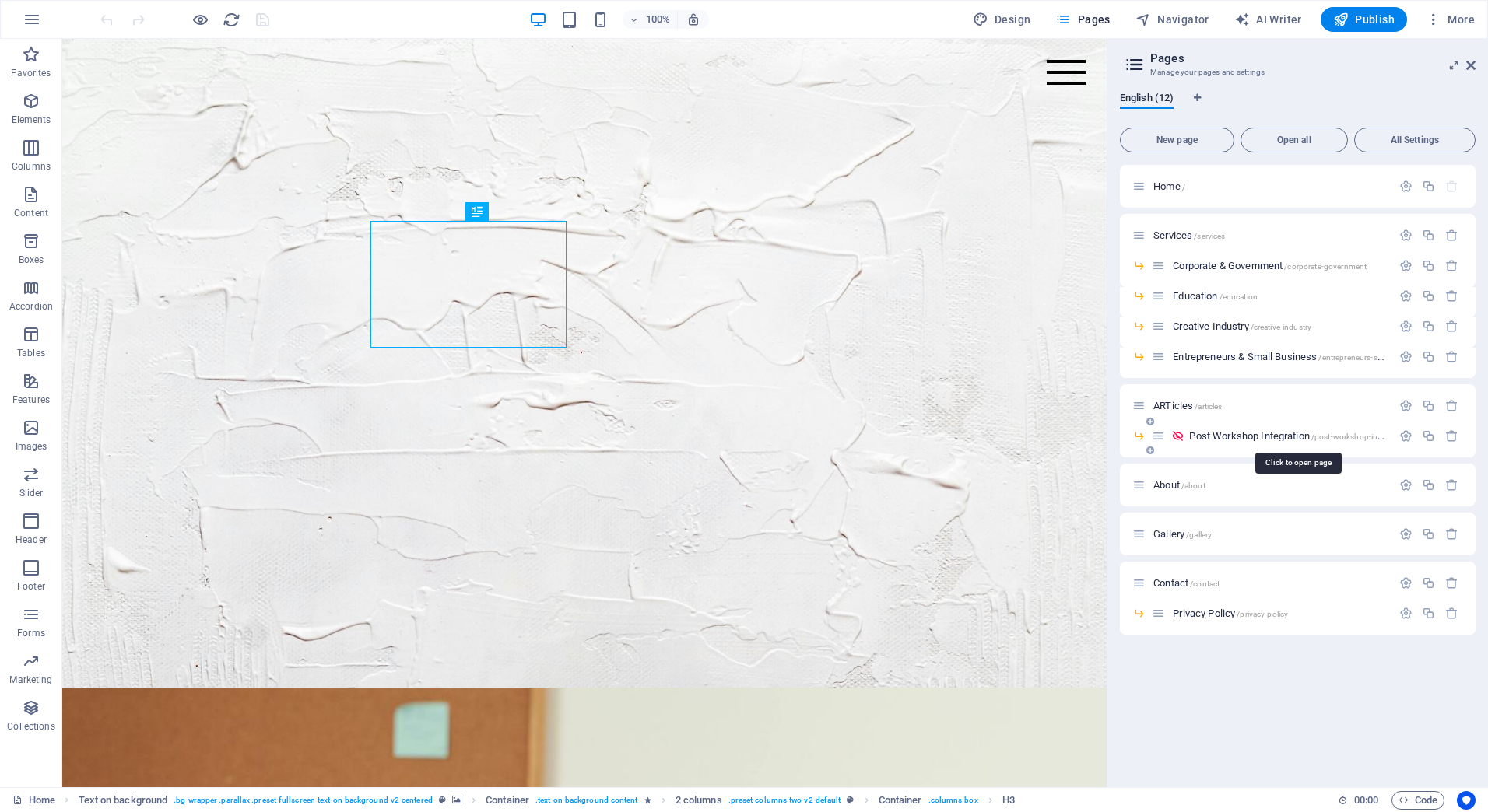
click at [1197, 431] on span "Post Workshop Integration /post-workshop-integration" at bounding box center [1299, 436] width 219 height 11
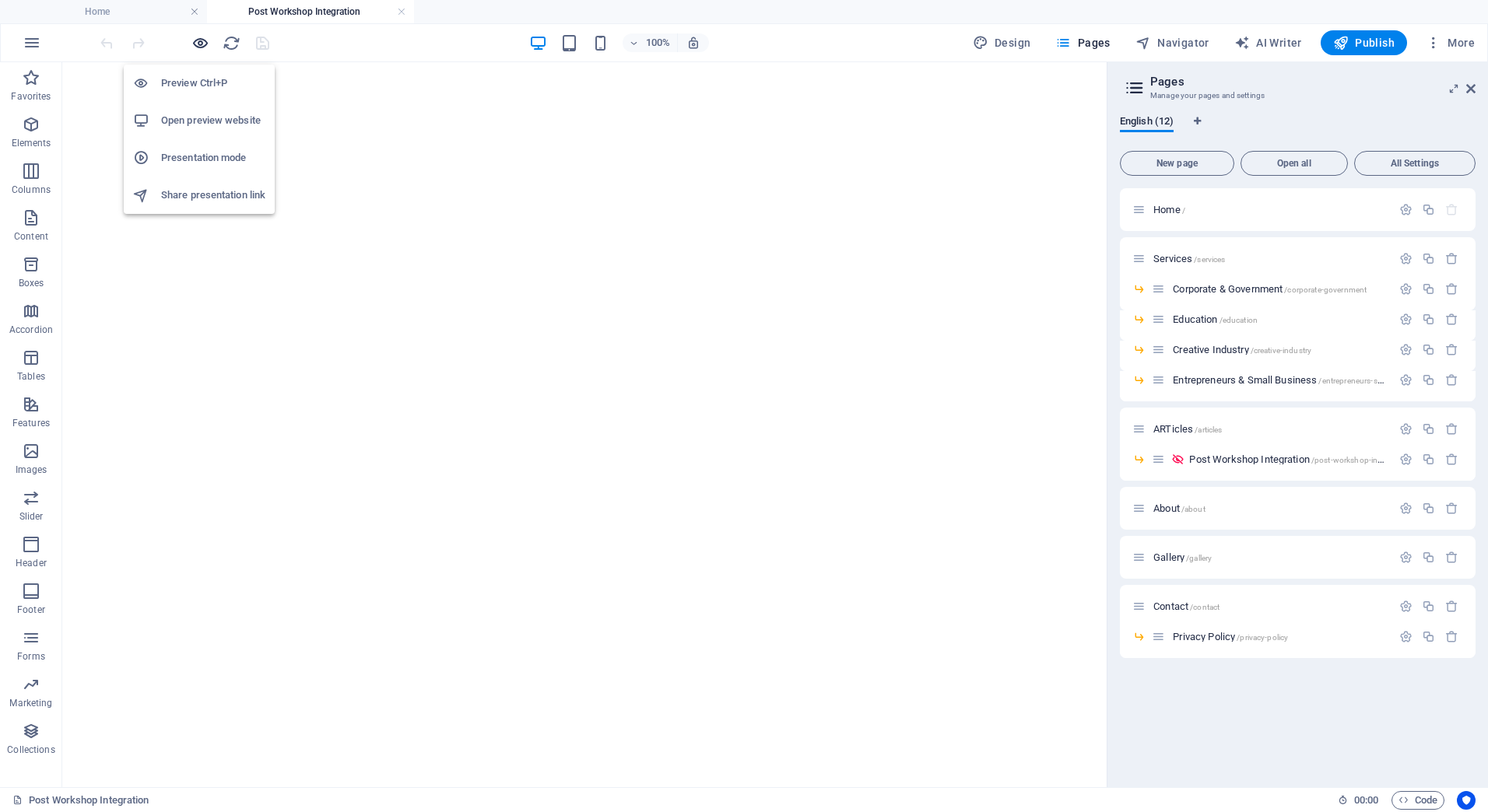
click at [200, 43] on icon "button" at bounding box center [200, 43] width 18 height 18
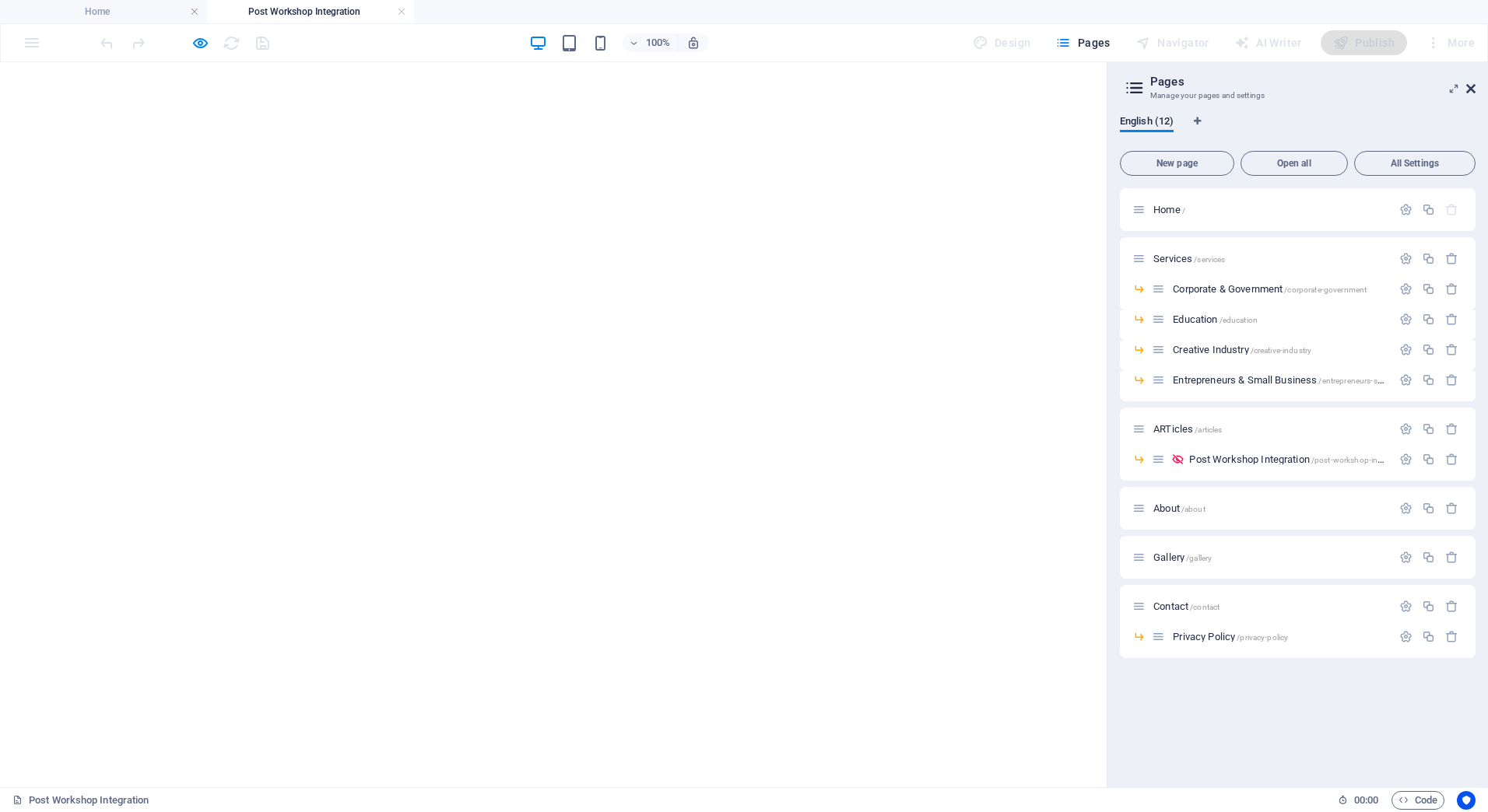
click at [1469, 94] on icon at bounding box center [1471, 88] width 9 height 12
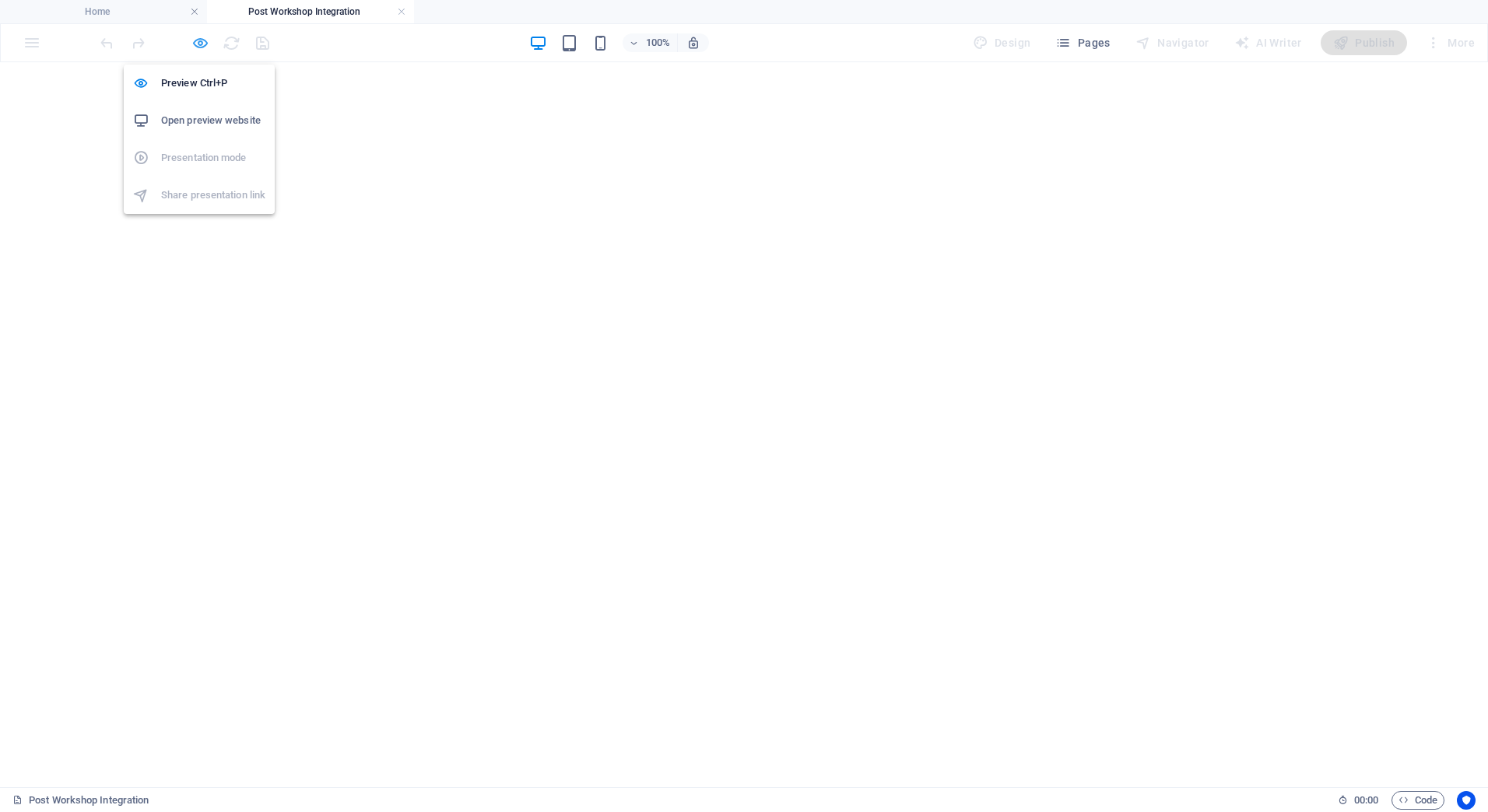
click at [205, 42] on icon "button" at bounding box center [200, 43] width 18 height 18
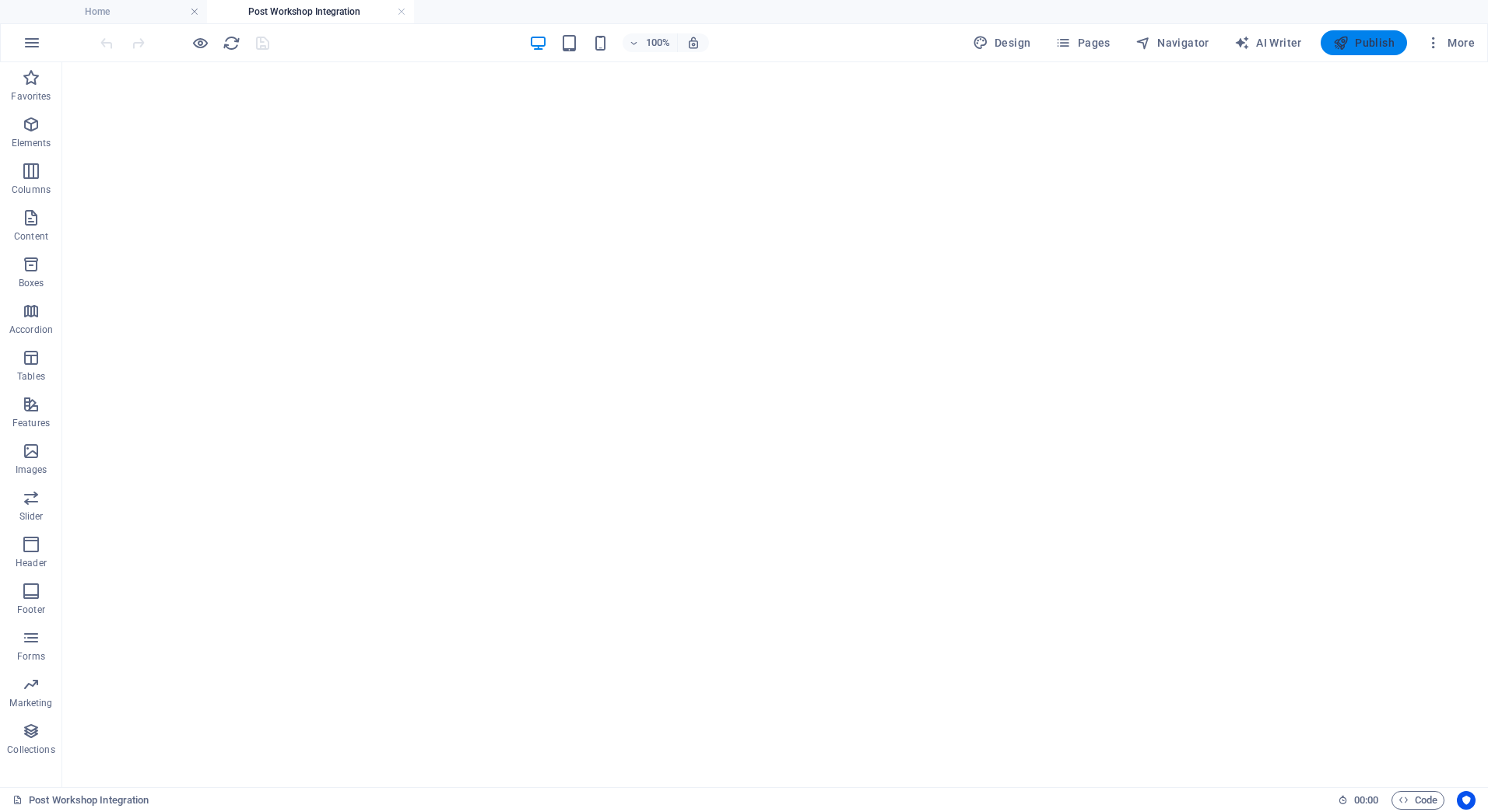
click at [1364, 37] on span "Publish" at bounding box center [1363, 43] width 61 height 15
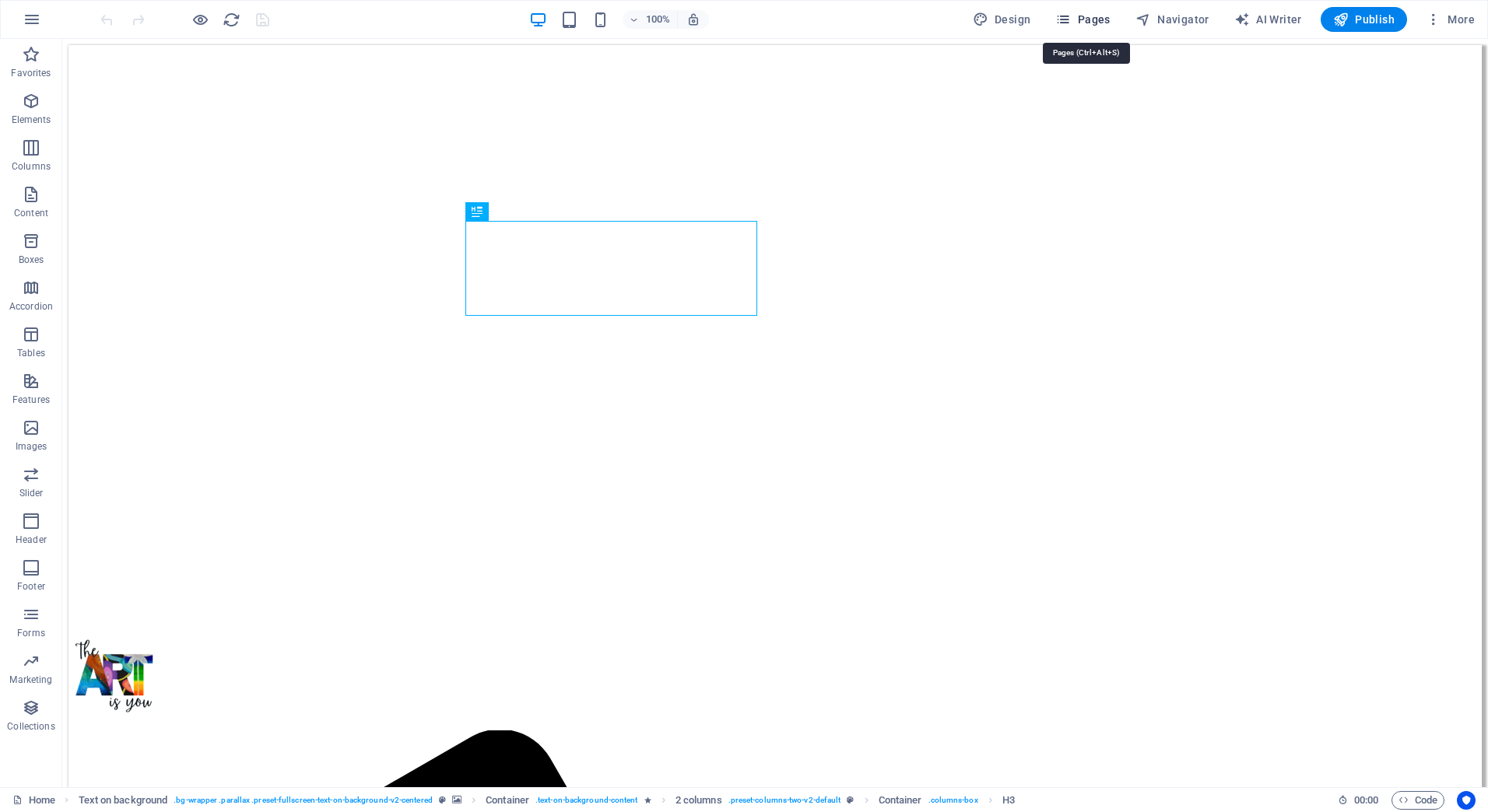
click at [1087, 23] on span "Pages" at bounding box center [1082, 19] width 55 height 15
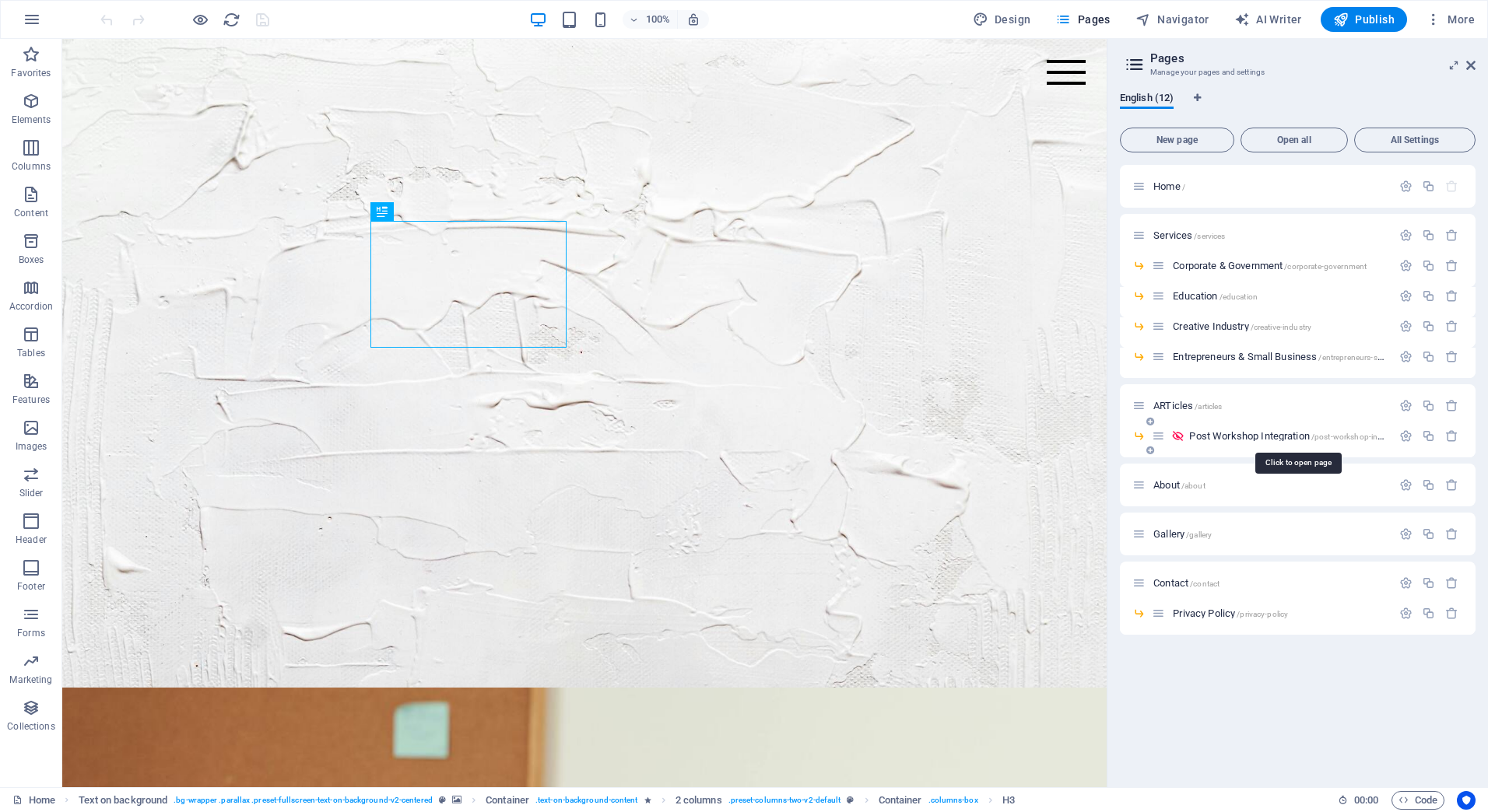
click at [1231, 440] on span "Post Workshop Integration /post-workshop-integration" at bounding box center [1299, 436] width 219 height 11
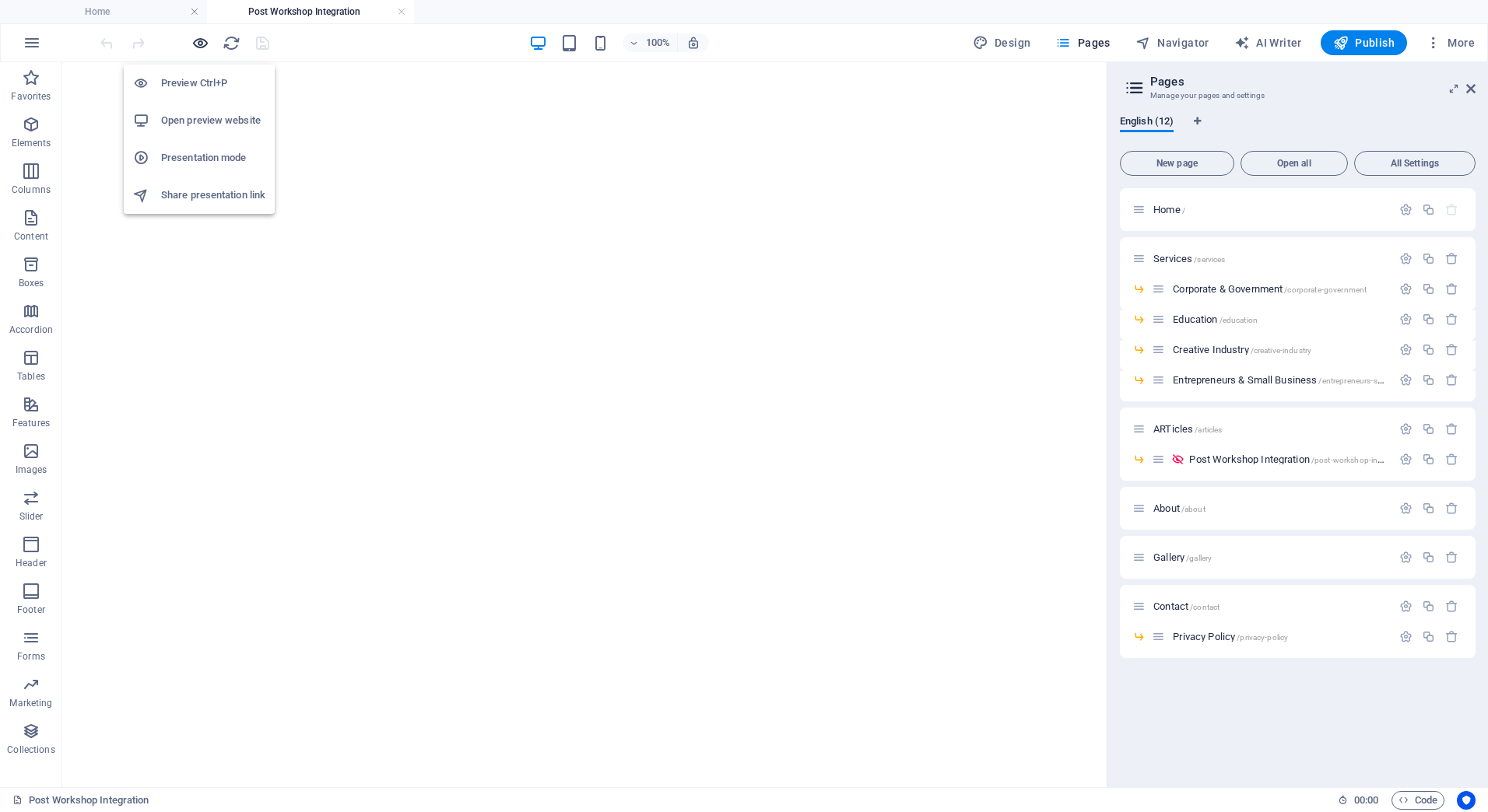
click at [208, 43] on icon "button" at bounding box center [200, 43] width 18 height 18
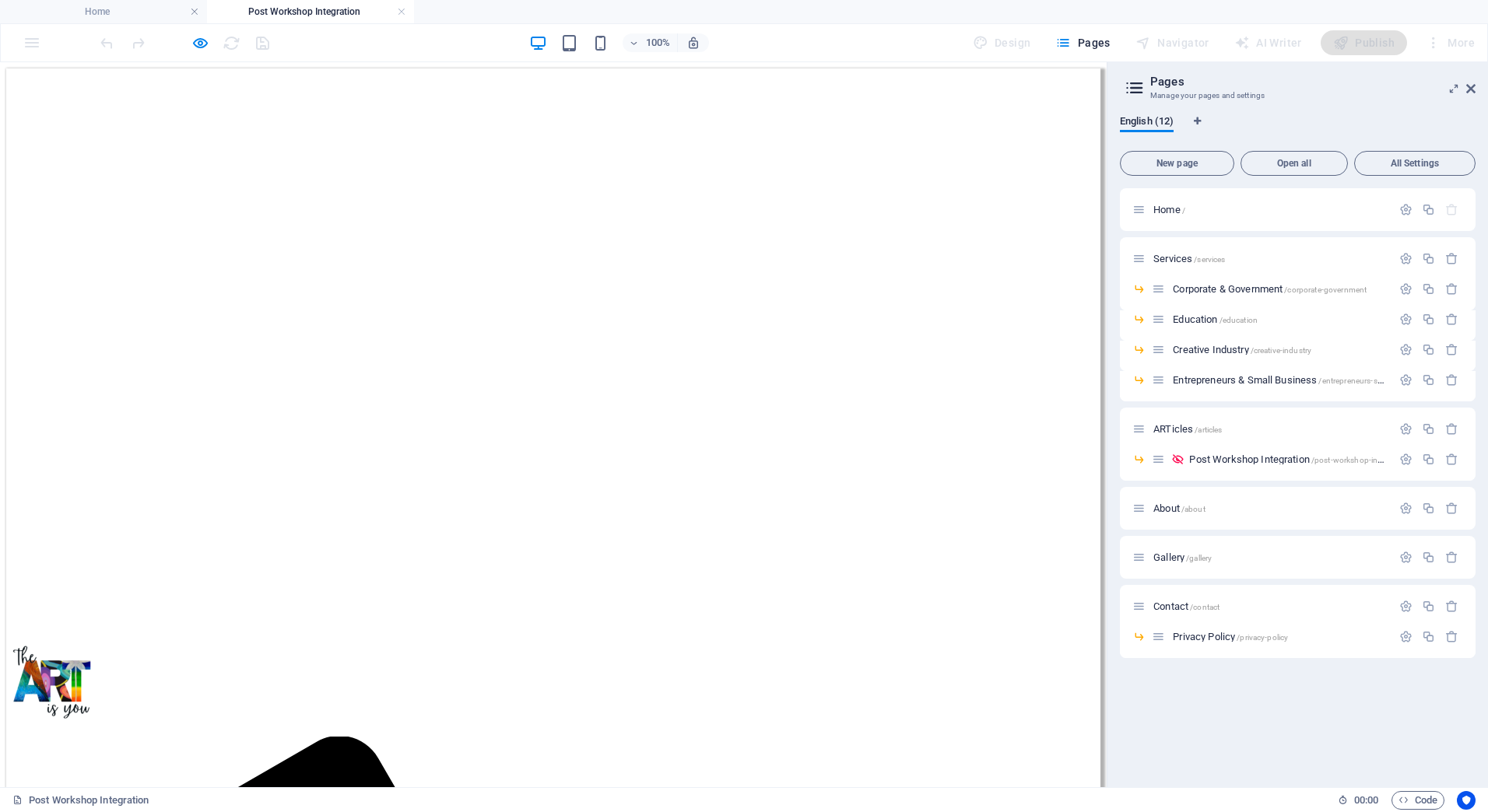
scroll to position [310, 0]
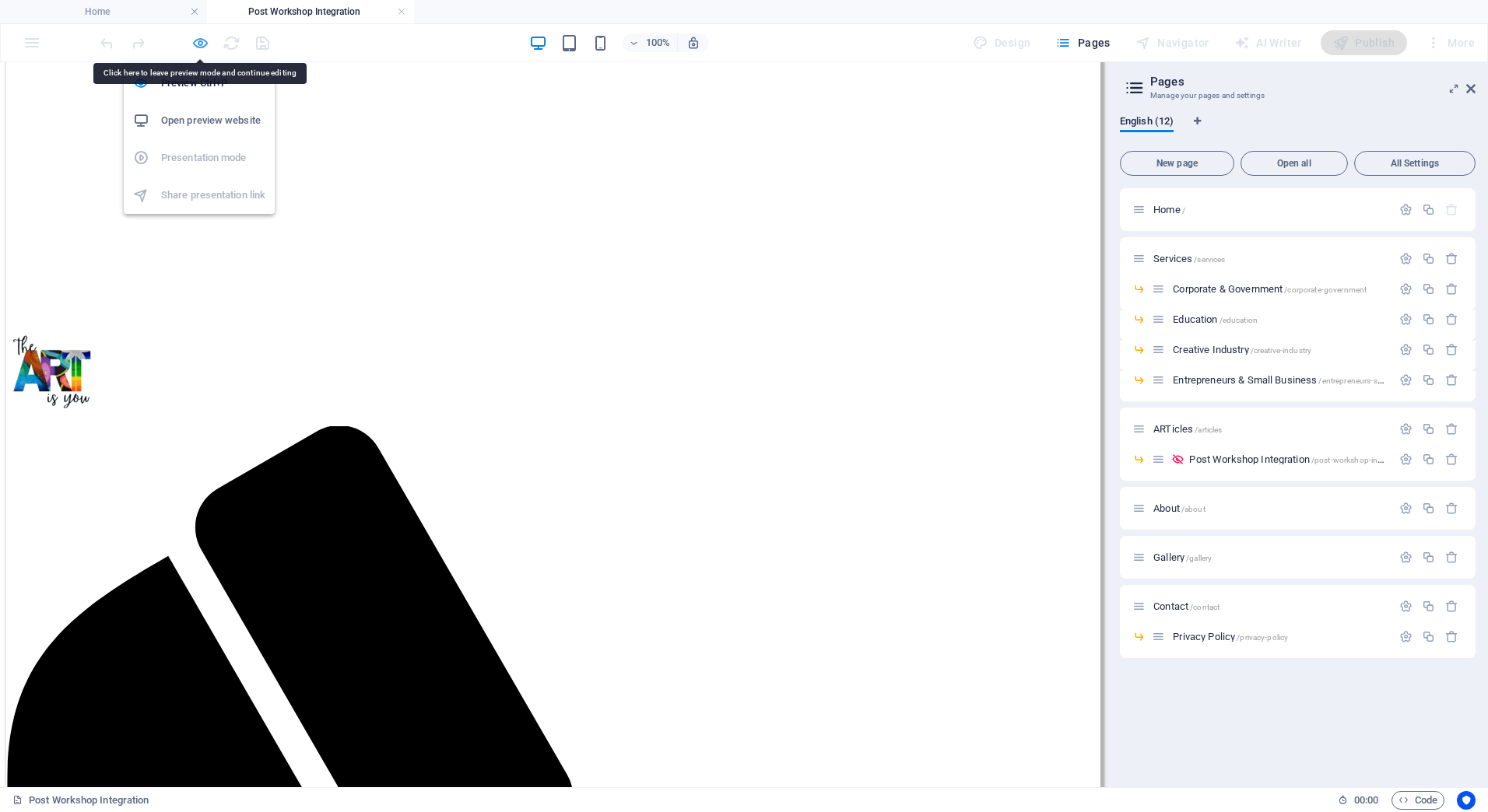
click at [198, 38] on icon "button" at bounding box center [200, 43] width 18 height 18
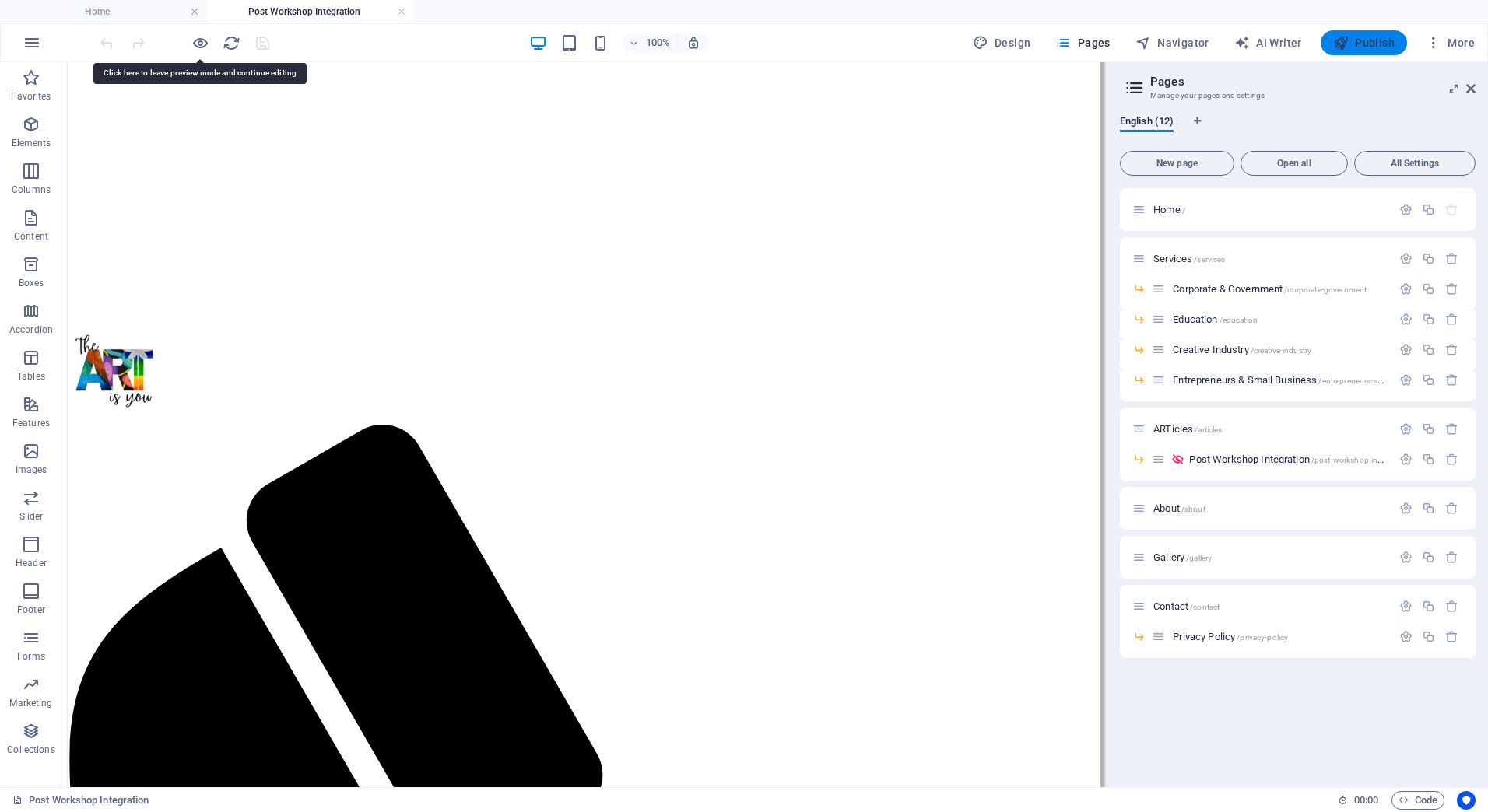
click at [1349, 44] on icon "button" at bounding box center [1341, 43] width 15 height 15
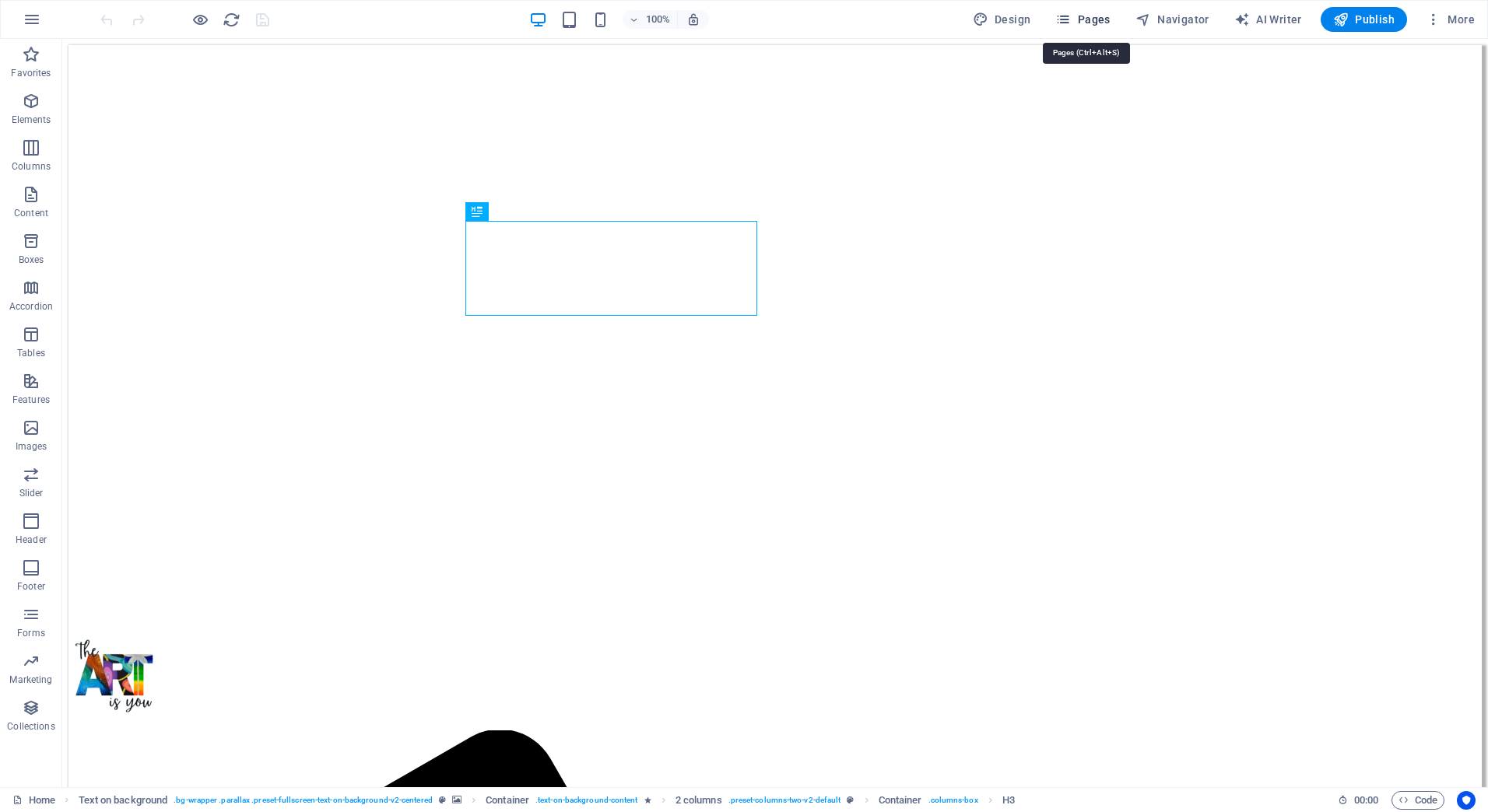
click at [1056, 9] on button "Pages" at bounding box center [1082, 19] width 67 height 25
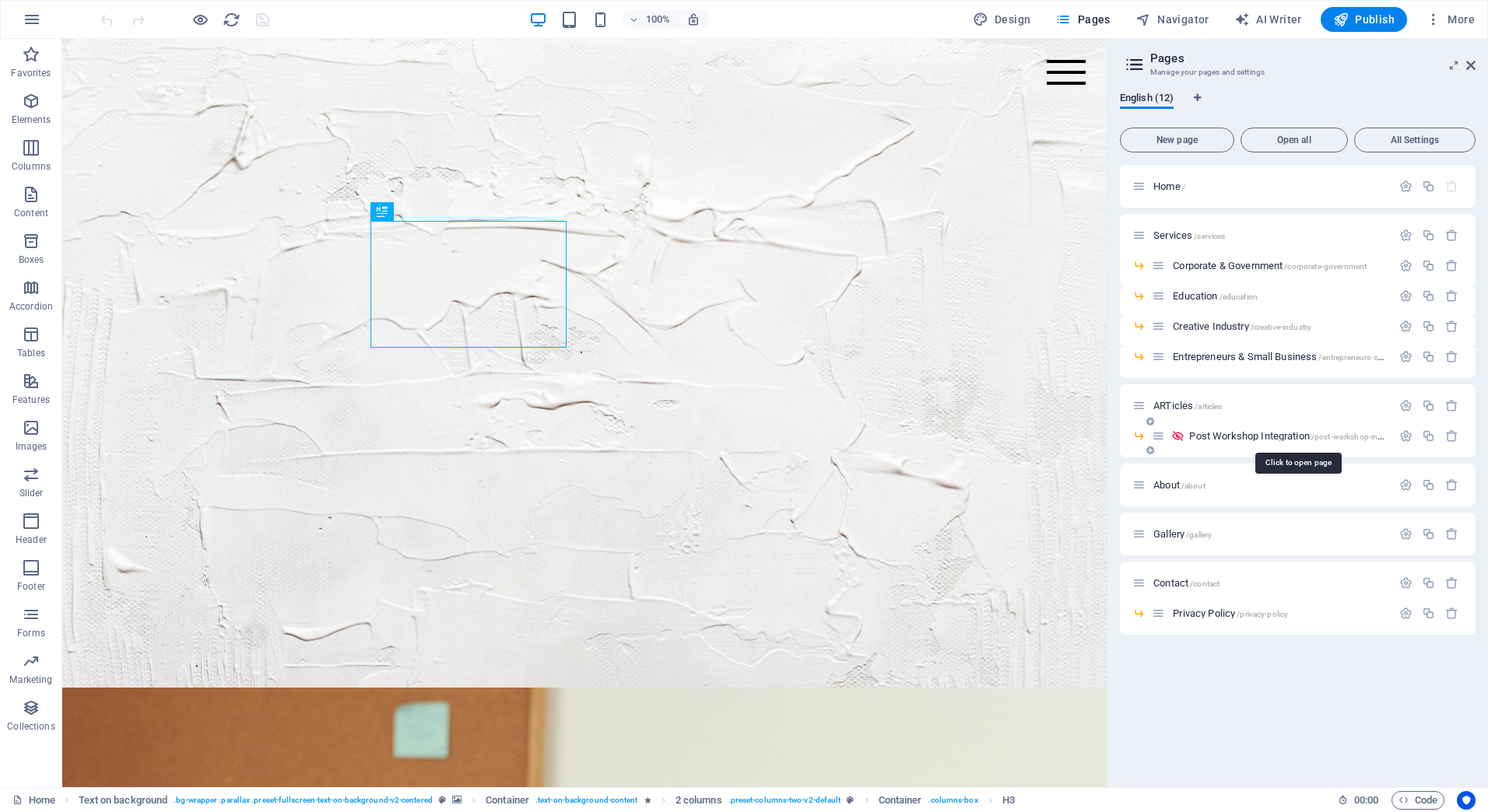
click at [1217, 436] on span "Post Workshop Integration /post-workshop-integration" at bounding box center [1299, 436] width 219 height 11
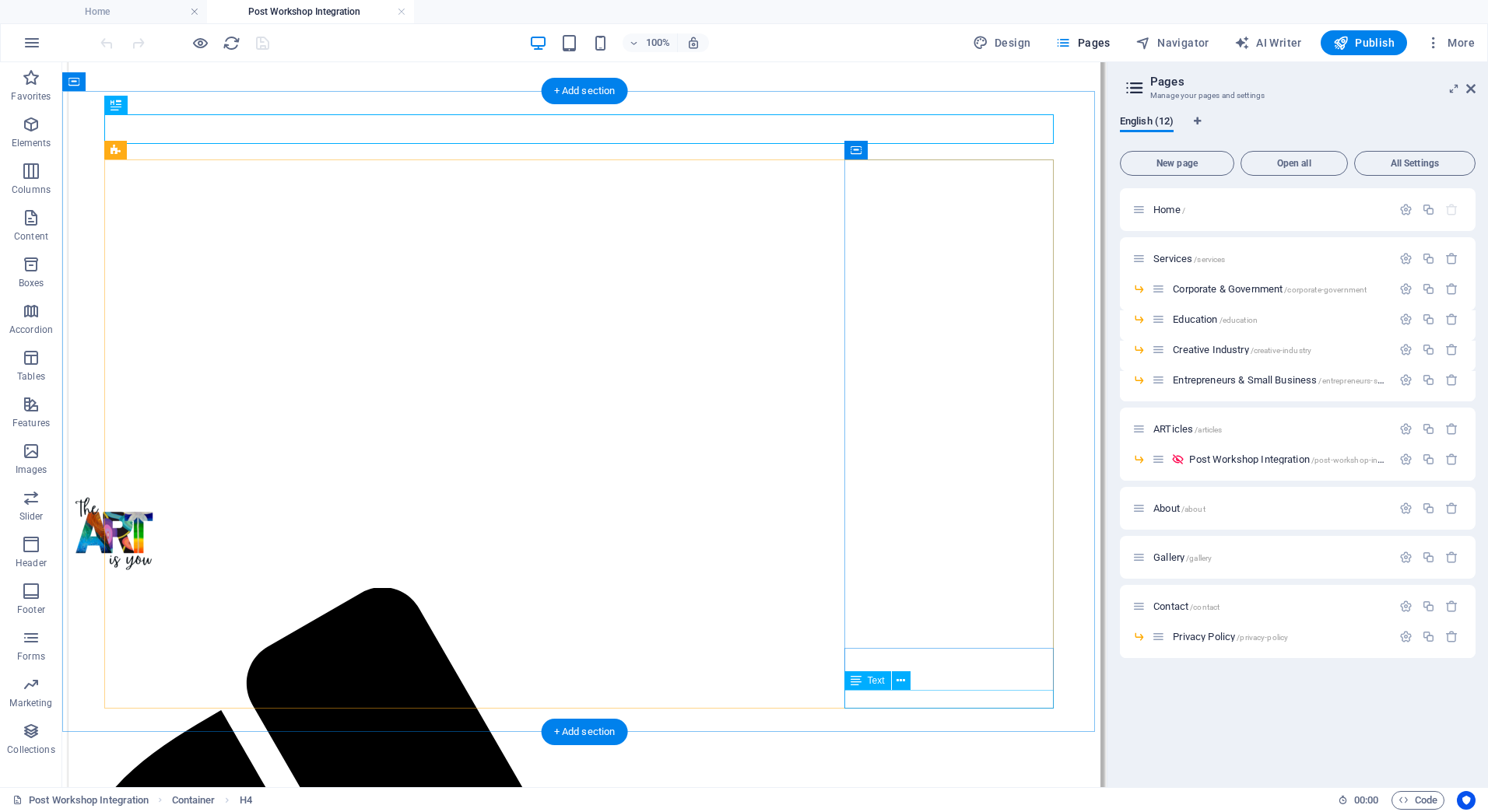
scroll to position [156, 0]
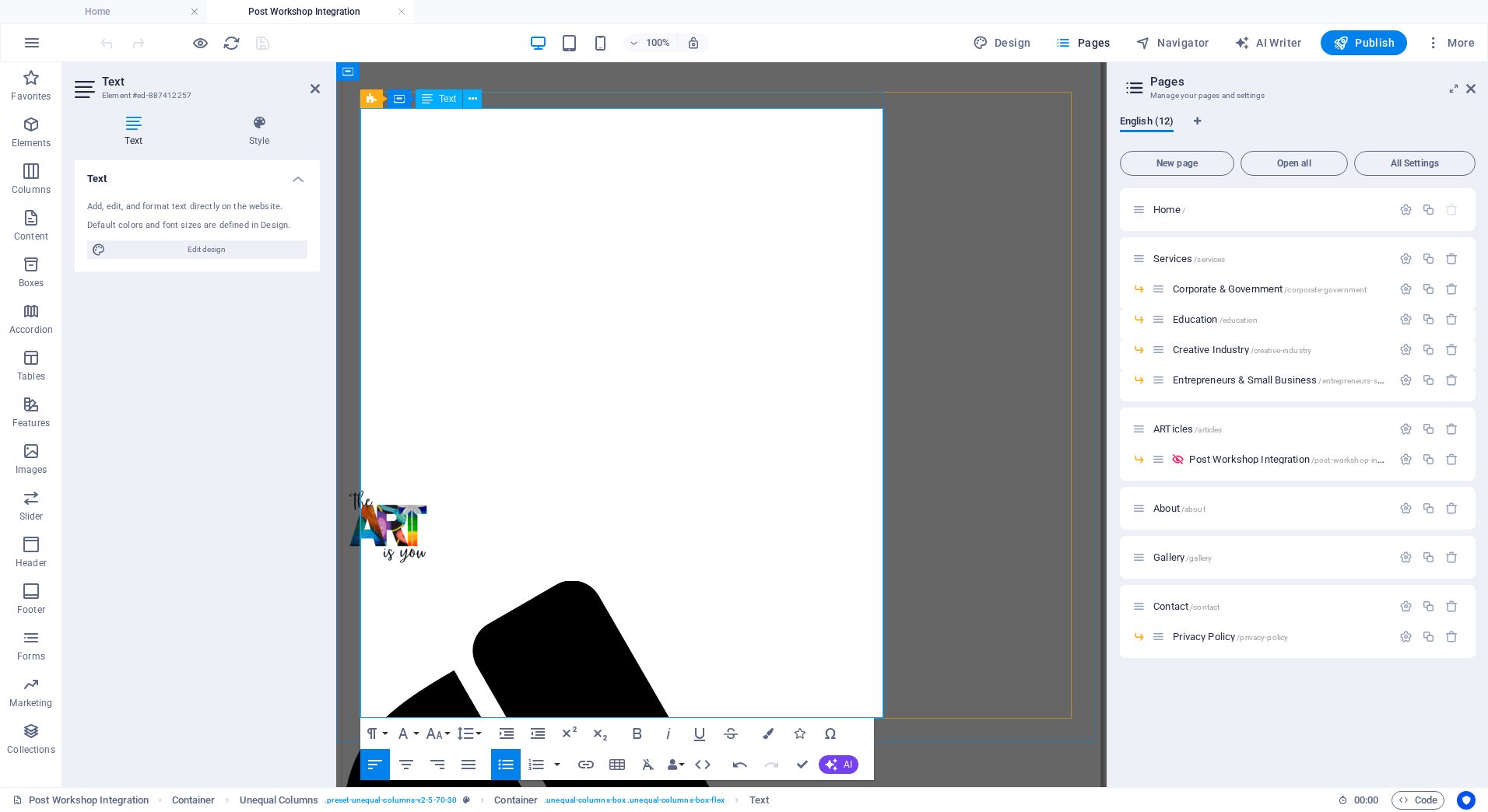
drag, startPoint x: 381, startPoint y: 610, endPoint x: 420, endPoint y: 613, distance: 39.1
drag, startPoint x: 813, startPoint y: 596, endPoint x: 850, endPoint y: 596, distance: 37.0
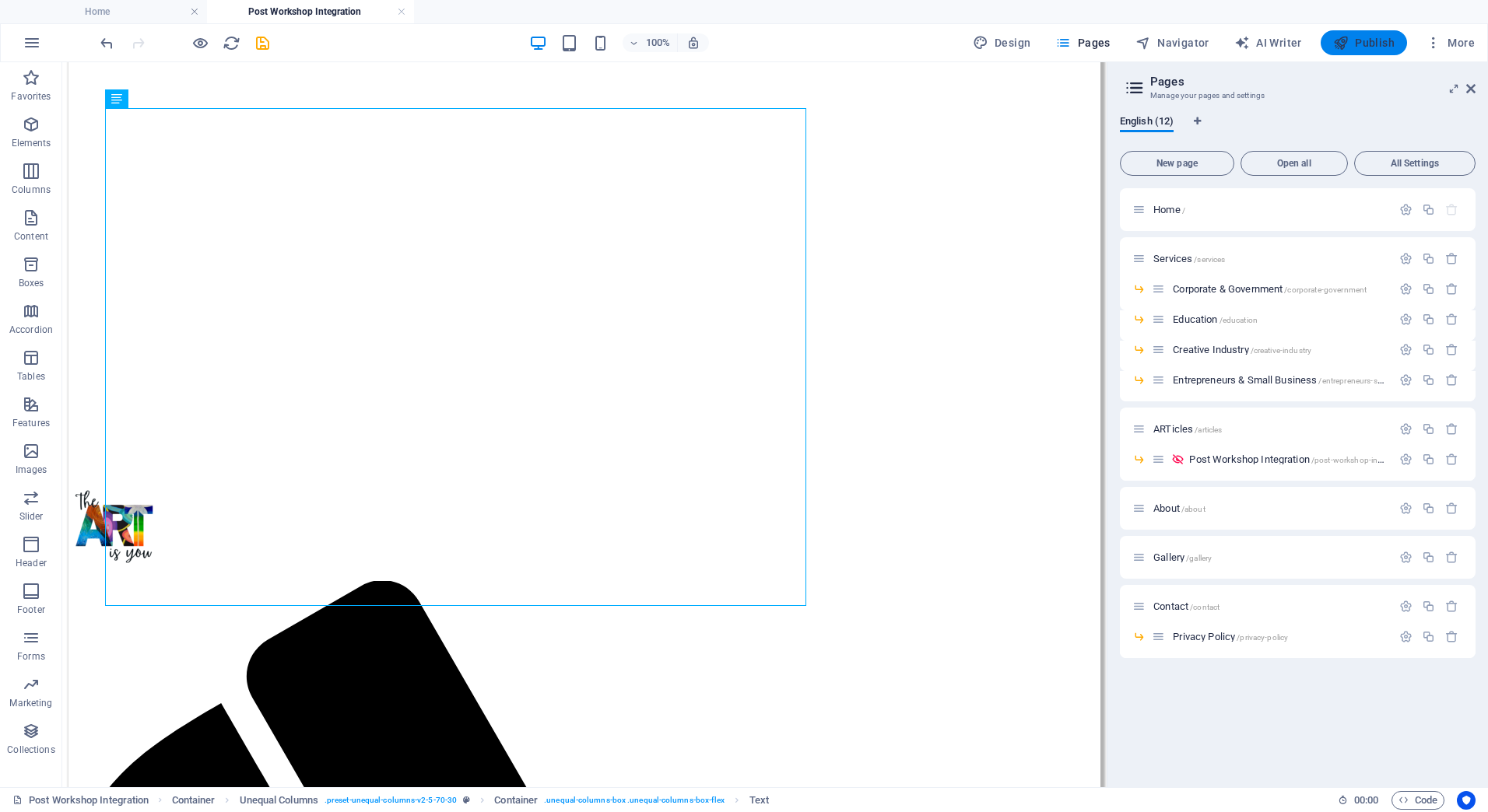
click at [1348, 42] on icon "button" at bounding box center [1341, 43] width 15 height 15
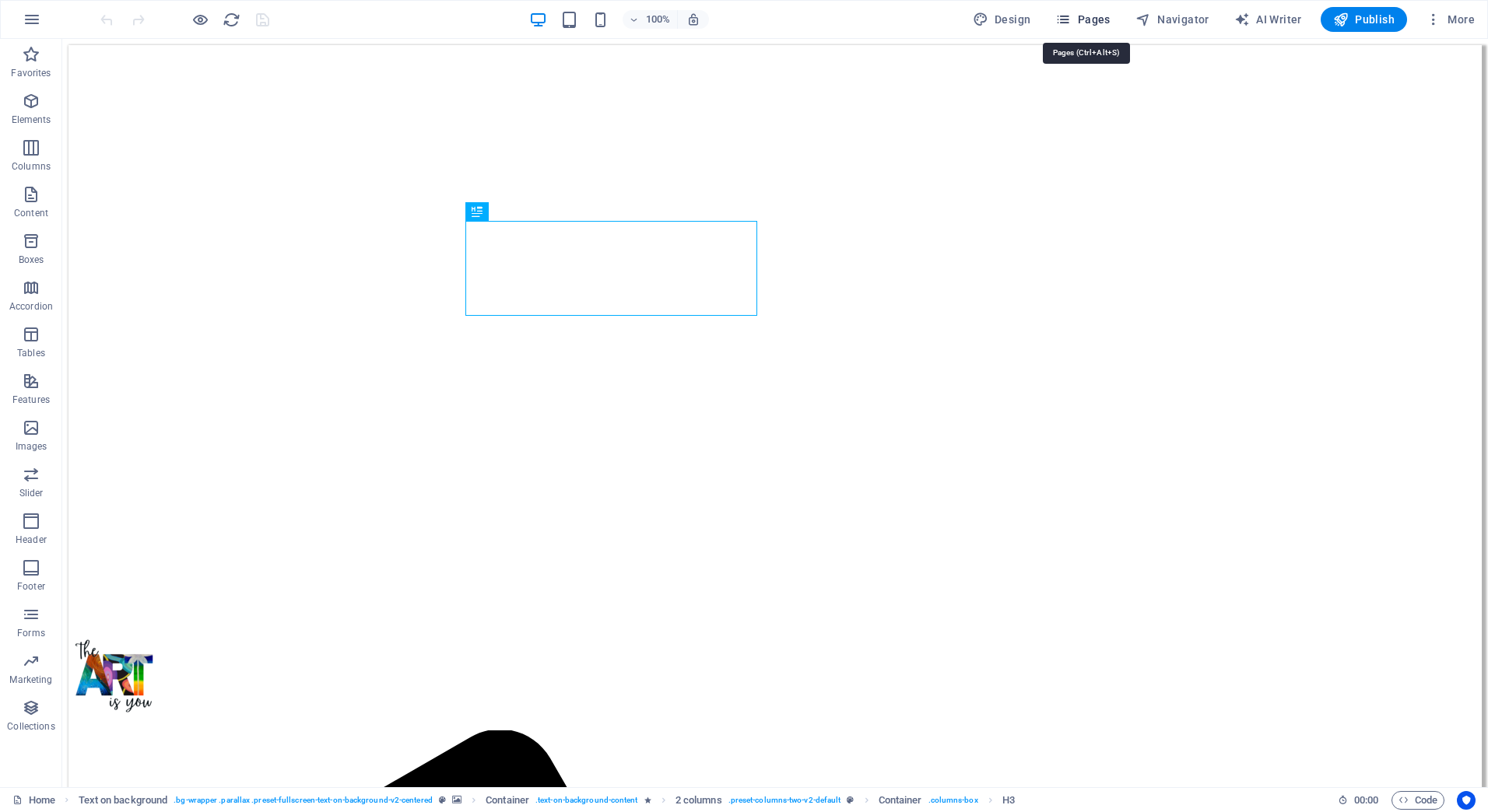
click at [1084, 23] on span "Pages" at bounding box center [1082, 19] width 55 height 15
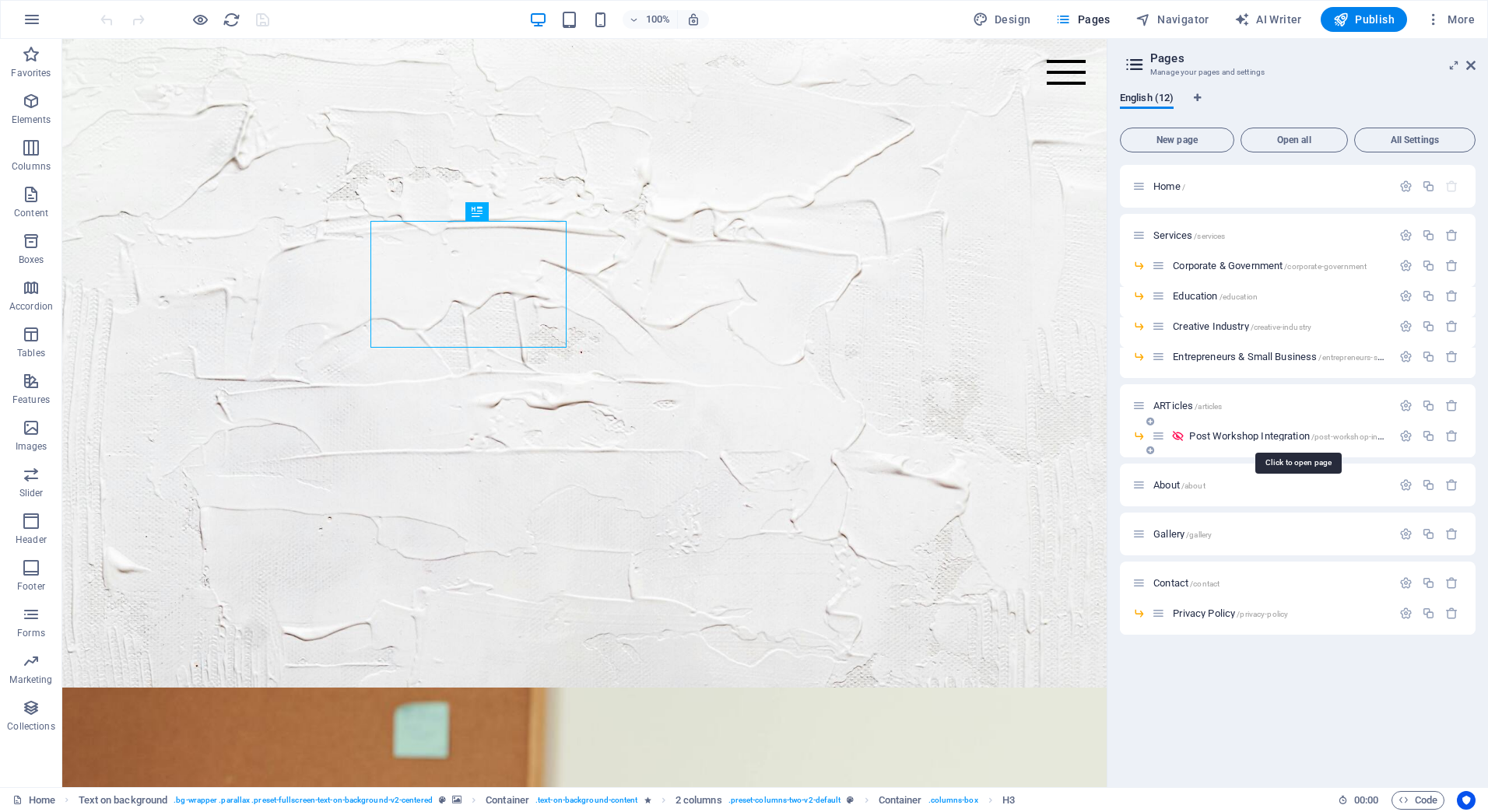
click at [1221, 432] on span "Post Workshop Integration /post-workshop-integration" at bounding box center [1299, 436] width 219 height 11
